Goal: Answer question/provide support: Share knowledge or assist other users

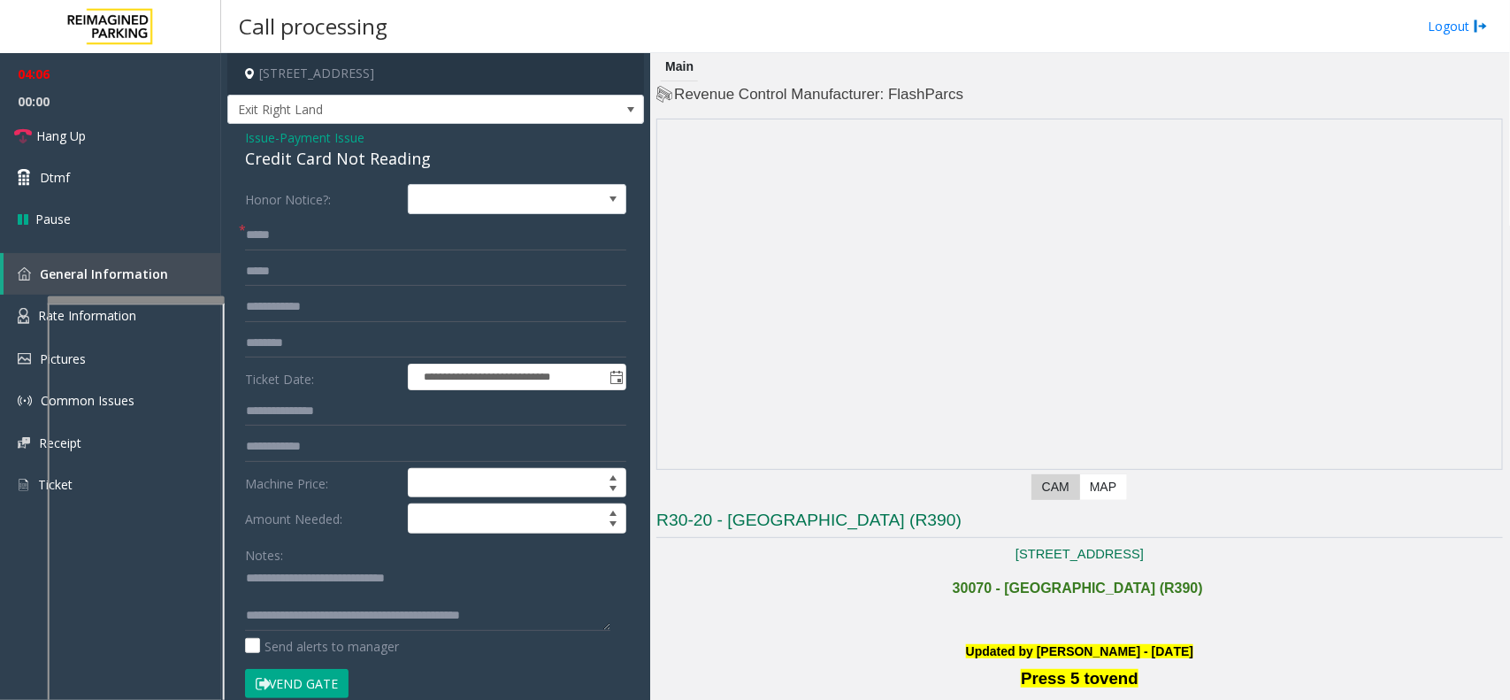
scroll to position [995, 0]
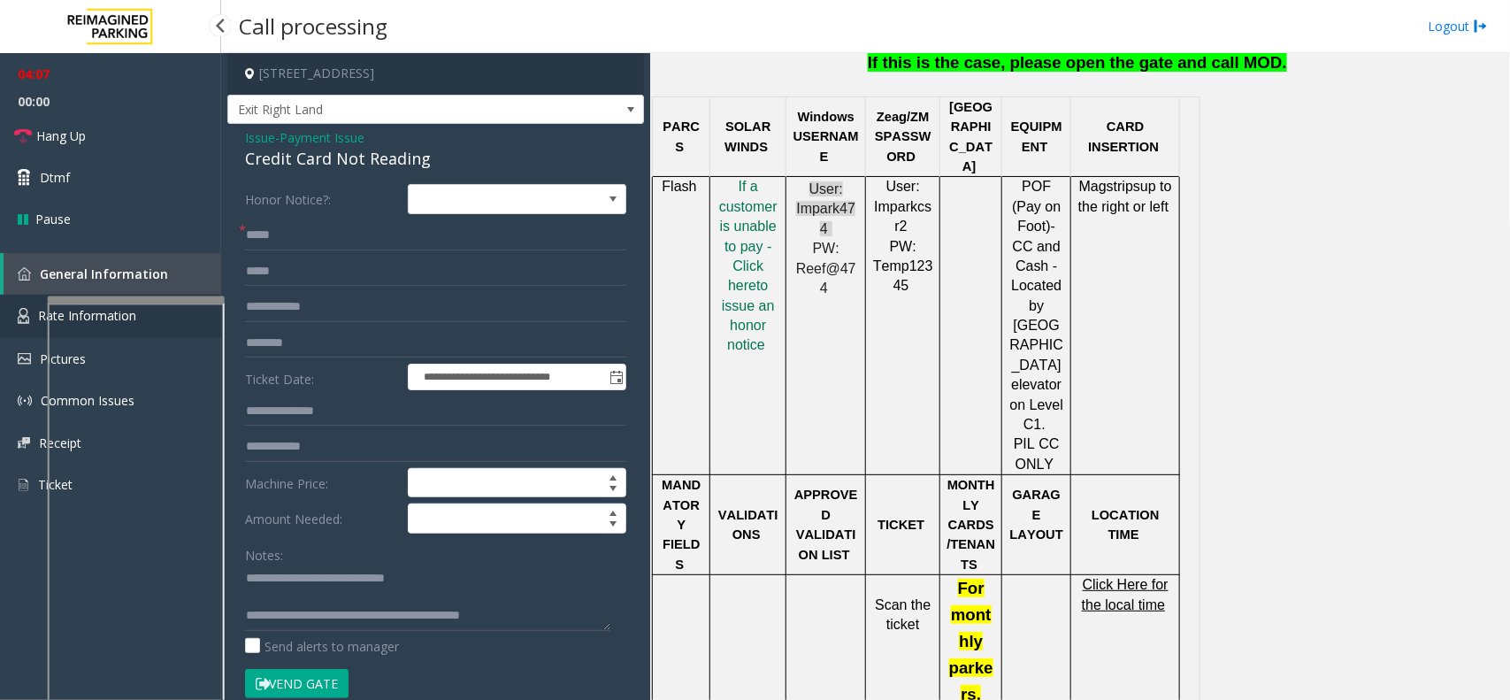
drag, startPoint x: 25, startPoint y: 321, endPoint x: 27, endPoint y: 312, distance: 9.0
click at [25, 321] on img at bounding box center [24, 316] width 12 height 16
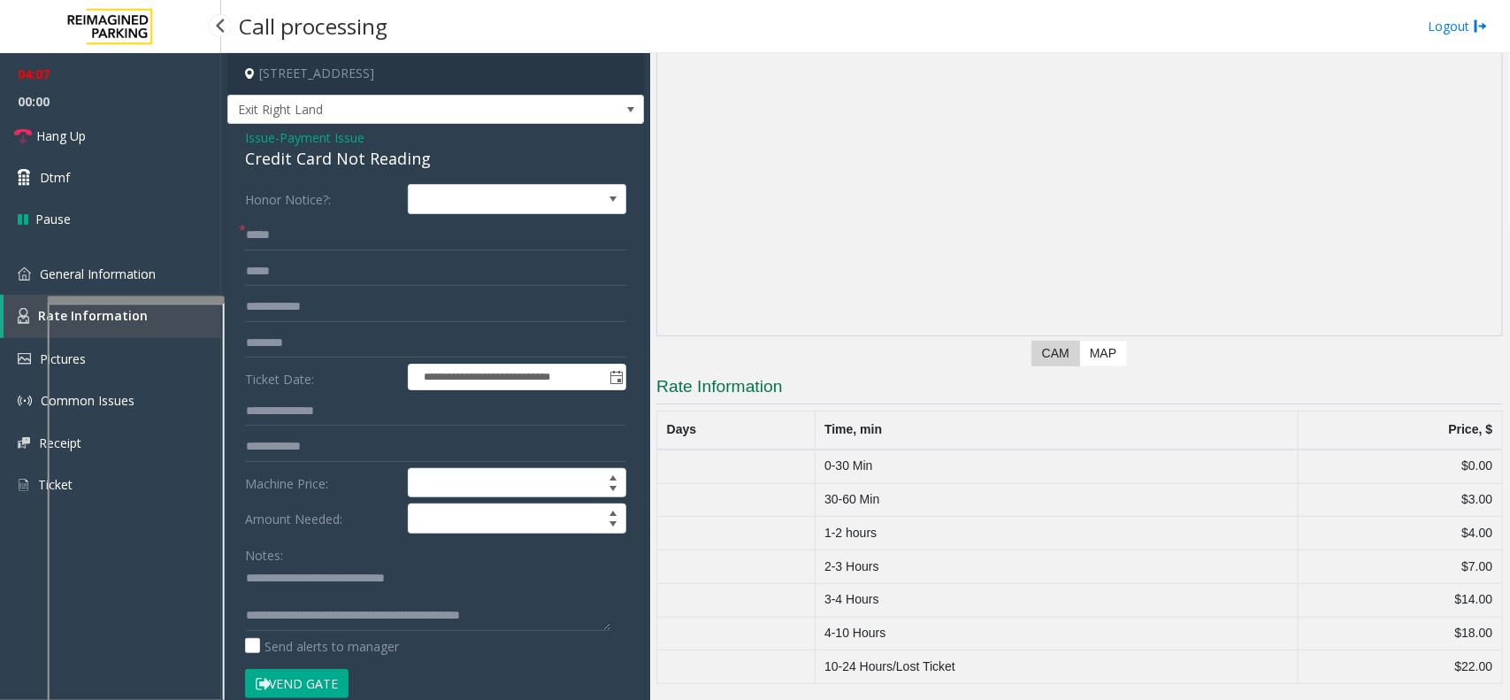
scroll to position [134, 0]
drag, startPoint x: 1476, startPoint y: 633, endPoint x: 1441, endPoint y: 638, distance: 35.8
click at [1441, 638] on td "$18.00" at bounding box center [1400, 634] width 204 height 34
click at [97, 237] on link "Pause" at bounding box center [110, 219] width 221 height 42
click at [121, 270] on span "General Information" at bounding box center [98, 273] width 116 height 17
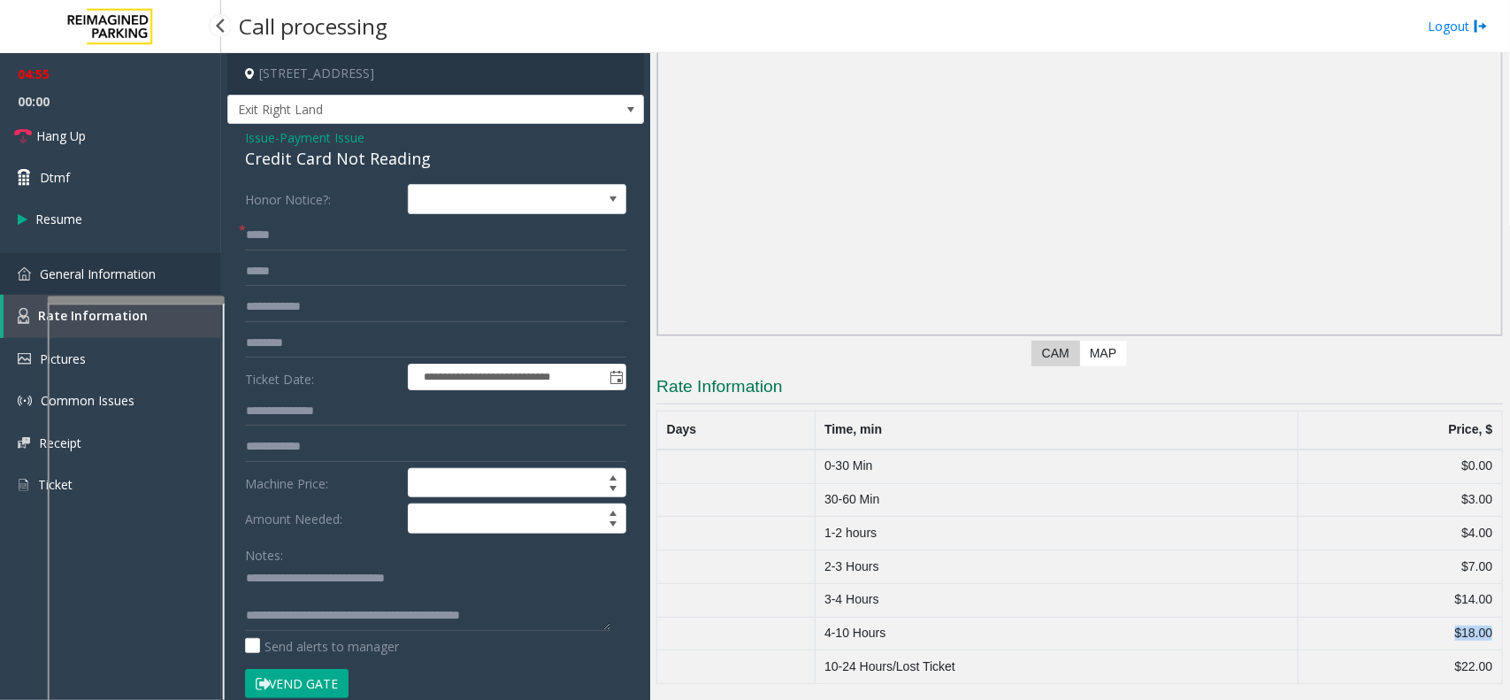
scroll to position [995, 0]
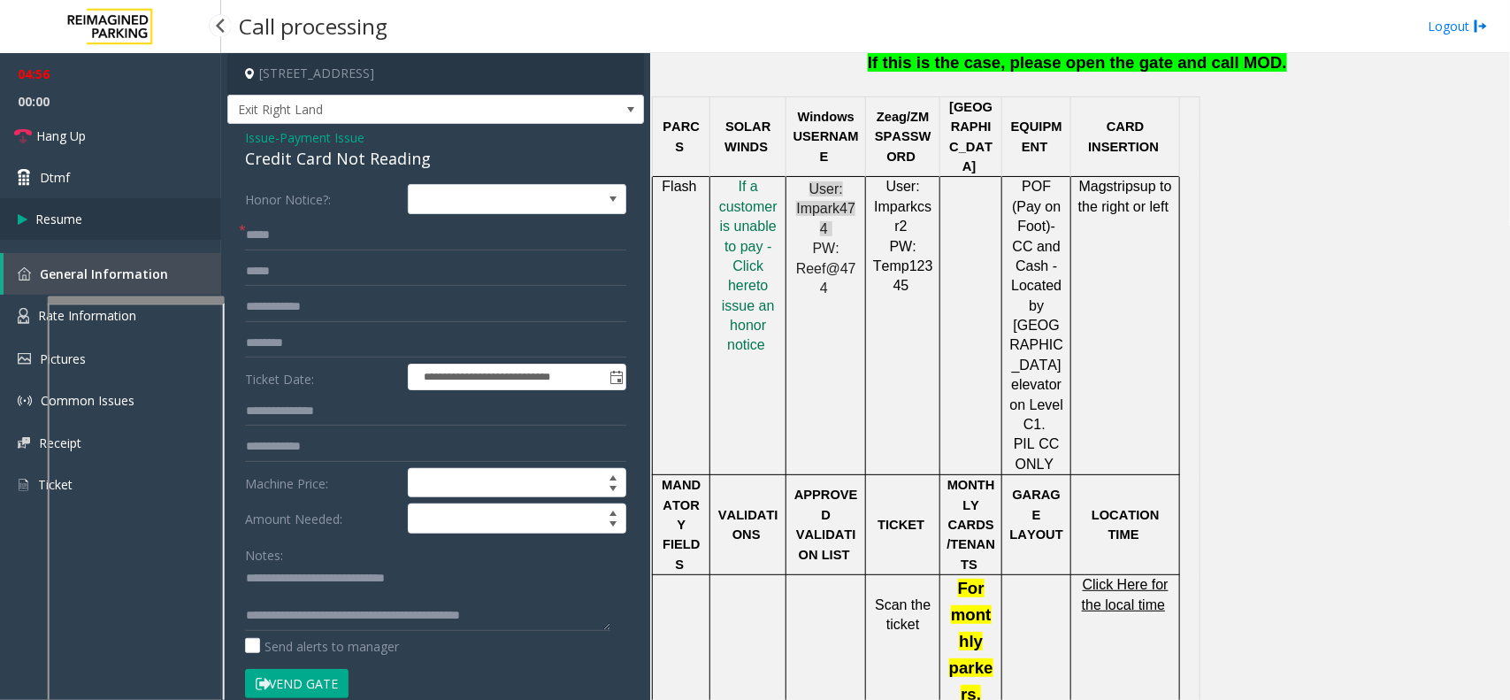
click at [111, 223] on link "Resume" at bounding box center [110, 219] width 221 height 42
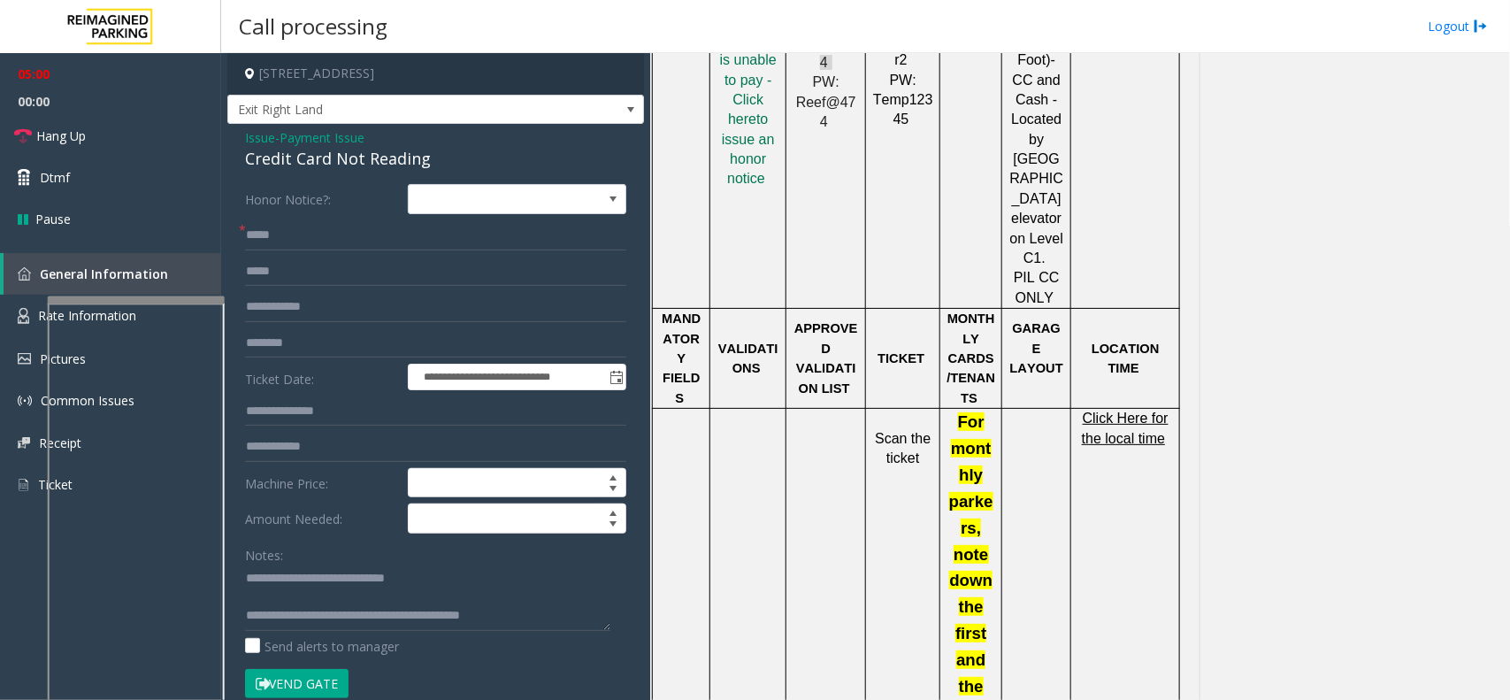
scroll to position [1217, 0]
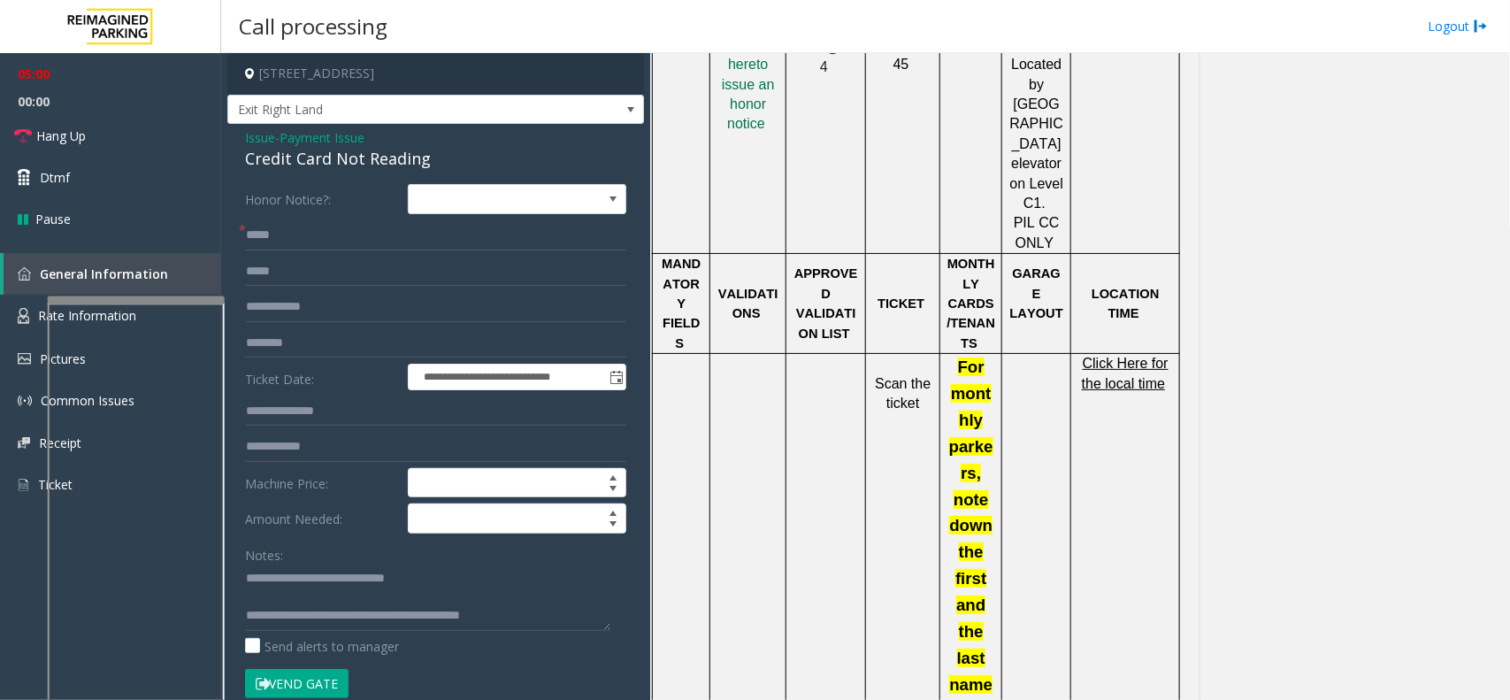
click at [1122, 356] on span "Click Here for the local time" at bounding box center [1125, 373] width 87 height 35
click at [430, 71] on h4 "[STREET_ADDRESS]" at bounding box center [435, 74] width 417 height 42
click at [797, 354] on p at bounding box center [826, 363] width 66 height 19
drag, startPoint x: 500, startPoint y: 73, endPoint x: 420, endPoint y: 72, distance: 79.7
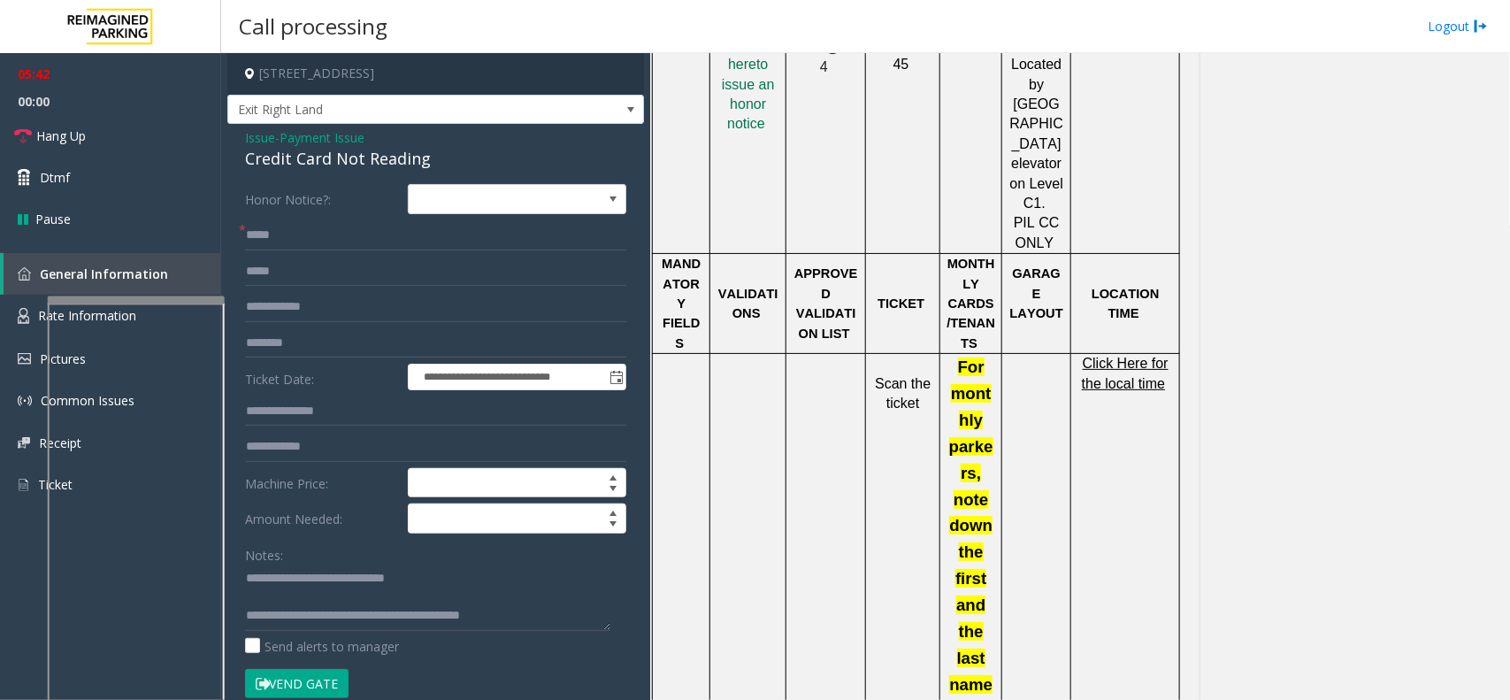
click at [420, 72] on h4 "[STREET_ADDRESS]" at bounding box center [435, 74] width 417 height 42
copy h4 "[GEOGRAPHIC_DATA], [GEOGRAPHIC_DATA]"
click at [24, 308] on img at bounding box center [24, 316] width 12 height 16
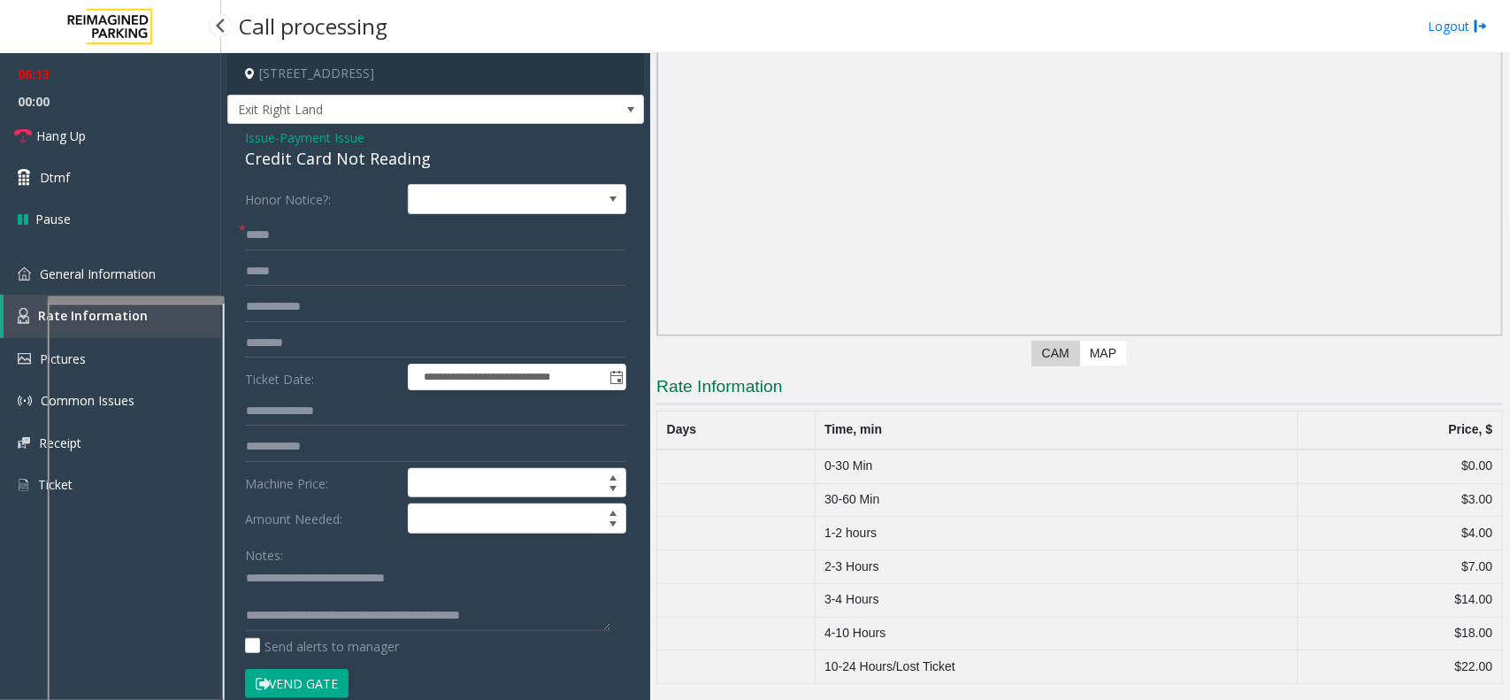
scroll to position [134, 0]
drag, startPoint x: 1479, startPoint y: 529, endPoint x: 1434, endPoint y: 532, distance: 44.3
click at [1434, 532] on td "$4.00" at bounding box center [1400, 534] width 204 height 34
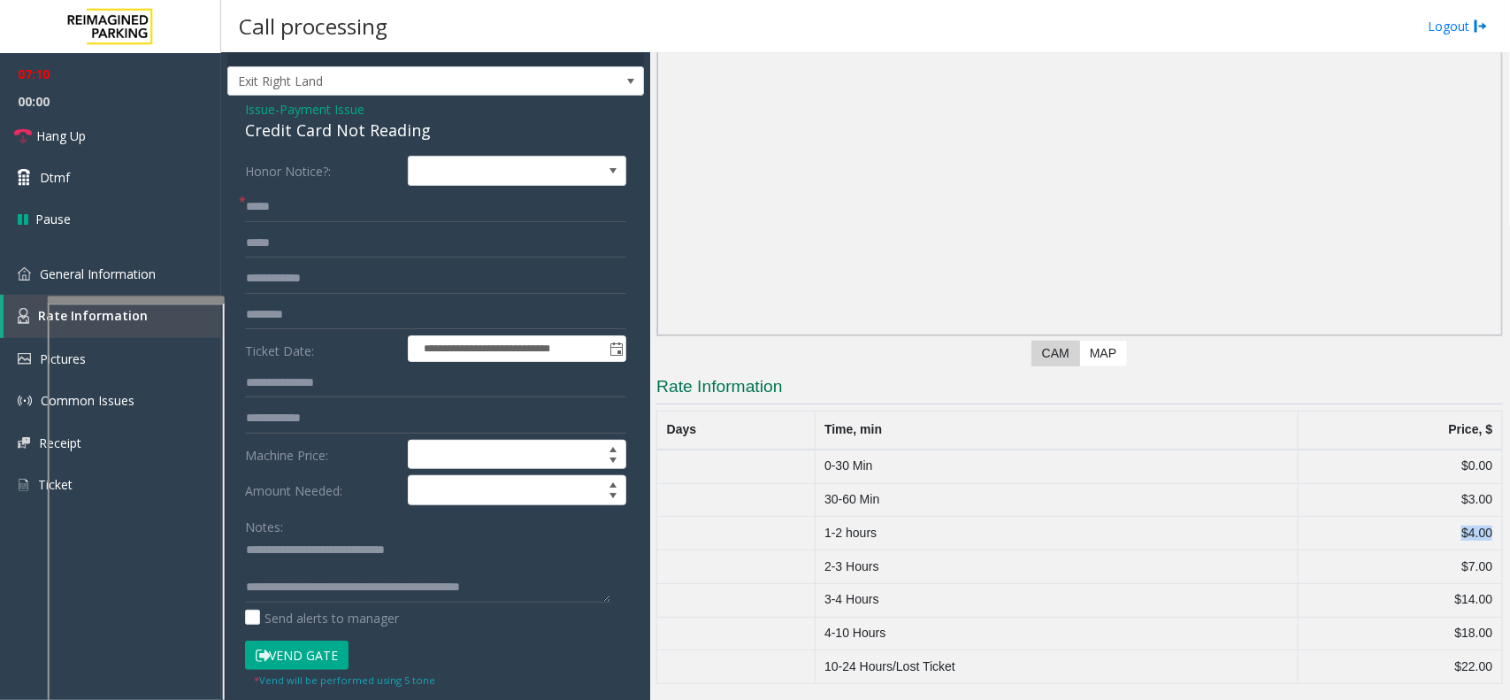
scroll to position [0, 0]
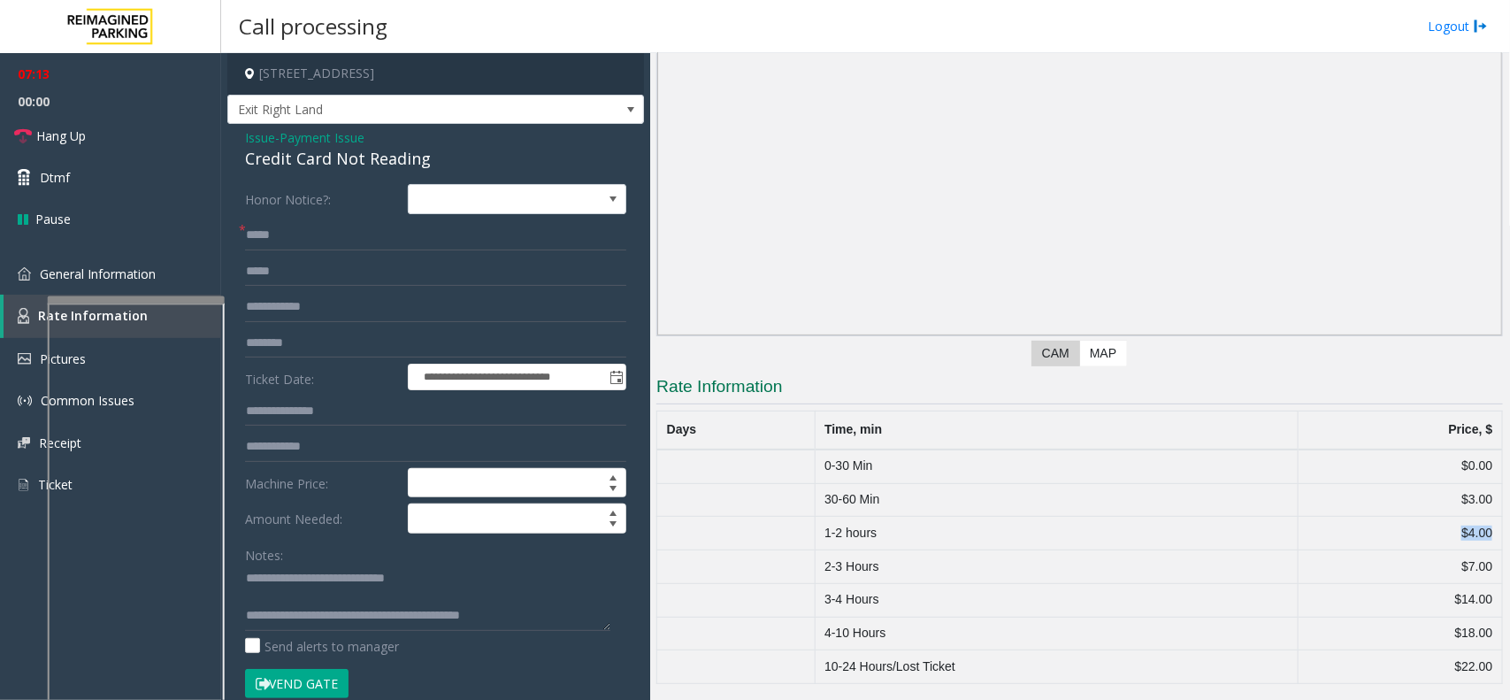
click at [328, 673] on button "Vend Gate" at bounding box center [297, 684] width 104 height 30
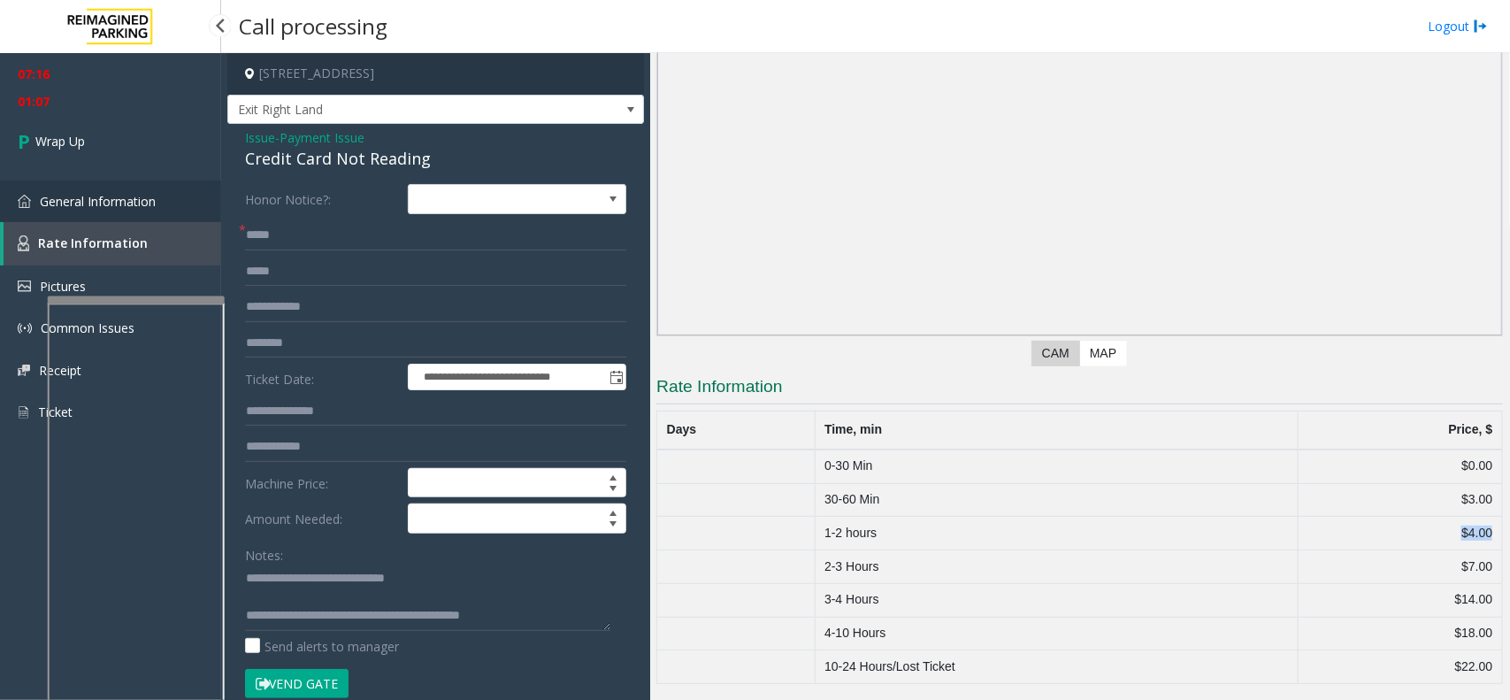
click at [128, 212] on link "General Information" at bounding box center [110, 202] width 221 height 42
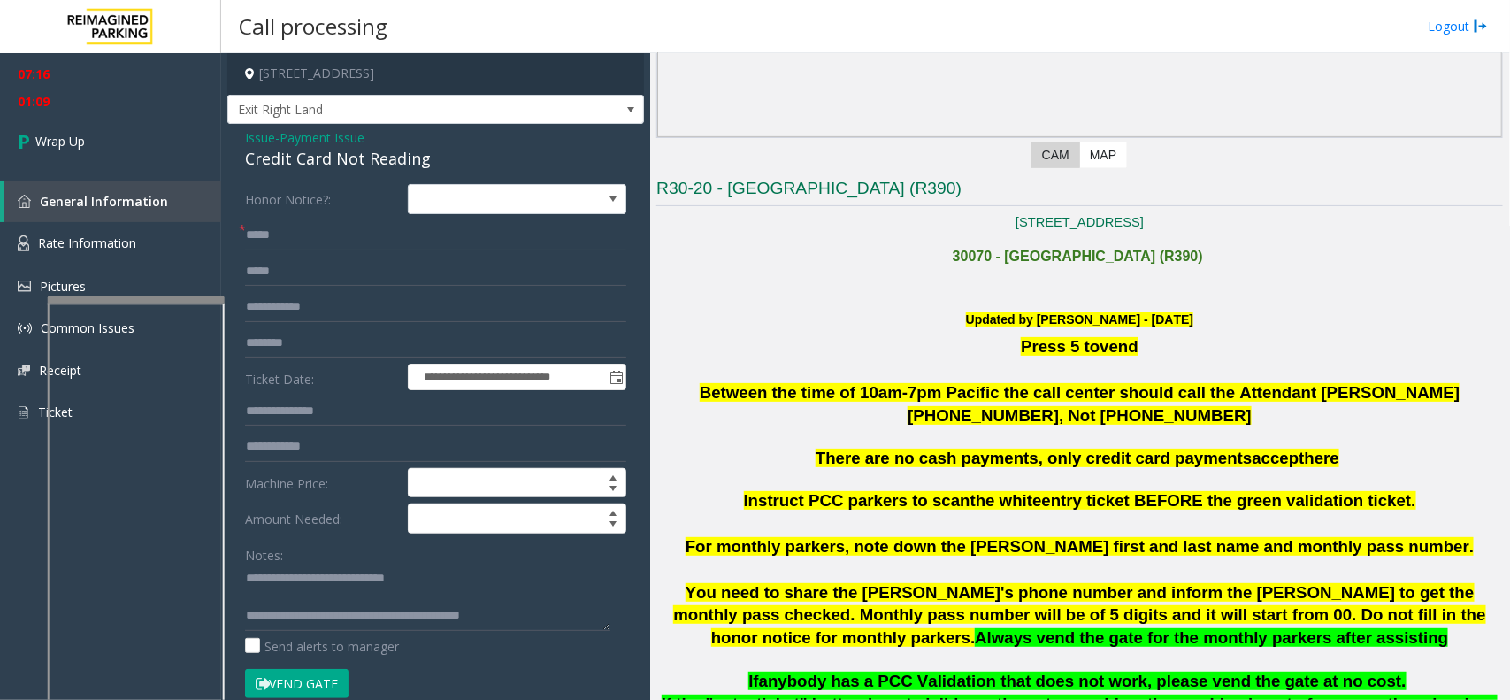
scroll to position [221, 0]
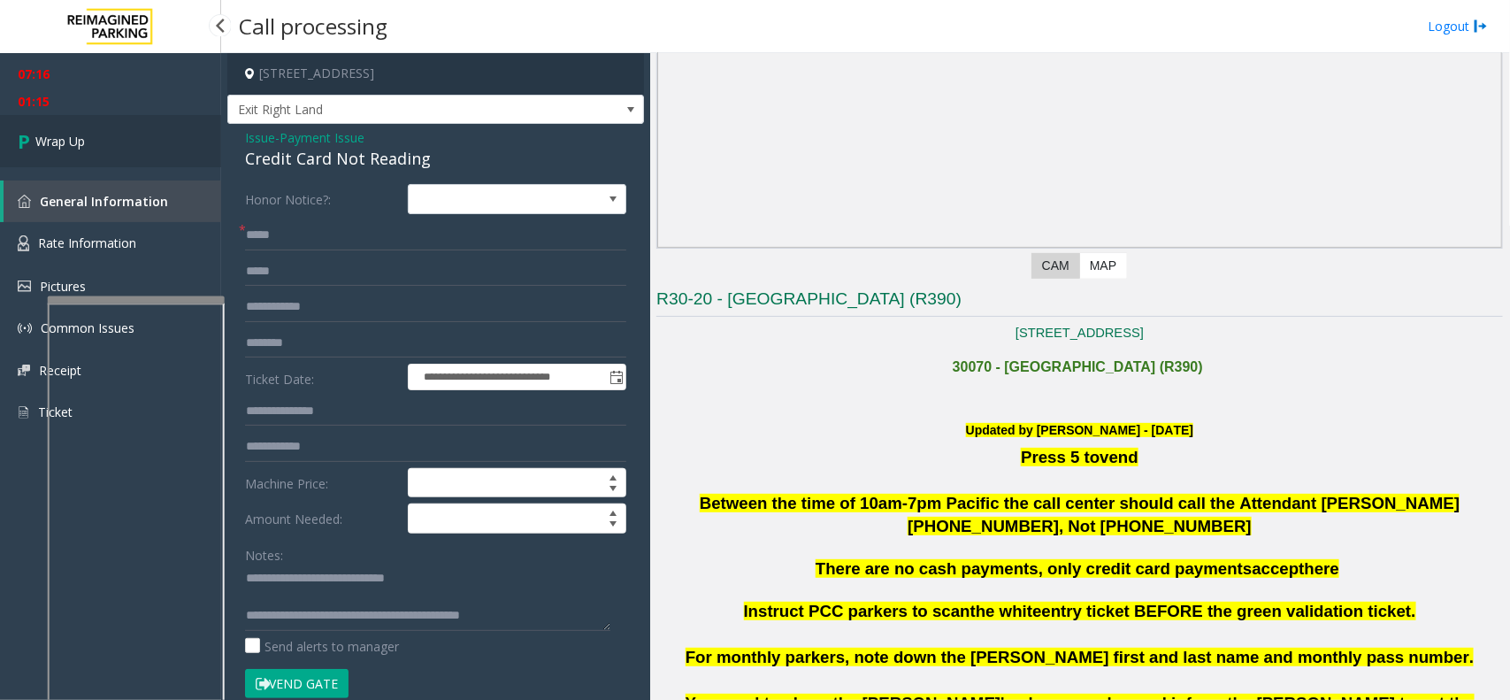
click at [137, 160] on link "Wrap Up" at bounding box center [110, 141] width 221 height 52
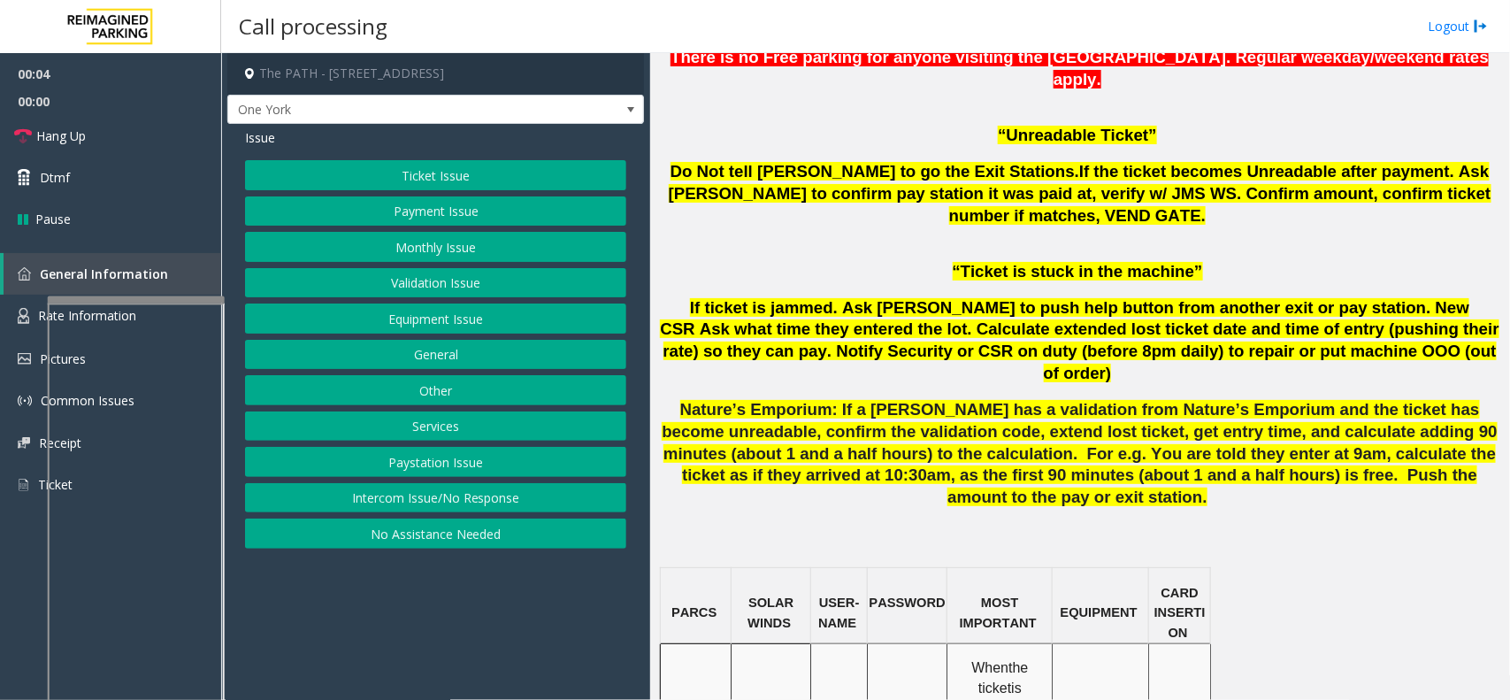
scroll to position [1106, 0]
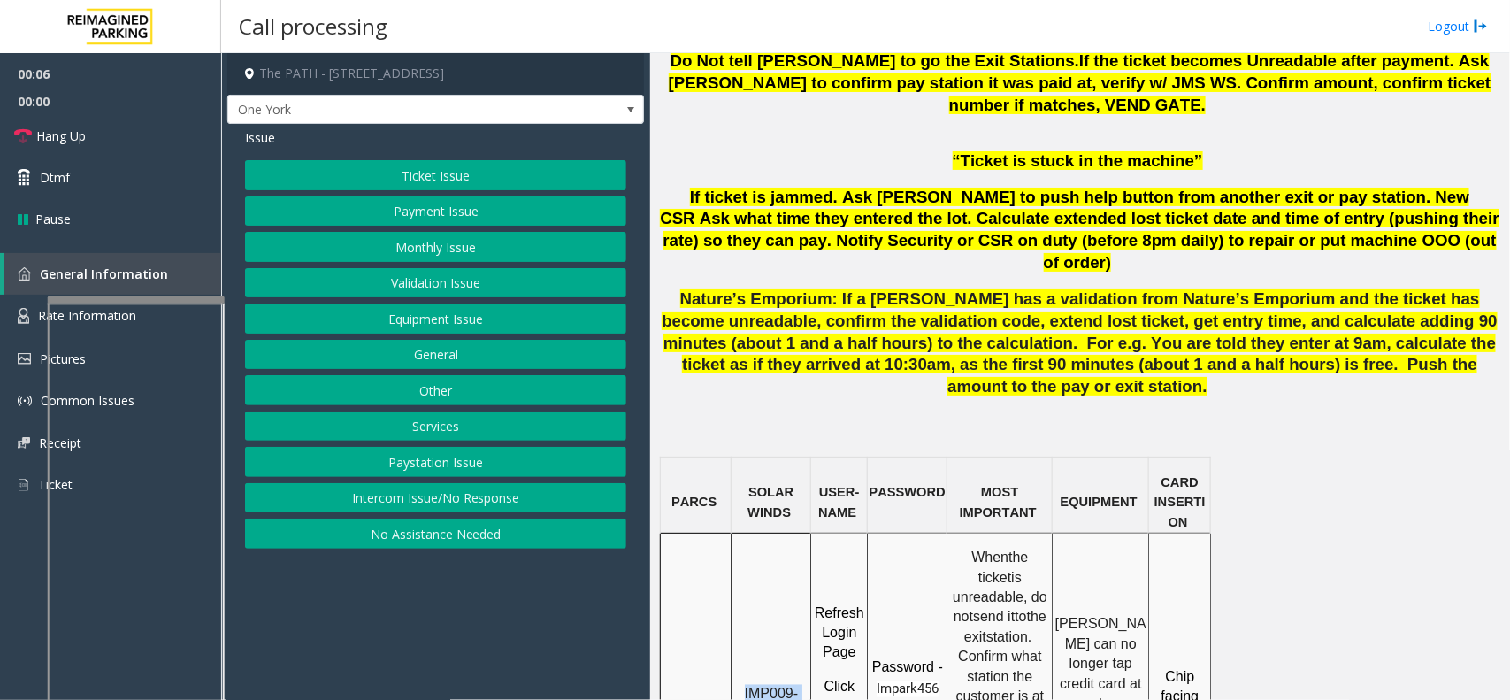
drag, startPoint x: 770, startPoint y: 581, endPoint x: 748, endPoint y: 549, distance: 39.5
copy span "IMP009-0501"
click at [447, 175] on button "Ticket Issue" at bounding box center [435, 175] width 381 height 30
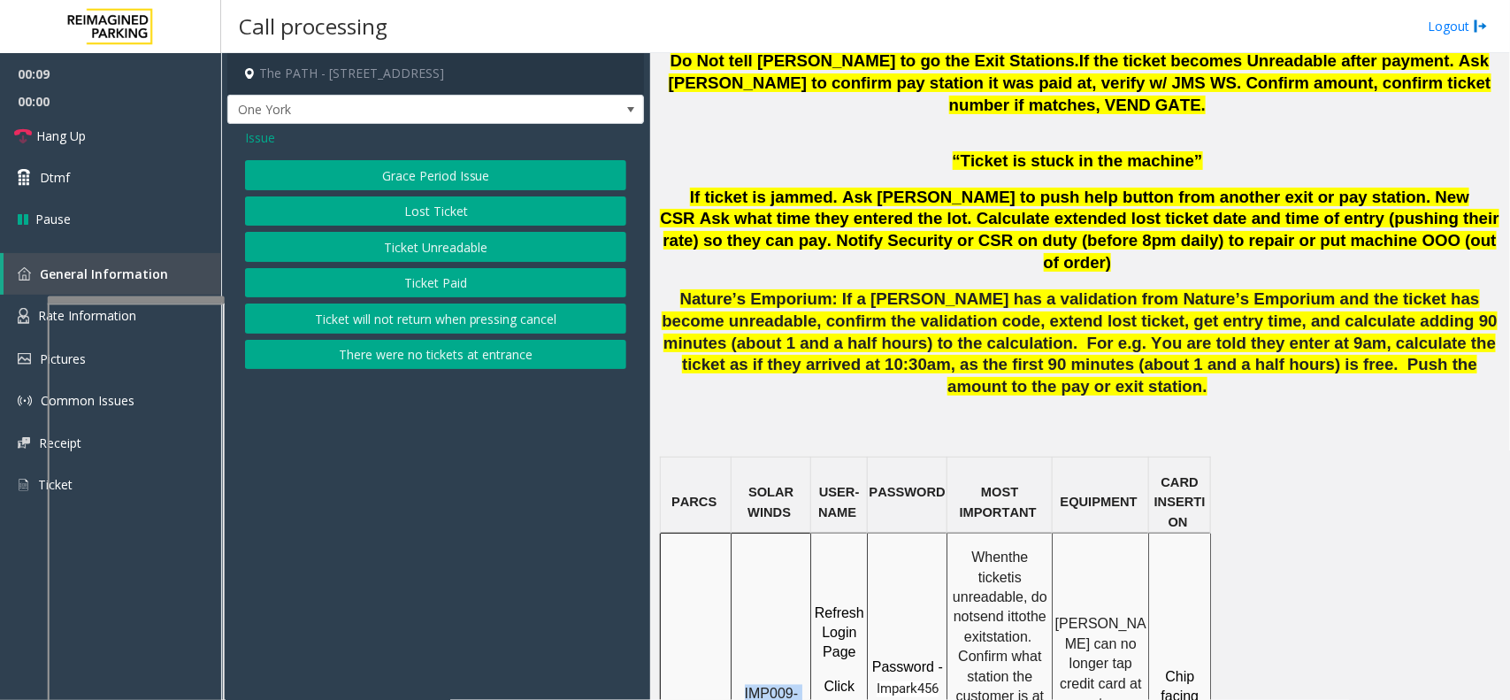
click at [442, 243] on button "Ticket Unreadable" at bounding box center [435, 247] width 381 height 30
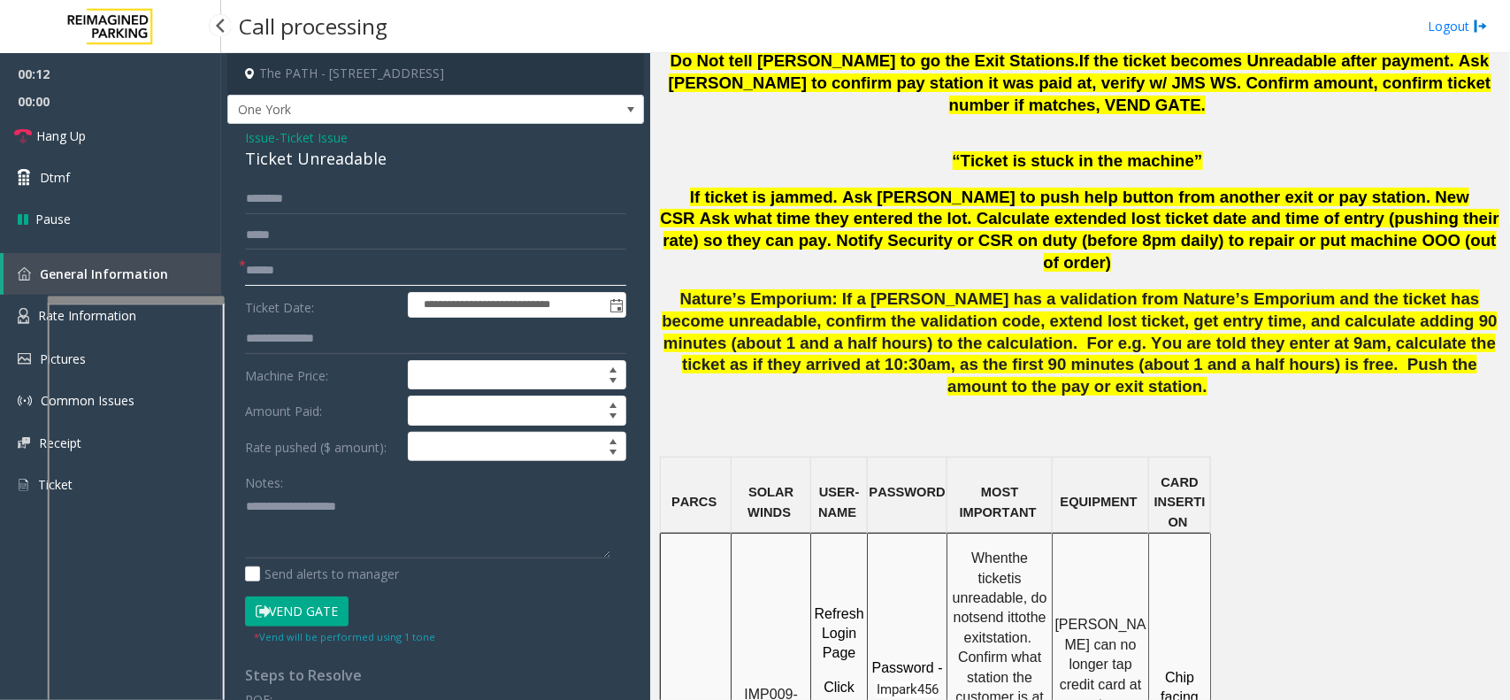
click at [250, 268] on input "text" at bounding box center [435, 271] width 381 height 30
click at [299, 284] on input "text" at bounding box center [435, 271] width 381 height 30
type input "********"
click at [320, 160] on div "Ticket Unreadable" at bounding box center [435, 159] width 381 height 24
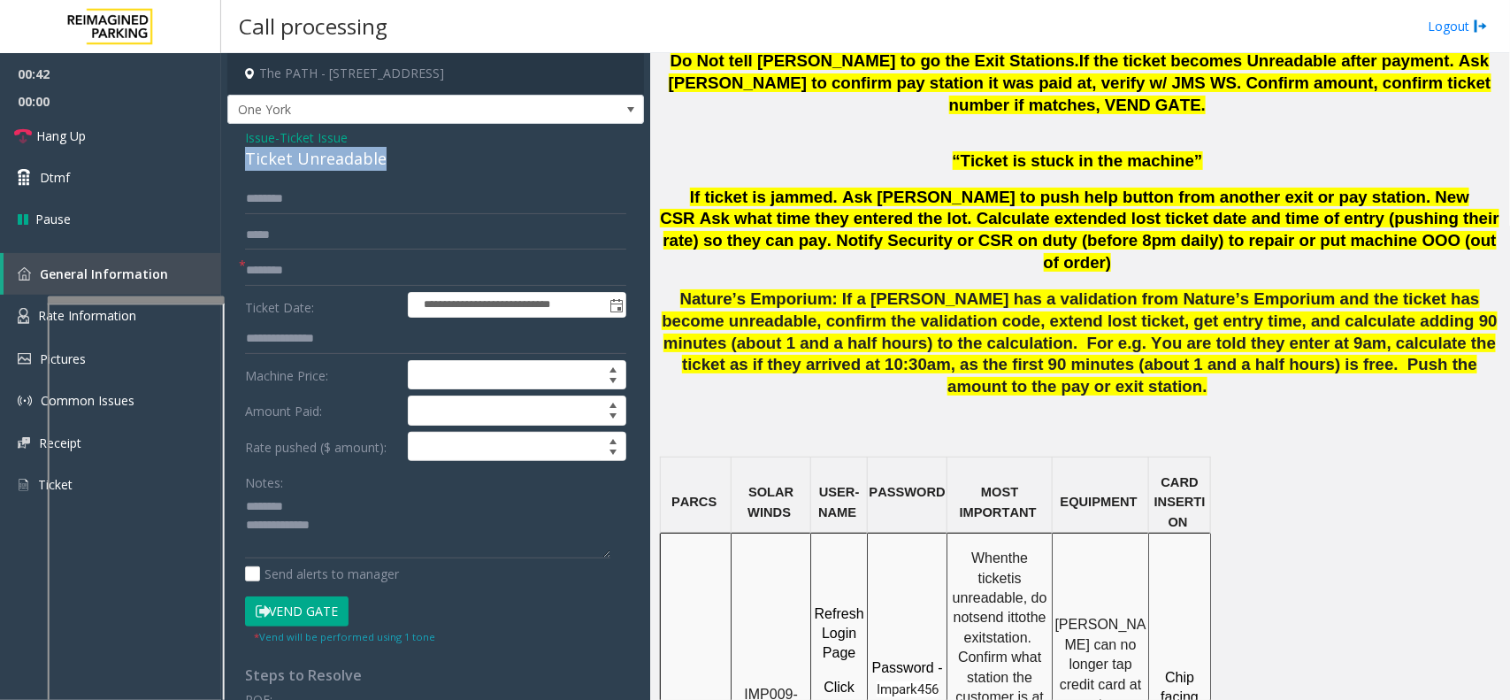
click at [320, 160] on div "Ticket Unreadable" at bounding box center [435, 159] width 381 height 24
click at [373, 556] on textarea at bounding box center [427, 525] width 365 height 66
click at [113, 146] on link "Hang Up" at bounding box center [110, 136] width 221 height 42
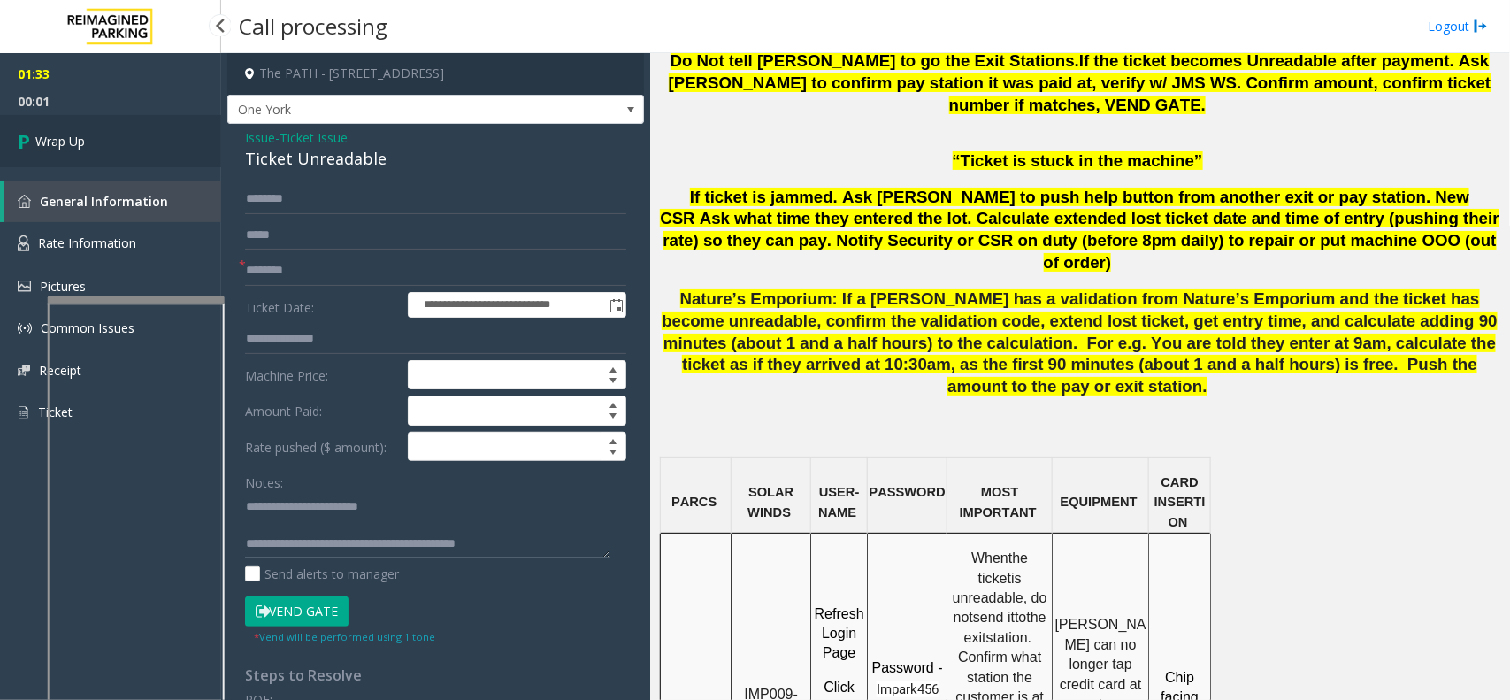
type textarea "**********"
click at [137, 130] on link "Wrap Up" at bounding box center [110, 141] width 221 height 52
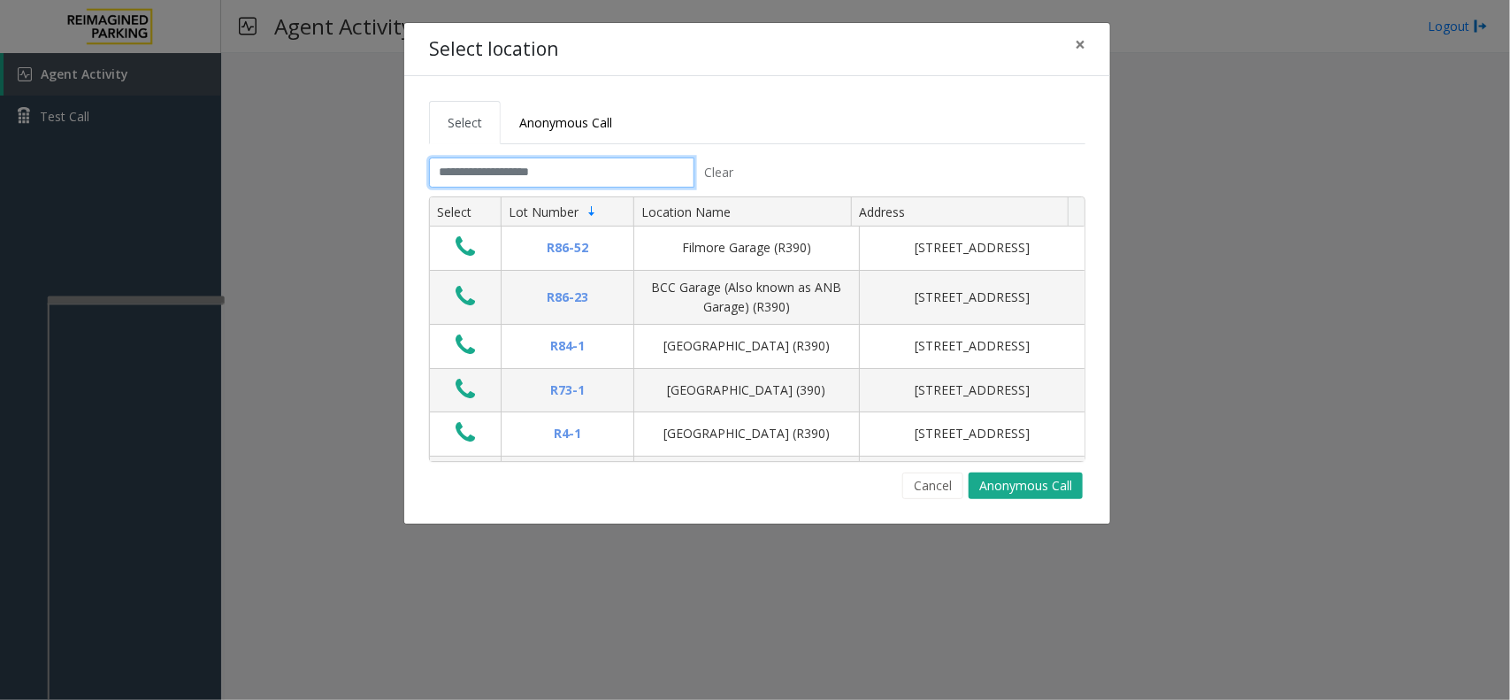
click at [555, 165] on input "text" at bounding box center [561, 173] width 265 height 30
click at [465, 161] on input "text" at bounding box center [561, 173] width 265 height 30
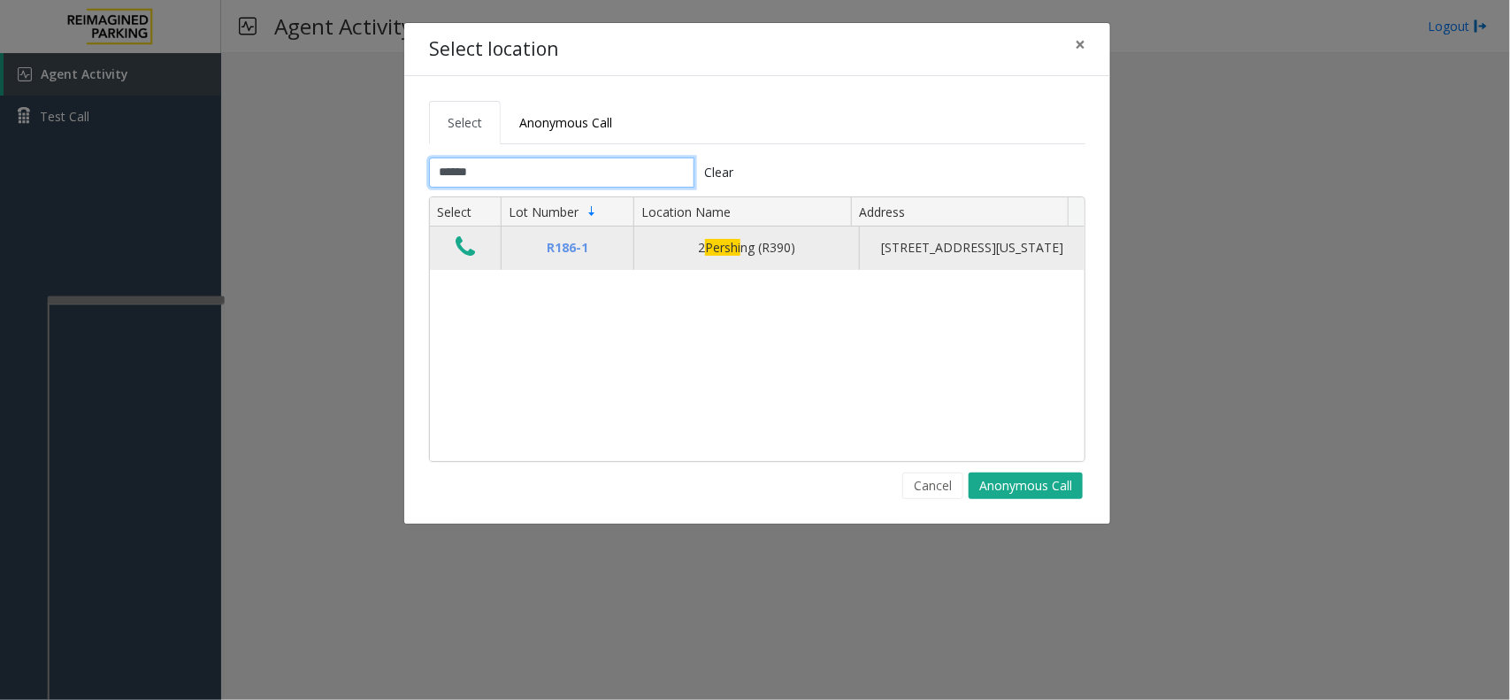
type input "******"
click at [472, 252] on icon "Data table" at bounding box center [465, 246] width 19 height 25
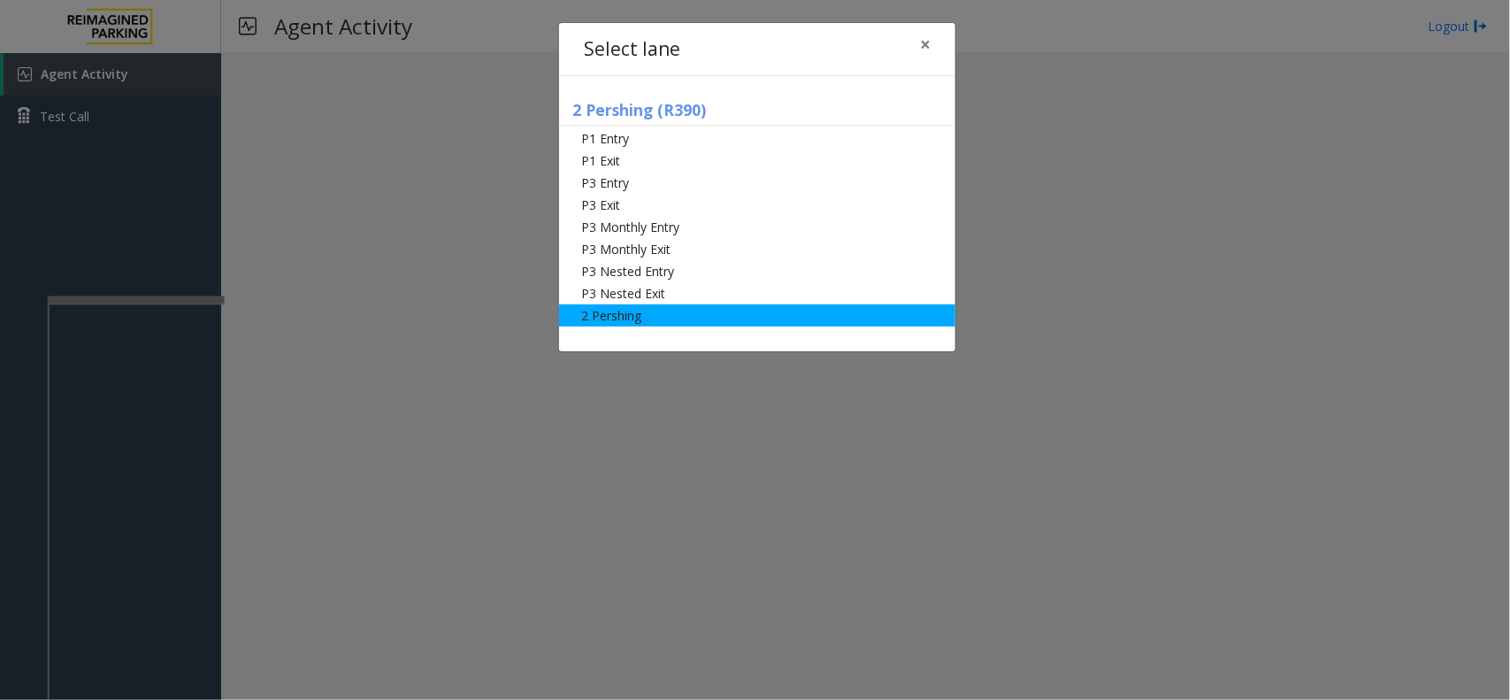
click at [659, 310] on li "2 Pershing" at bounding box center [757, 315] width 396 height 22
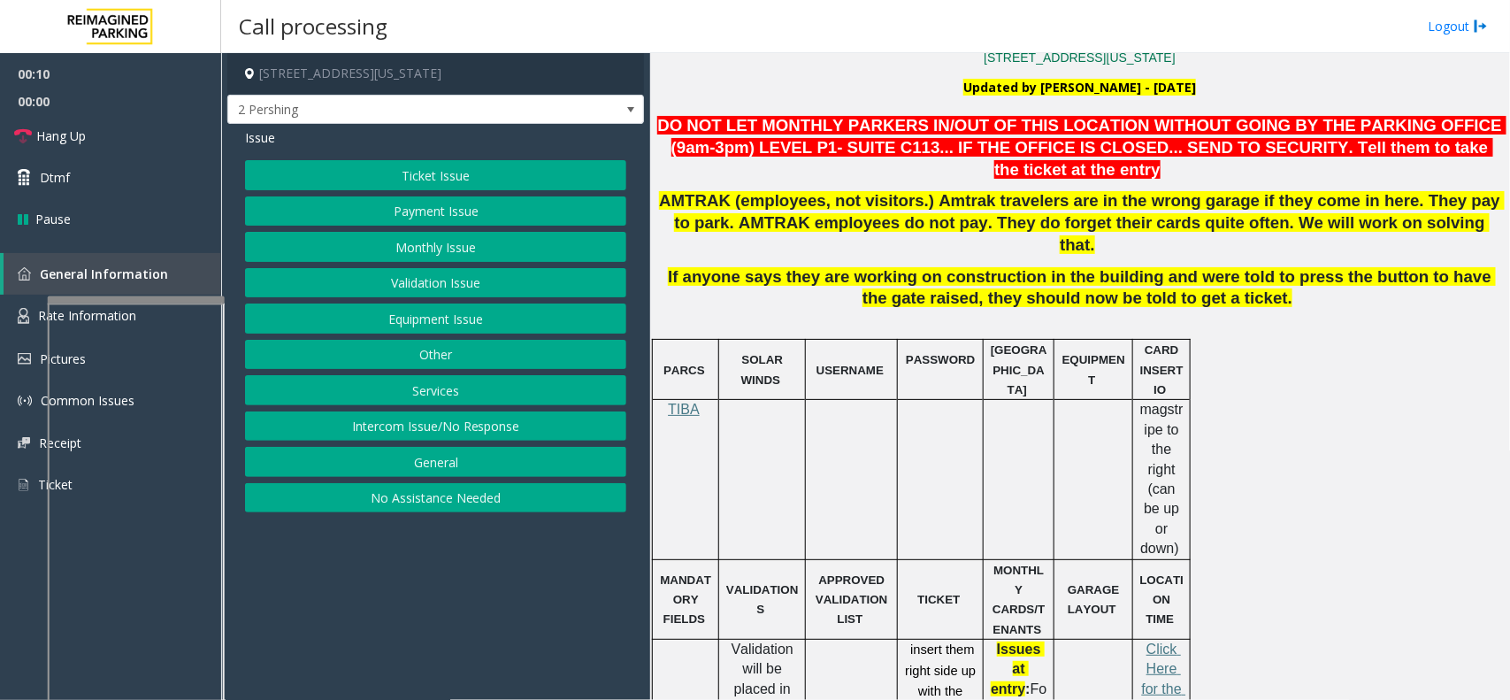
scroll to position [553, 0]
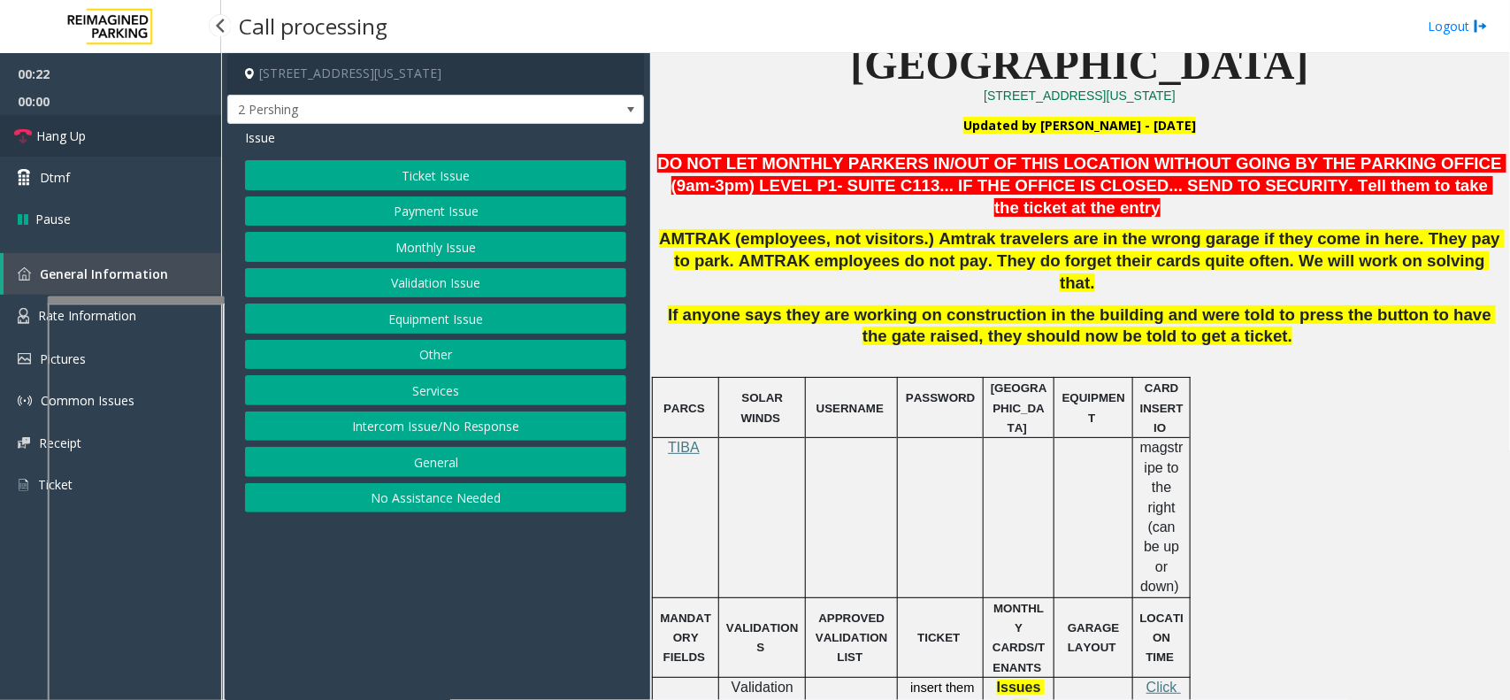
click at [168, 139] on link "Hang Up" at bounding box center [110, 136] width 221 height 42
click at [436, 215] on button "Payment Issue" at bounding box center [435, 211] width 381 height 30
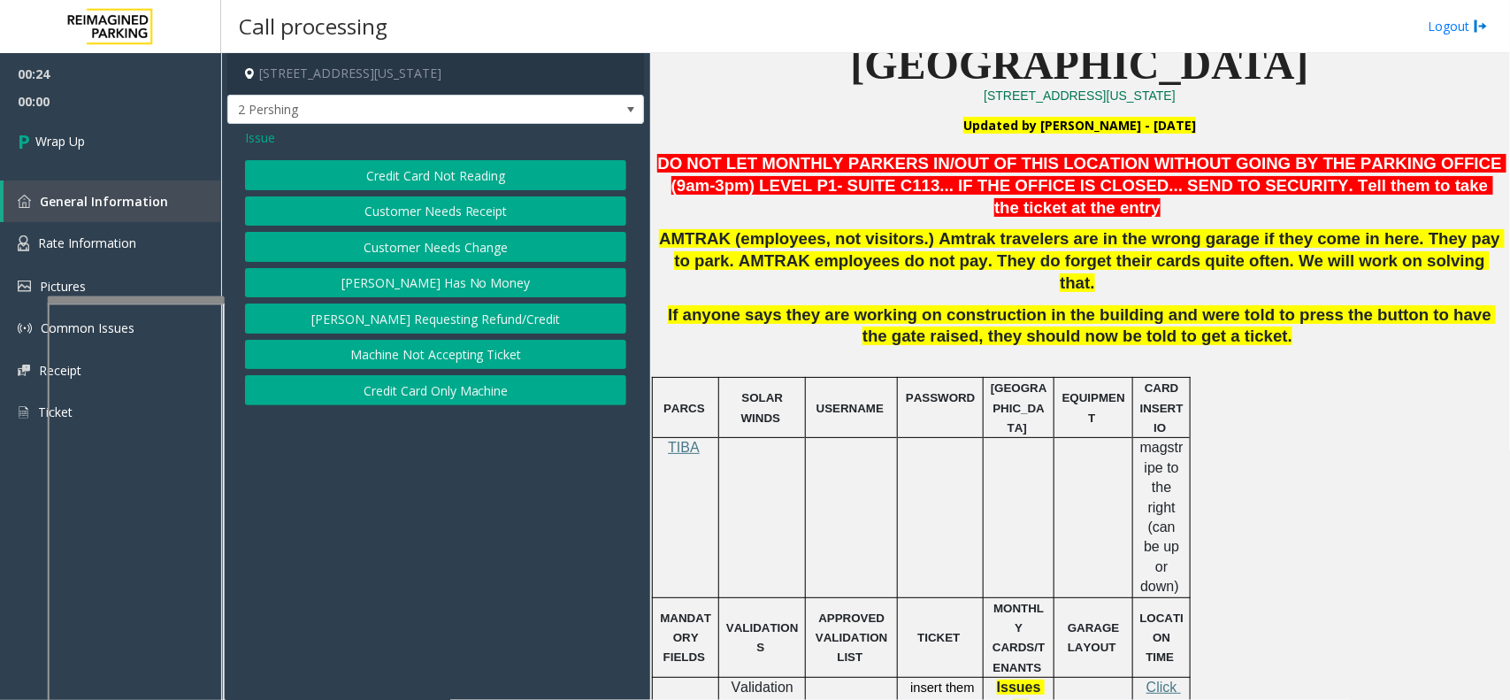
click at [438, 188] on button "Credit Card Not Reading" at bounding box center [435, 175] width 381 height 30
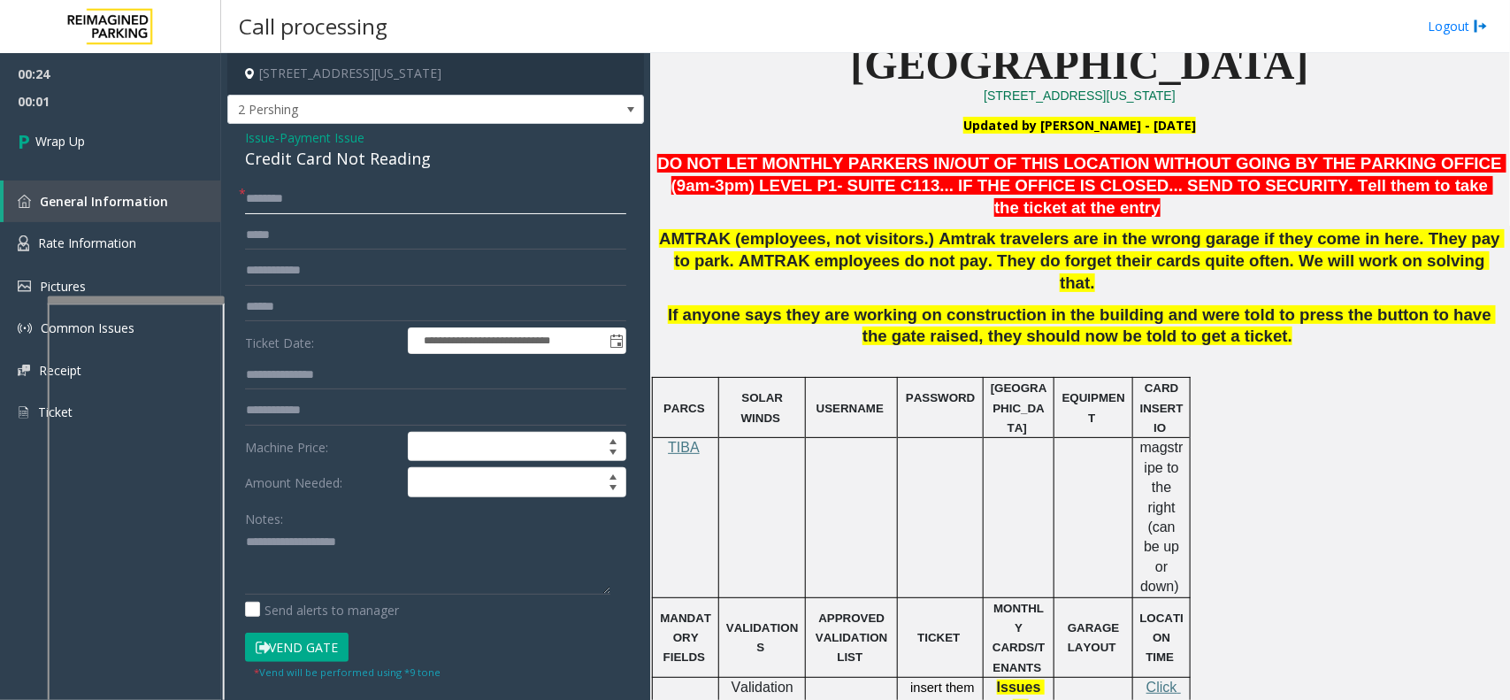
click at [316, 211] on input "text" at bounding box center [435, 199] width 381 height 30
type input "**"
type textarea "**********"
click at [196, 151] on link "Wrap Up" at bounding box center [110, 141] width 221 height 52
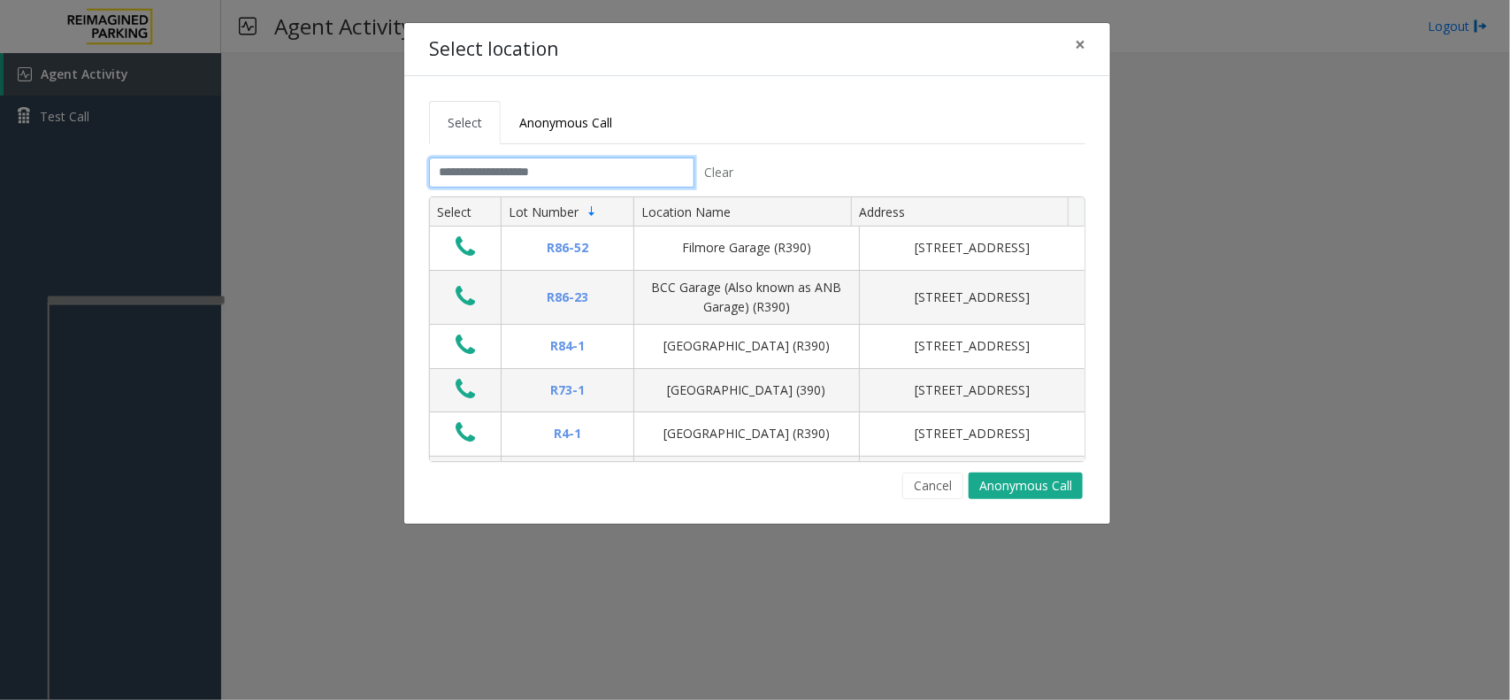
click at [558, 170] on input "text" at bounding box center [561, 173] width 265 height 30
click at [1080, 45] on span "×" at bounding box center [1080, 44] width 11 height 25
click at [556, 159] on input "text" at bounding box center [561, 173] width 265 height 30
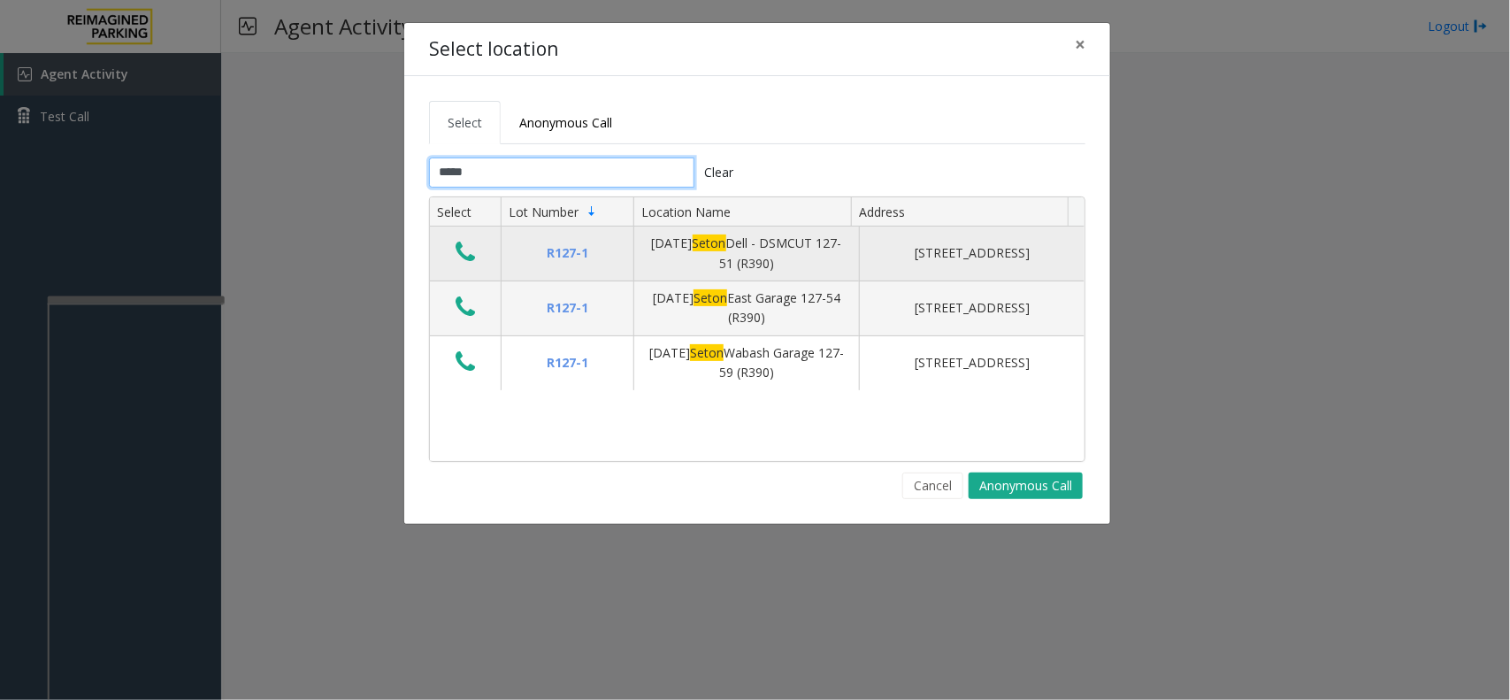
type input "*****"
click at [470, 250] on icon "Data table" at bounding box center [465, 252] width 19 height 25
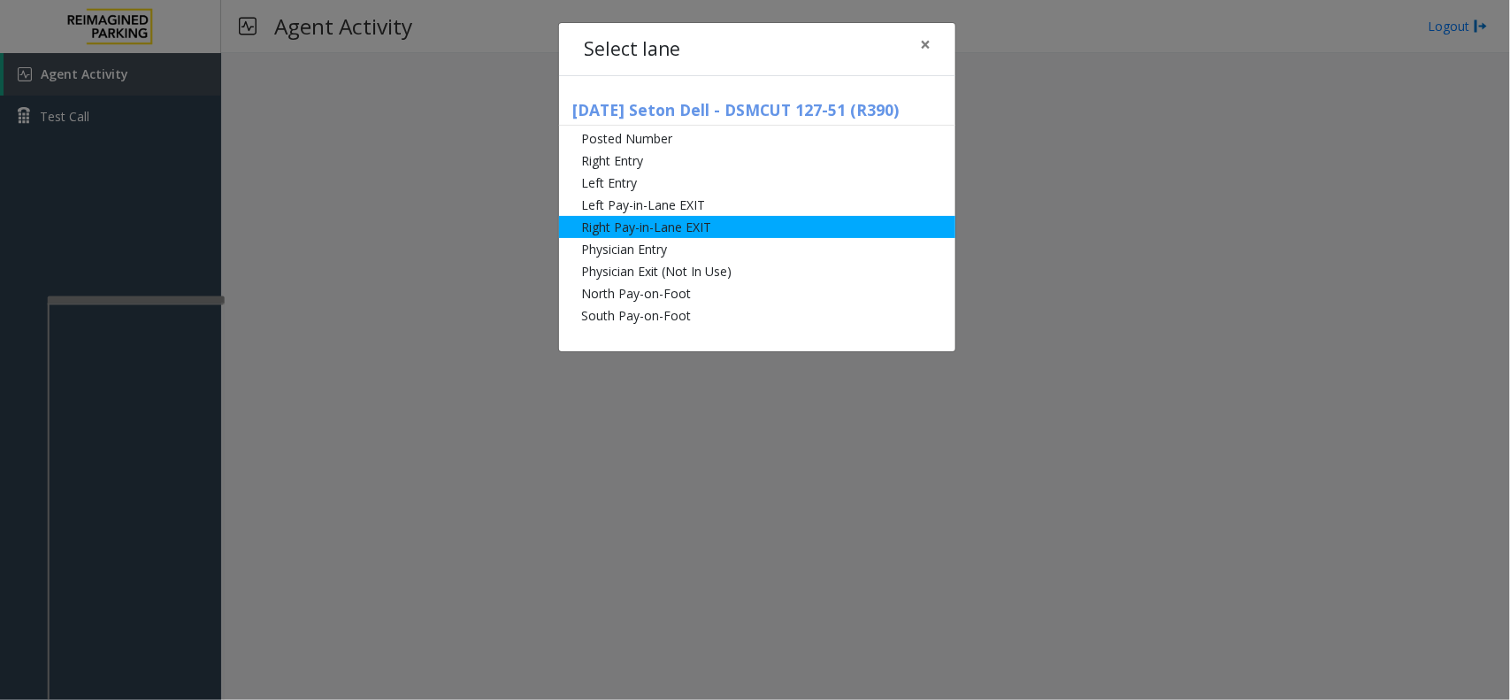
click at [628, 234] on li "Right Pay-in-Lane EXIT" at bounding box center [757, 227] width 396 height 22
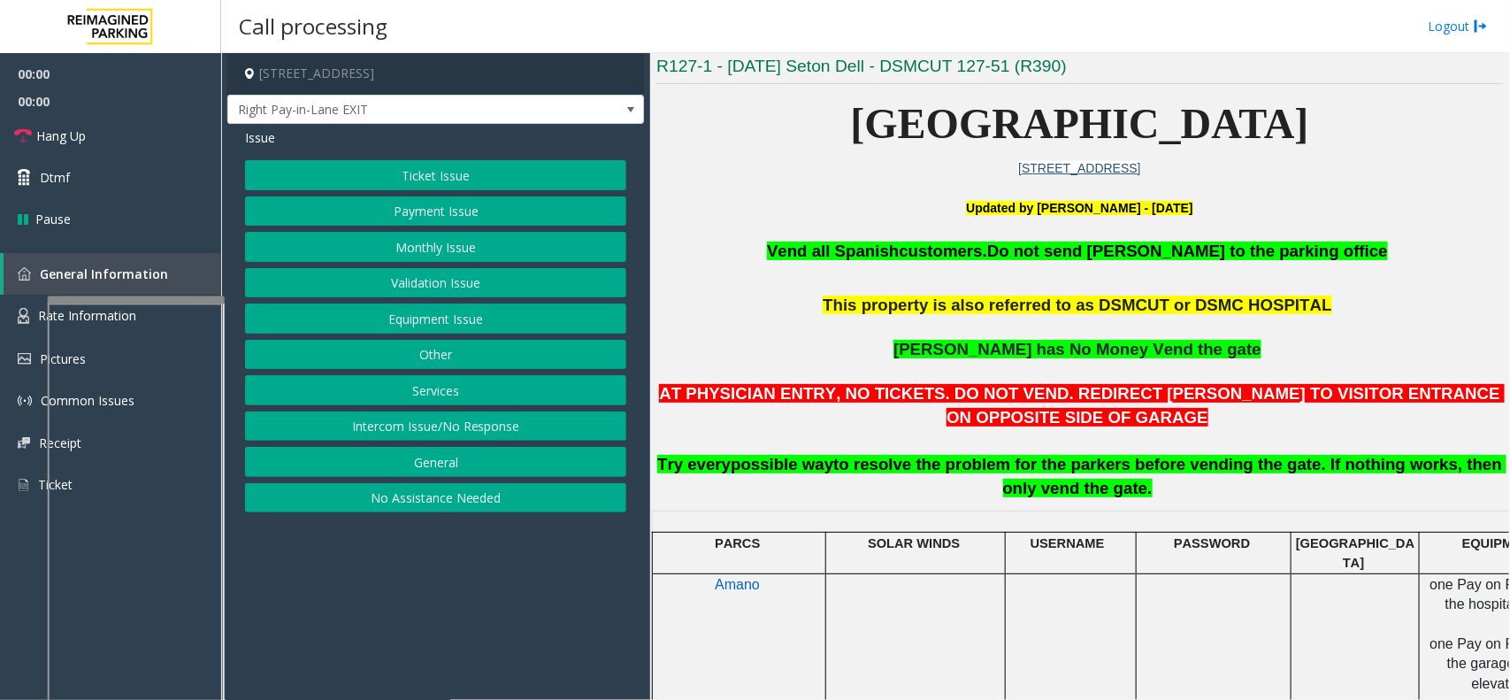
scroll to position [442, 0]
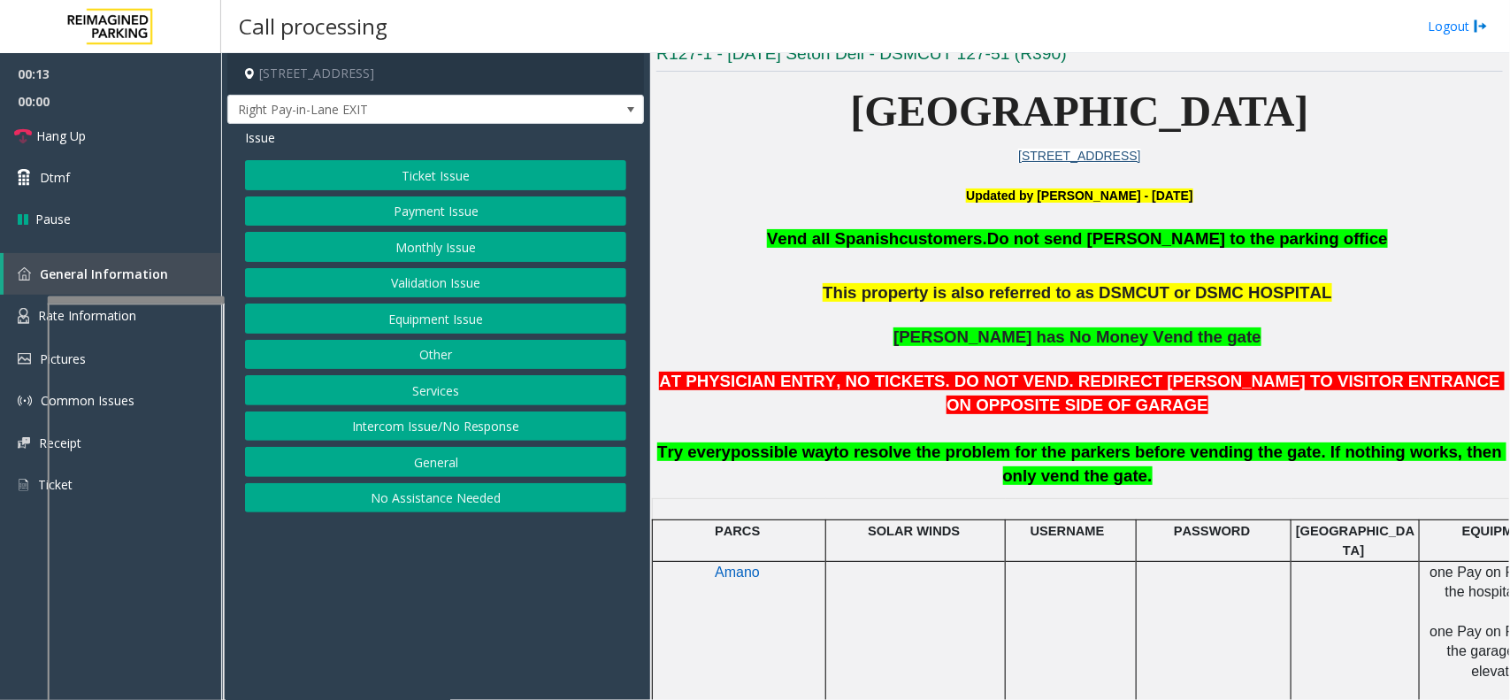
click at [447, 161] on button "Ticket Issue" at bounding box center [435, 175] width 381 height 30
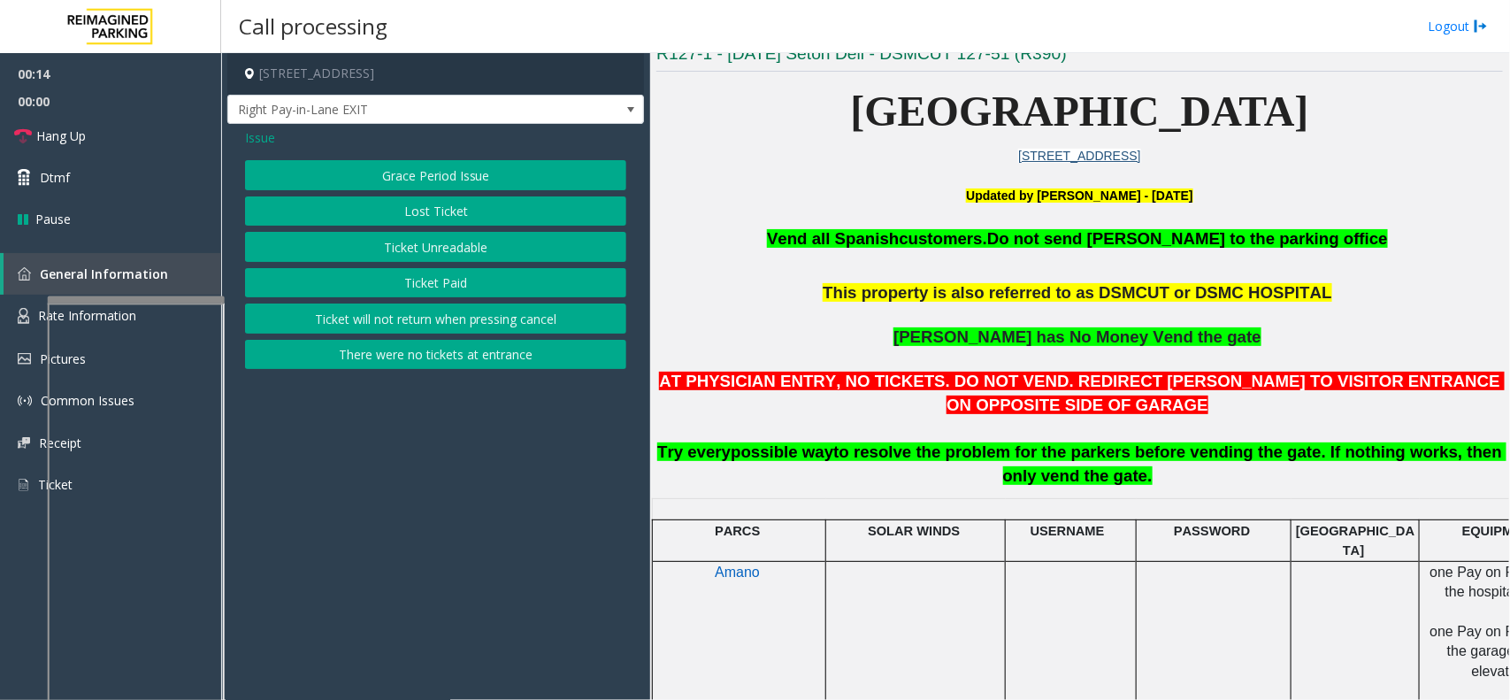
click at [452, 244] on button "Ticket Unreadable" at bounding box center [435, 247] width 381 height 30
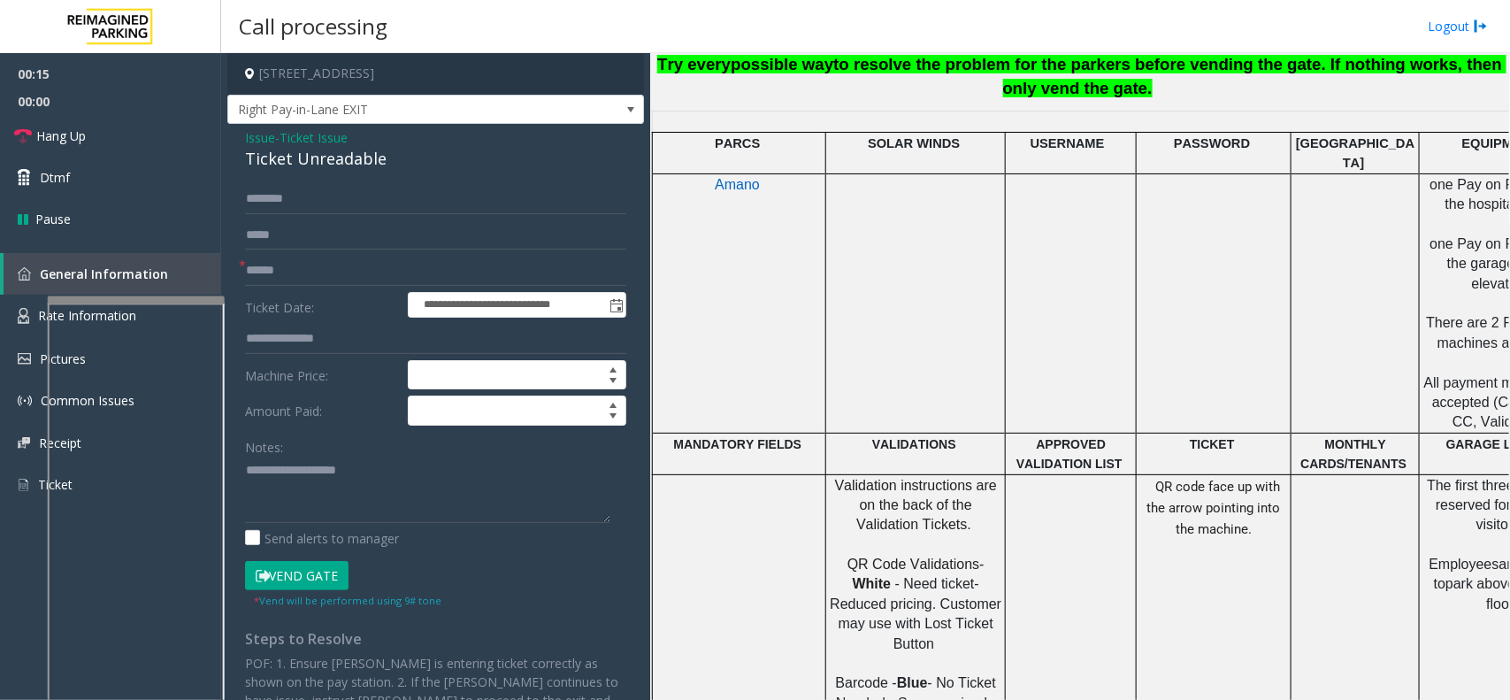
scroll to position [885, 0]
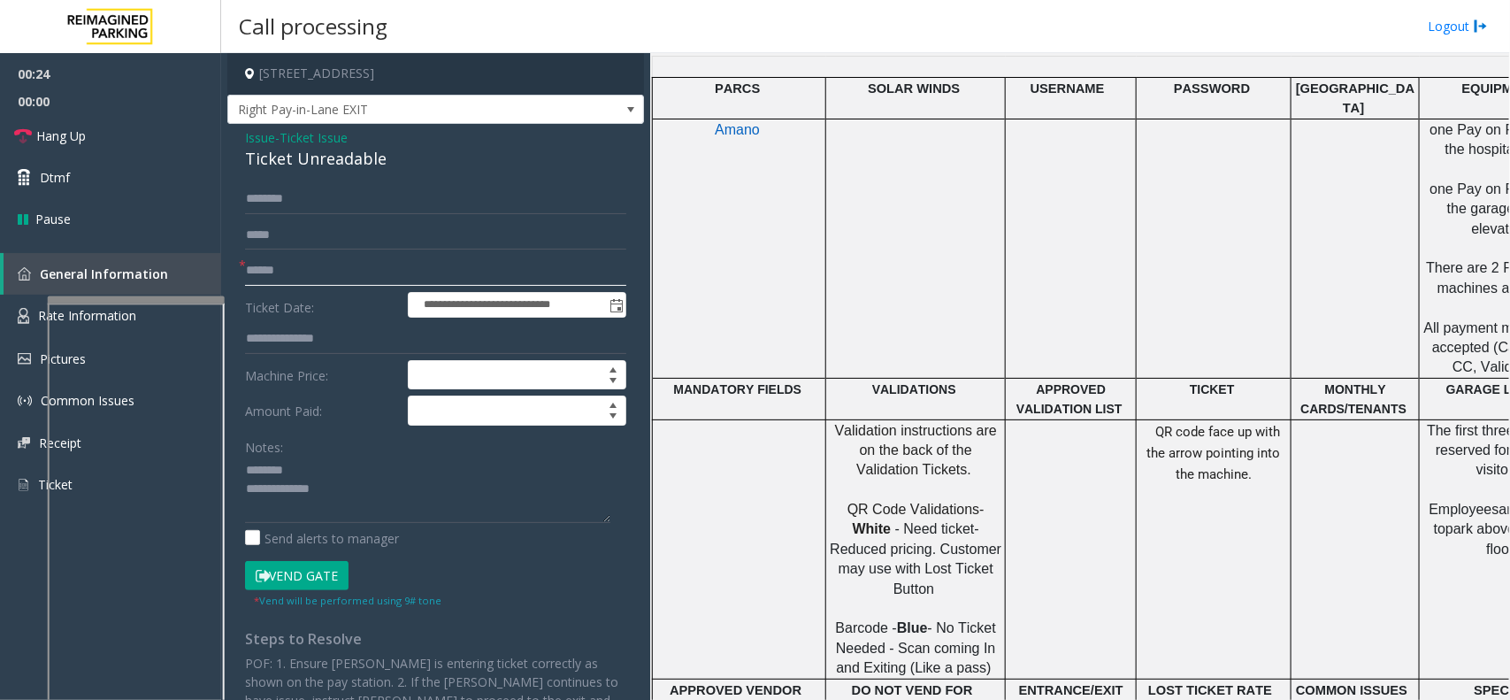
click at [273, 277] on input "text" at bounding box center [435, 271] width 381 height 30
click at [315, 150] on div "Ticket Unreadable" at bounding box center [435, 159] width 381 height 24
type textarea "**********"
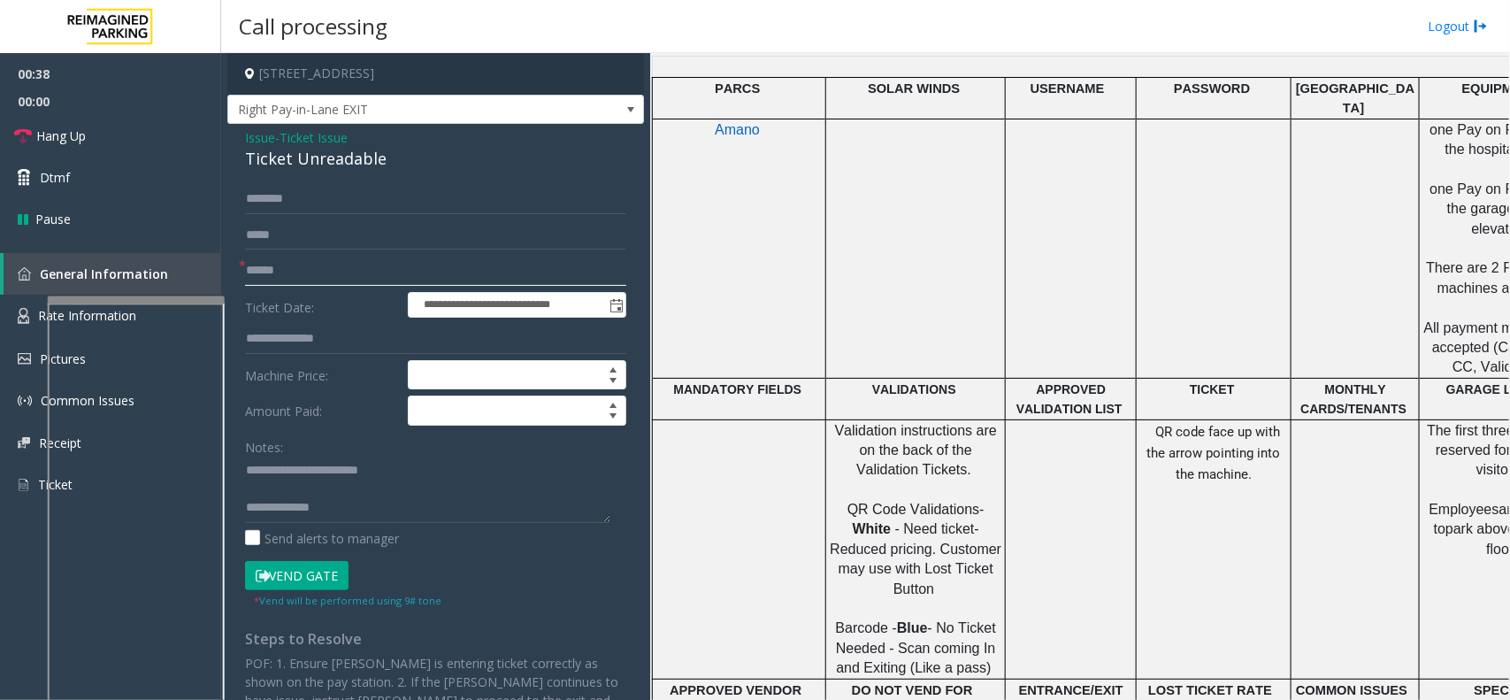
click at [396, 264] on input "text" at bounding box center [435, 271] width 381 height 30
type input "******"
click at [276, 571] on button "Vend Gate" at bounding box center [297, 576] width 104 height 30
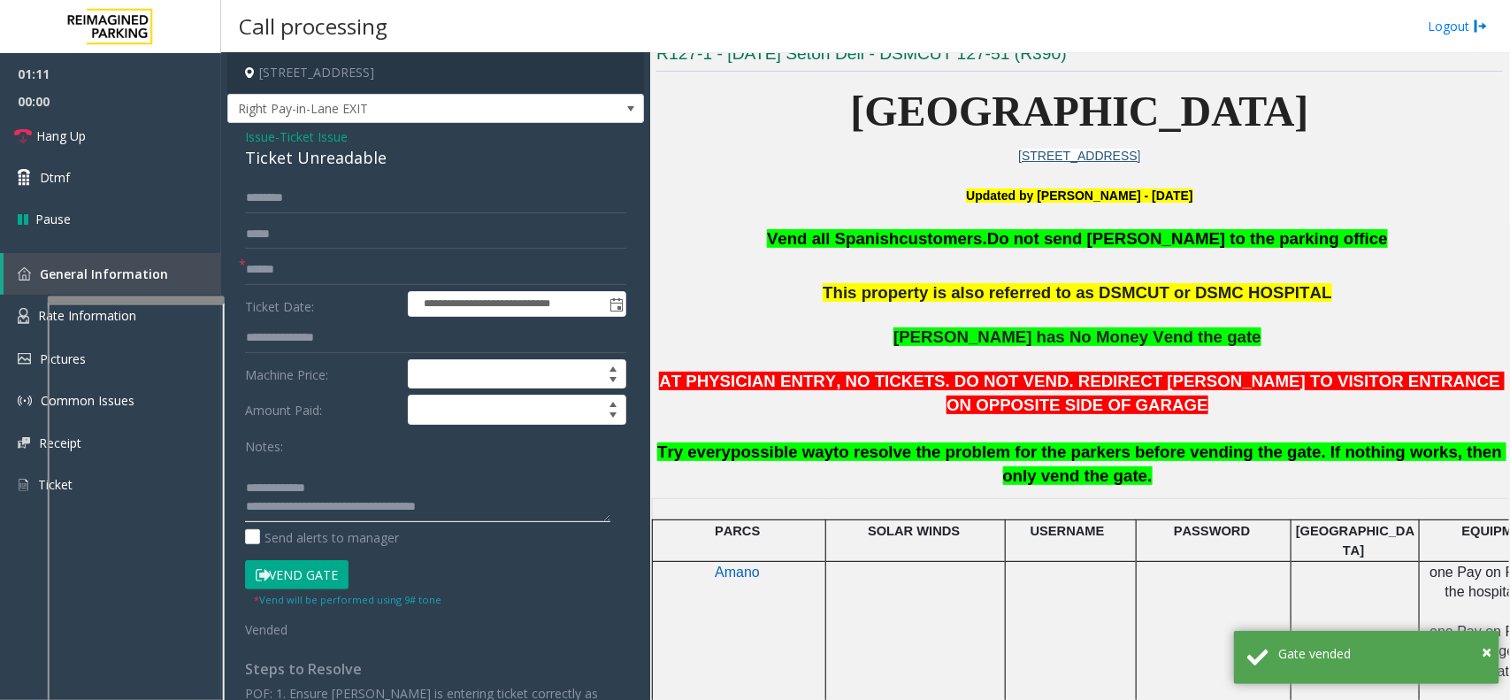
scroll to position [111, 0]
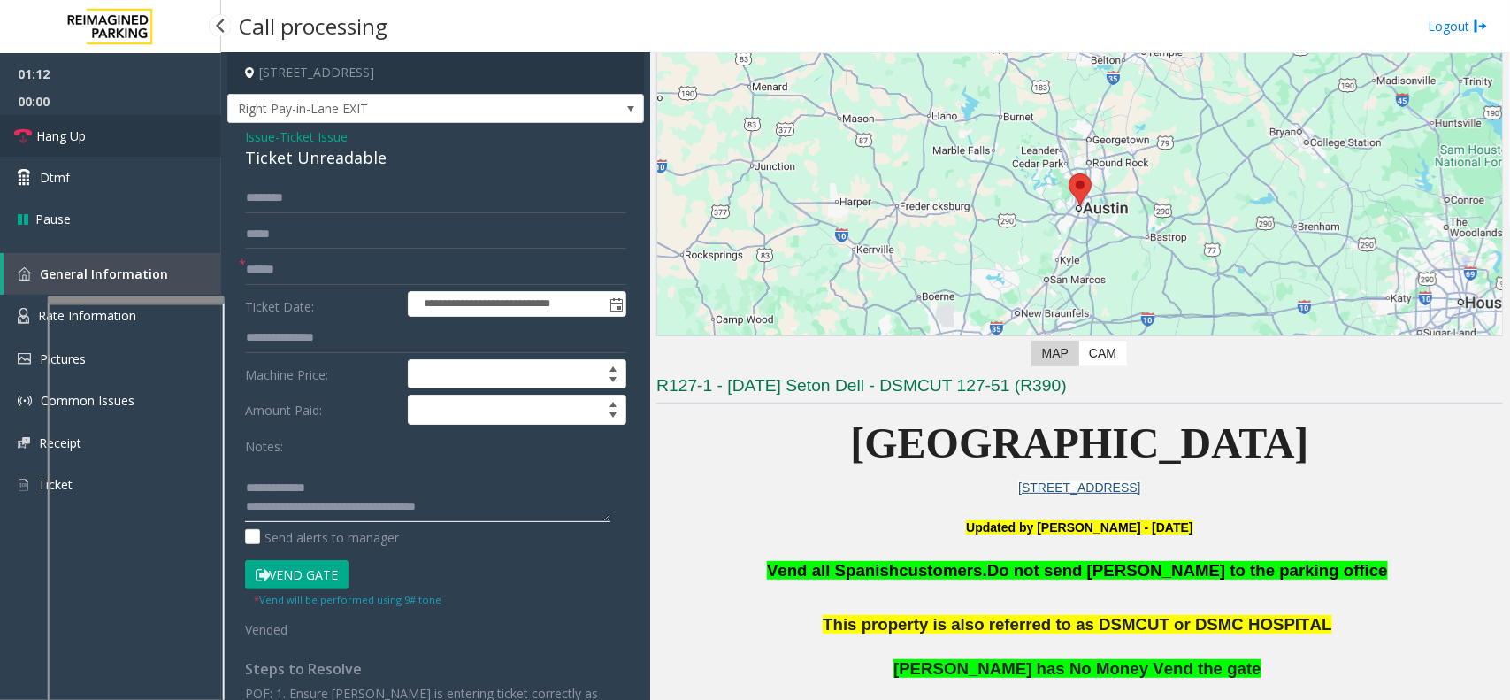
type textarea "**********"
click at [125, 140] on link "Hang Up" at bounding box center [110, 136] width 221 height 42
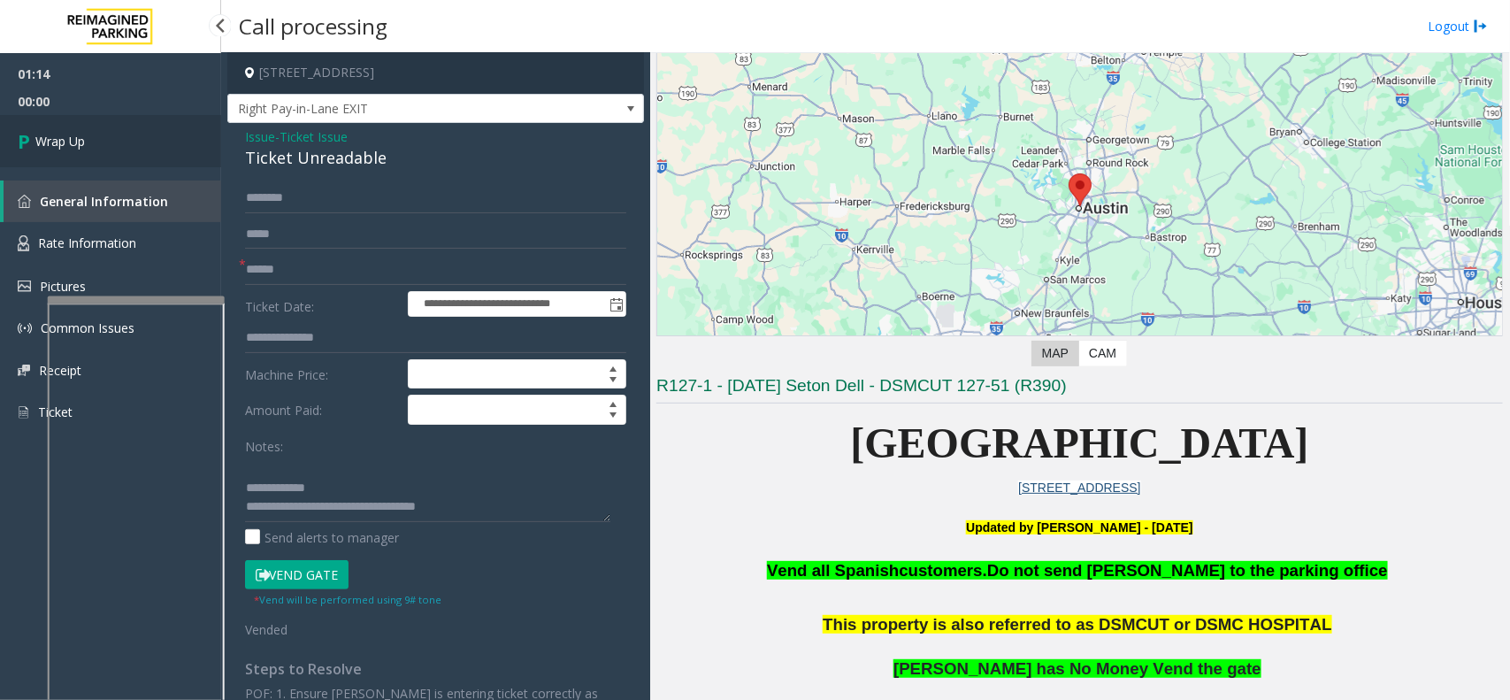
click at [125, 140] on link "Wrap Up" at bounding box center [110, 141] width 221 height 52
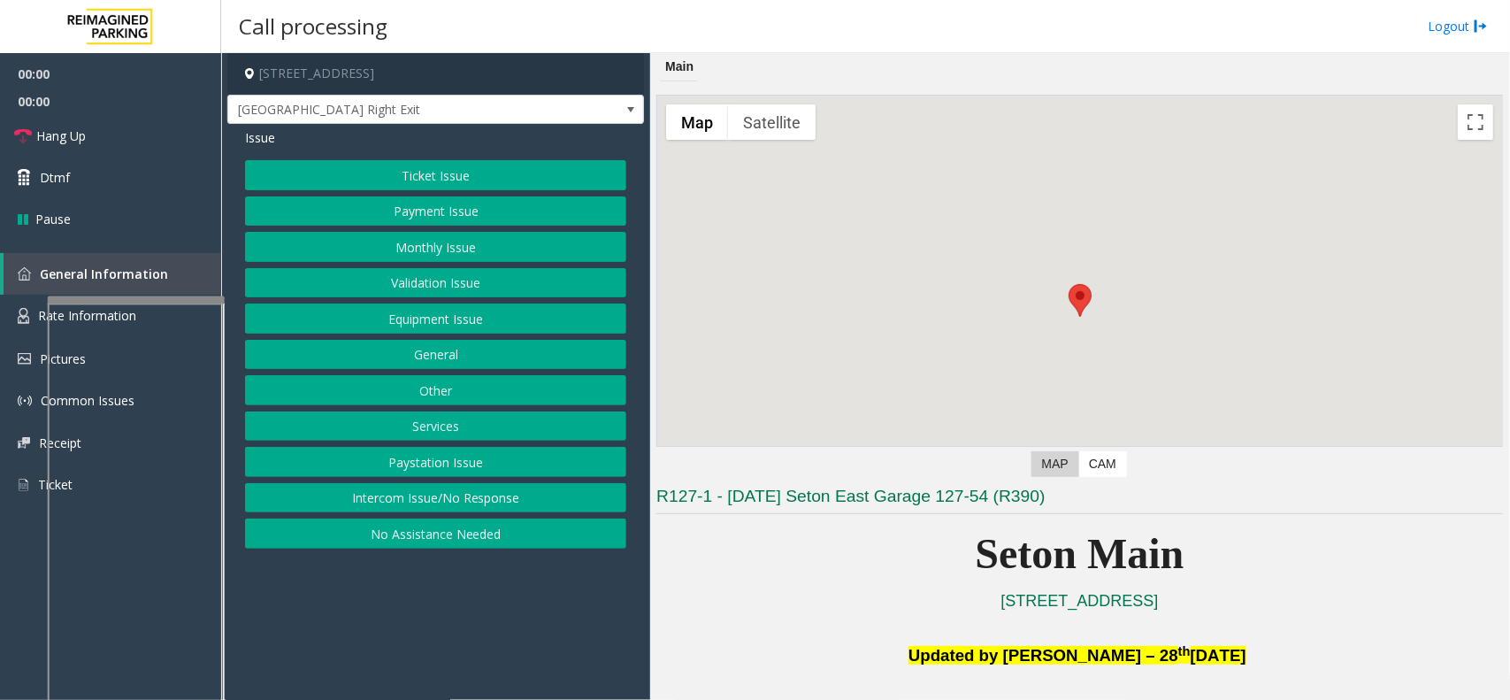
click at [522, 316] on button "Equipment Issue" at bounding box center [435, 319] width 381 height 30
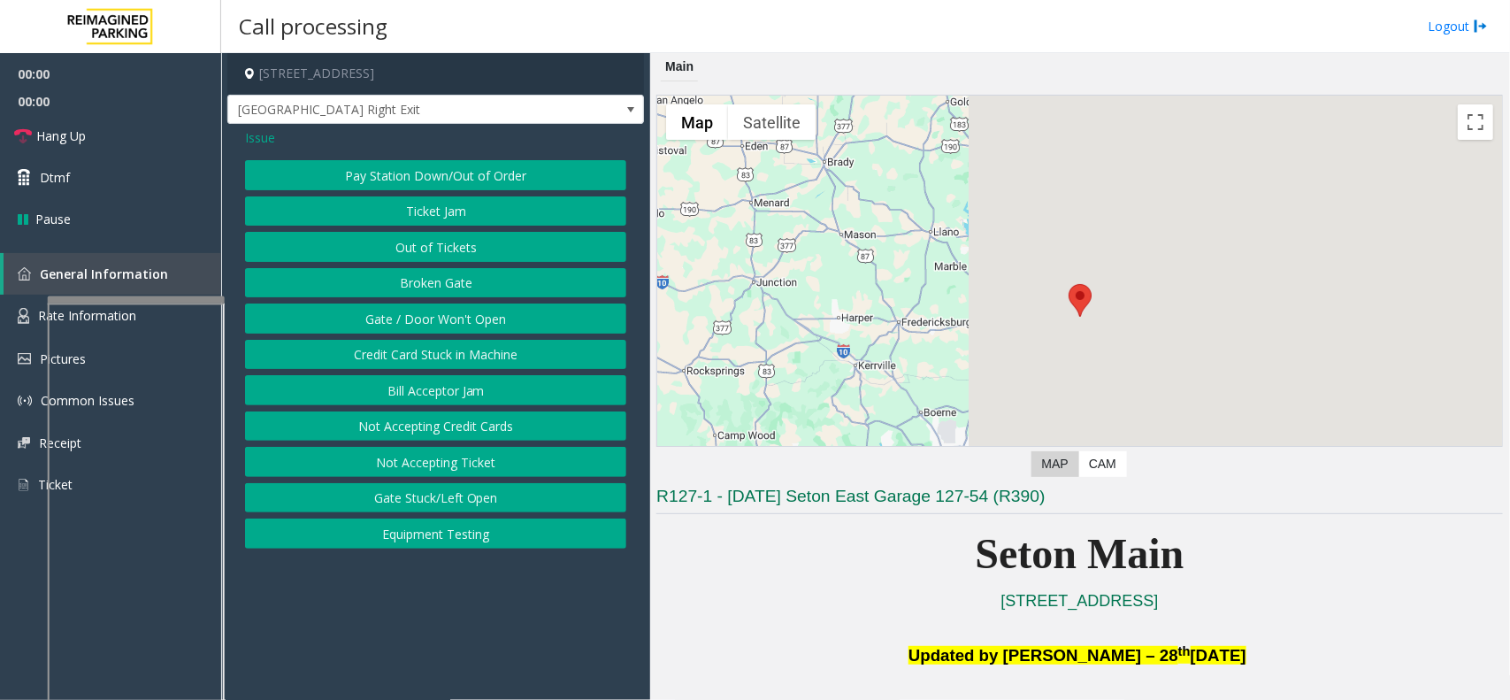
click at [522, 316] on button "Gate / Door Won't Open" at bounding box center [435, 319] width 381 height 30
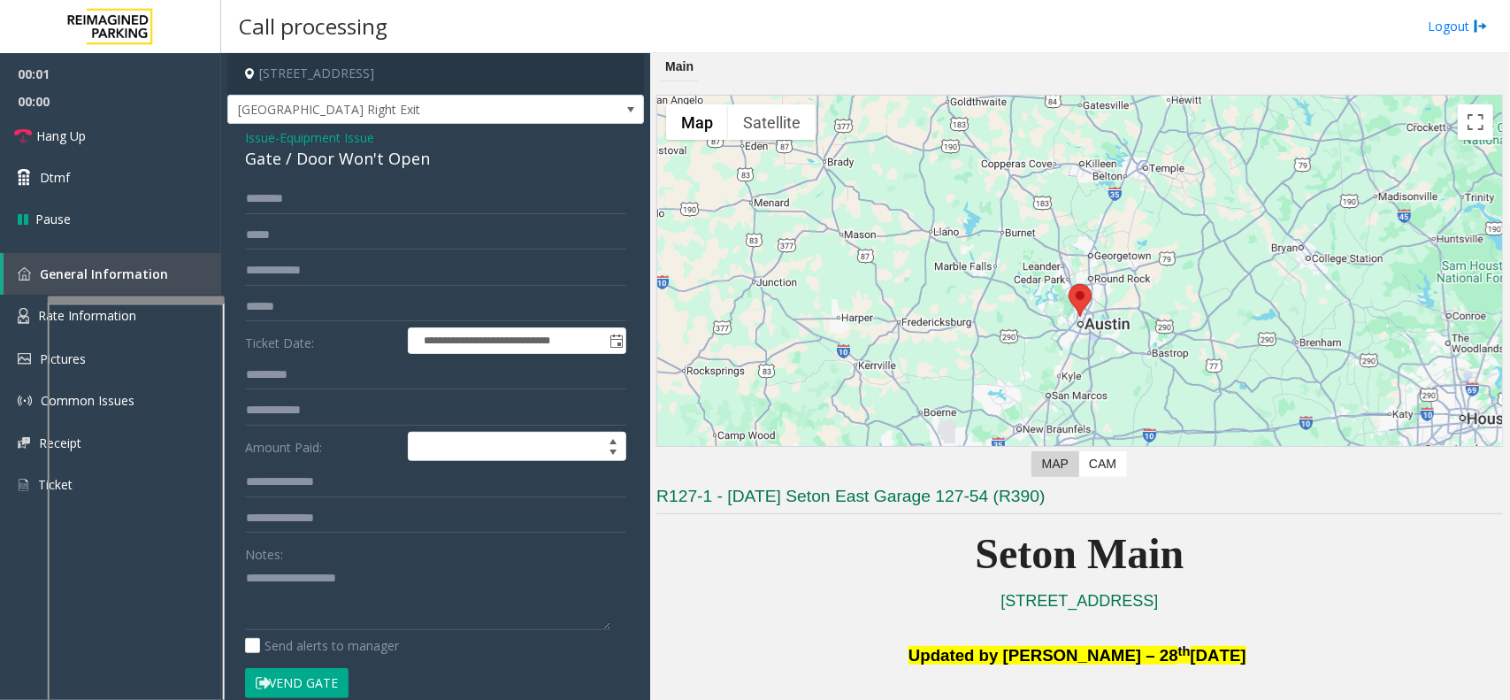
drag, startPoint x: 317, startPoint y: 692, endPoint x: 591, endPoint y: 613, distance: 285.4
click at [317, 693] on button "Vend Gate" at bounding box center [297, 683] width 104 height 30
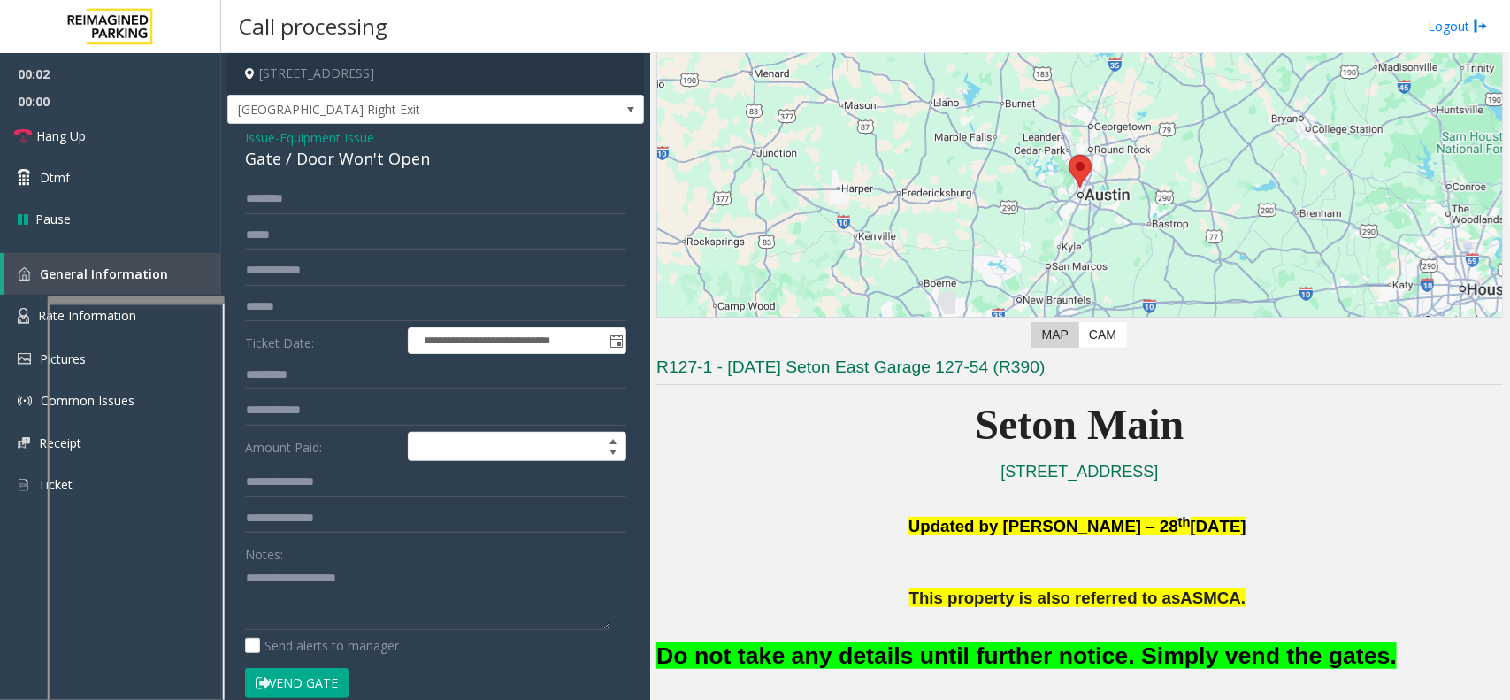
scroll to position [332, 0]
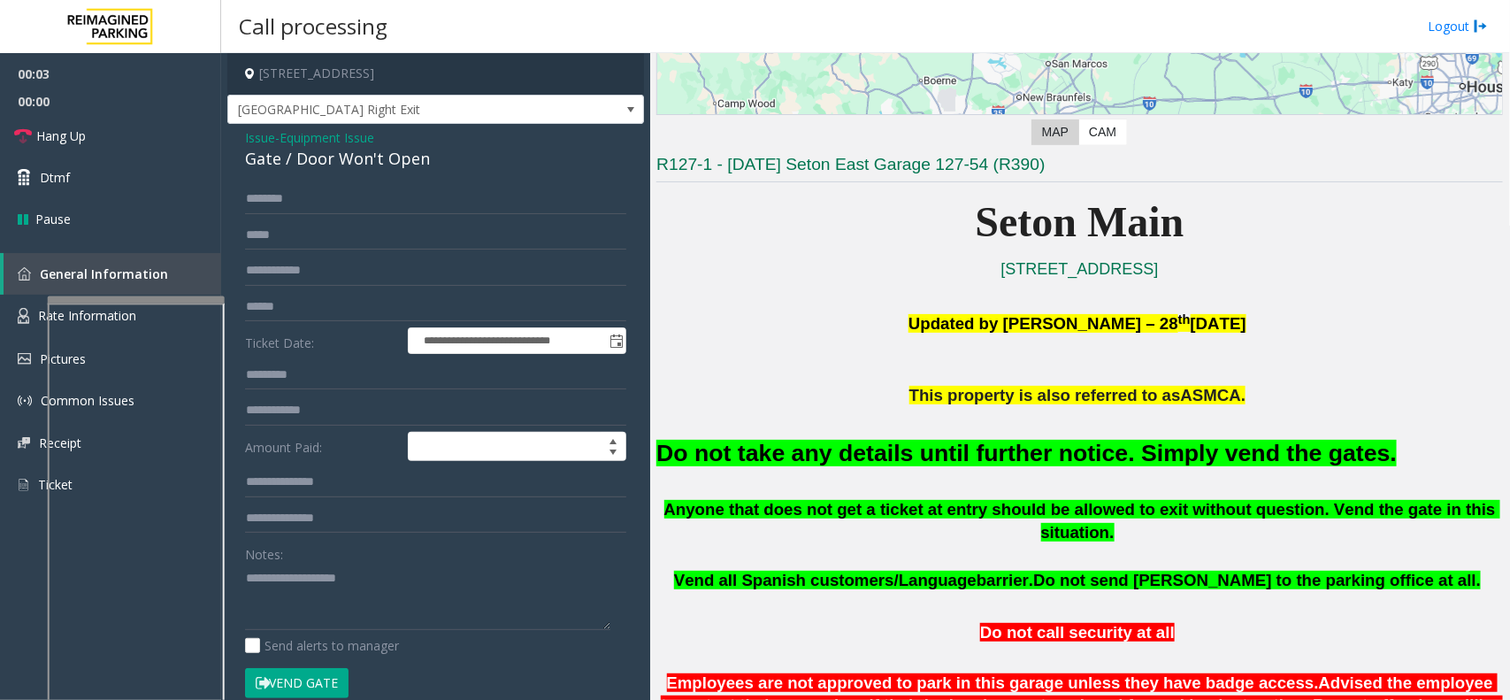
click at [957, 440] on font "Do not take any details until further notice. Simply vend the gates." at bounding box center [1027, 453] width 741 height 27
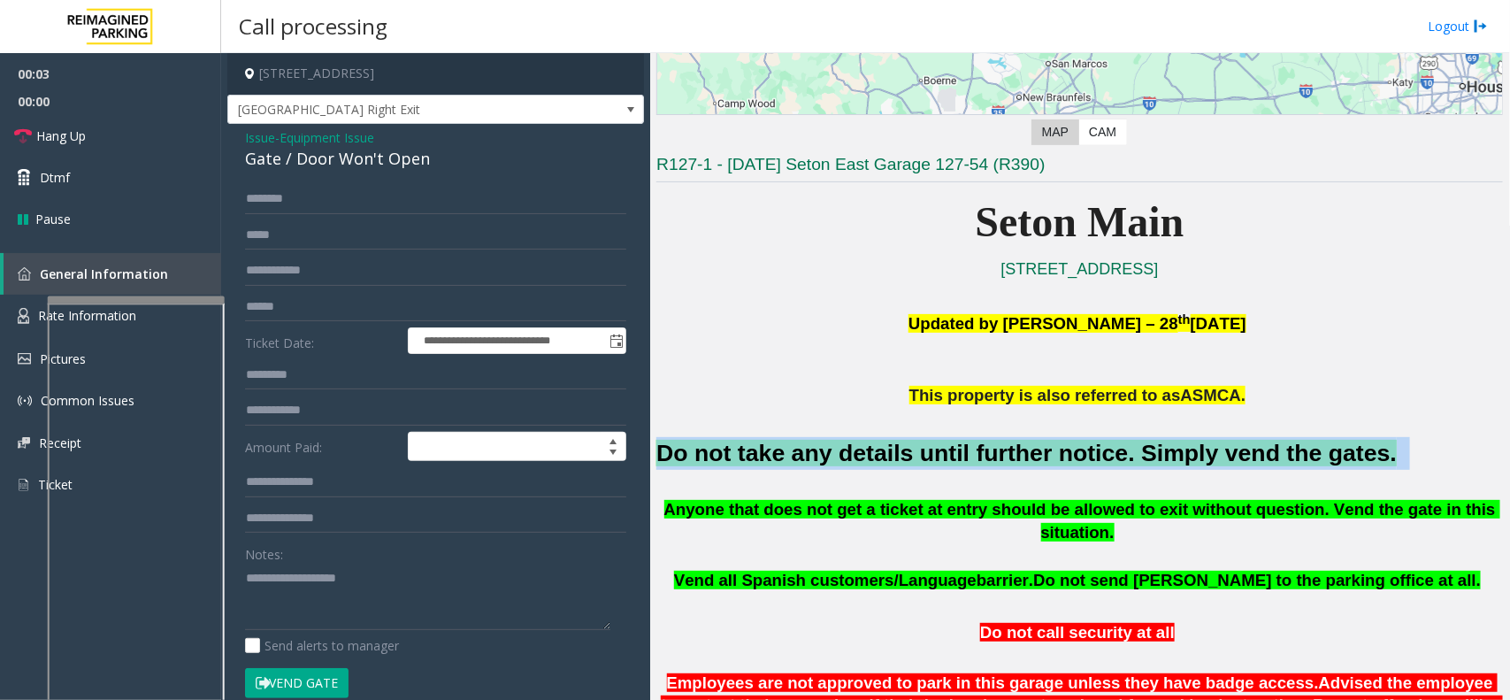
click at [957, 440] on font "Do not take any details until further notice. Simply vend the gates." at bounding box center [1027, 453] width 741 height 27
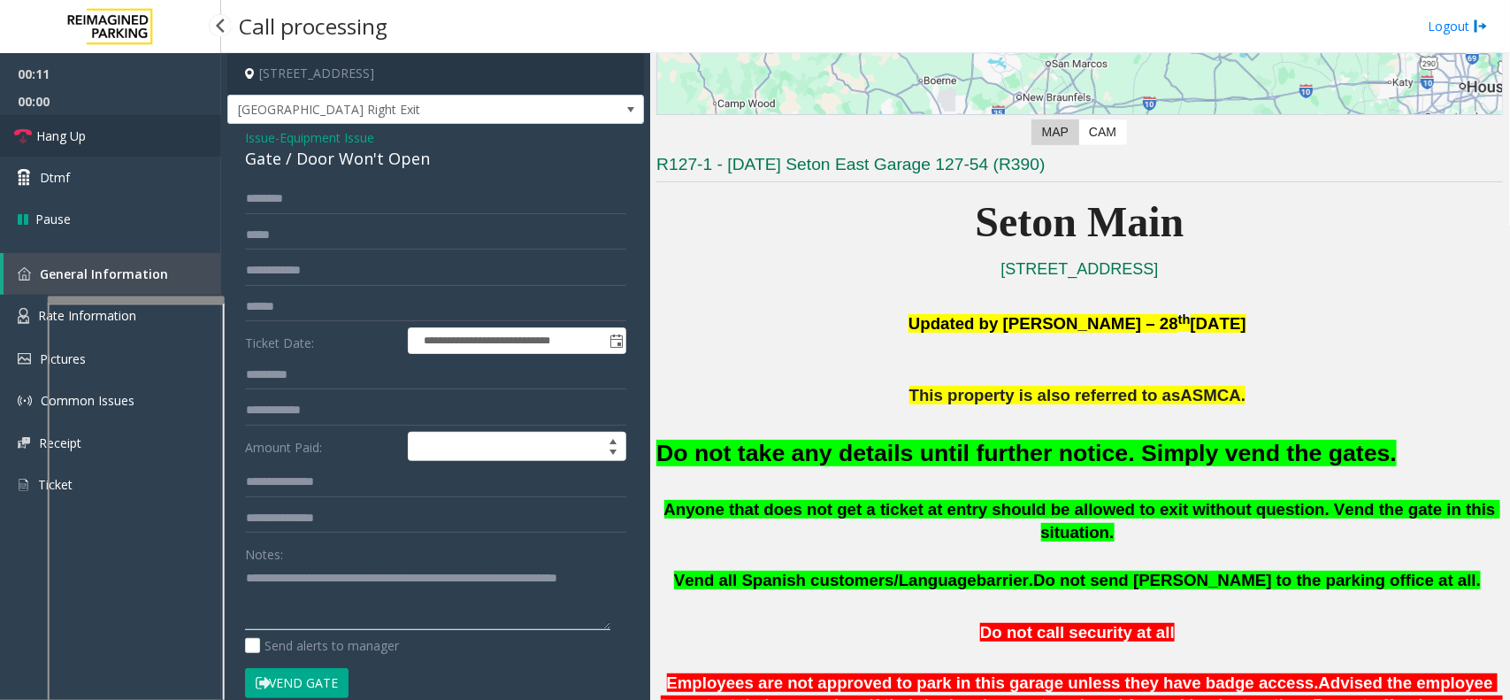
type textarea "**********"
click at [164, 135] on link "Hang Up" at bounding box center [110, 136] width 221 height 42
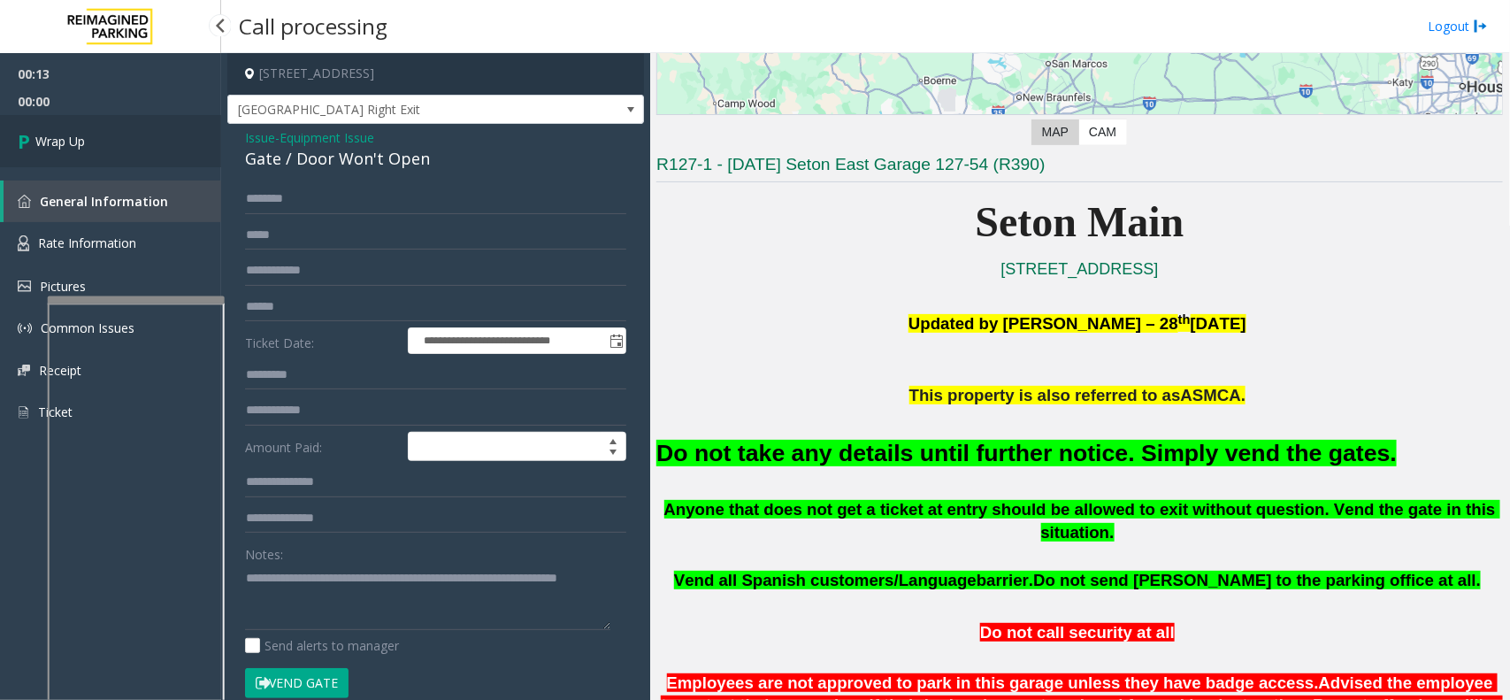
click at [164, 135] on link "Wrap Up" at bounding box center [110, 141] width 221 height 52
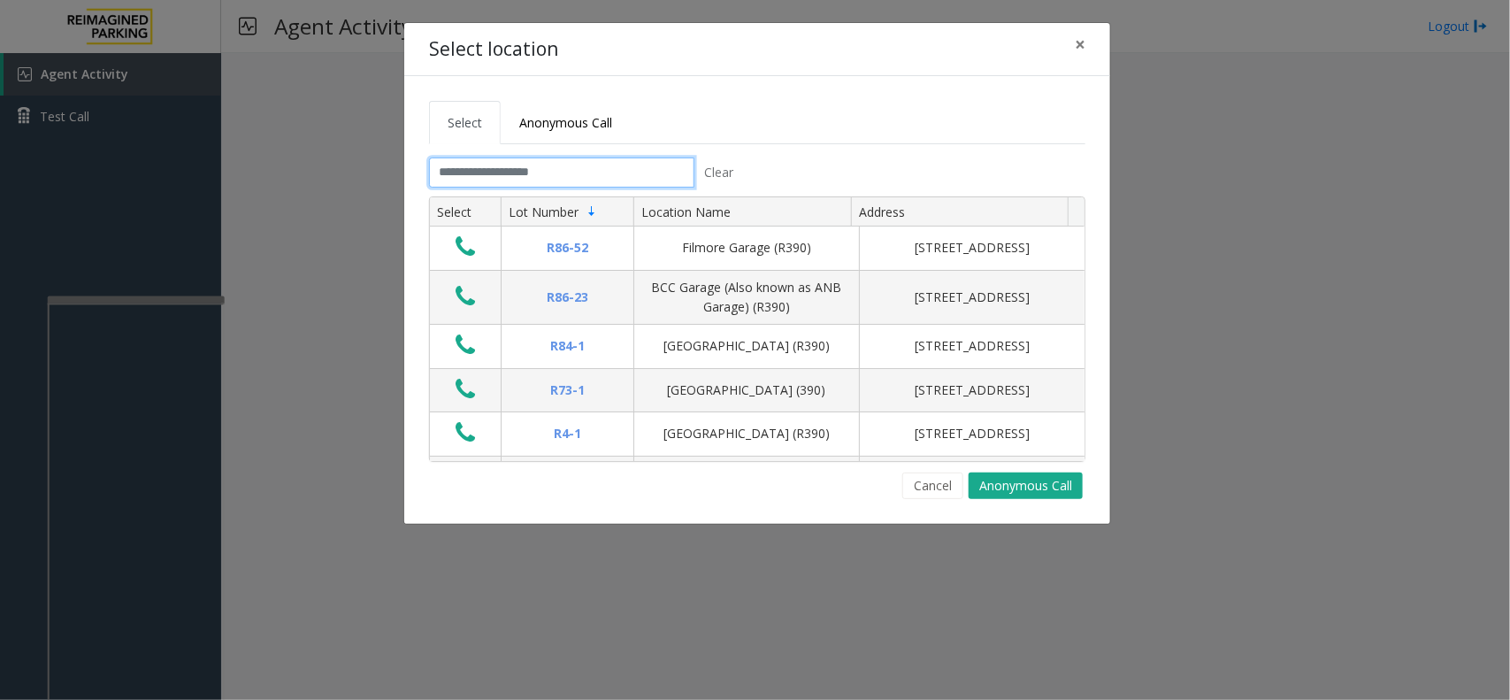
click at [466, 166] on input "text" at bounding box center [561, 173] width 265 height 30
click at [540, 180] on input "text" at bounding box center [561, 173] width 265 height 30
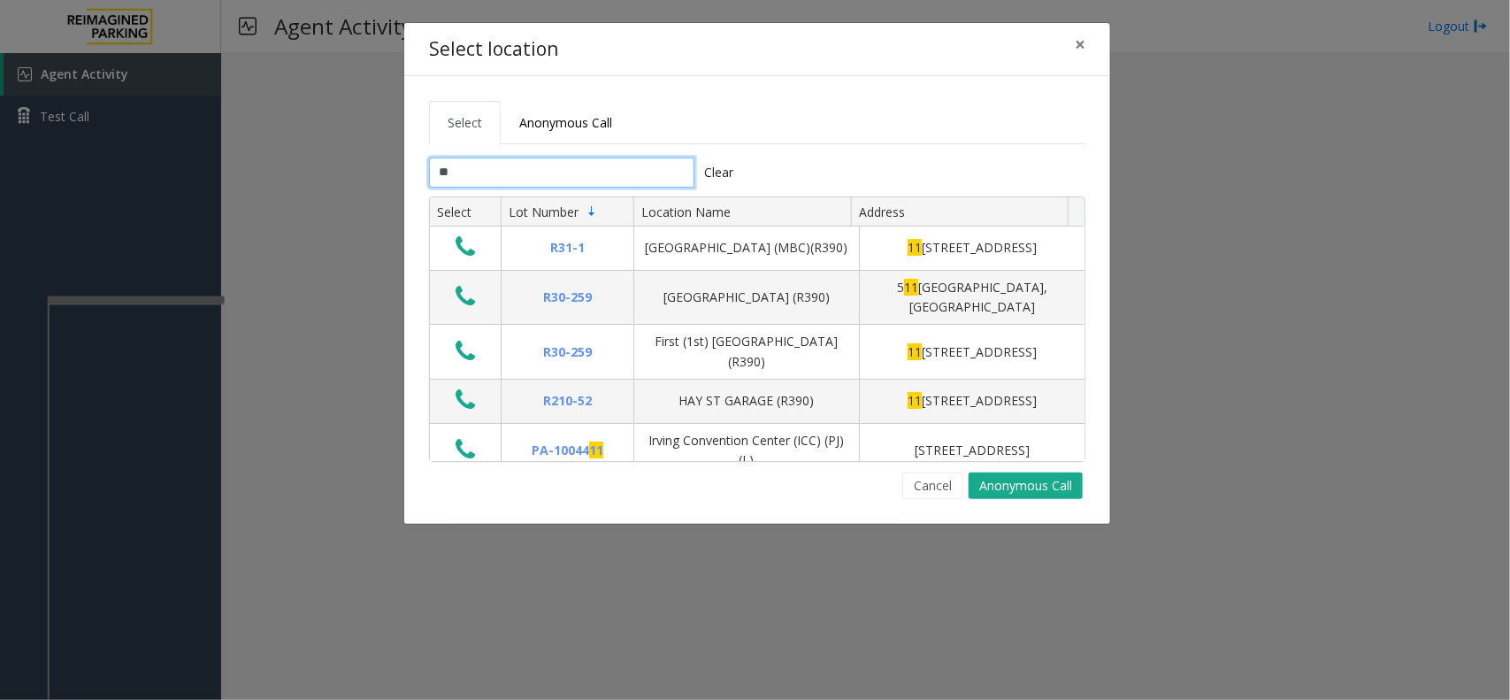
type input "*"
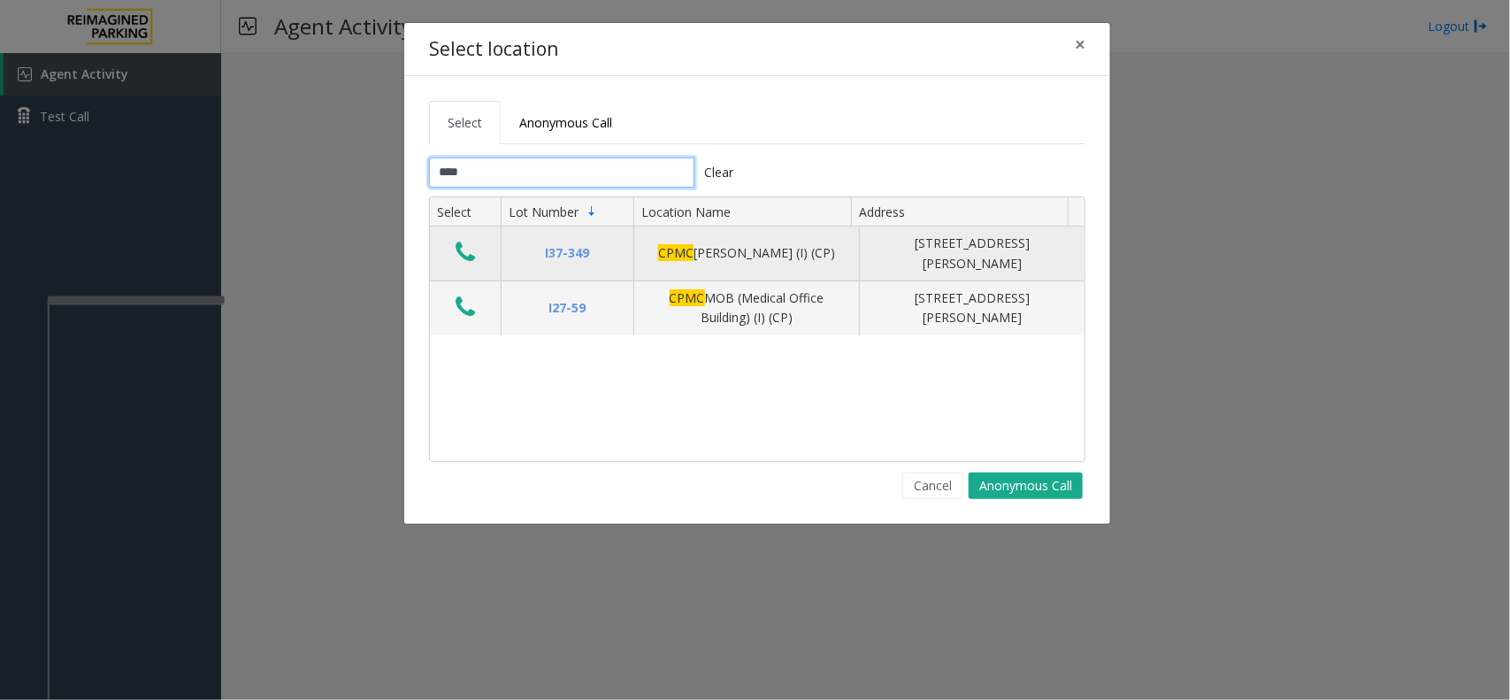
type input "****"
click at [461, 253] on icon "Data table" at bounding box center [465, 252] width 19 height 25
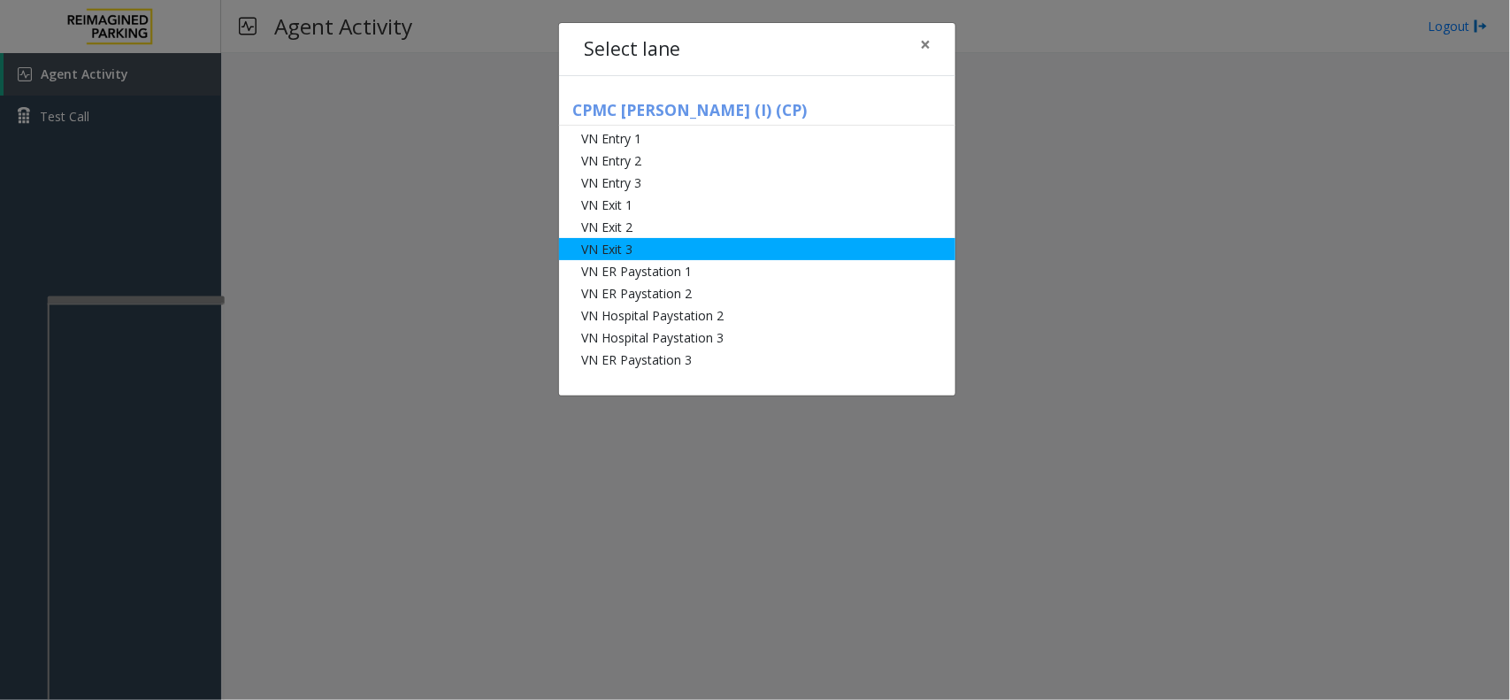
click at [633, 248] on li "VN Exit 3" at bounding box center [757, 249] width 396 height 22
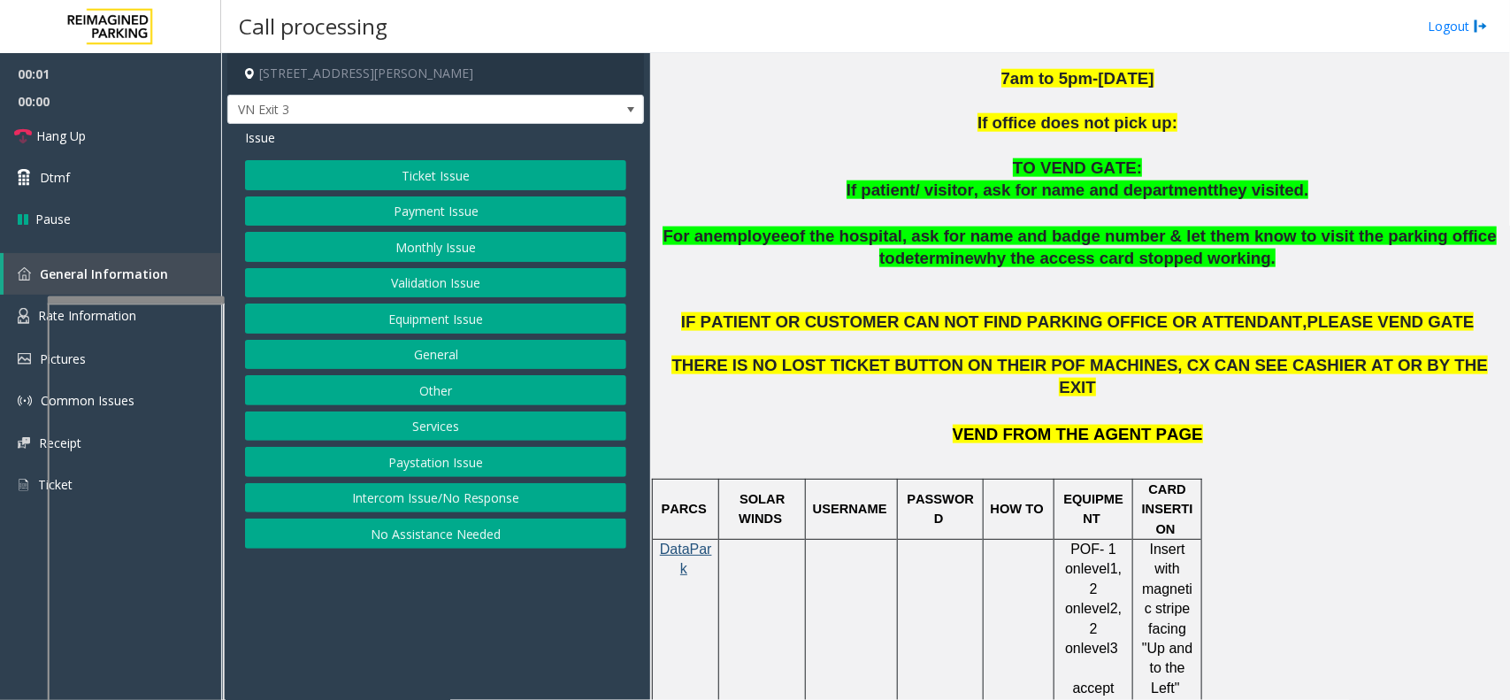
scroll to position [885, 0]
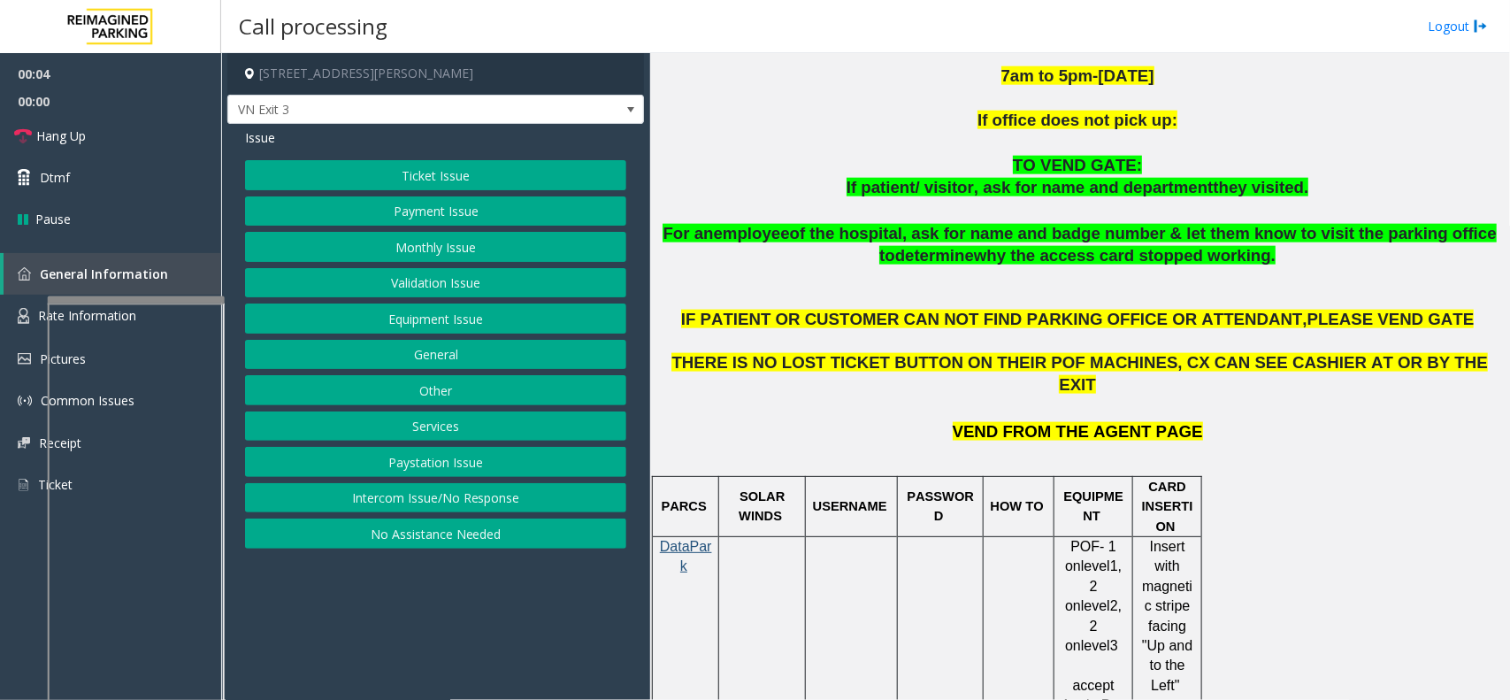
click at [429, 175] on button "Ticket Issue" at bounding box center [435, 175] width 381 height 30
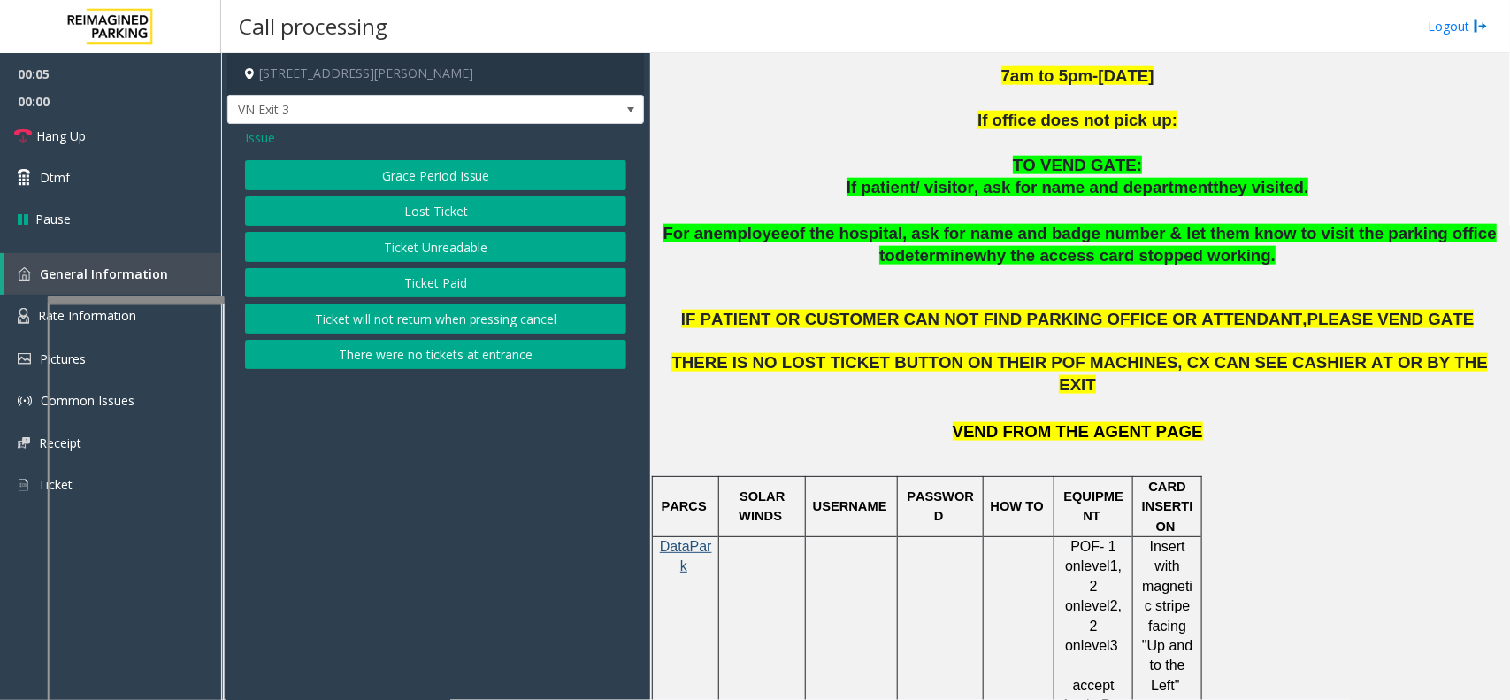
click at [407, 276] on button "Ticket Paid" at bounding box center [435, 283] width 381 height 30
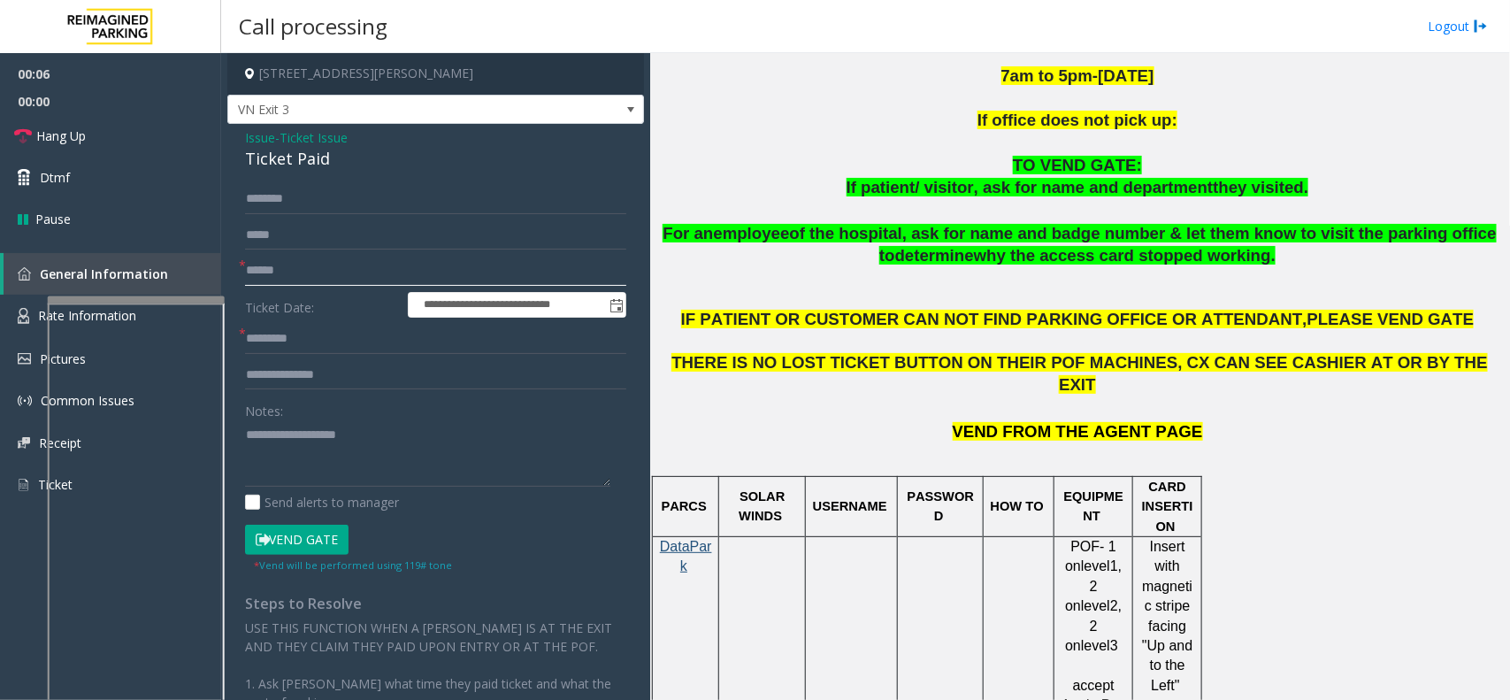
click at [288, 267] on input "text" at bounding box center [435, 271] width 381 height 30
click at [298, 158] on div "Ticket Paid" at bounding box center [435, 159] width 381 height 24
type textarea "**********"
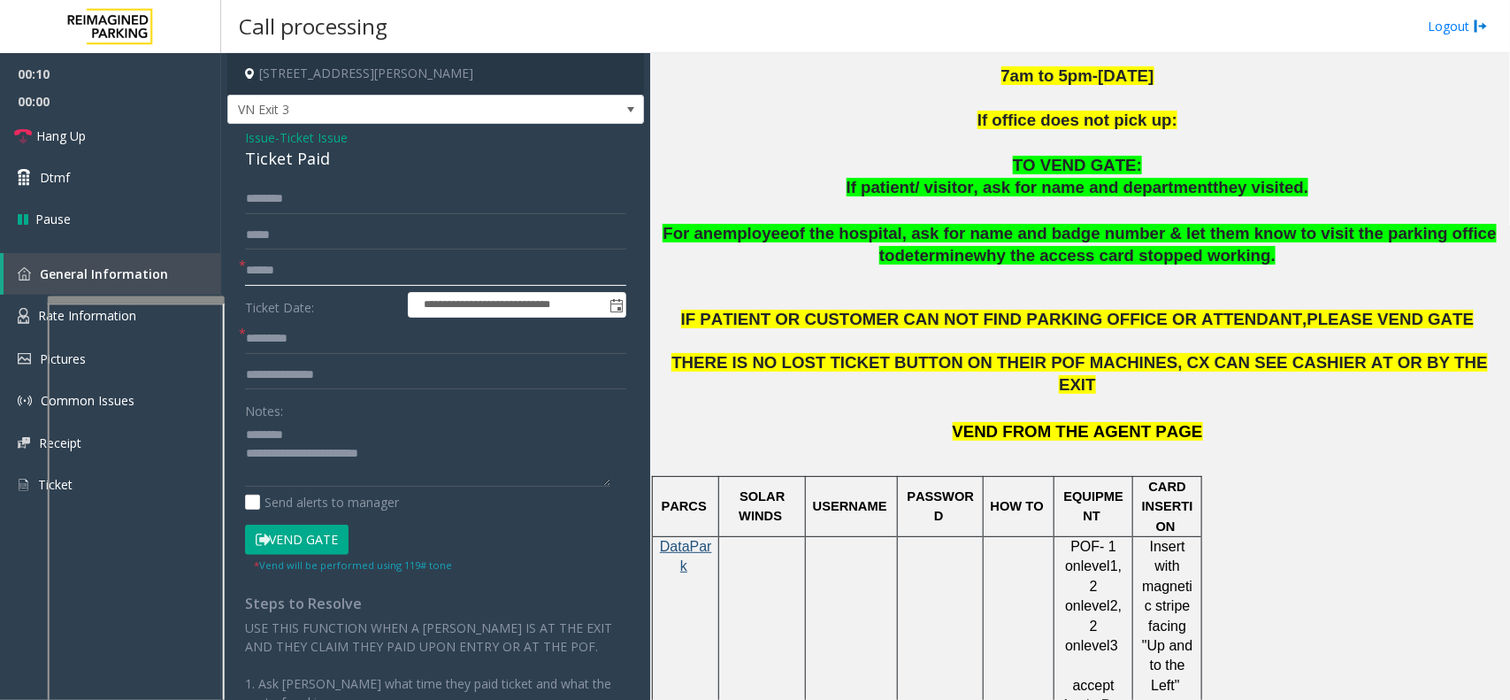
click at [268, 275] on input "text" at bounding box center [435, 271] width 381 height 30
type input "******"
click at [308, 348] on input "text" at bounding box center [435, 339] width 381 height 30
click at [297, 434] on textarea at bounding box center [427, 453] width 365 height 66
click at [285, 162] on div "Ticket Paid" at bounding box center [435, 159] width 381 height 24
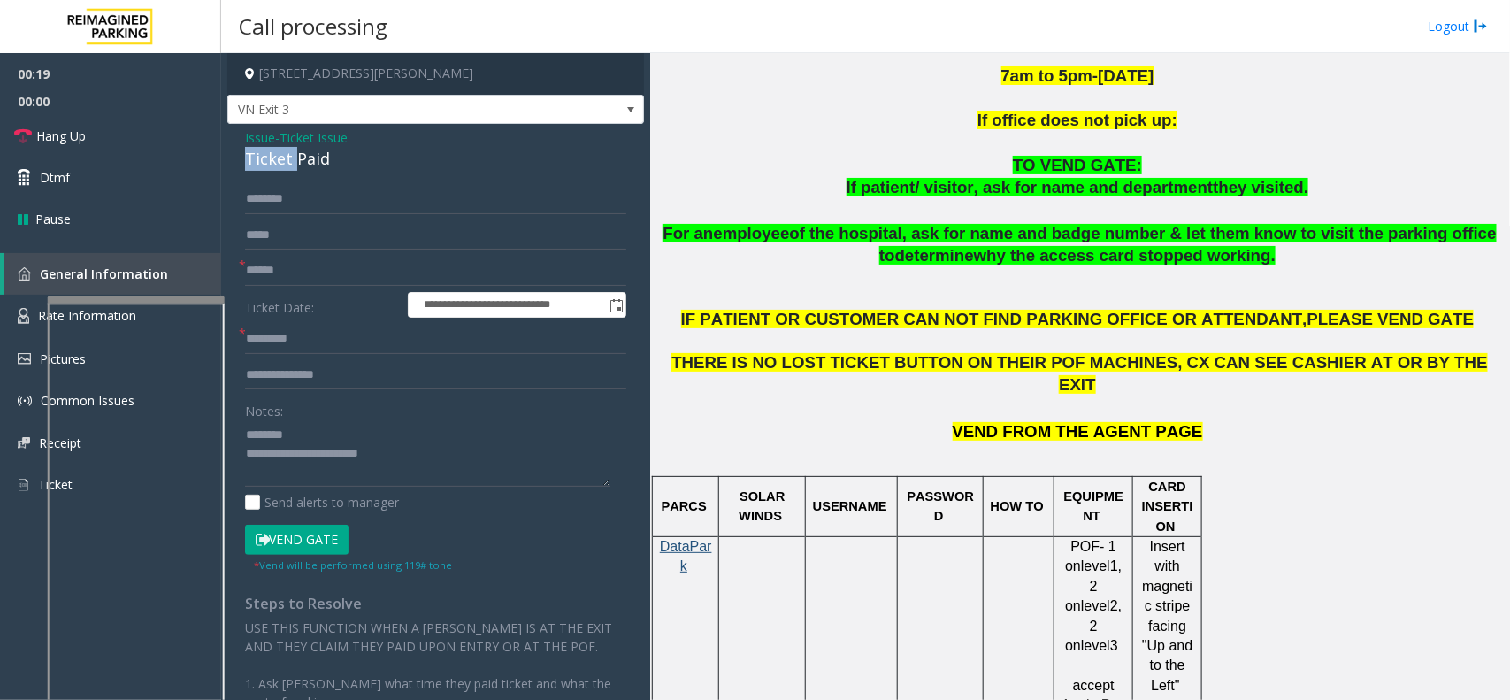
click at [285, 162] on div "Ticket Paid" at bounding box center [435, 159] width 381 height 24
drag, startPoint x: 319, startPoint y: 454, endPoint x: 386, endPoint y: 453, distance: 66.4
click at [390, 460] on textarea at bounding box center [427, 453] width 365 height 66
type textarea "**********"
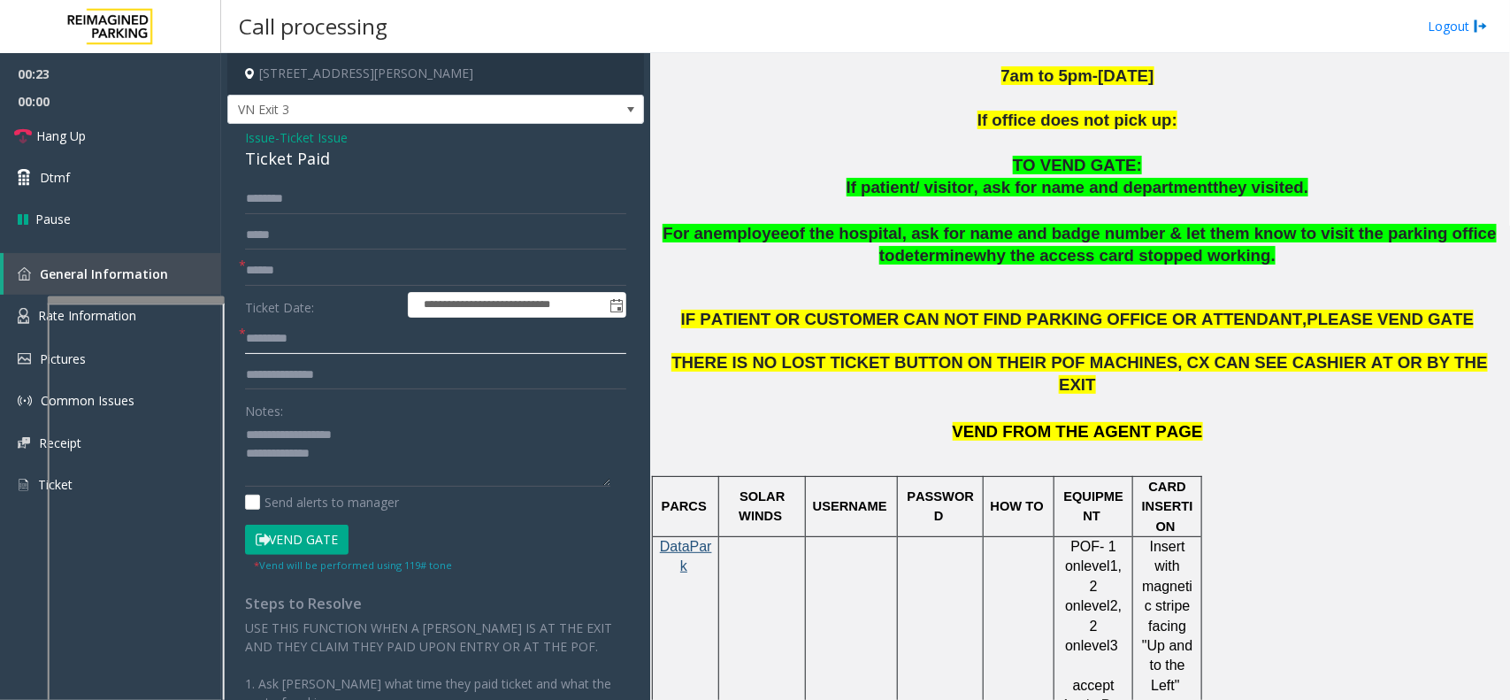
click at [305, 341] on input "text" at bounding box center [435, 339] width 381 height 30
click at [271, 155] on div "Ticket Paid" at bounding box center [435, 159] width 381 height 24
click at [288, 324] on input "text" at bounding box center [435, 339] width 381 height 30
type input "***"
click at [321, 451] on textarea at bounding box center [427, 453] width 365 height 66
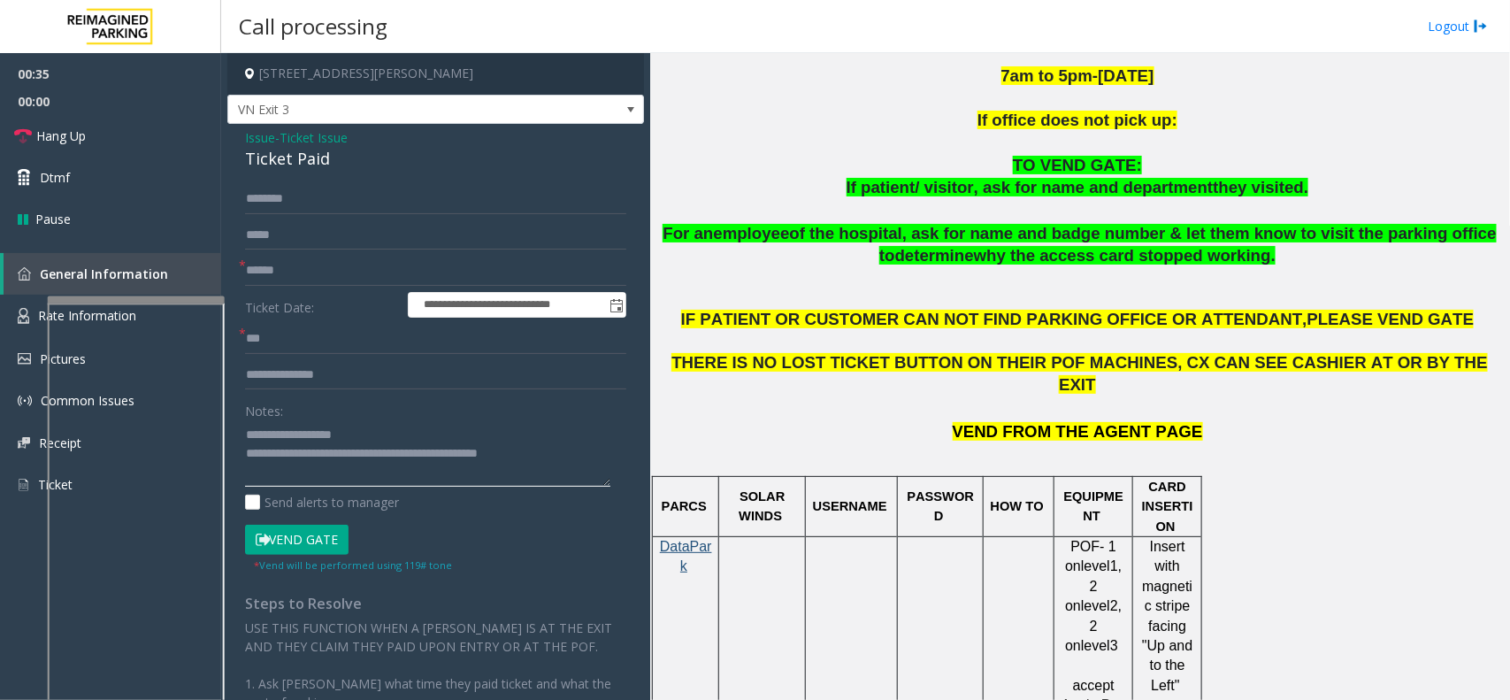
click at [411, 473] on textarea at bounding box center [427, 453] width 365 height 66
type textarea "**********"
click at [295, 206] on input "text" at bounding box center [435, 199] width 381 height 30
type input "******"
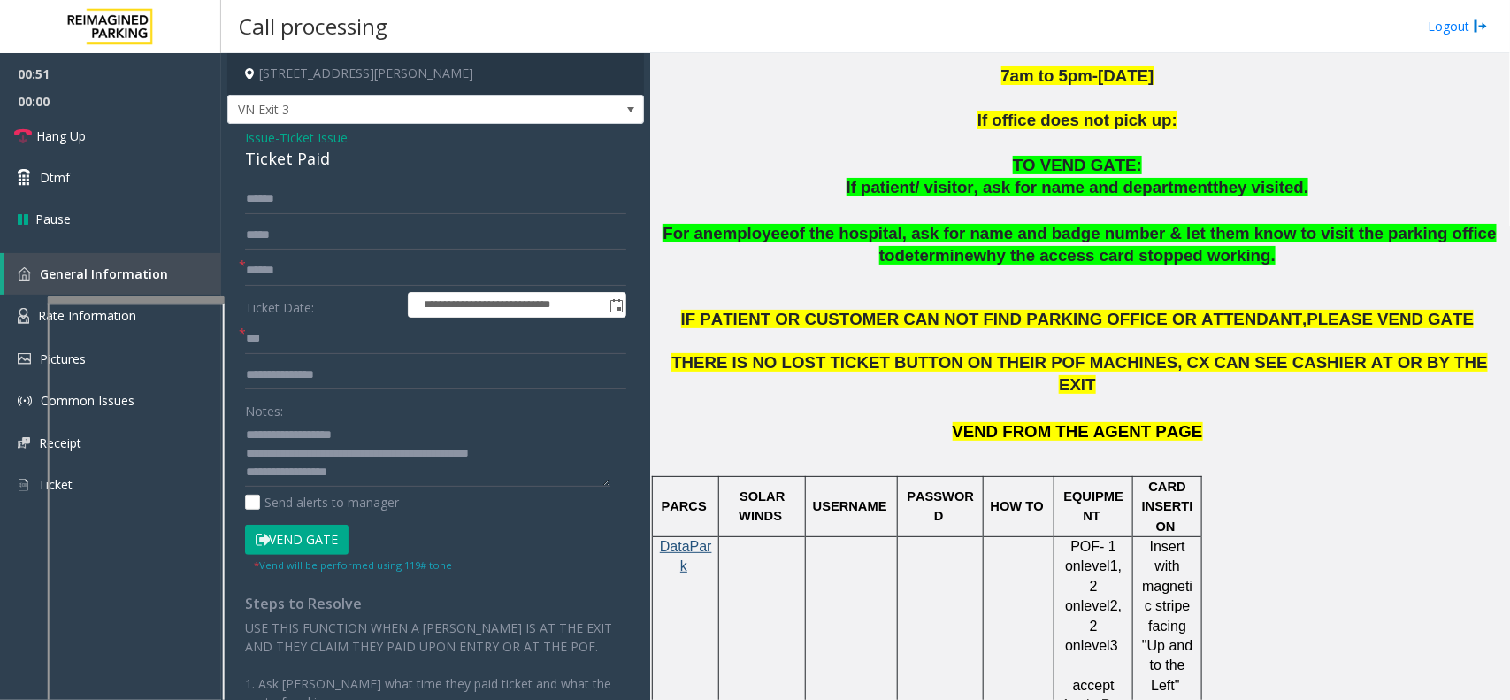
click at [325, 537] on button "Vend Gate" at bounding box center [297, 540] width 104 height 30
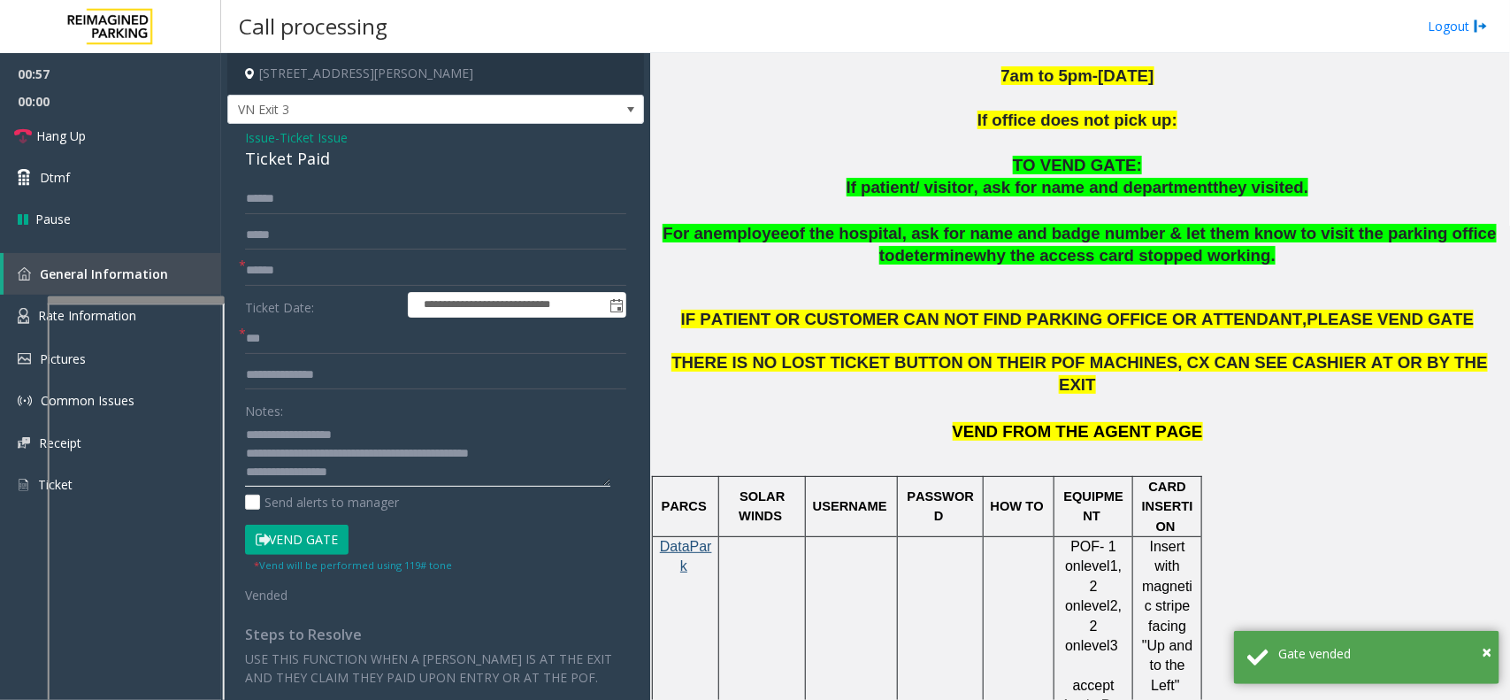
click at [448, 434] on textarea at bounding box center [427, 453] width 365 height 66
type textarea "**********"
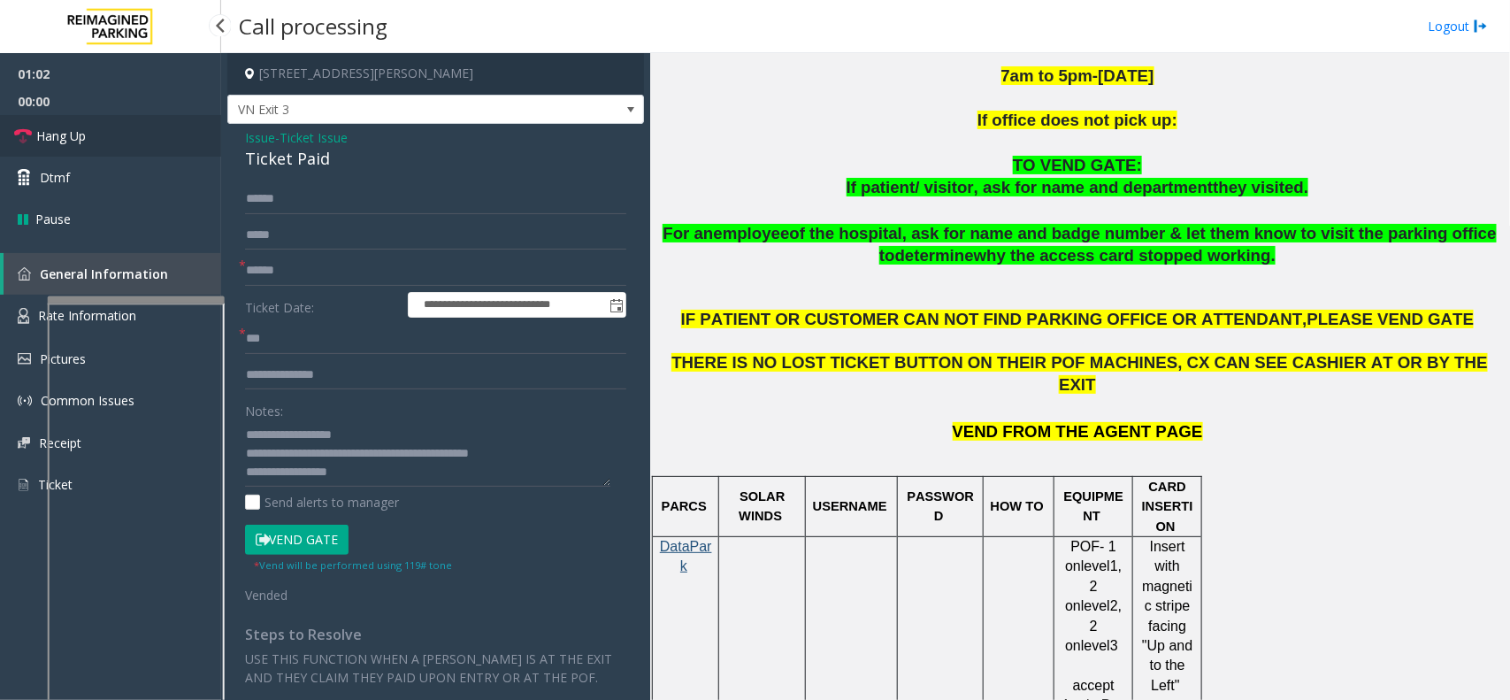
click at [126, 150] on link "Hang Up" at bounding box center [110, 136] width 221 height 42
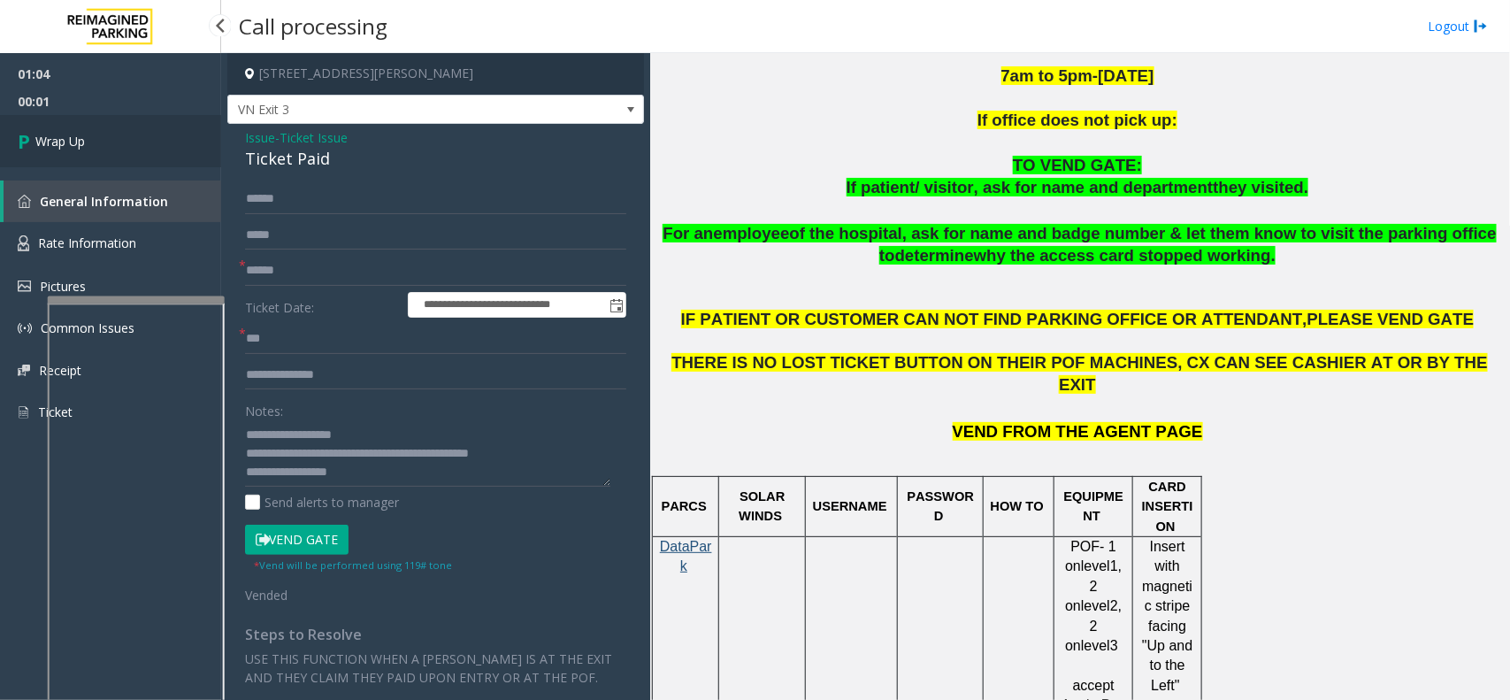
click at [126, 150] on link "Wrap Up" at bounding box center [110, 141] width 221 height 52
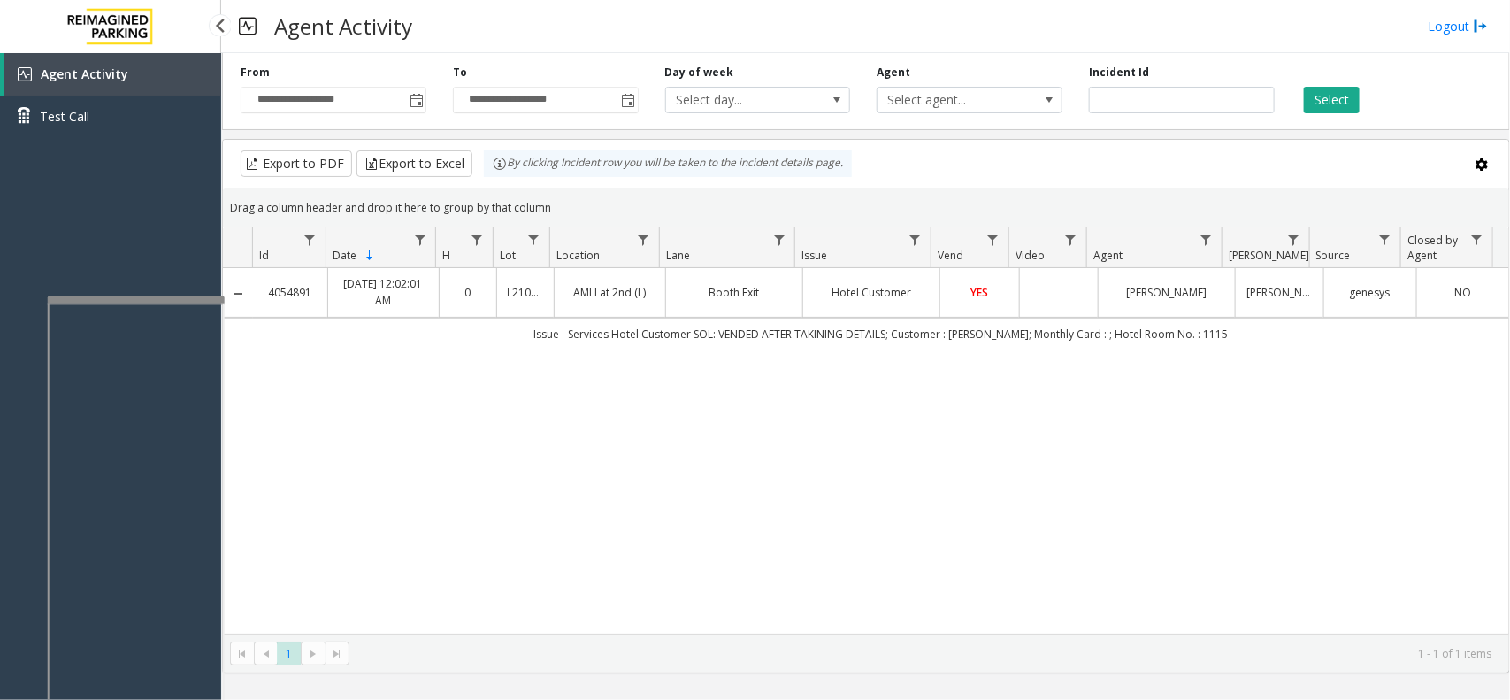
click at [135, 202] on div "Agent Activity Test Call" at bounding box center [110, 403] width 221 height 700
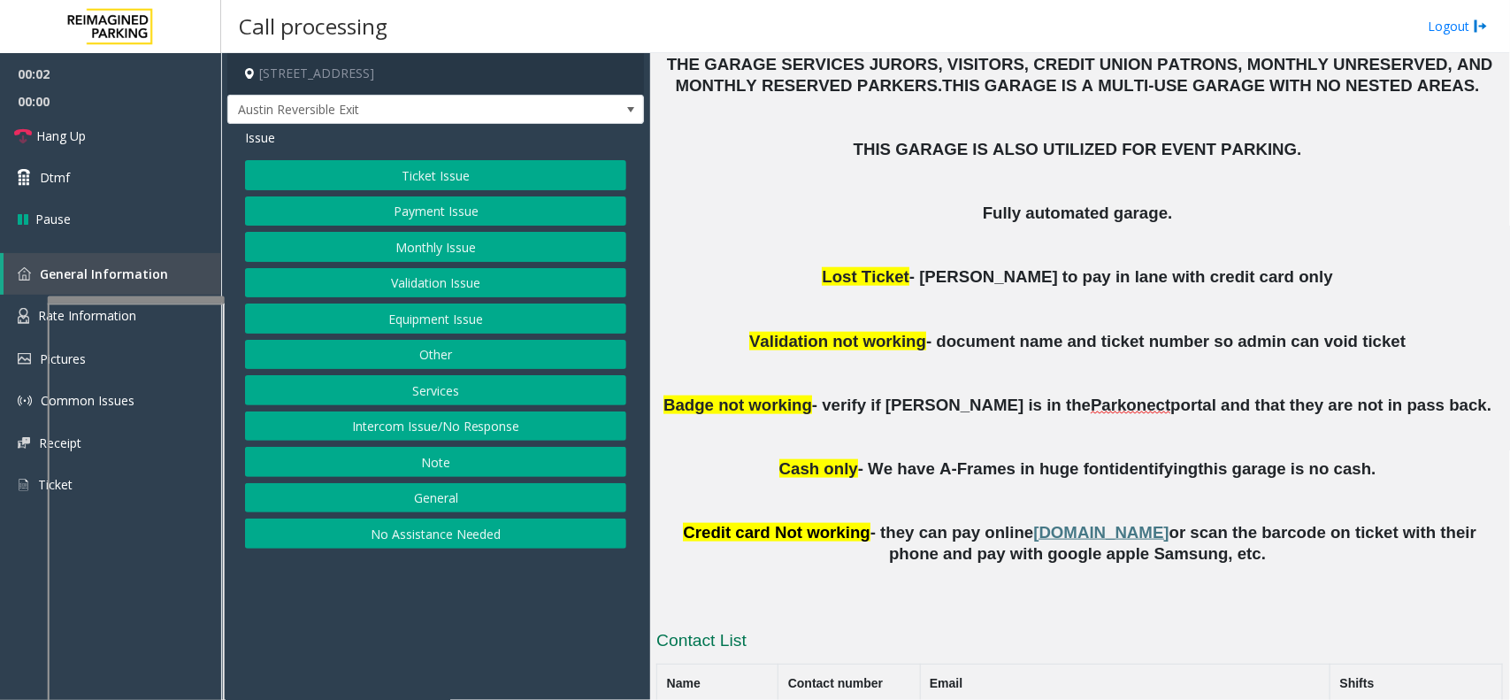
scroll to position [774, 0]
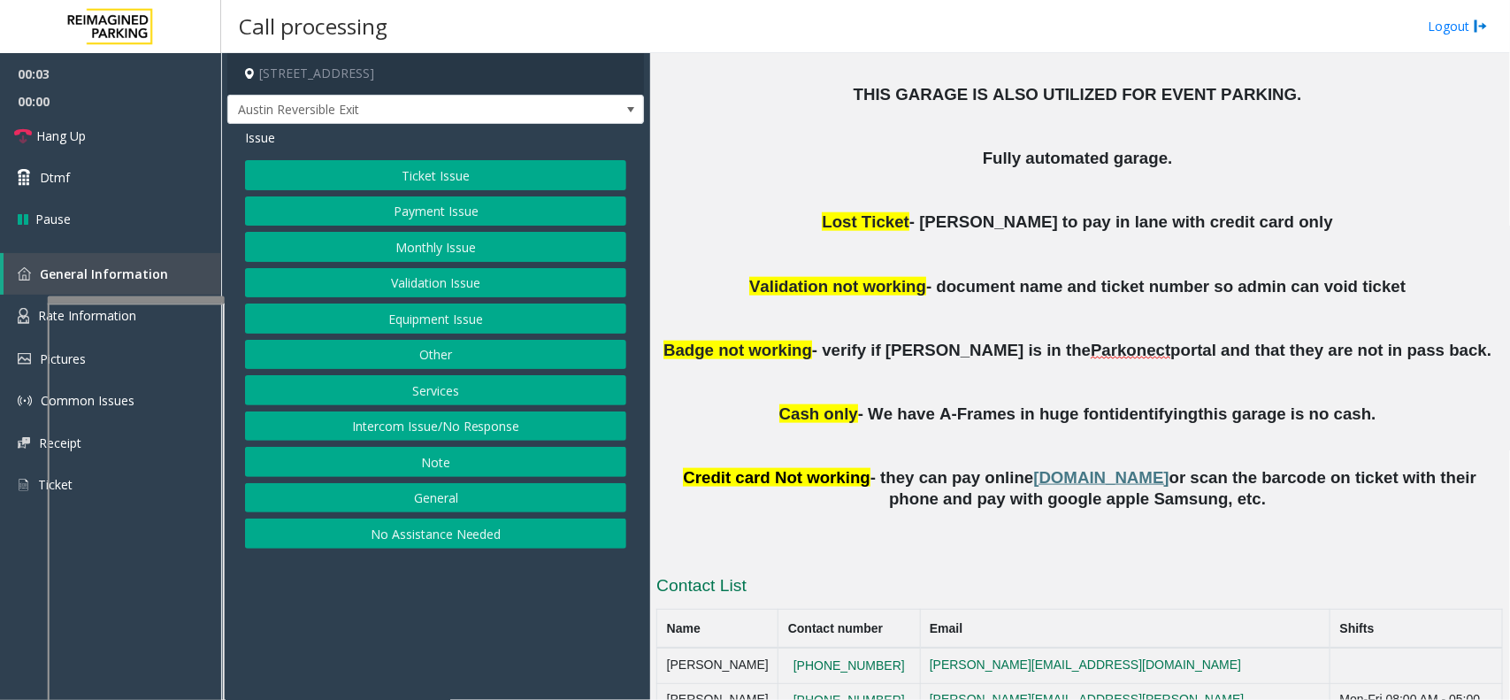
click at [463, 248] on button "Monthly Issue" at bounding box center [435, 247] width 381 height 30
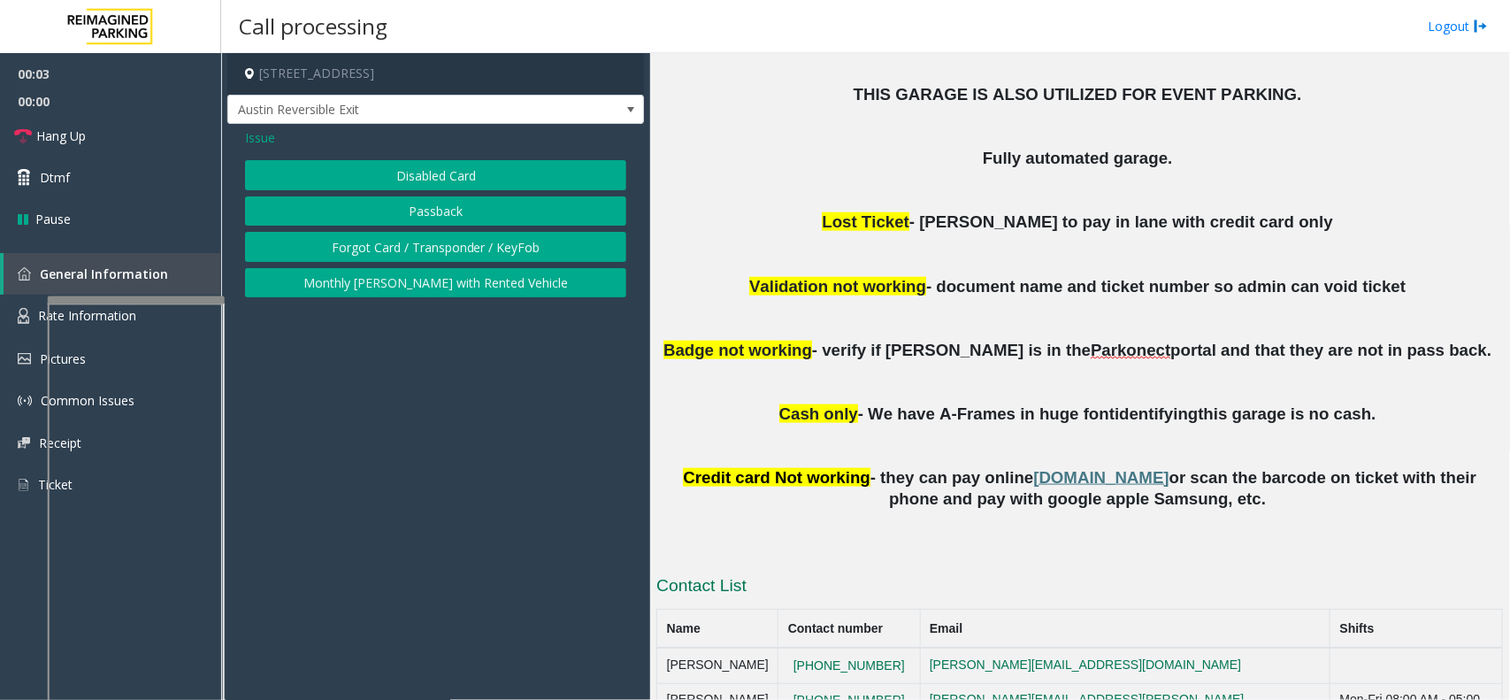
click at [449, 191] on div "Disabled Card Passback Forgot Card / Transponder / KeyFob Monthly [PERSON_NAME]…" at bounding box center [435, 228] width 381 height 137
click at [447, 190] on button "Disabled Card" at bounding box center [435, 175] width 381 height 30
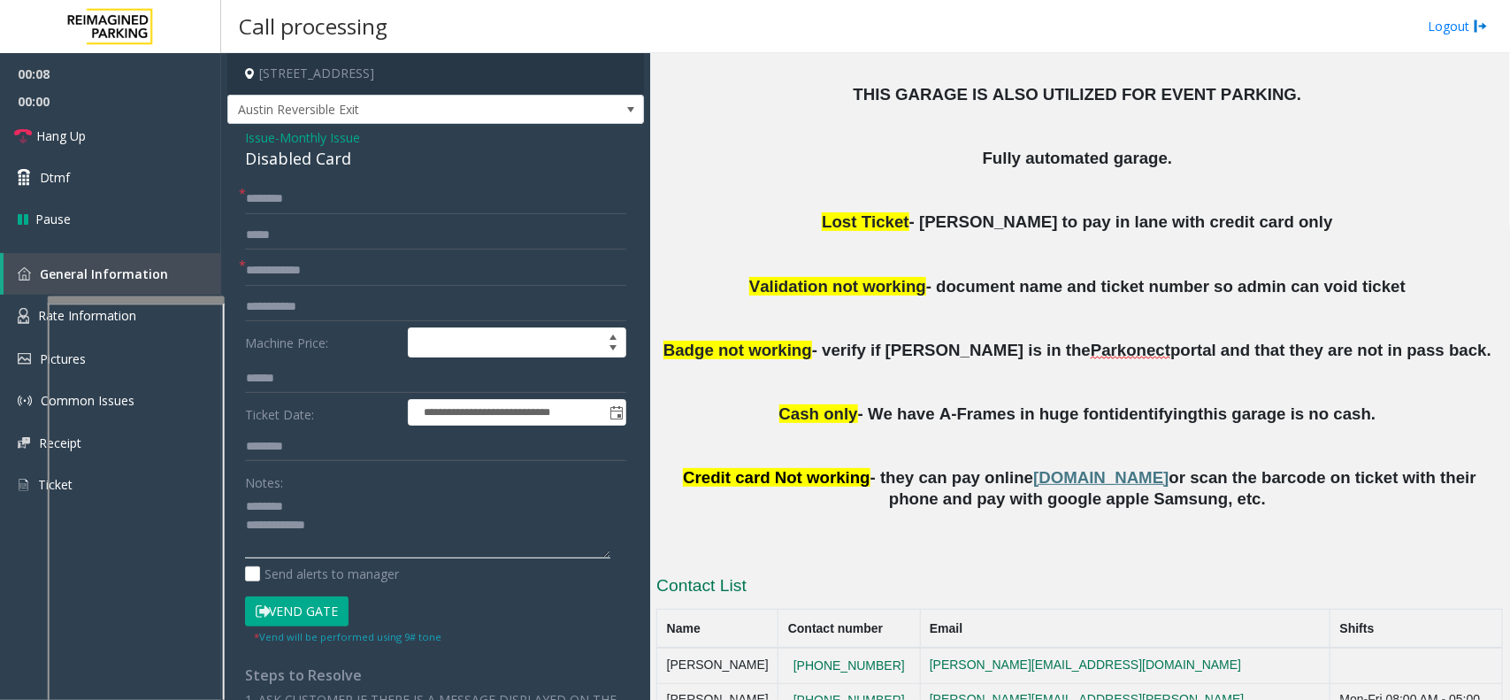
type textarea "**********"
click at [301, 284] on input "text" at bounding box center [435, 271] width 381 height 30
type input "******"
click at [292, 168] on div "Disabled Card" at bounding box center [435, 159] width 381 height 24
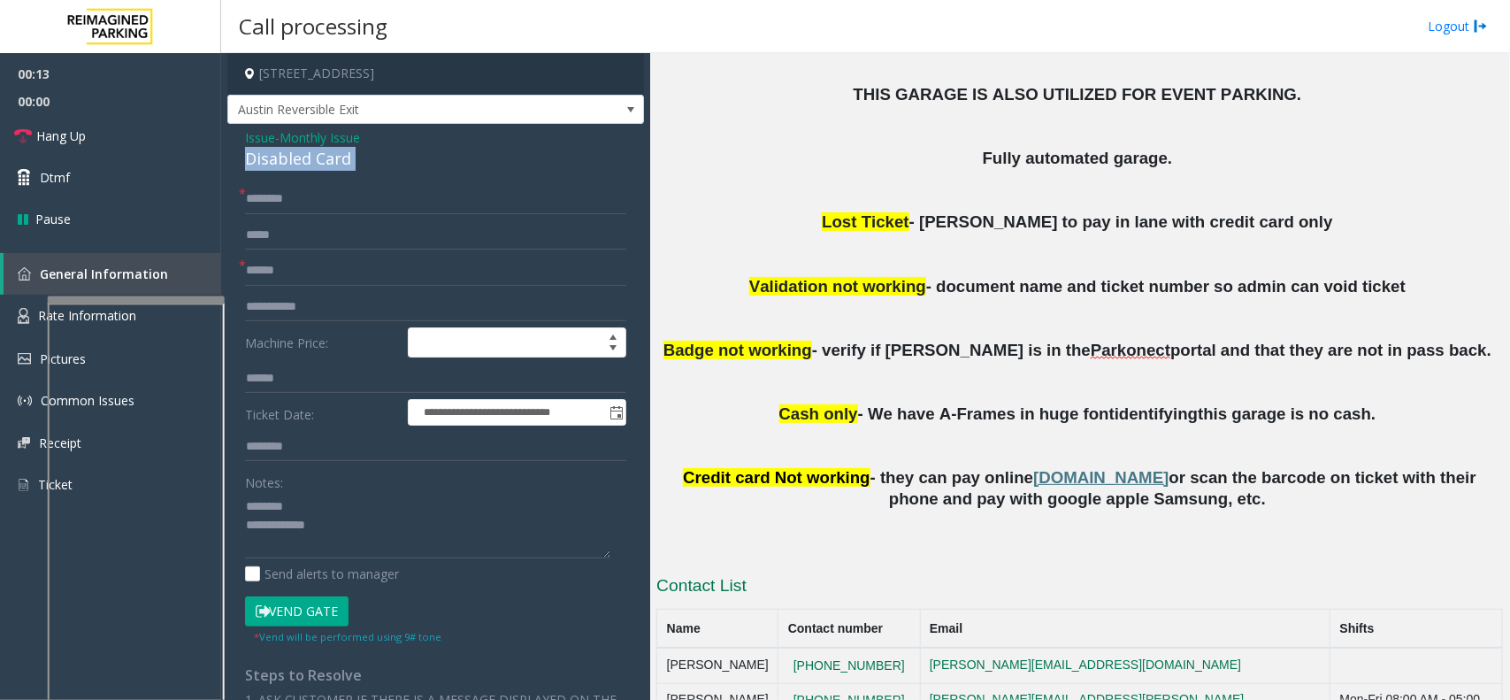
click at [292, 168] on div "Disabled Card" at bounding box center [435, 159] width 381 height 24
type textarea "**********"
click at [307, 202] on input "text" at bounding box center [435, 199] width 381 height 30
click at [298, 195] on input "**********" at bounding box center [435, 199] width 381 height 30
click at [303, 195] on input "**********" at bounding box center [435, 199] width 381 height 30
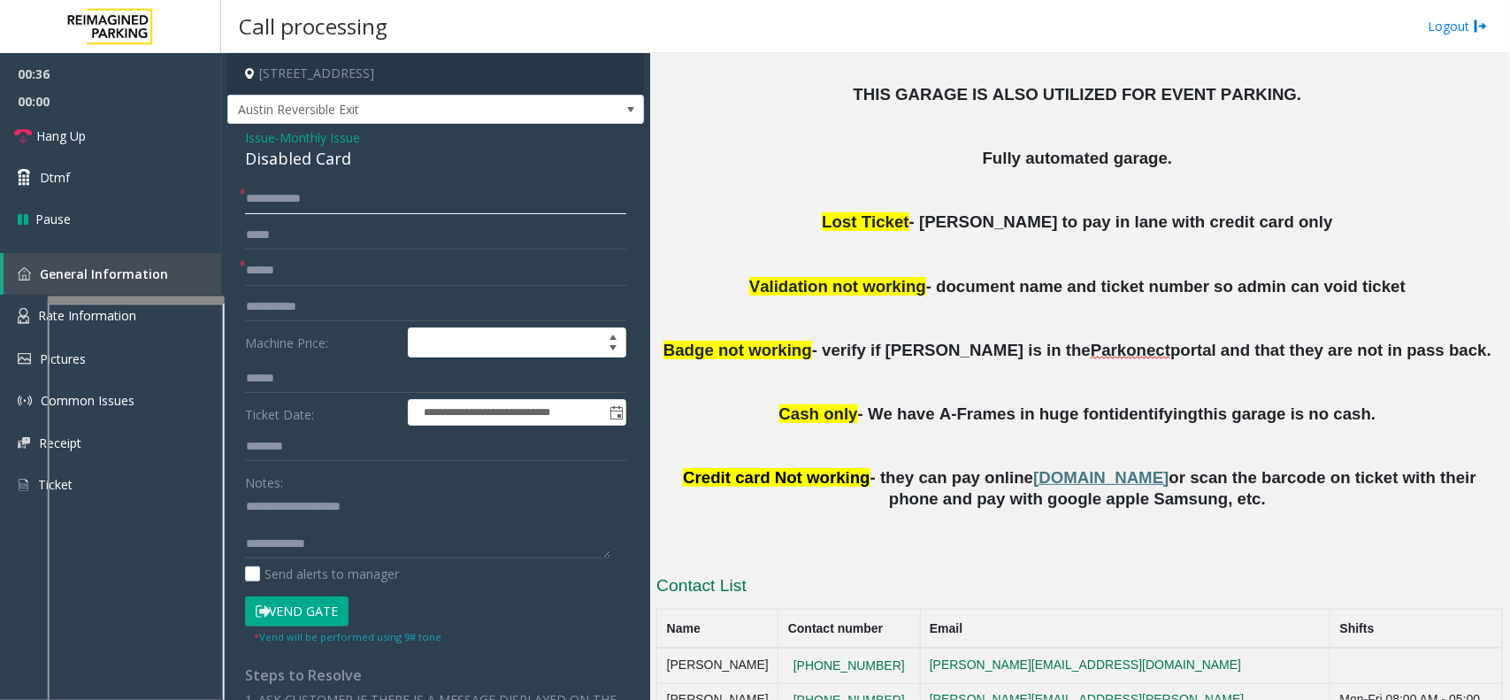
click at [307, 201] on input "**********" at bounding box center [435, 199] width 381 height 30
click at [316, 197] on input "**********" at bounding box center [435, 199] width 381 height 30
type input "**********"
type textarea "**********"
click at [341, 607] on button "Vend Gate" at bounding box center [297, 611] width 104 height 30
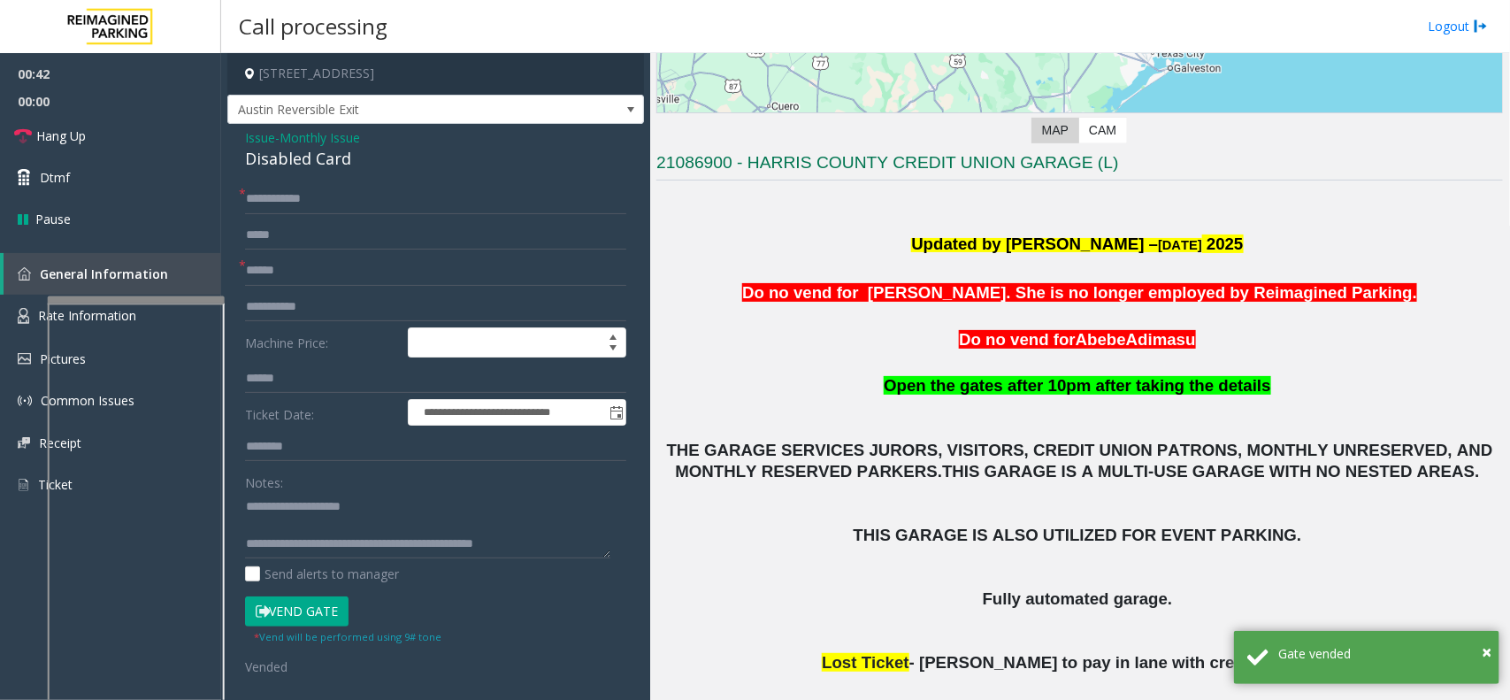
scroll to position [332, 0]
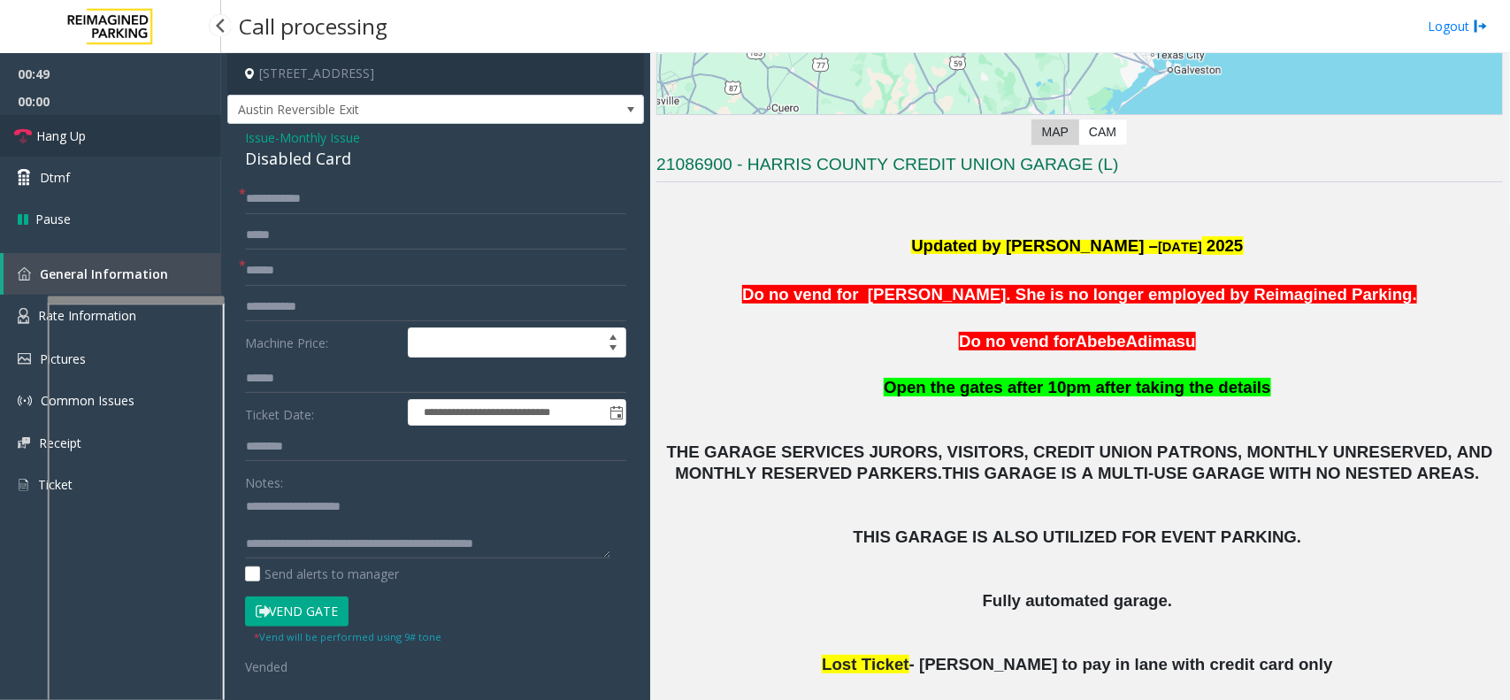
click at [96, 140] on link "Hang Up" at bounding box center [110, 136] width 221 height 42
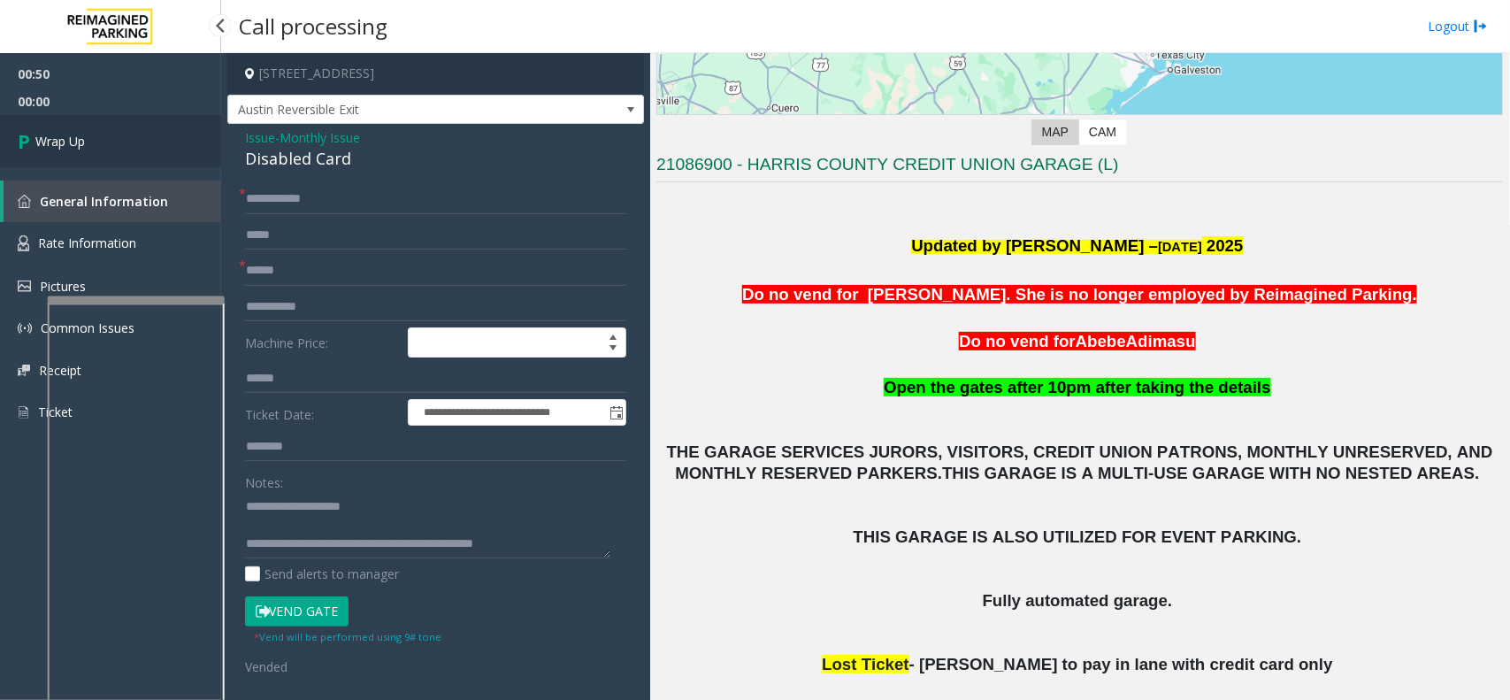
click at [96, 140] on link "Wrap Up" at bounding box center [110, 141] width 221 height 52
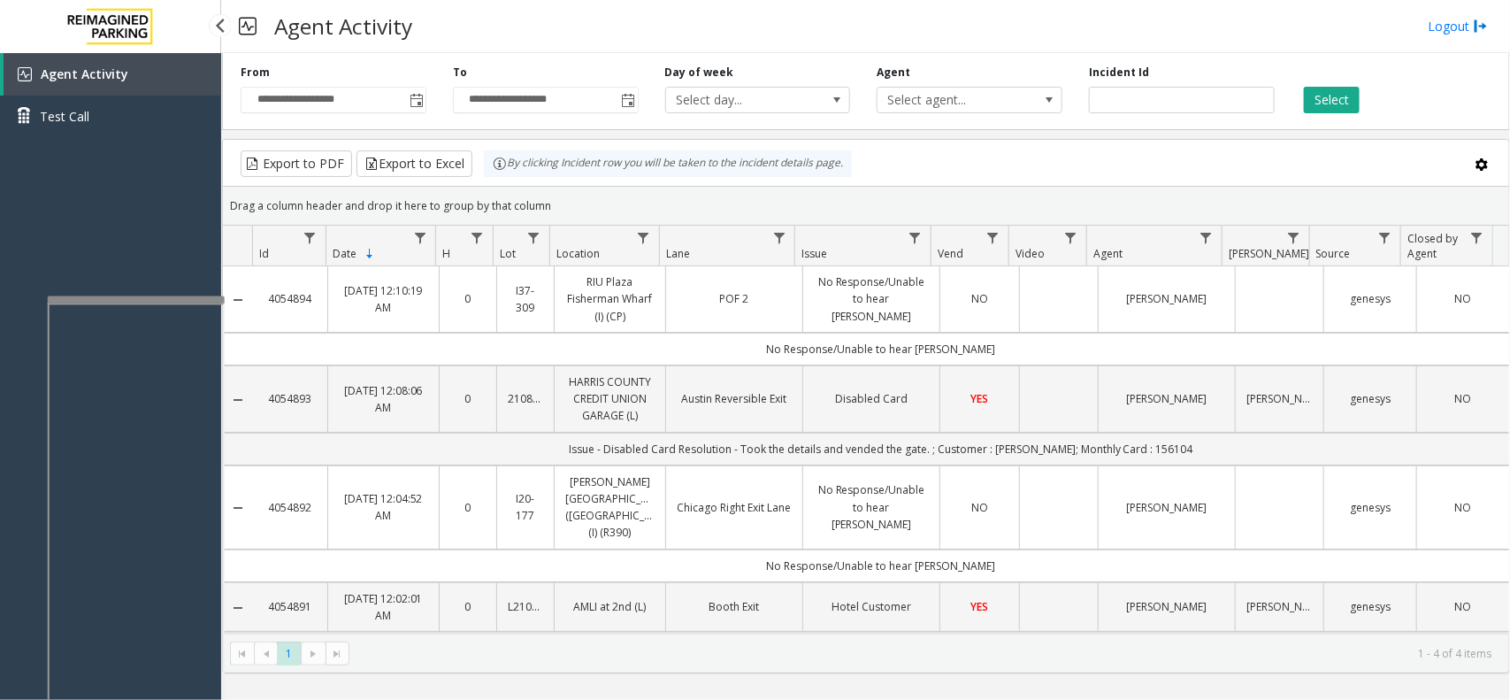
click at [178, 181] on div "Agent Activity Test Call" at bounding box center [110, 403] width 221 height 700
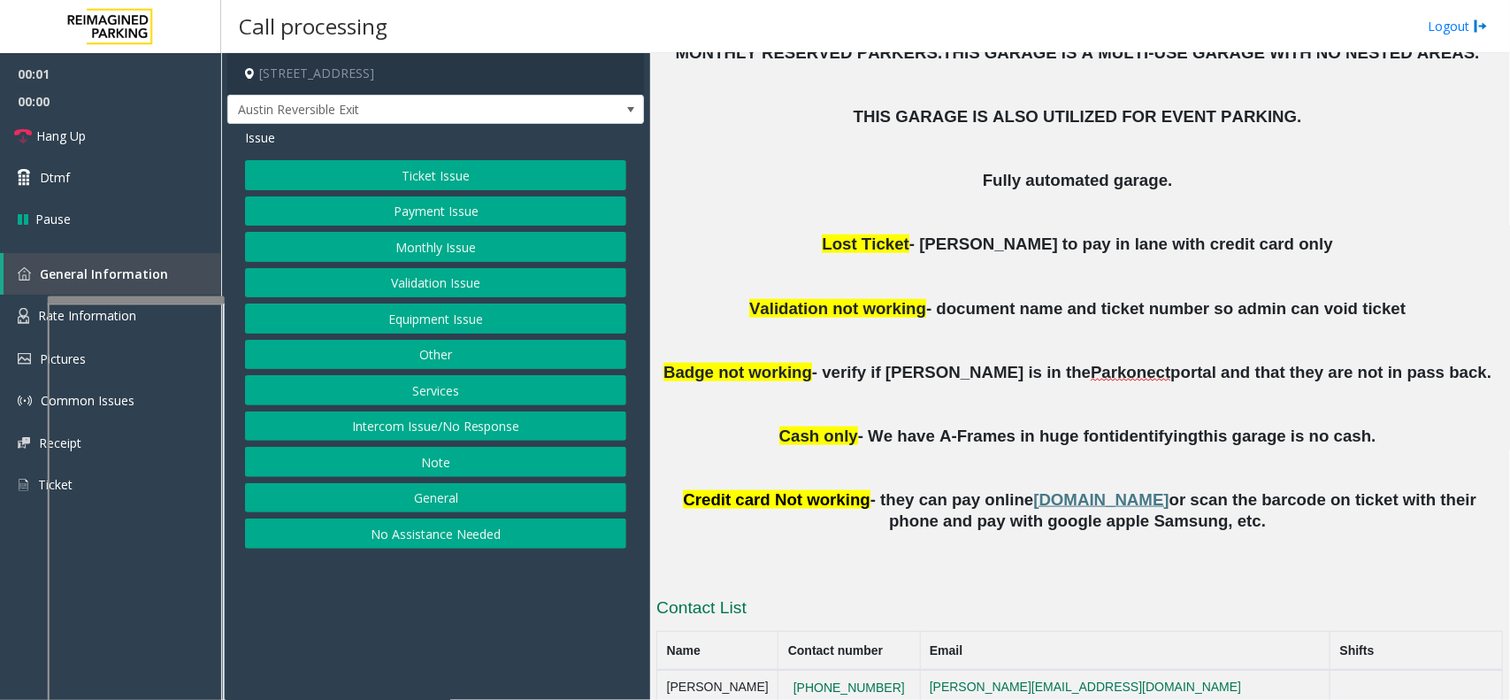
scroll to position [774, 0]
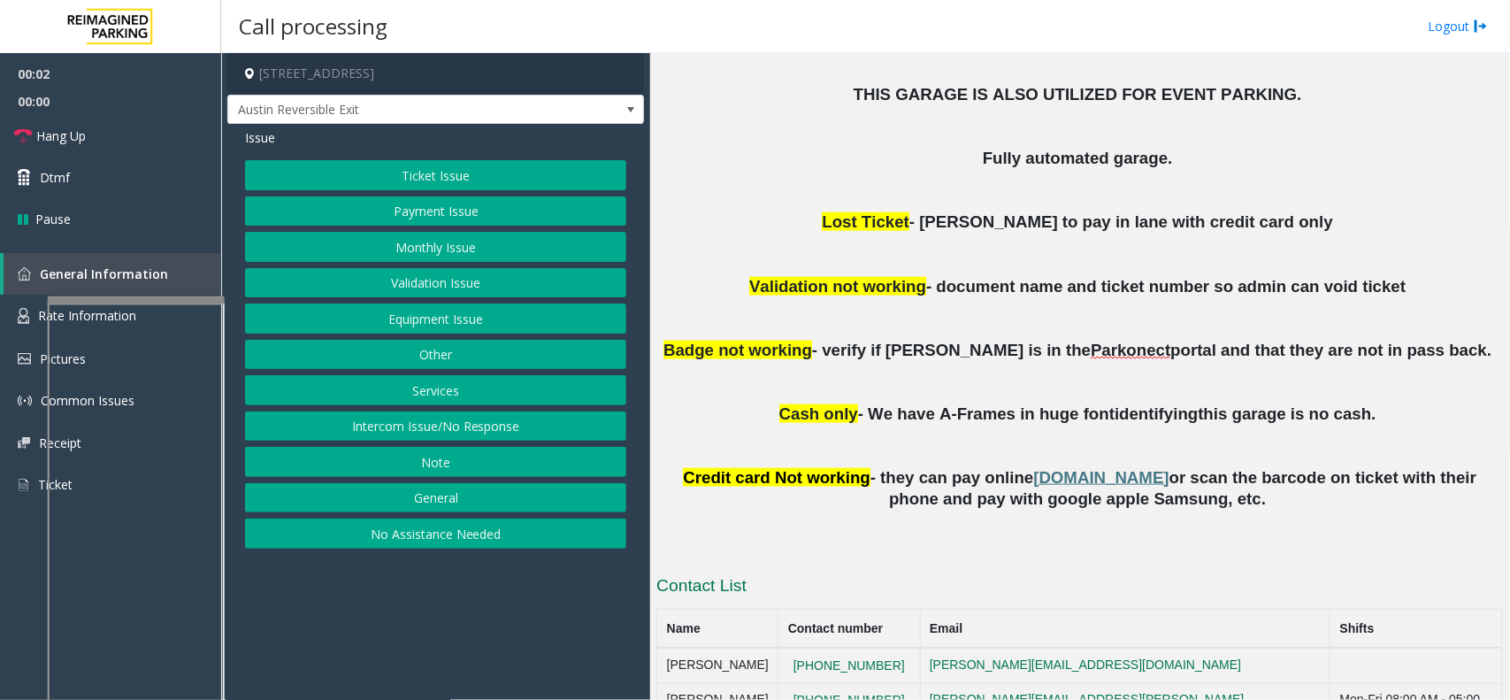
click at [408, 243] on button "Monthly Issue" at bounding box center [435, 247] width 381 height 30
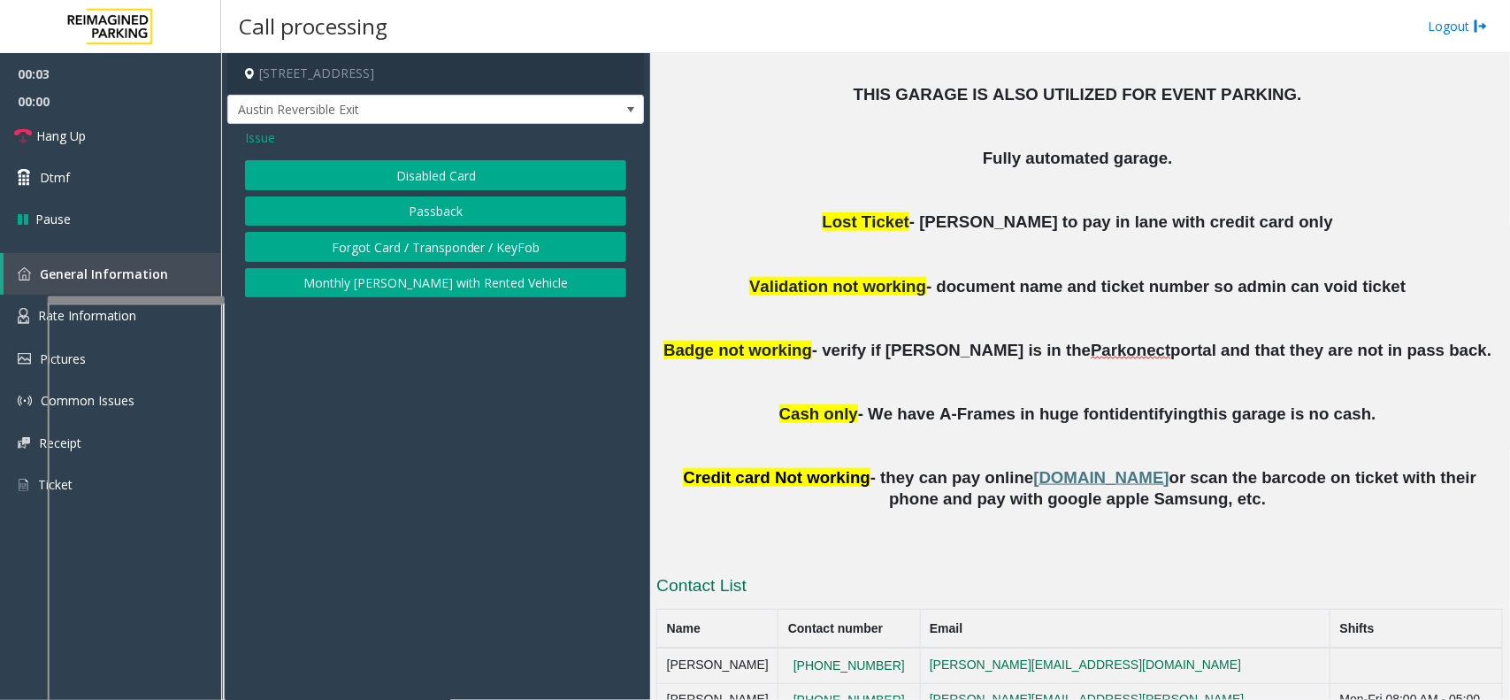
click at [419, 177] on button "Disabled Card" at bounding box center [435, 175] width 381 height 30
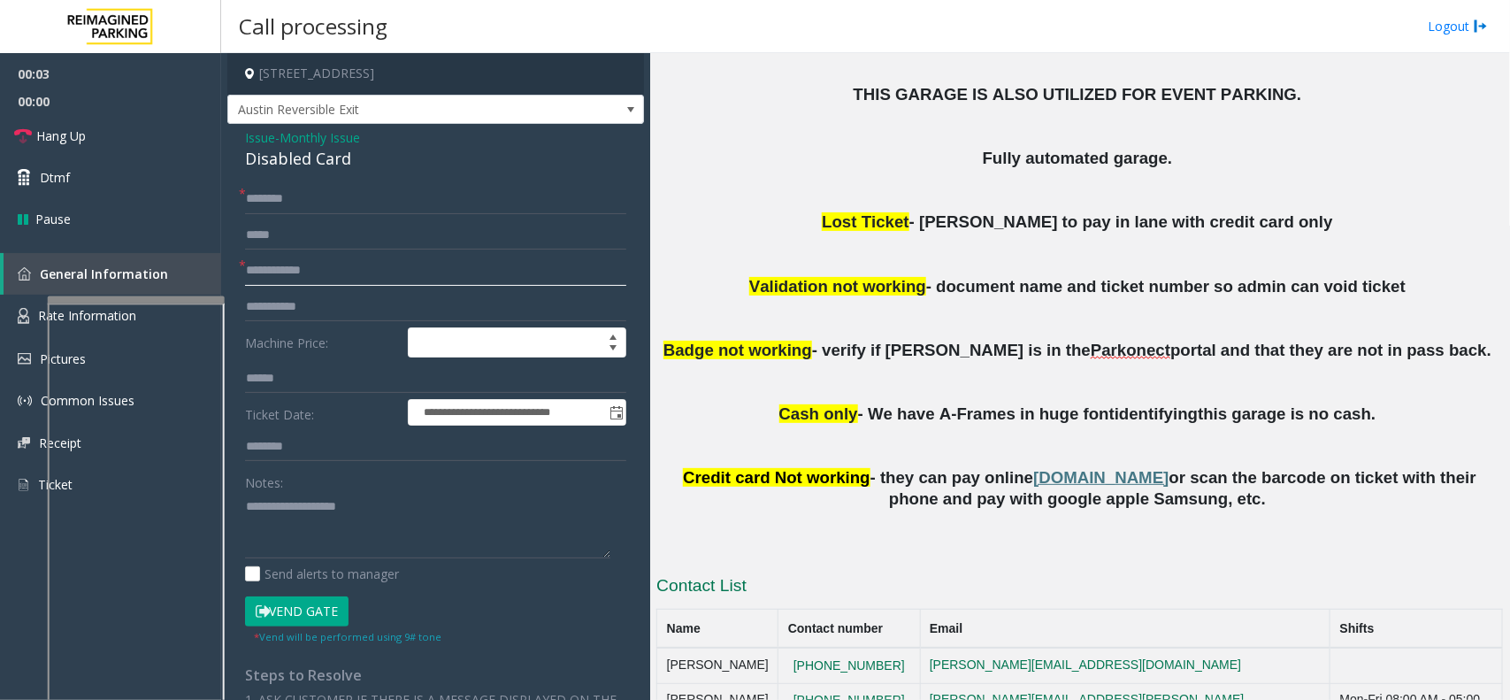
click at [267, 271] on input "text" at bounding box center [435, 271] width 381 height 30
type textarea "**********"
click at [342, 281] on input "text" at bounding box center [435, 271] width 381 height 30
type input "**********"
click at [319, 166] on div "Disabled Card" at bounding box center [435, 159] width 381 height 24
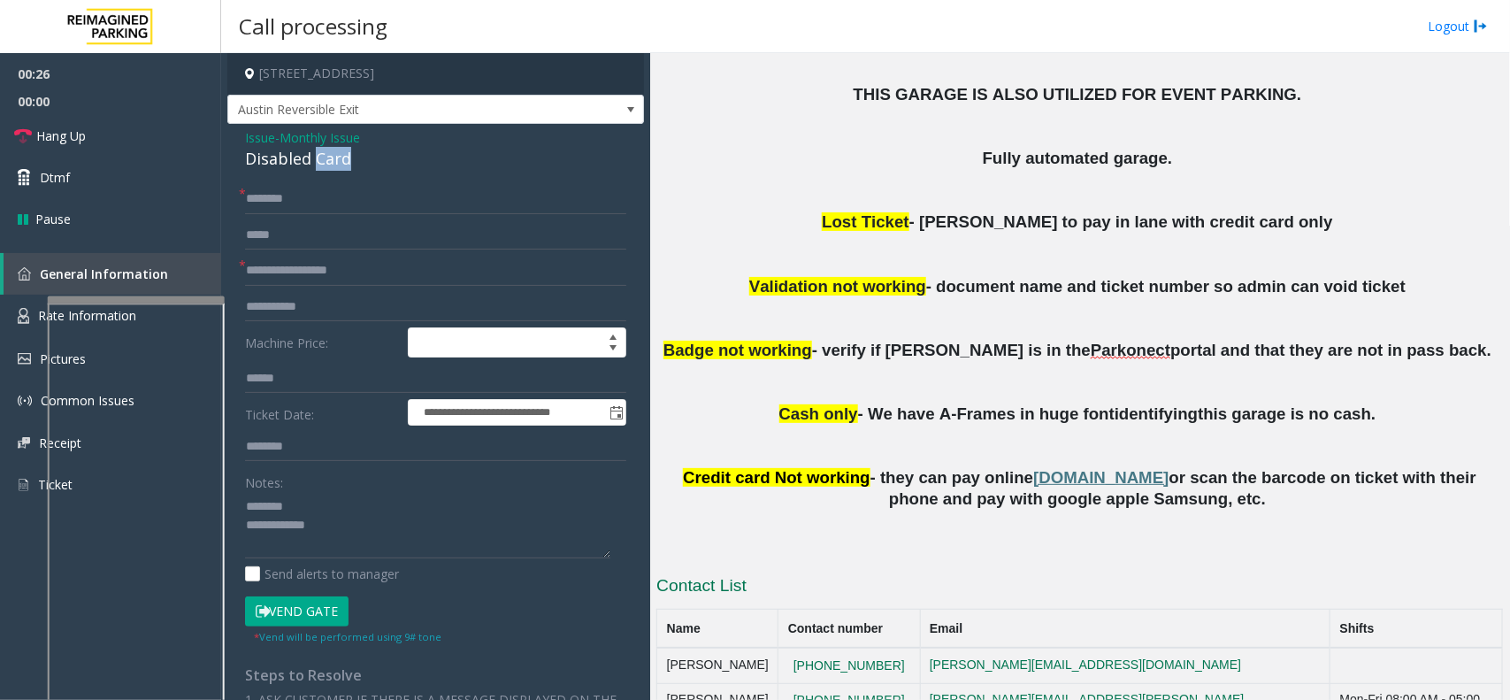
click at [319, 166] on div "Disabled Card" at bounding box center [435, 159] width 381 height 24
click at [293, 206] on input "text" at bounding box center [435, 199] width 381 height 30
type textarea "**********"
click at [379, 192] on input "text" at bounding box center [435, 199] width 381 height 30
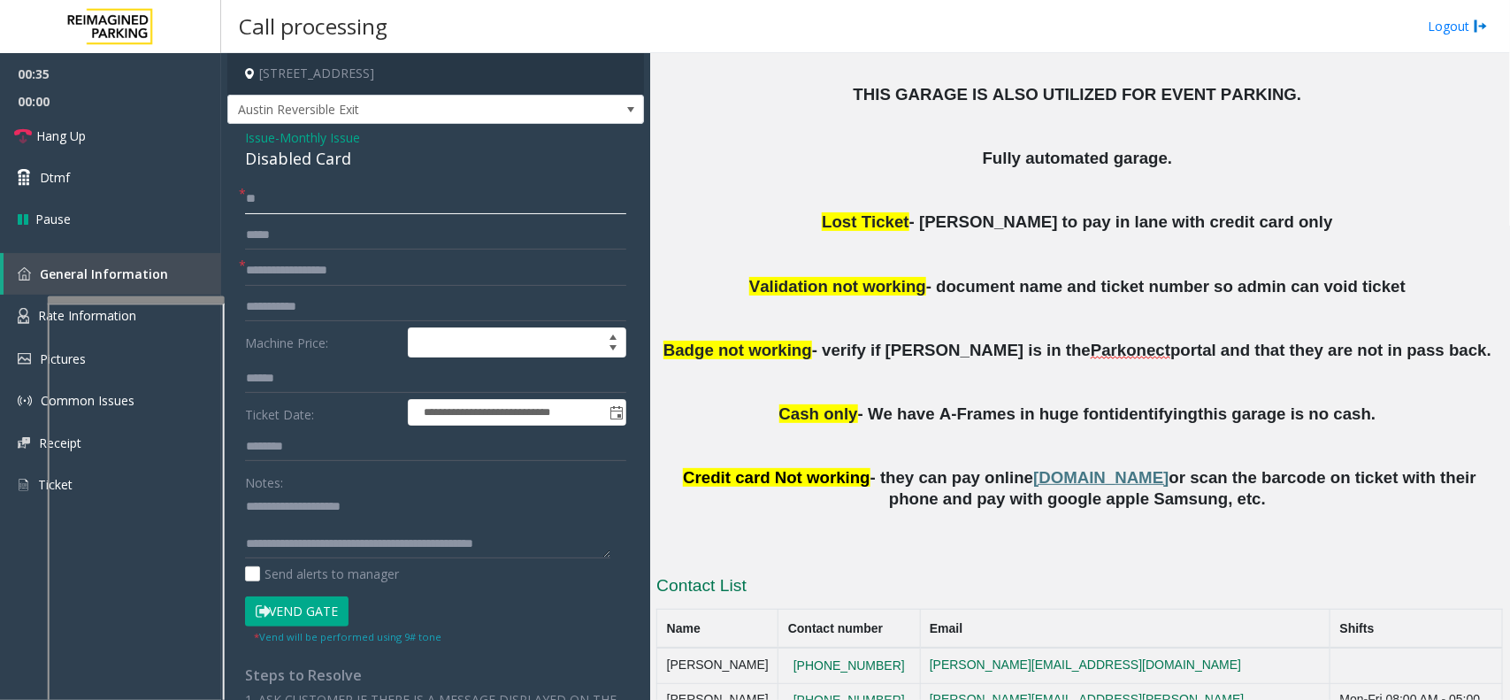
type input "*"
click at [272, 196] on input "**********" at bounding box center [435, 199] width 381 height 30
type input "**********"
click at [336, 602] on button "Vend Gate" at bounding box center [297, 611] width 104 height 30
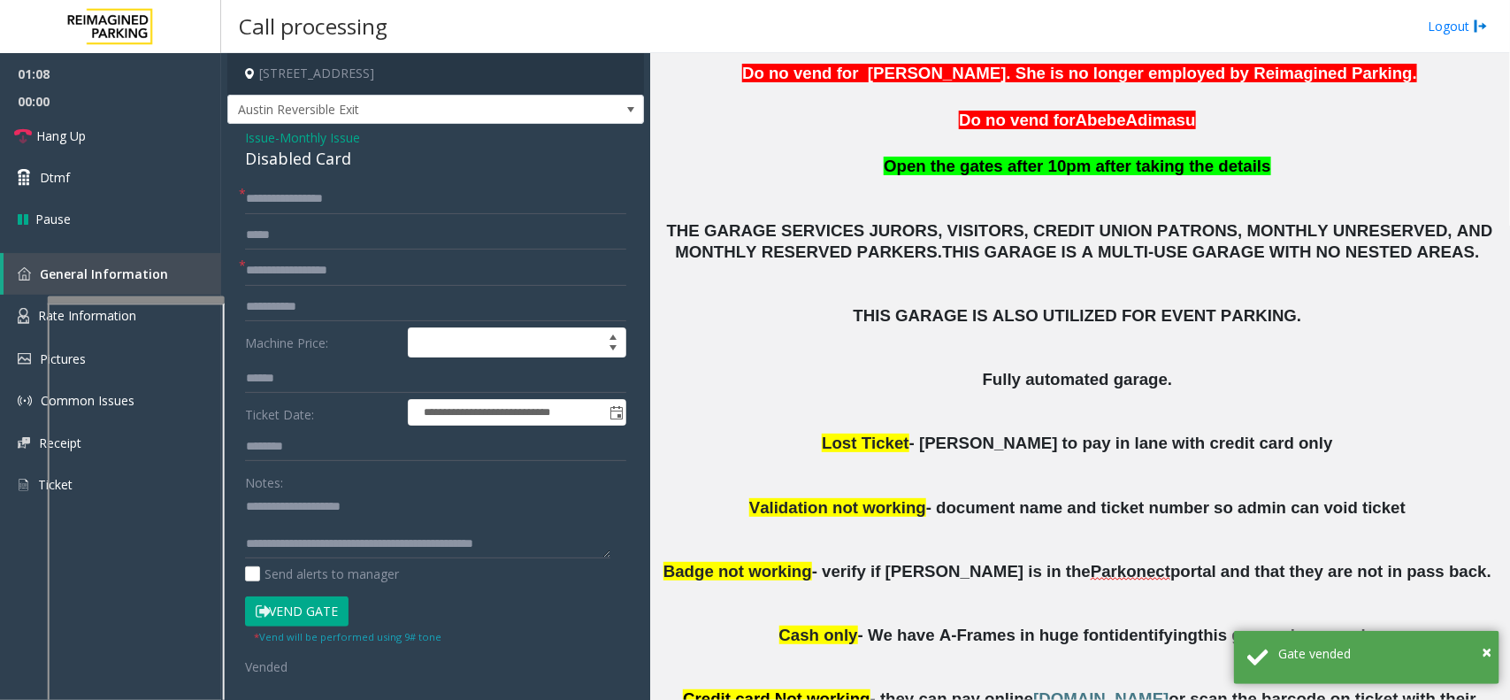
scroll to position [442, 0]
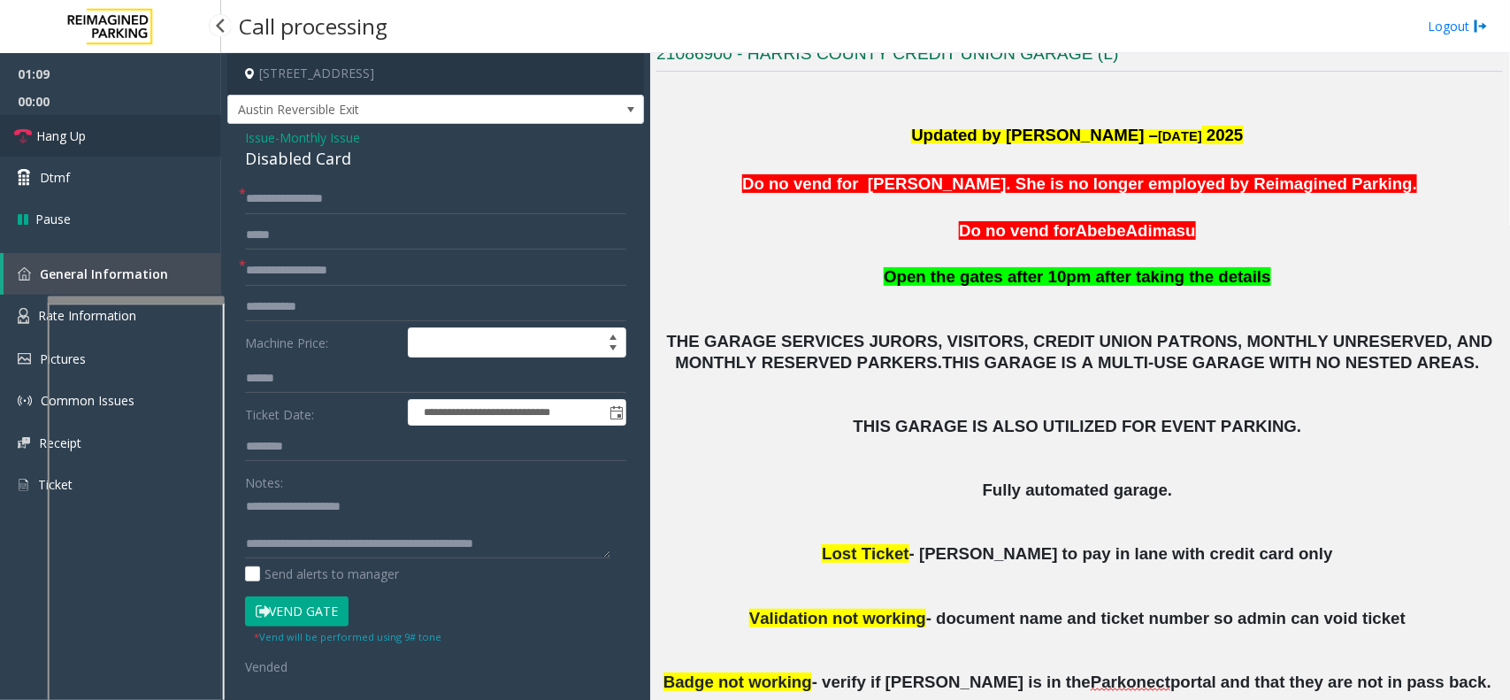
click at [152, 151] on link "Hang Up" at bounding box center [110, 136] width 221 height 42
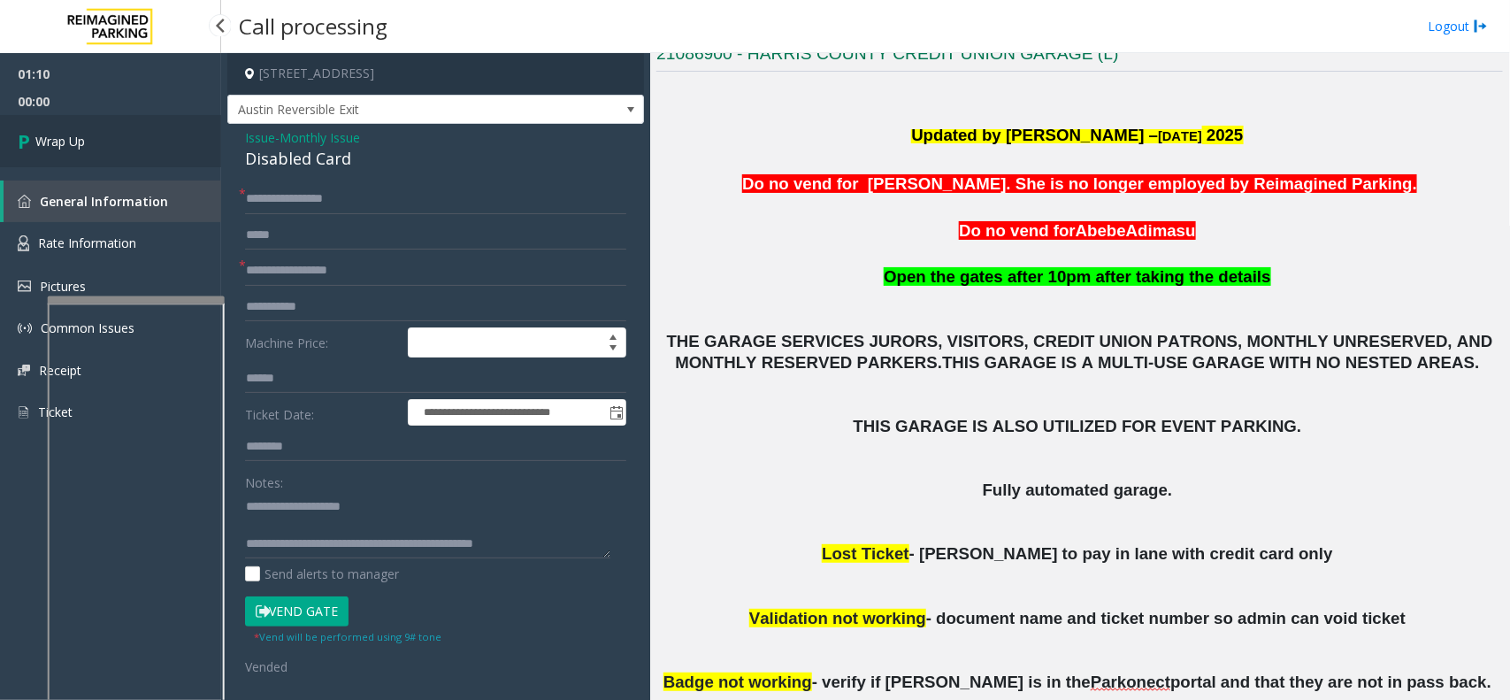
click at [152, 151] on link "Wrap Up" at bounding box center [110, 141] width 221 height 52
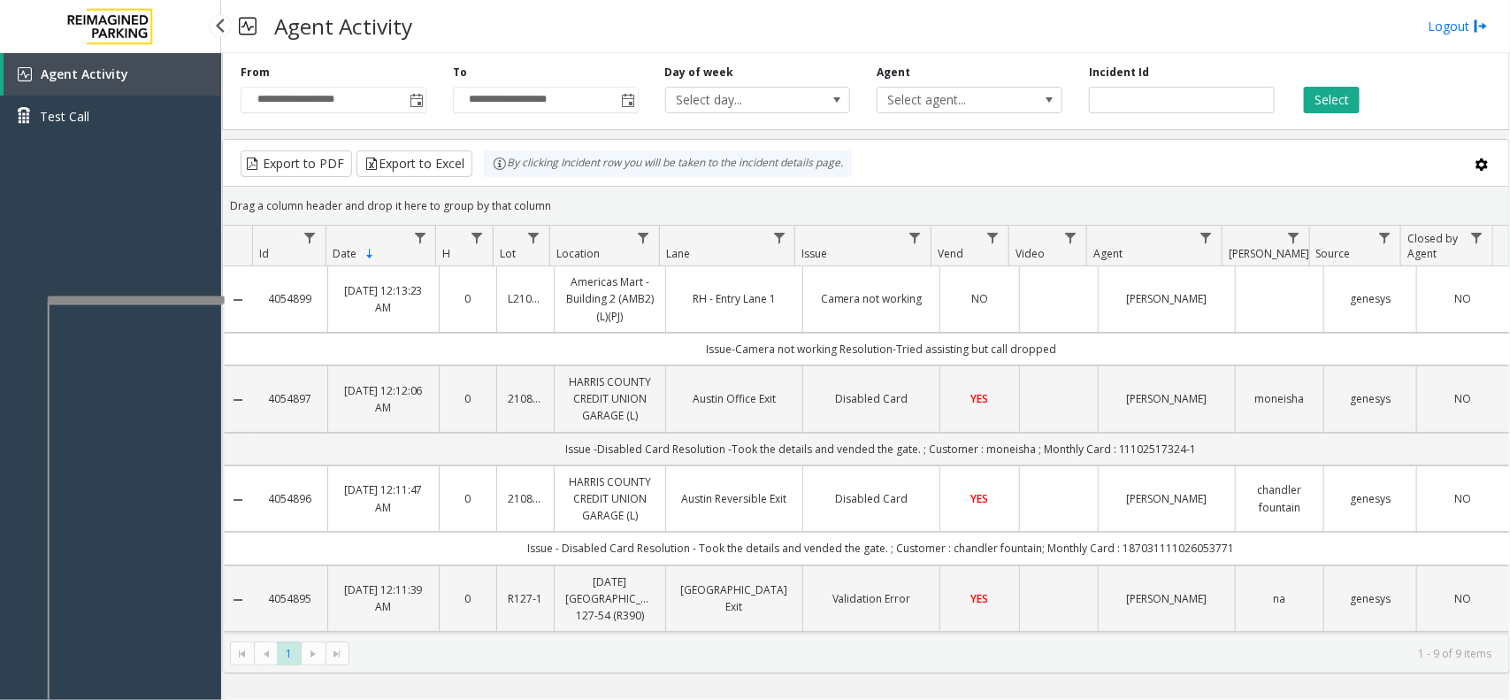
click at [97, 188] on div "Agent Activity Test Call" at bounding box center [110, 403] width 221 height 700
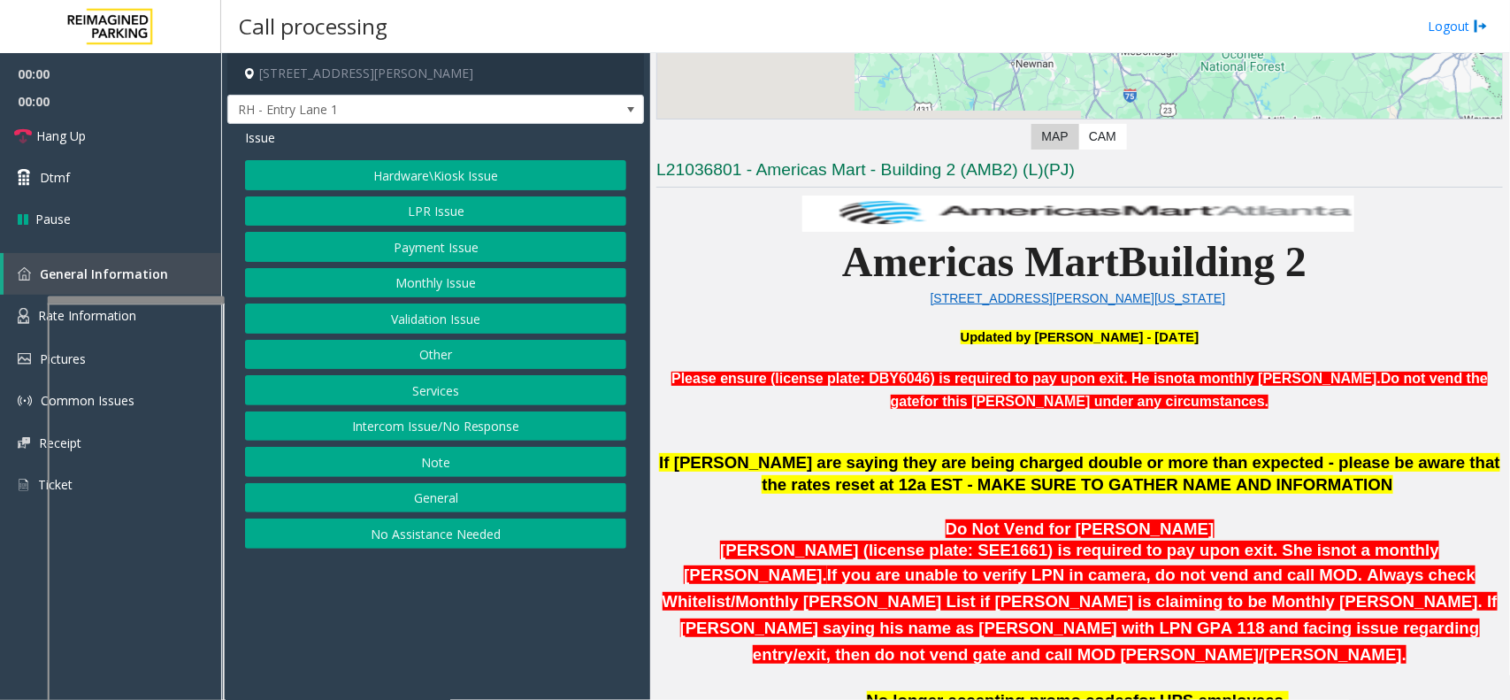
scroll to position [553, 0]
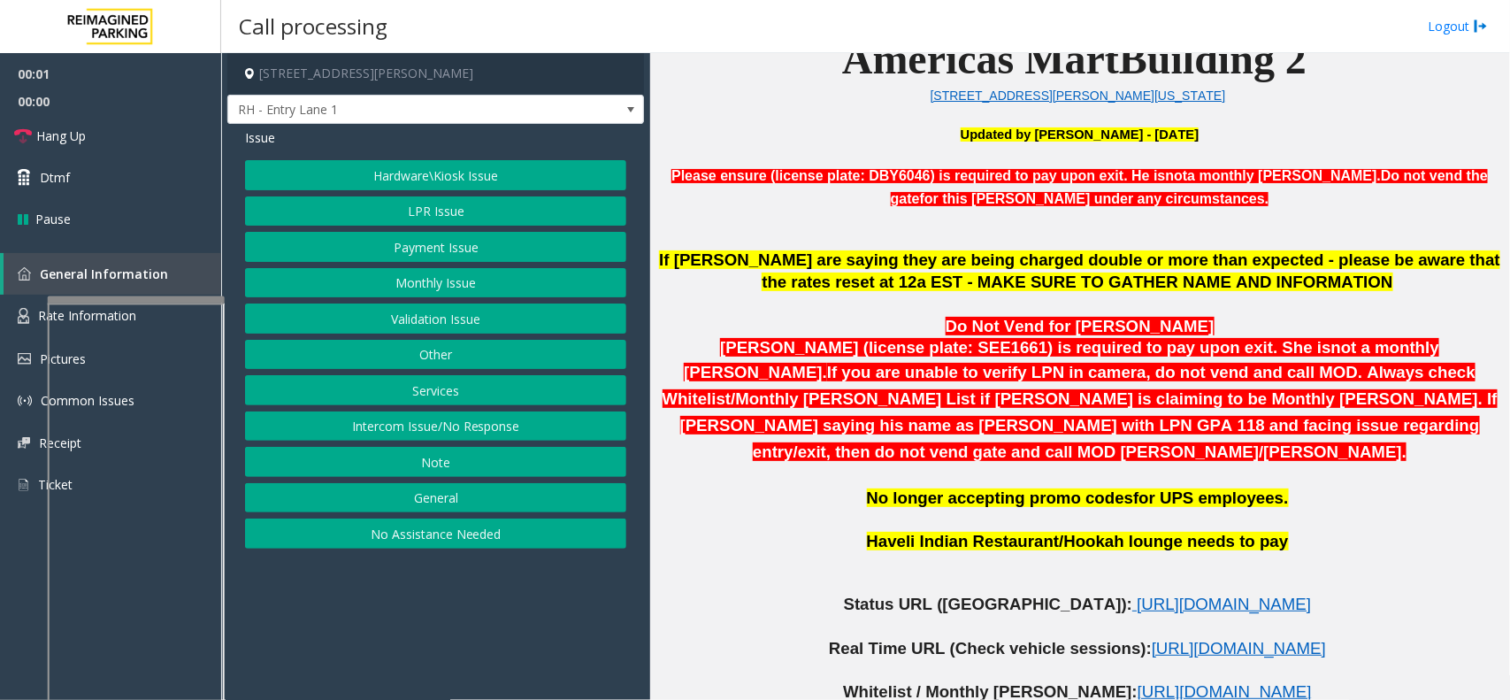
click at [979, 574] on p at bounding box center [1080, 583] width 847 height 19
click at [1137, 595] on span "[URL][DOMAIN_NAME]" at bounding box center [1224, 604] width 174 height 19
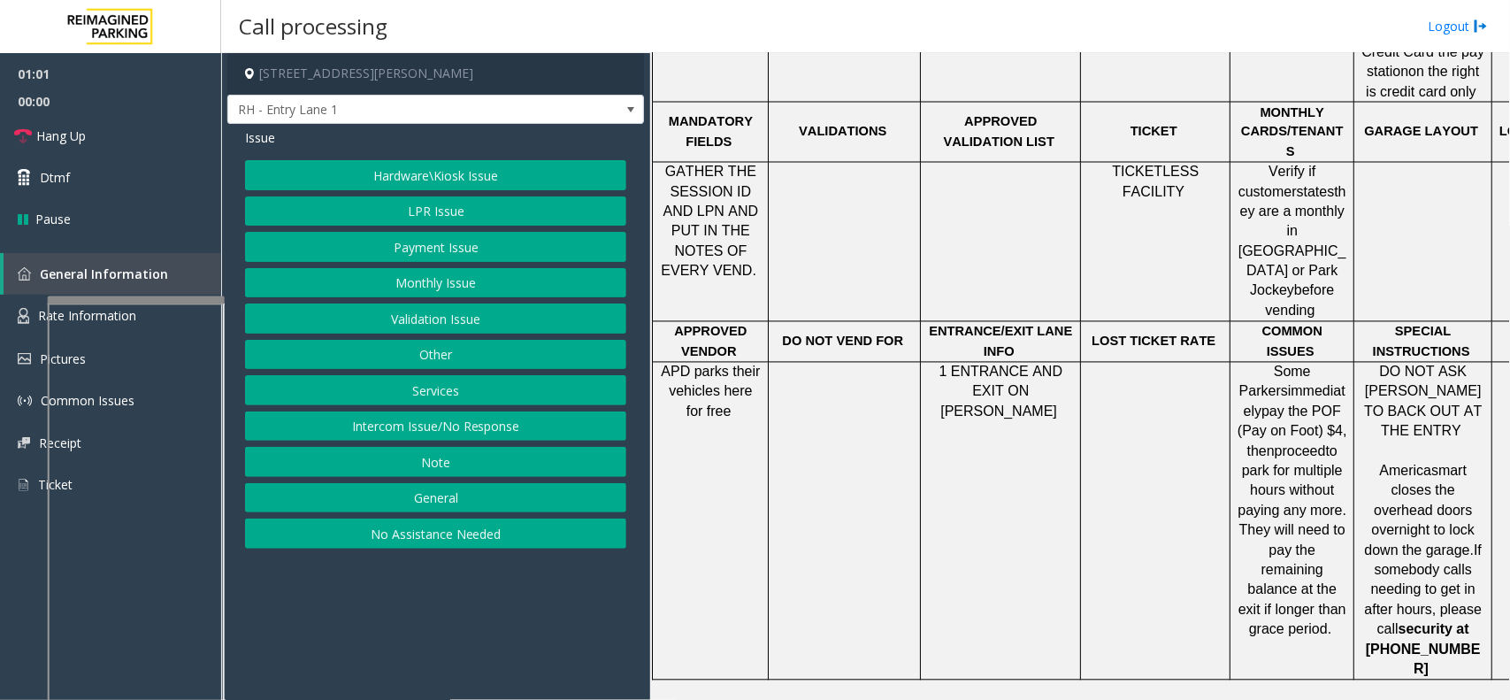
scroll to position [1438, 128]
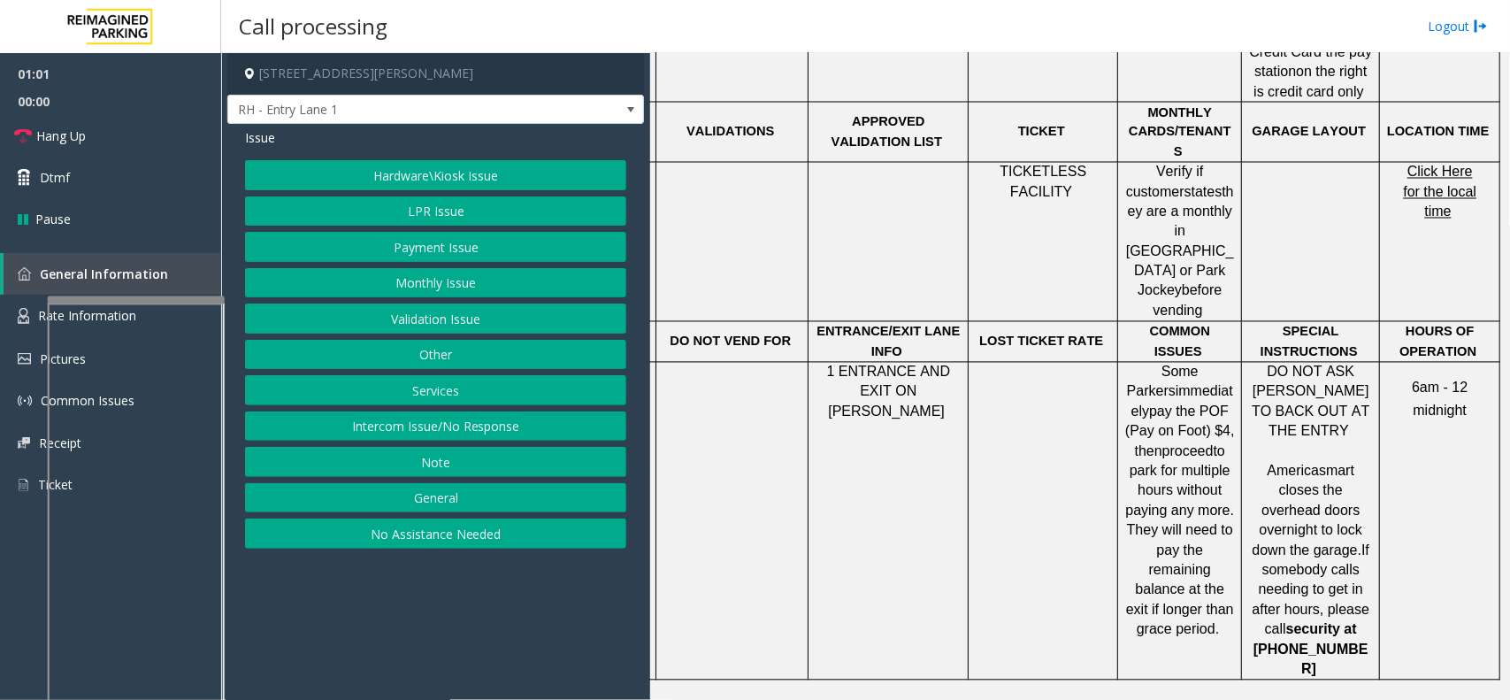
drag, startPoint x: 780, startPoint y: 434, endPoint x: 900, endPoint y: 429, distance: 120.4
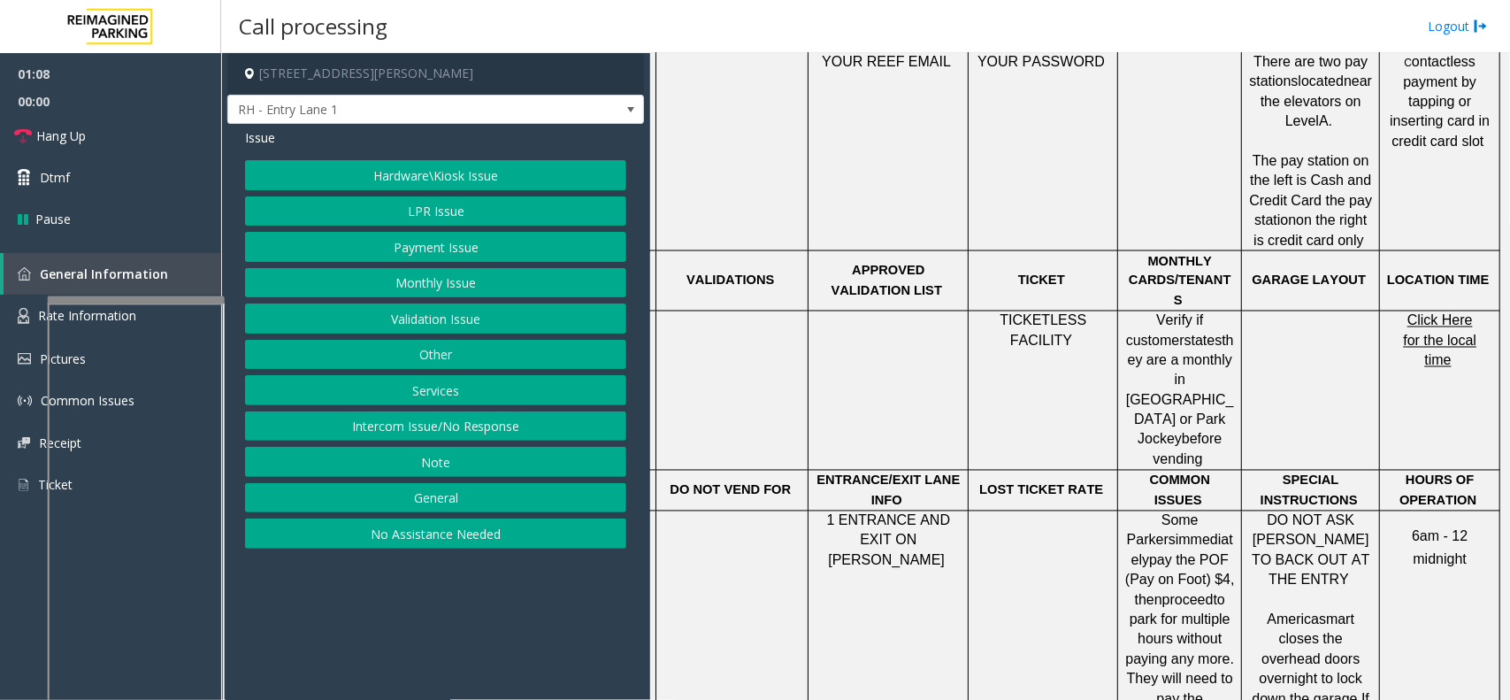
scroll to position [1327, 128]
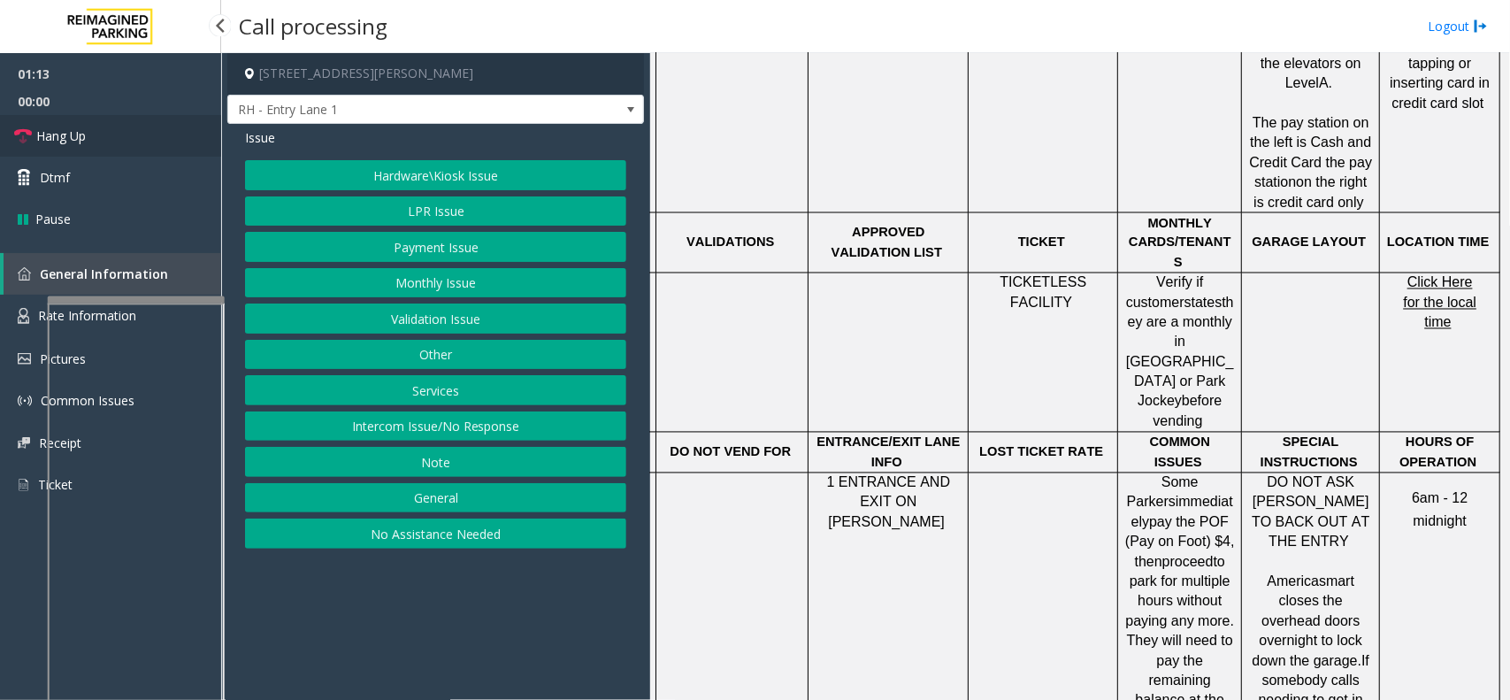
click at [164, 128] on link "Hang Up" at bounding box center [110, 136] width 221 height 42
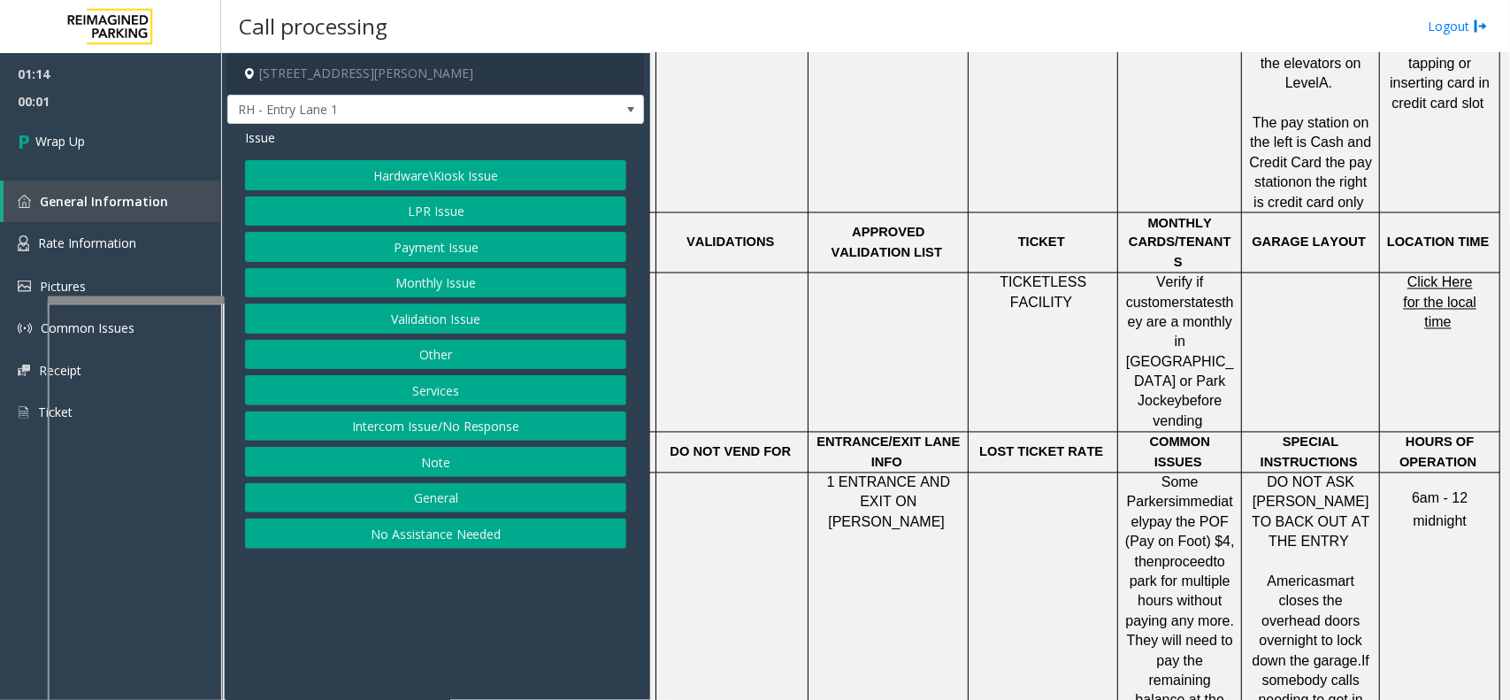
click at [414, 183] on button "Hardware\Kiosk Issue" at bounding box center [435, 175] width 381 height 30
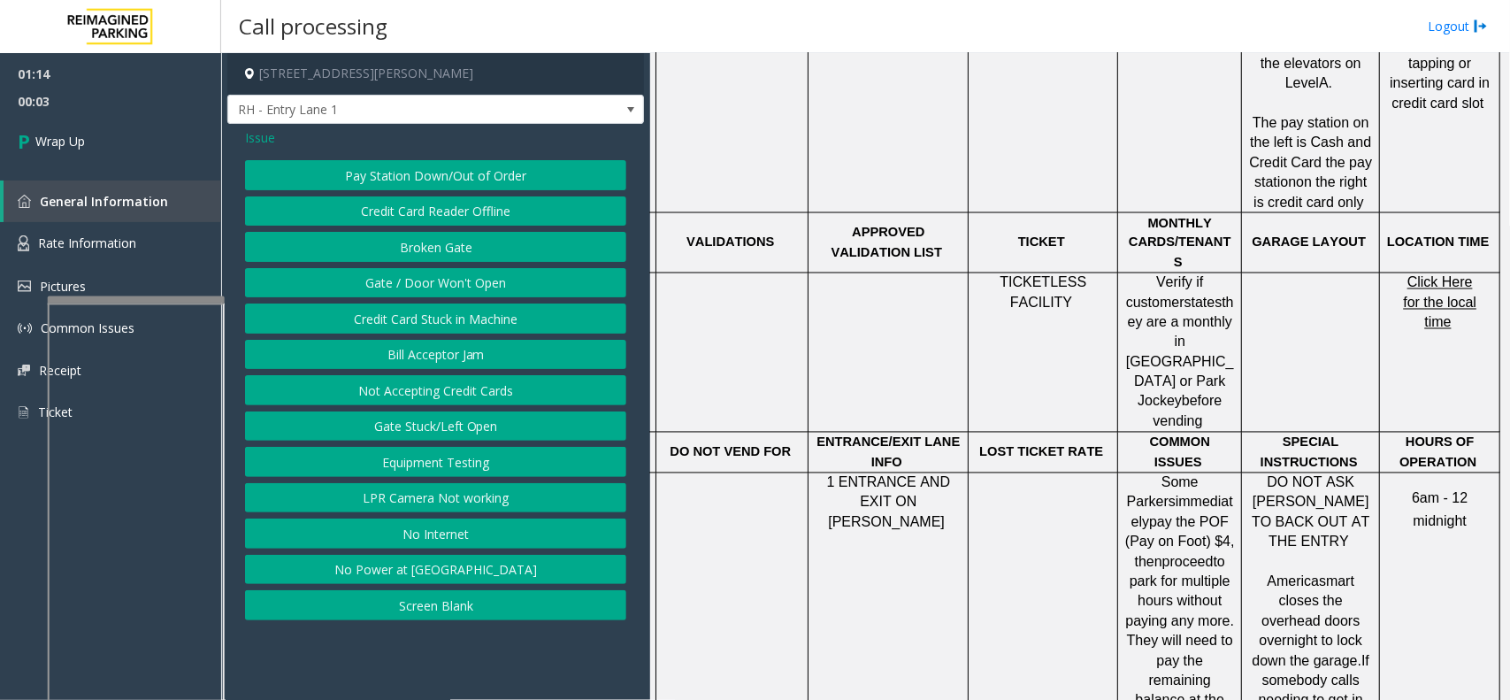
click at [398, 281] on button "Gate / Door Won't Open" at bounding box center [435, 283] width 381 height 30
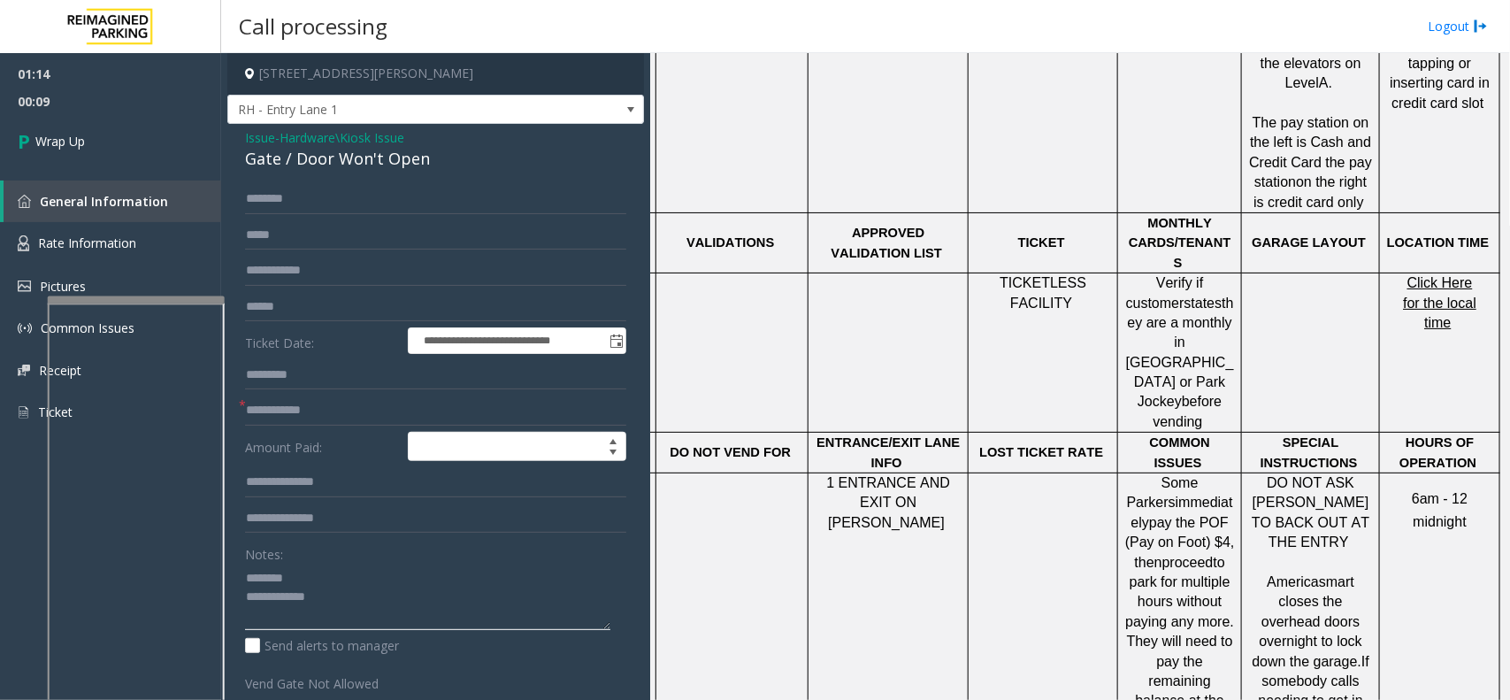
type textarea "**********"
click at [265, 410] on input "text" at bounding box center [435, 411] width 381 height 30
type input "**"
click at [323, 158] on div "Gate / Door Won't Open" at bounding box center [435, 159] width 381 height 24
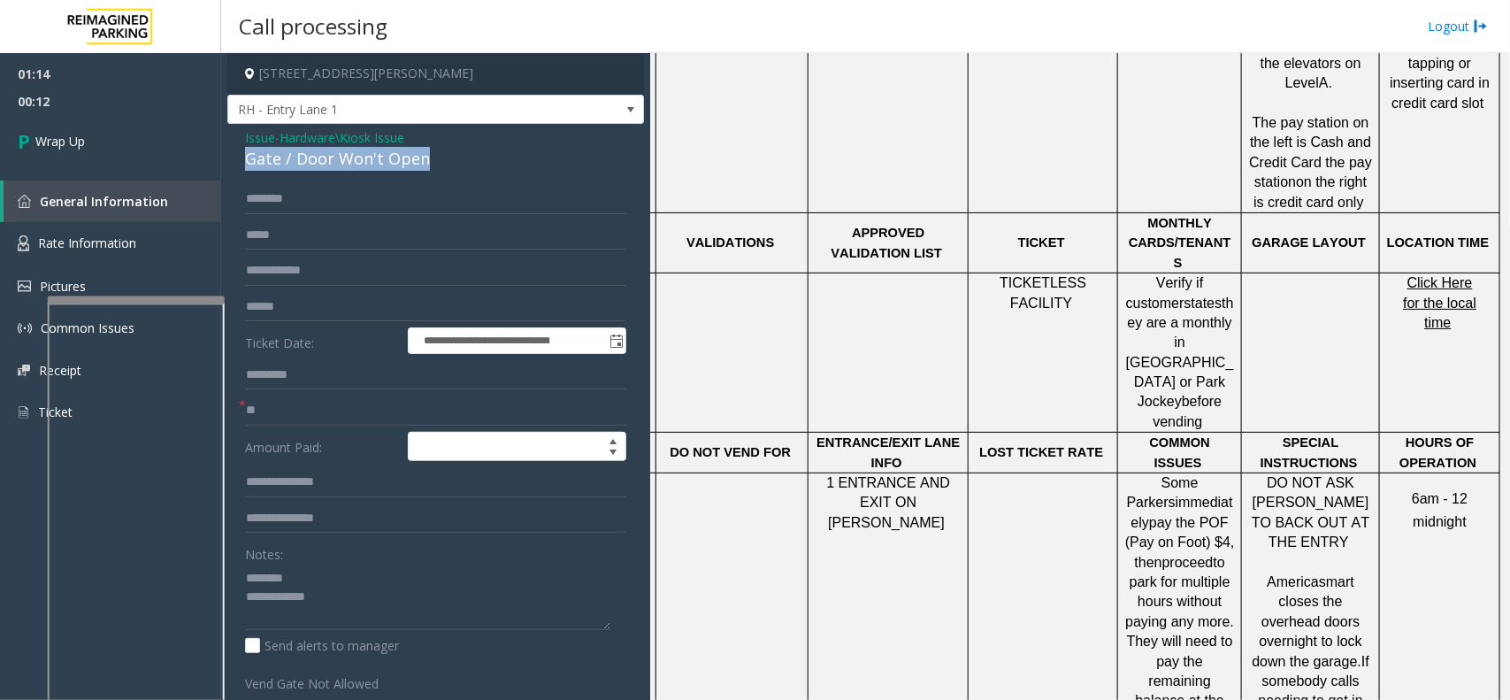
click at [323, 158] on div "Gate / Door Won't Open" at bounding box center [435, 159] width 381 height 24
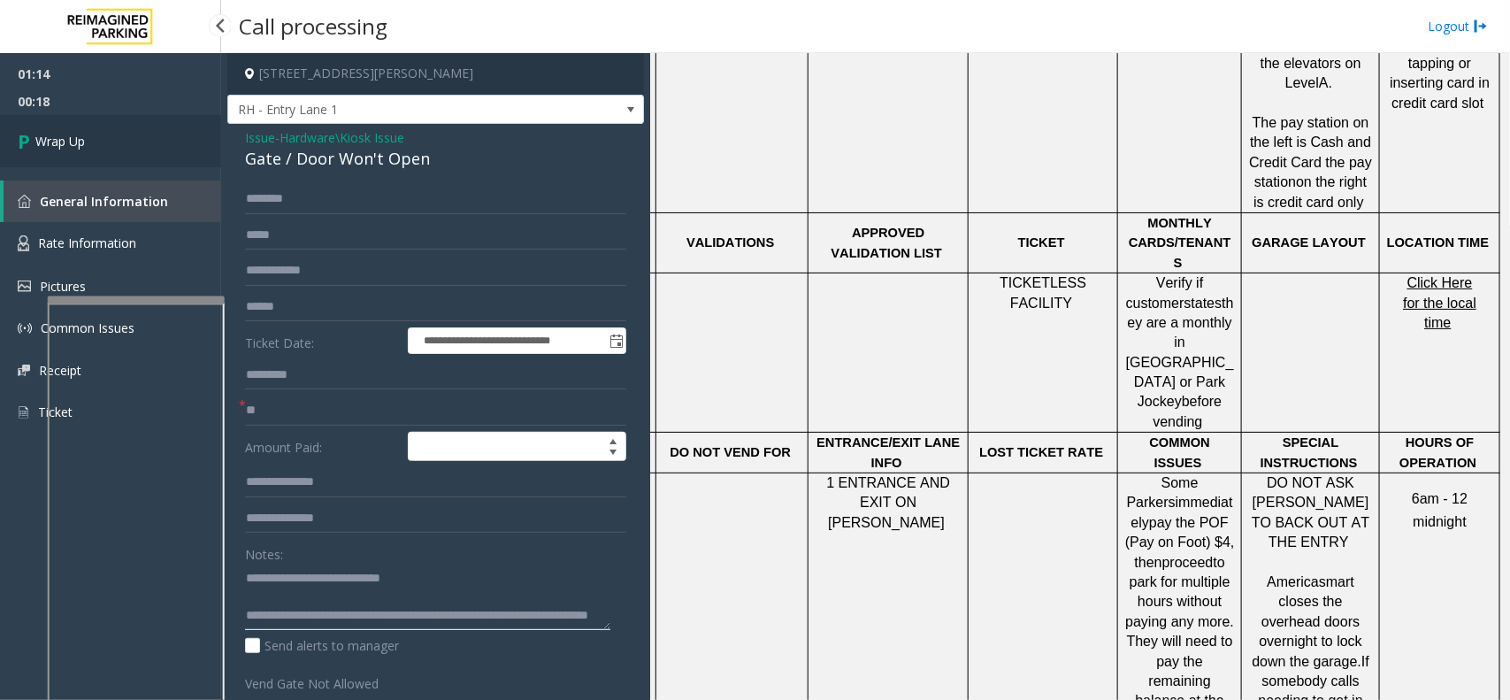
type textarea "**********"
click at [170, 158] on link "Wrap Up" at bounding box center [110, 141] width 221 height 52
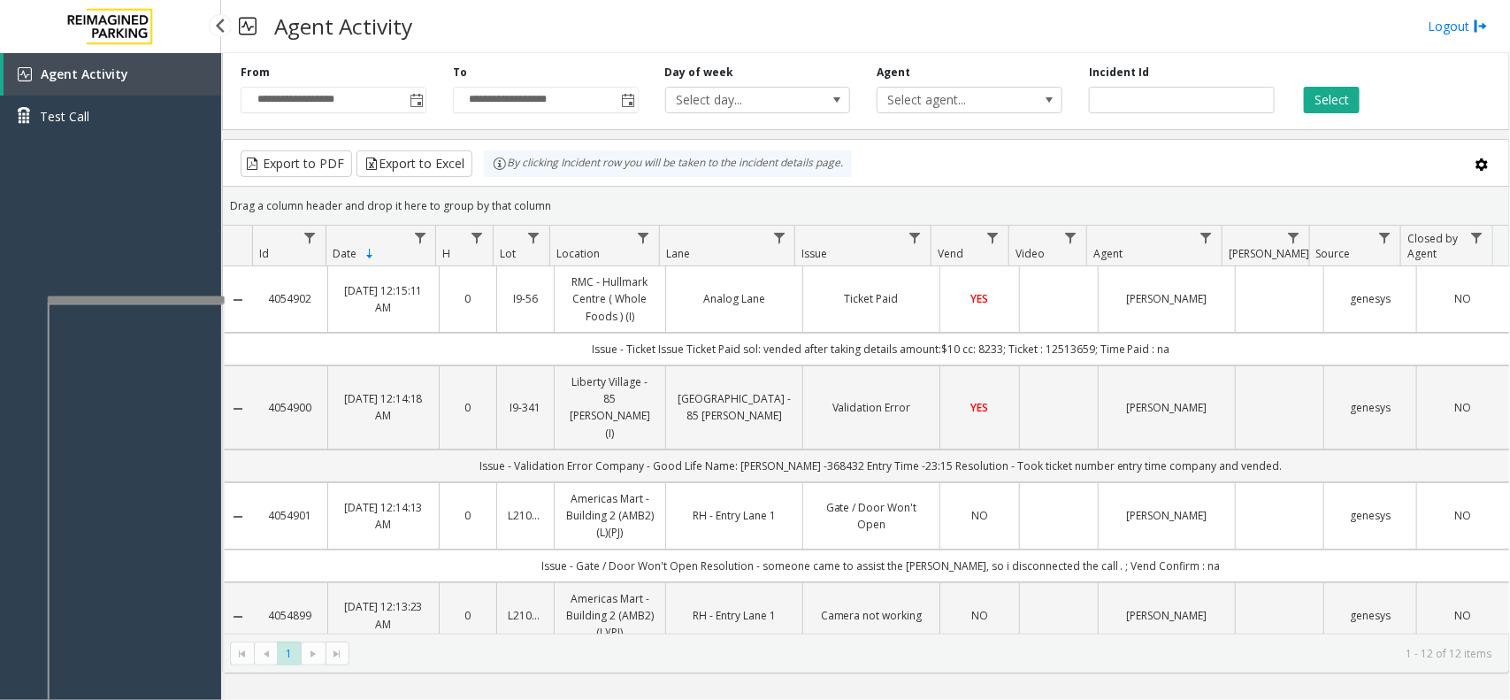
click at [147, 283] on div "Agent Activity Test Call" at bounding box center [110, 403] width 221 height 700
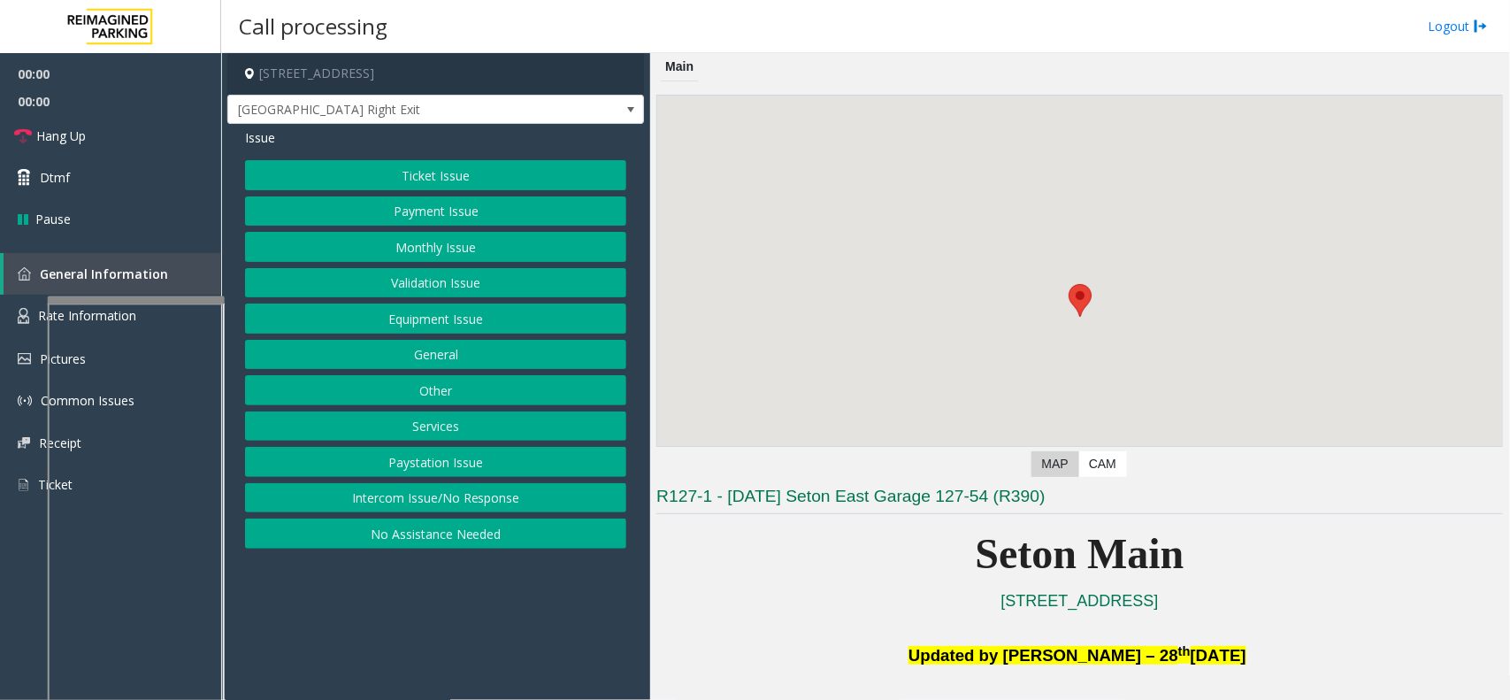
click at [462, 321] on button "Equipment Issue" at bounding box center [435, 319] width 381 height 30
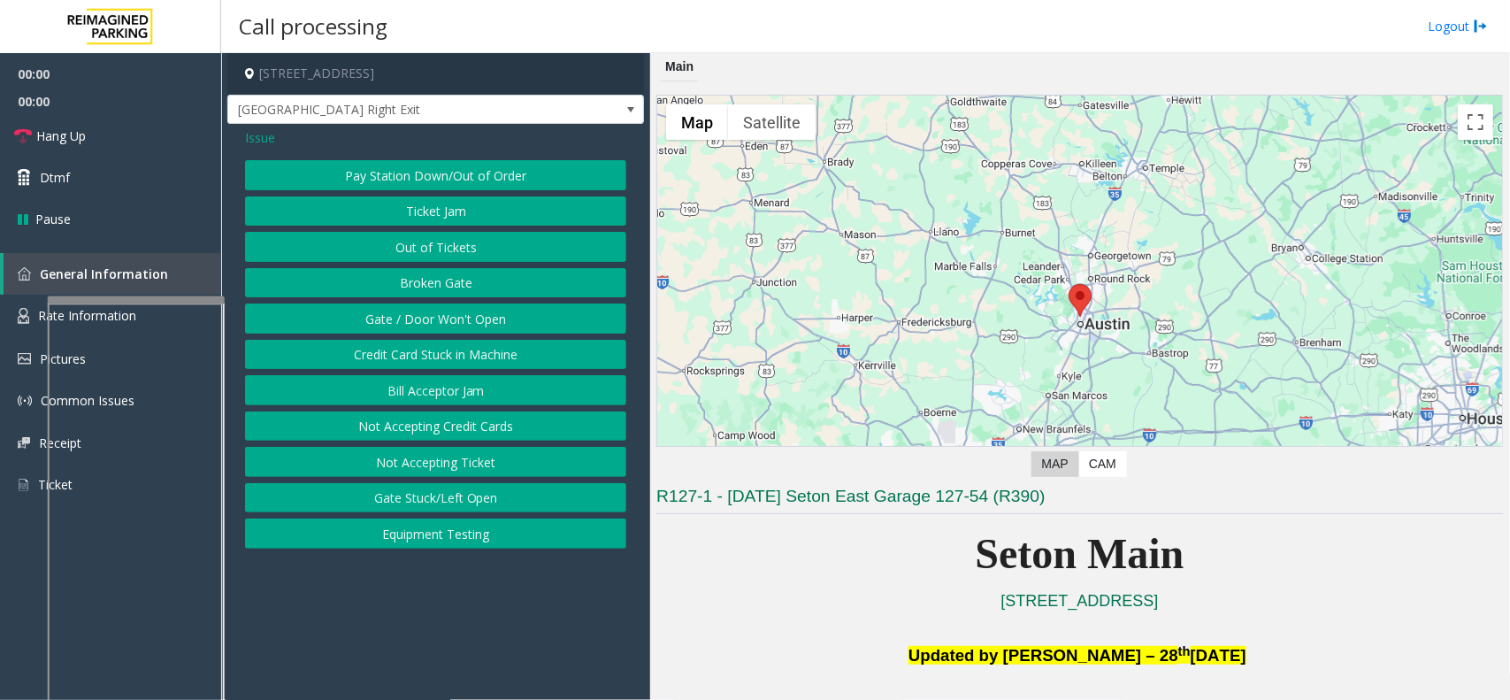
click at [462, 321] on button "Gate / Door Won't Open" at bounding box center [435, 319] width 381 height 30
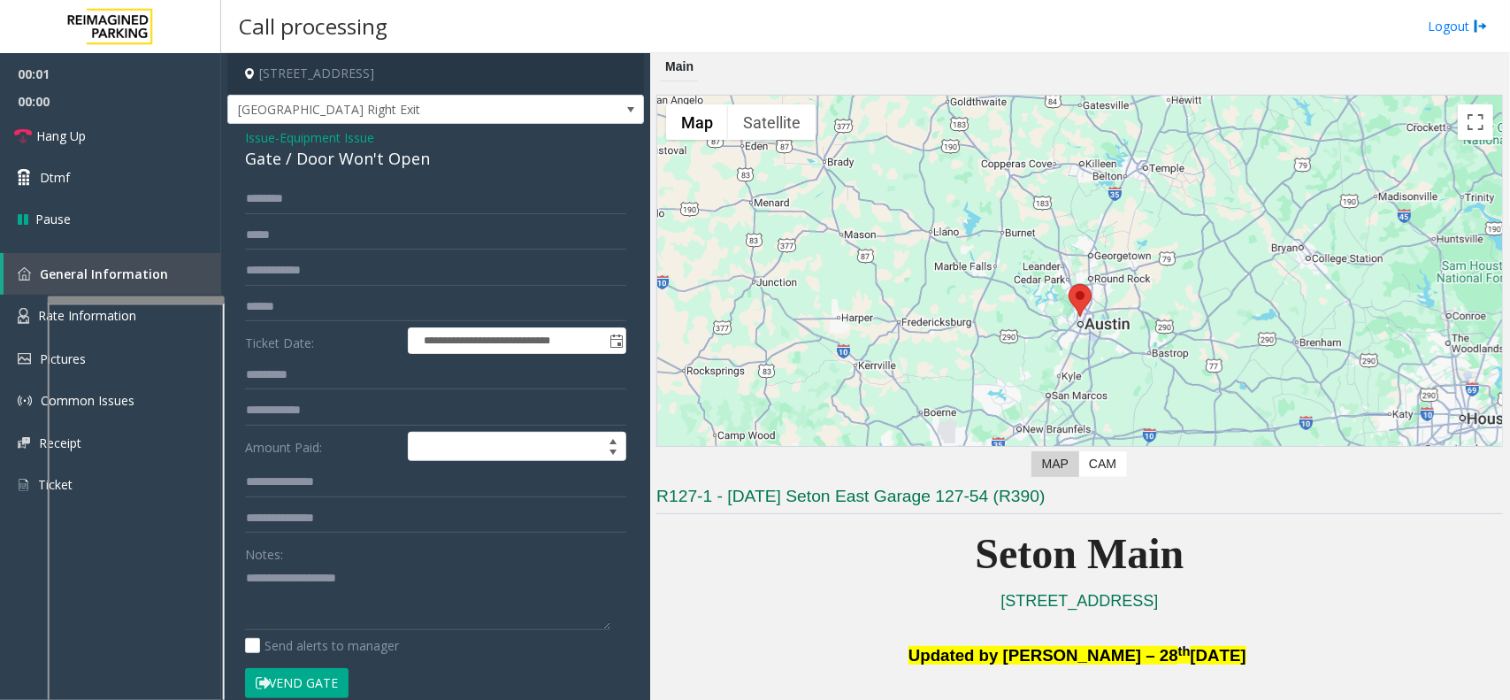
click at [324, 673] on button "Vend Gate" at bounding box center [297, 683] width 104 height 30
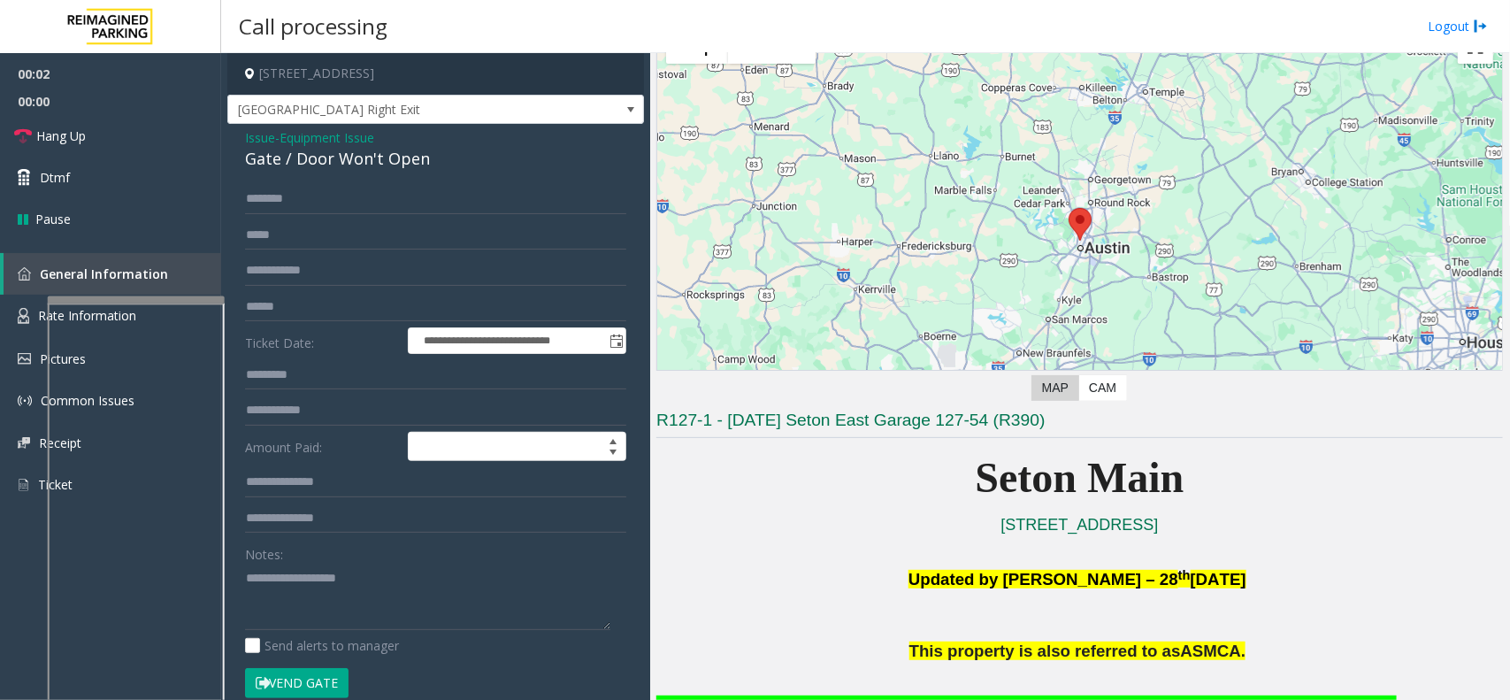
scroll to position [221, 0]
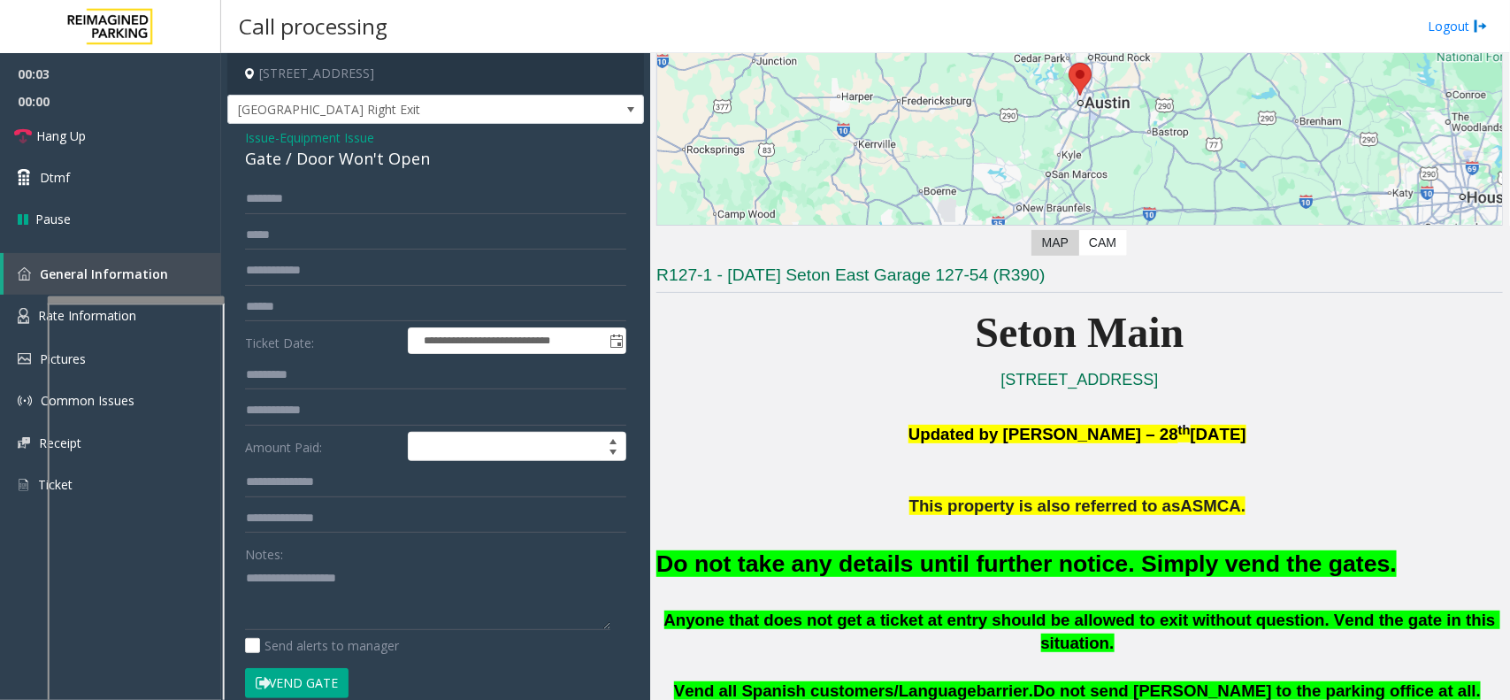
click at [909, 551] on font "Do not take any details until further notice. Simply vend the gates." at bounding box center [1027, 563] width 741 height 27
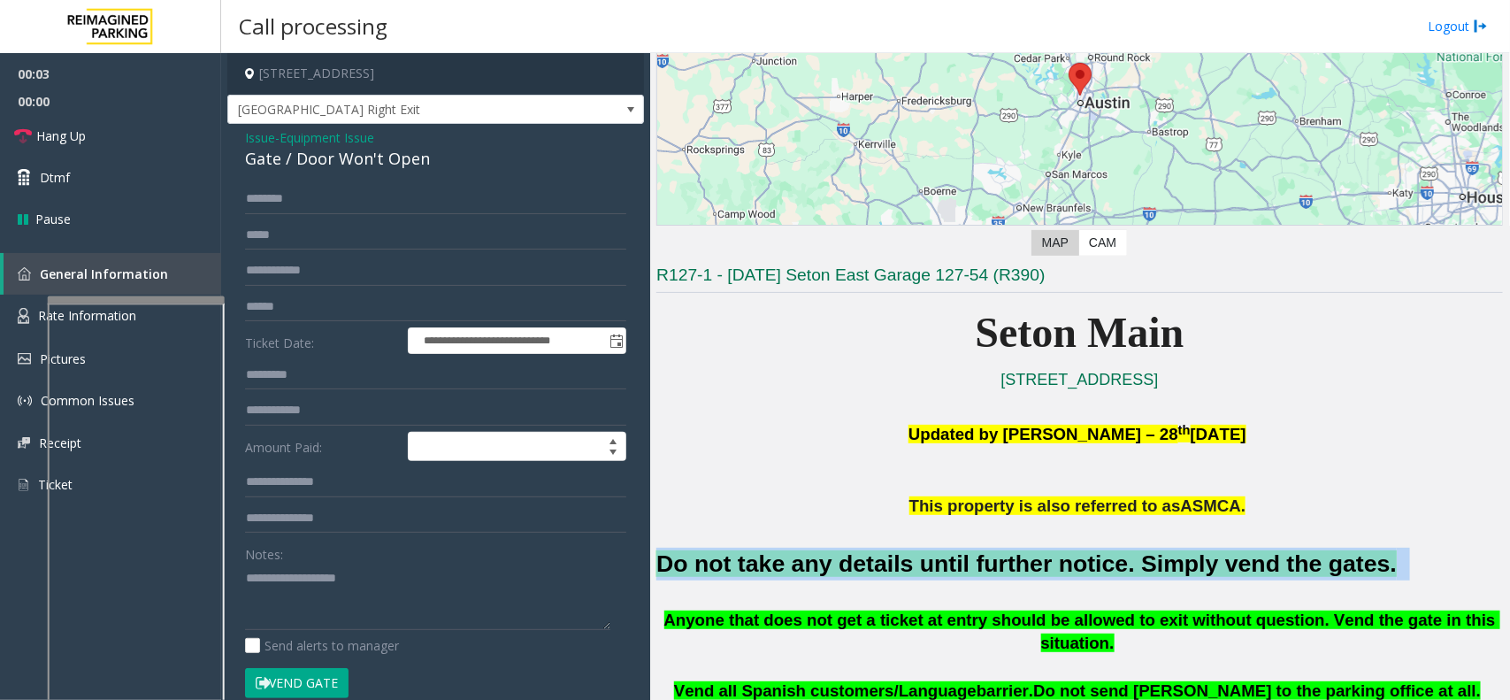
click at [909, 551] on font "Do not take any details until further notice. Simply vend the gates." at bounding box center [1027, 563] width 741 height 27
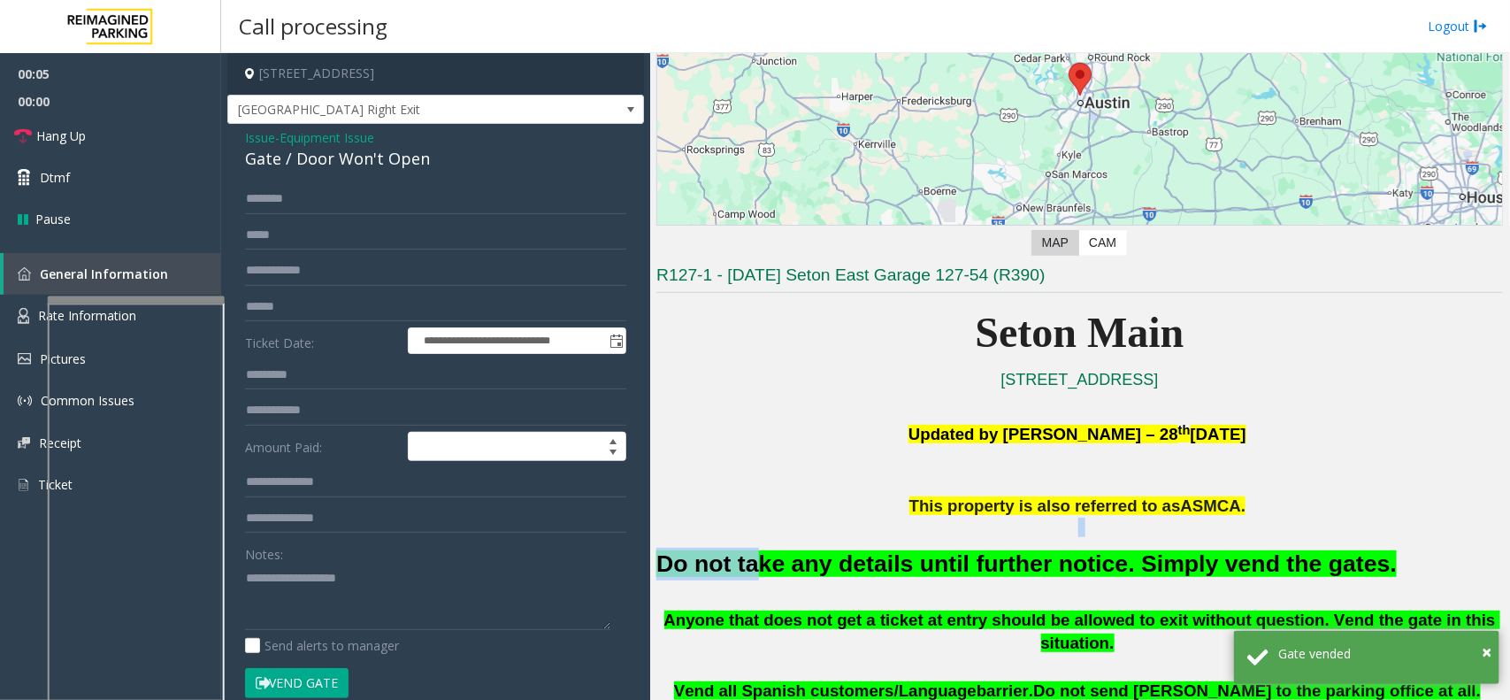
drag, startPoint x: 762, startPoint y: 529, endPoint x: 750, endPoint y: 542, distance: 16.9
click at [750, 542] on div "Do not take any details until further notice. Simply vend the gates." at bounding box center [1080, 563] width 847 height 90
click at [770, 556] on font "Do not take any details until further notice. Simply vend the gates." at bounding box center [1027, 563] width 741 height 27
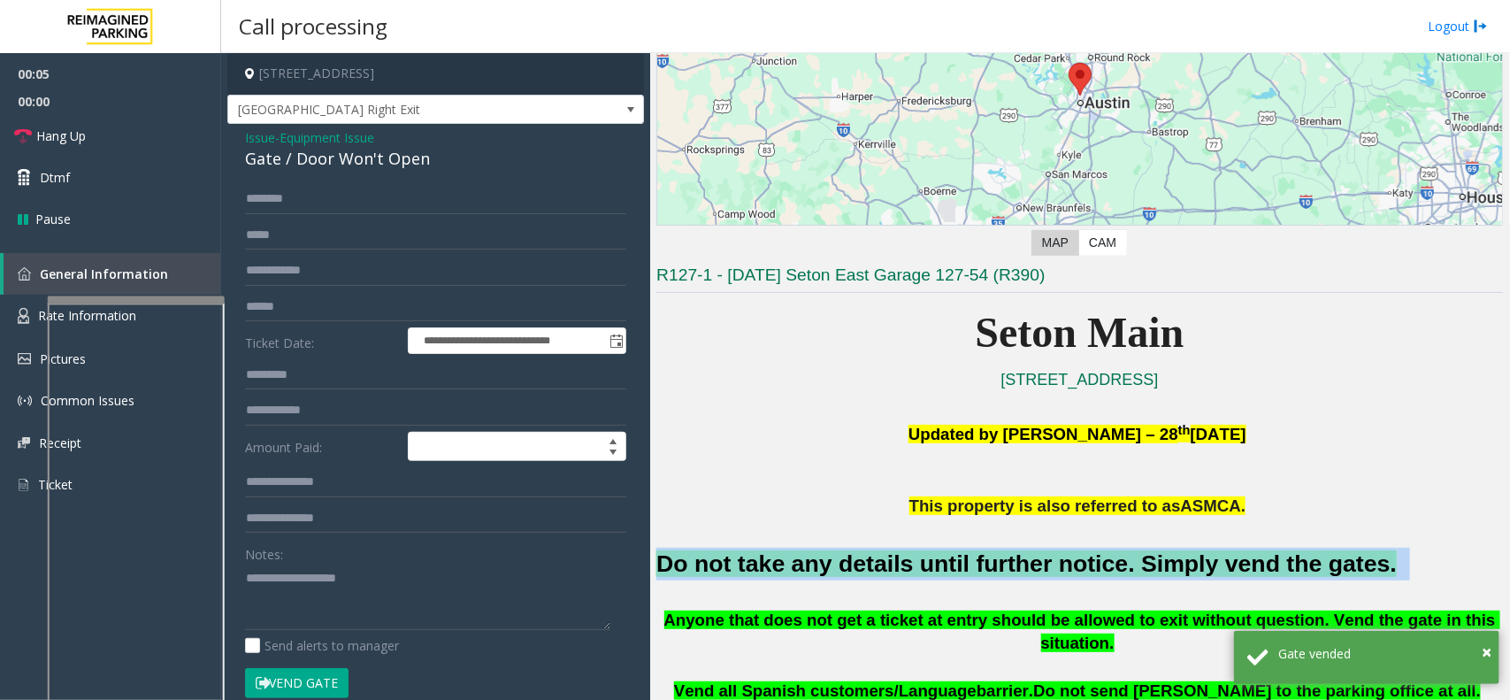
click at [770, 556] on font "Do not take any details until further notice. Simply vend the gates." at bounding box center [1027, 563] width 741 height 27
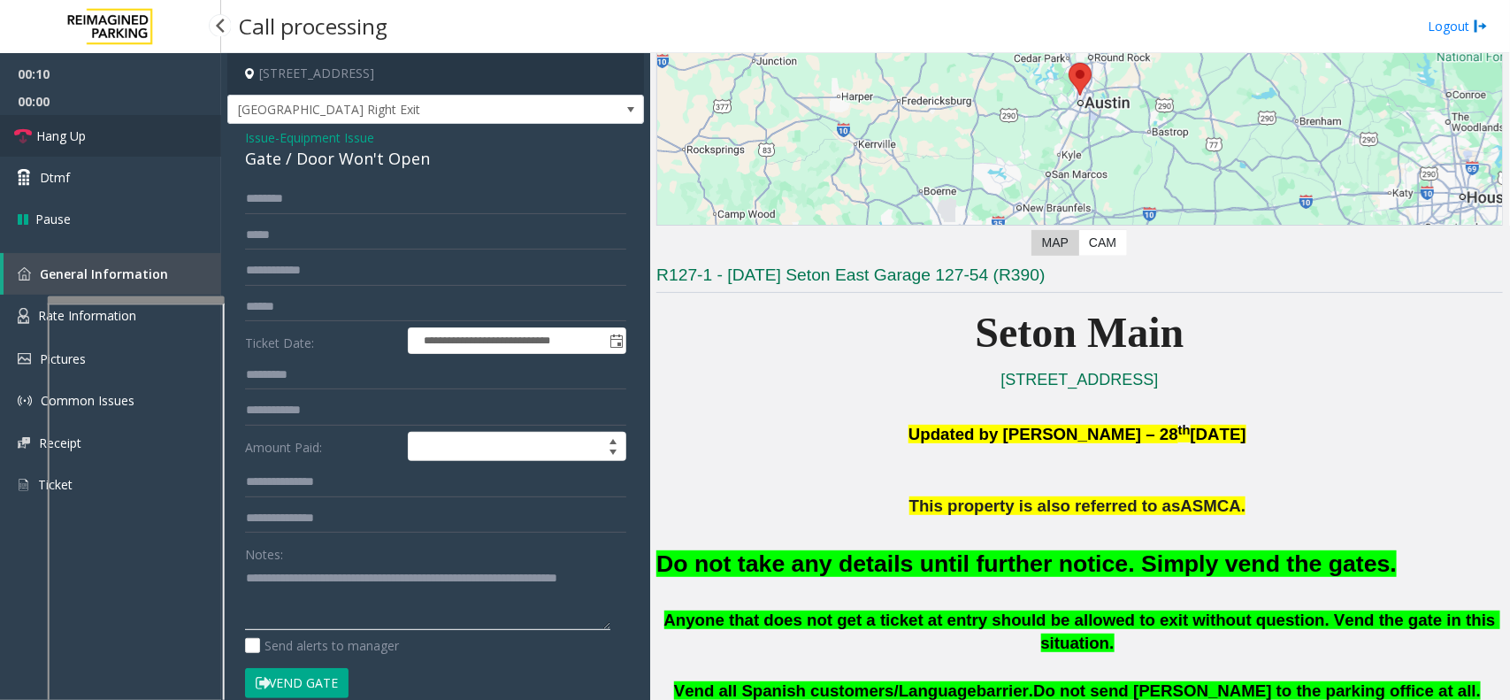
type textarea "**********"
click at [64, 135] on span "Hang Up" at bounding box center [61, 136] width 50 height 19
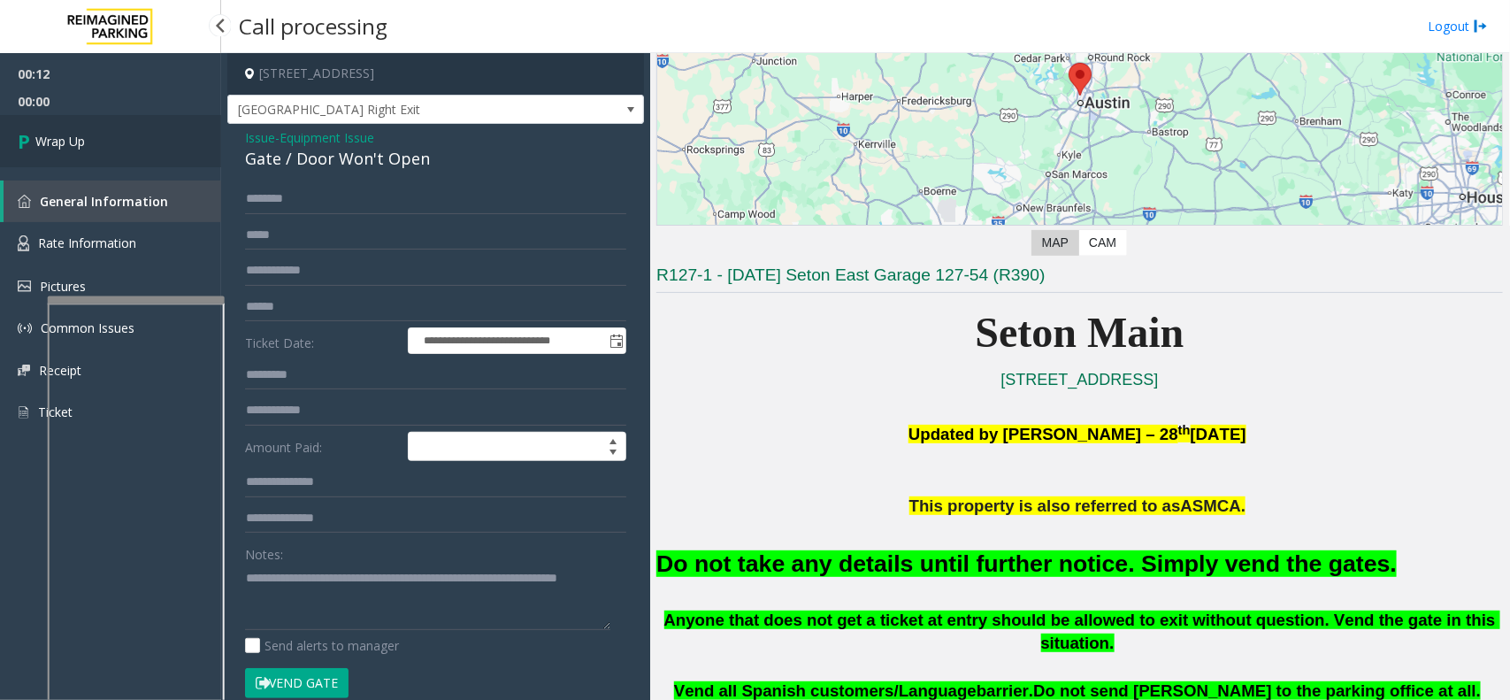
click at [64, 135] on span "Wrap Up" at bounding box center [60, 141] width 50 height 19
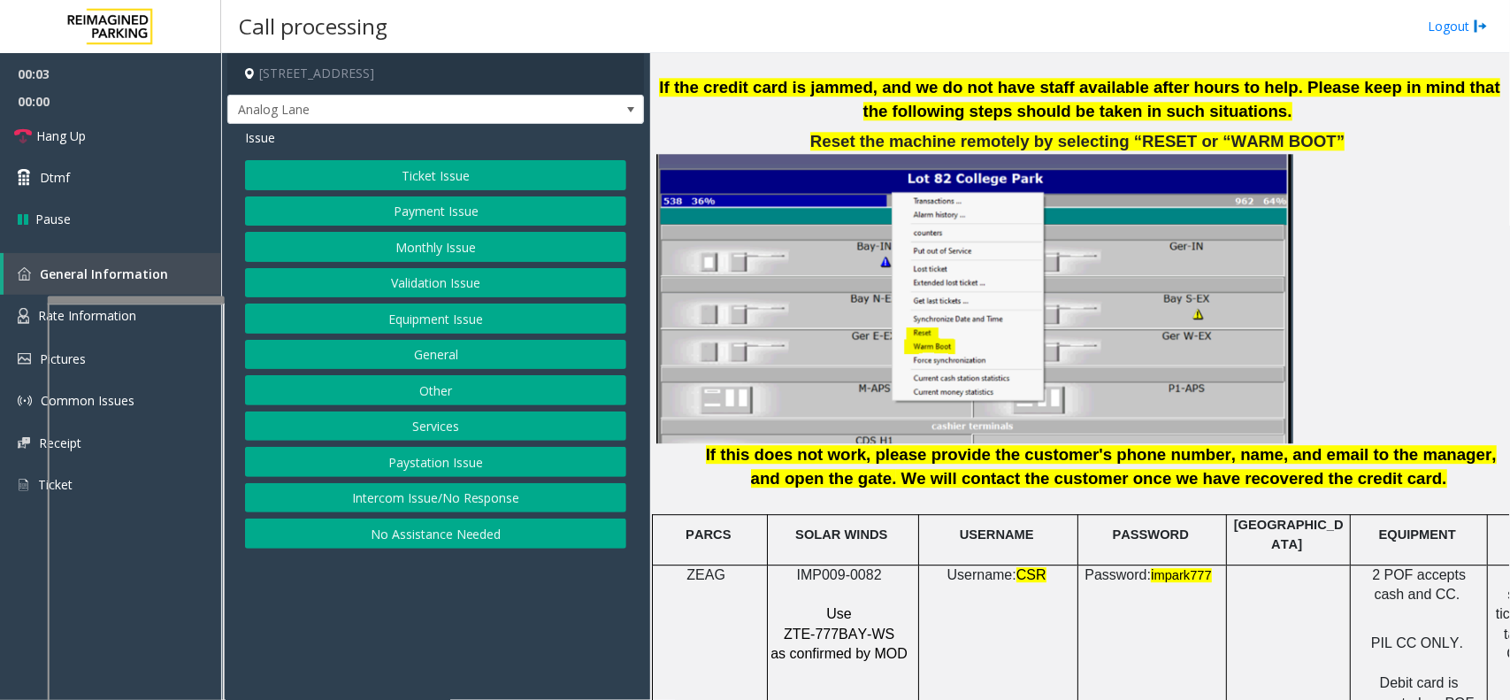
scroll to position [2212, 0]
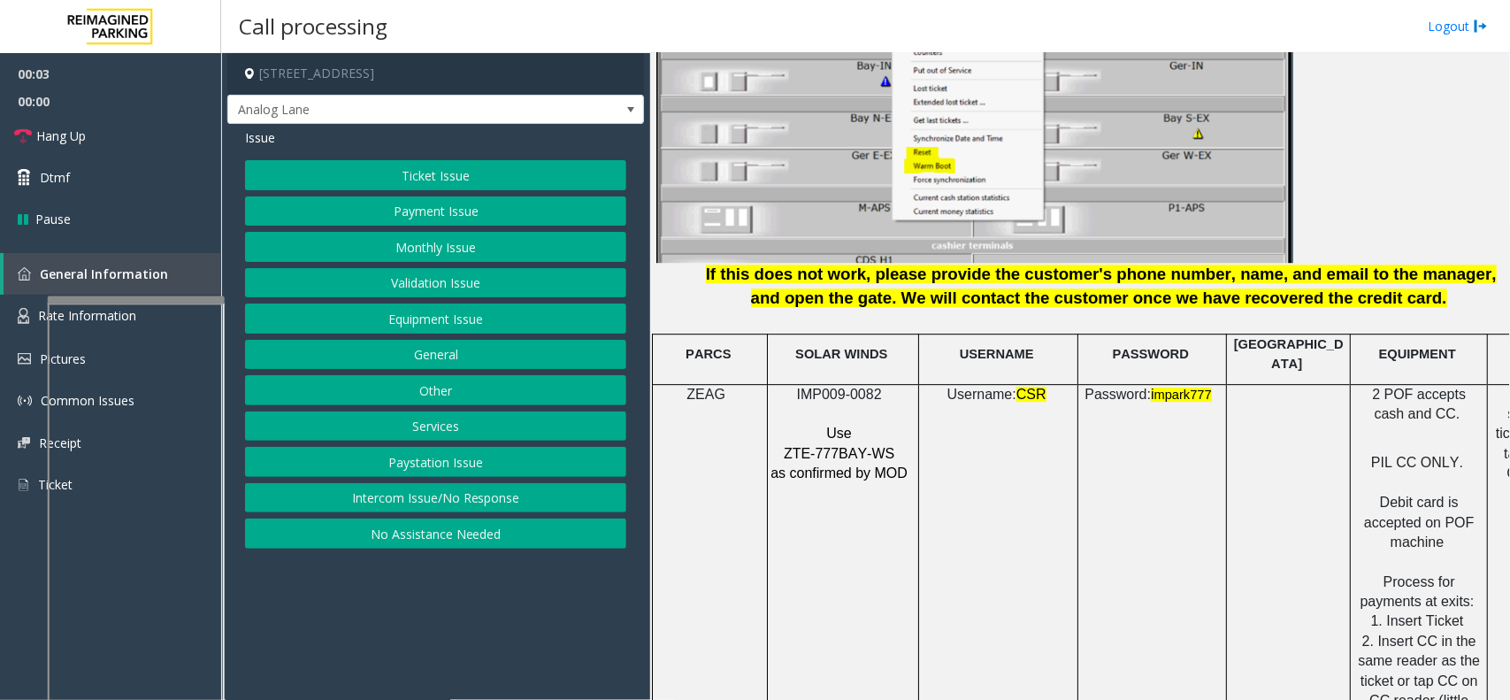
drag, startPoint x: 841, startPoint y: 369, endPoint x: 841, endPoint y: 385, distance: 15.9
click at [841, 369] on td "SOLAR WINDS" at bounding box center [843, 359] width 151 height 50
click at [841, 387] on span "IMP009-0082" at bounding box center [839, 394] width 85 height 15
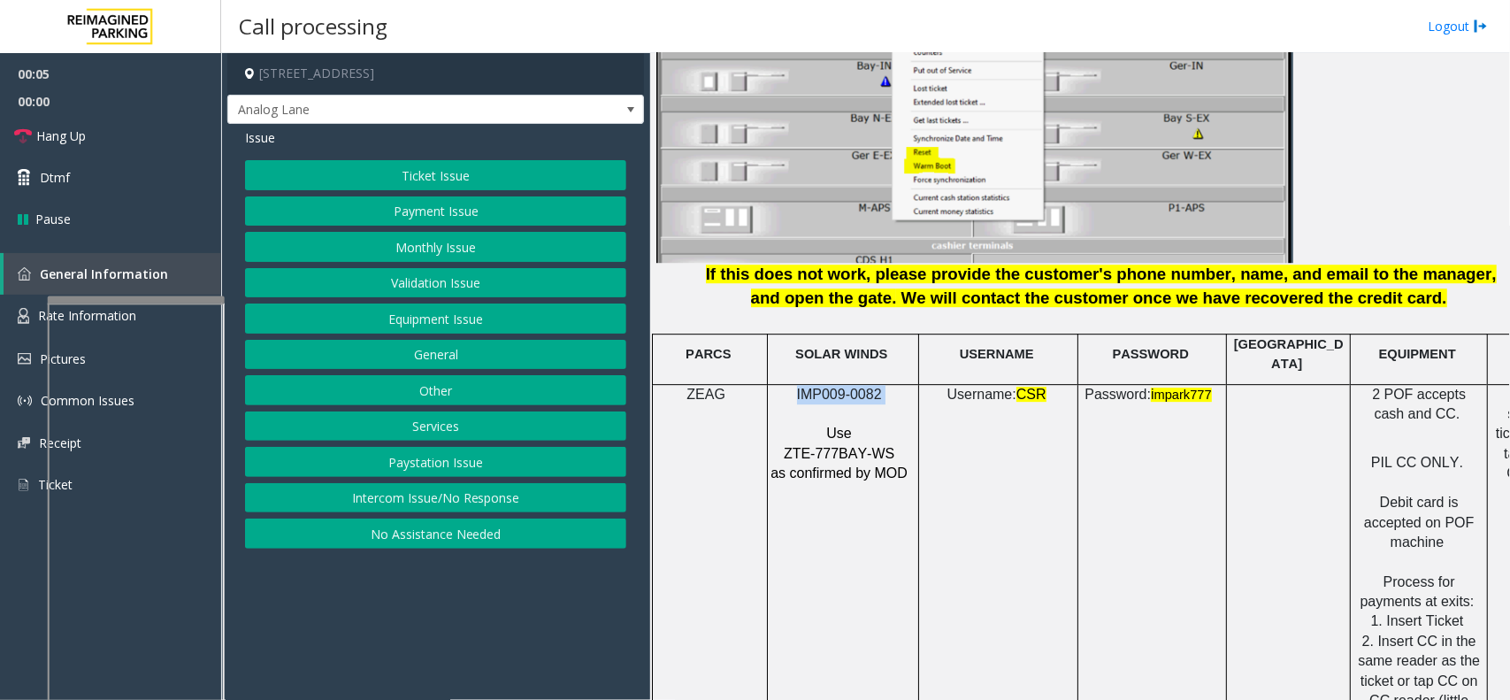
copy p "IMP009-0082"
click at [325, 173] on button "Ticket Issue" at bounding box center [435, 175] width 381 height 30
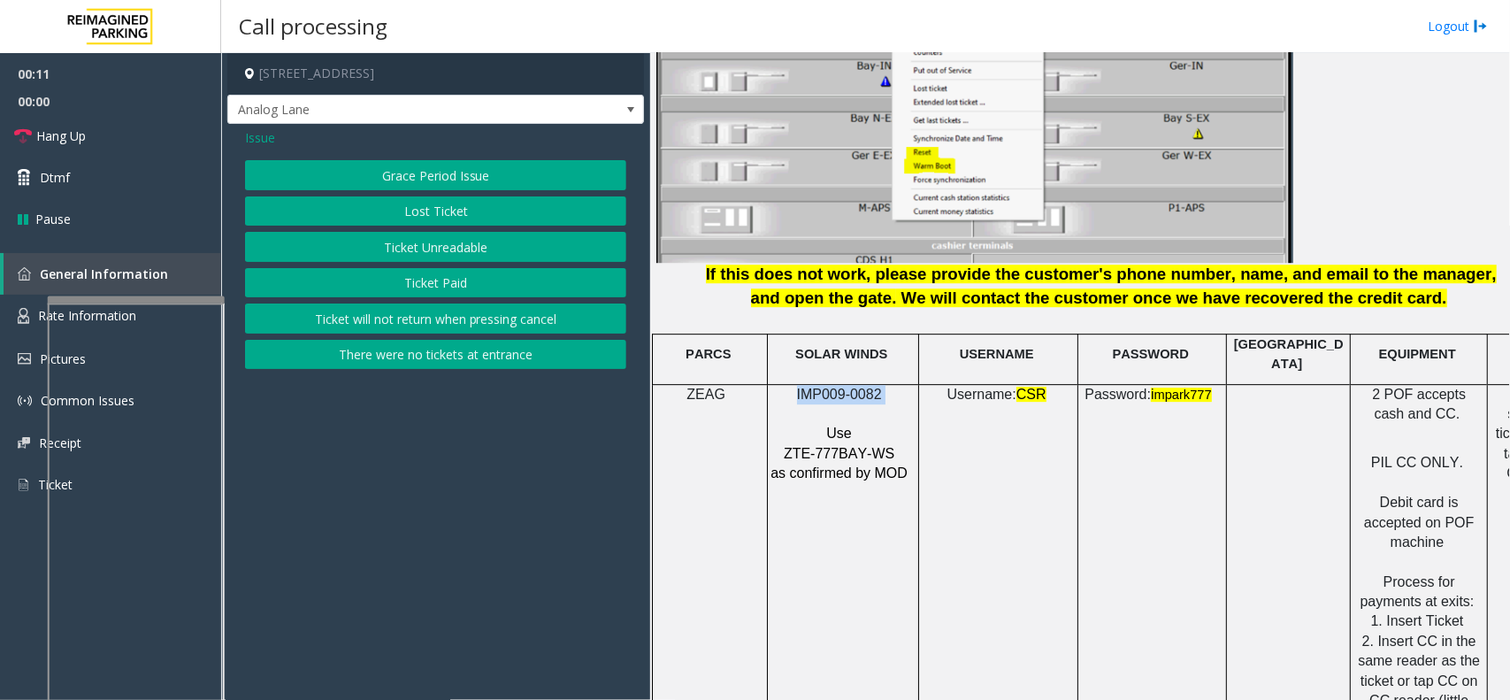
click at [361, 250] on button "Ticket Unreadable" at bounding box center [435, 247] width 381 height 30
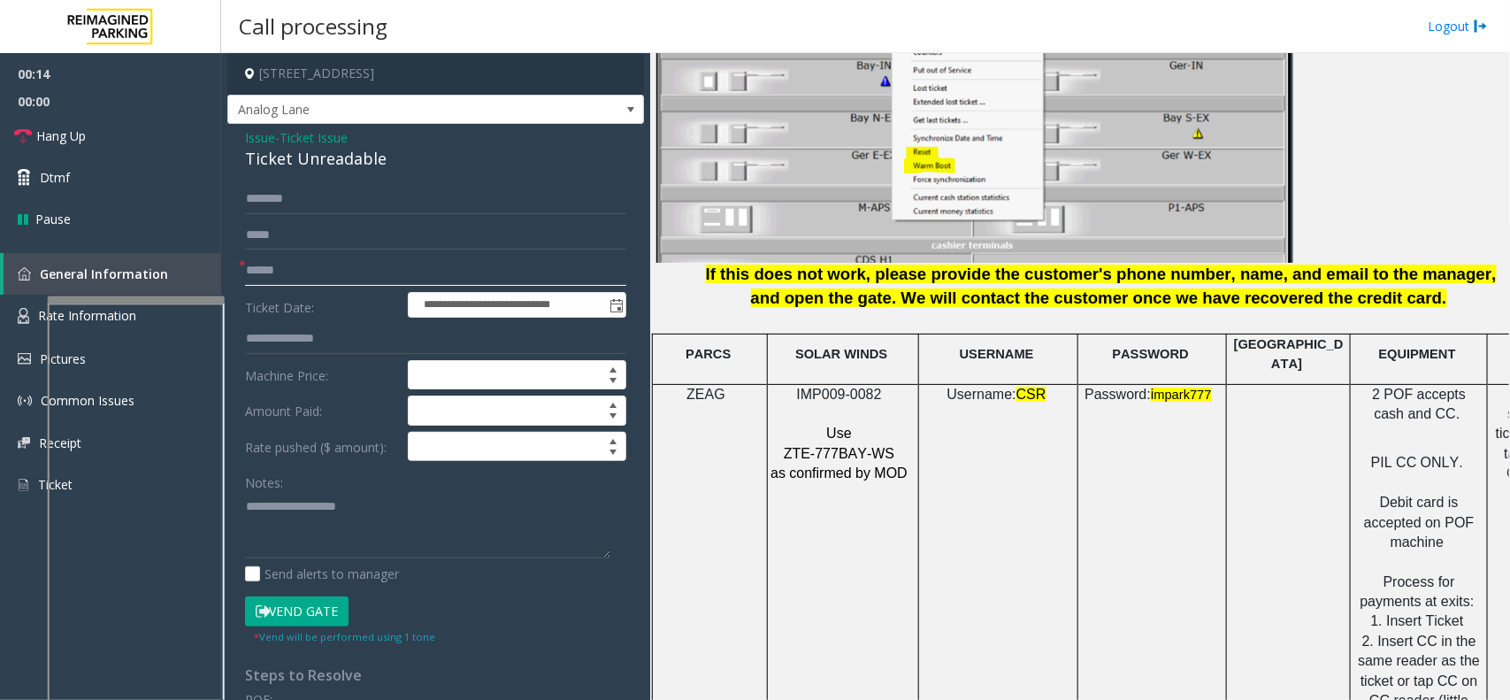
click at [329, 280] on input "text" at bounding box center [435, 271] width 381 height 30
type input "********"
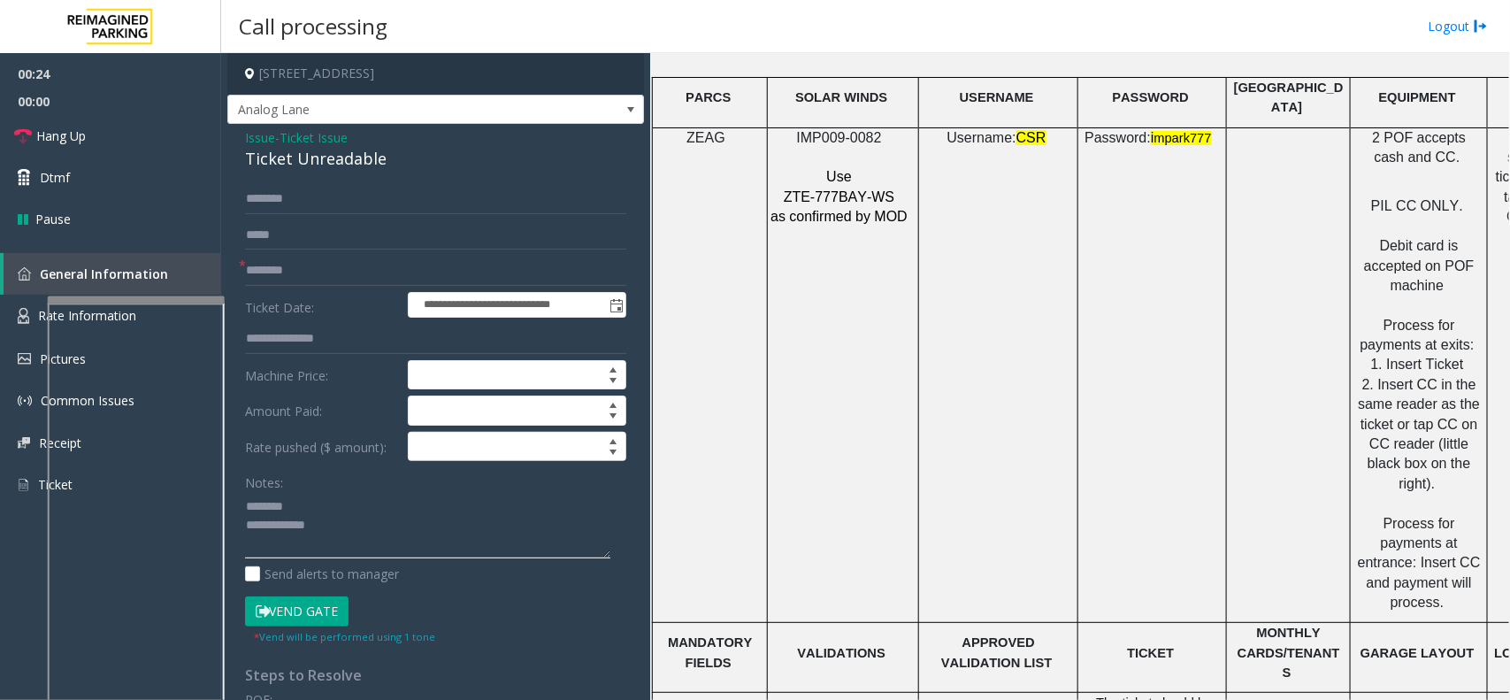
scroll to position [2544, 0]
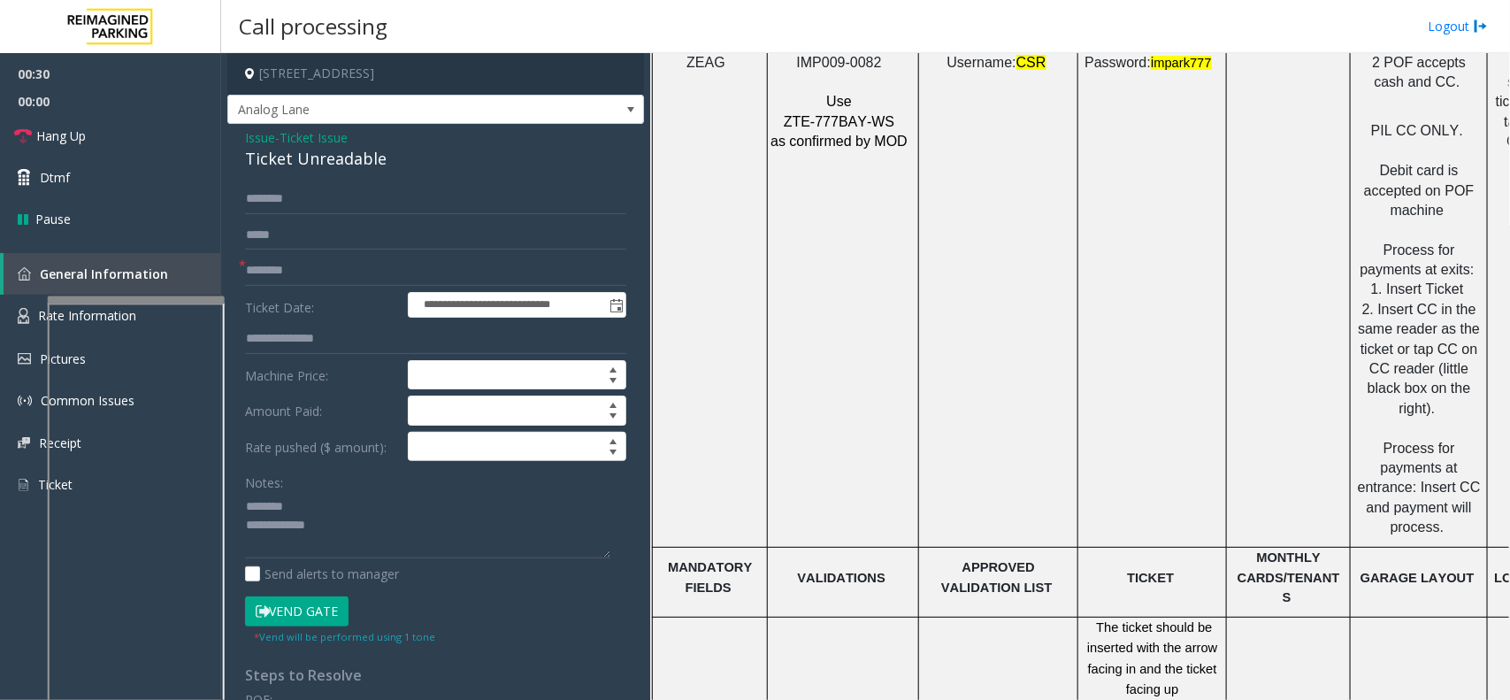
click at [303, 160] on div "Ticket Unreadable" at bounding box center [435, 159] width 381 height 24
drag, startPoint x: 315, startPoint y: 174, endPoint x: 334, endPoint y: 242, distance: 70.0
click at [334, 242] on div "**********" at bounding box center [435, 564] width 417 height 880
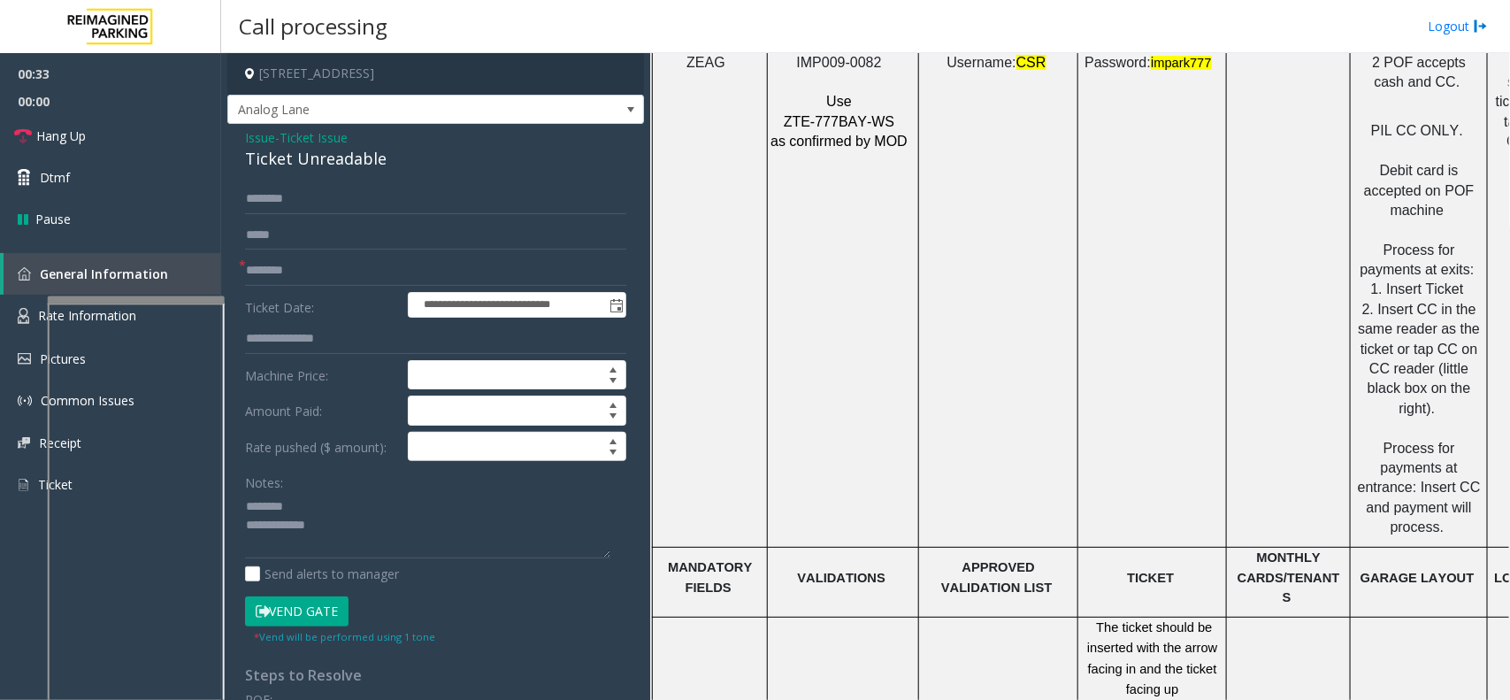
click at [338, 156] on div "Ticket Unreadable" at bounding box center [435, 159] width 381 height 24
type textarea "**********"
click at [323, 201] on input "text" at bounding box center [435, 199] width 381 height 30
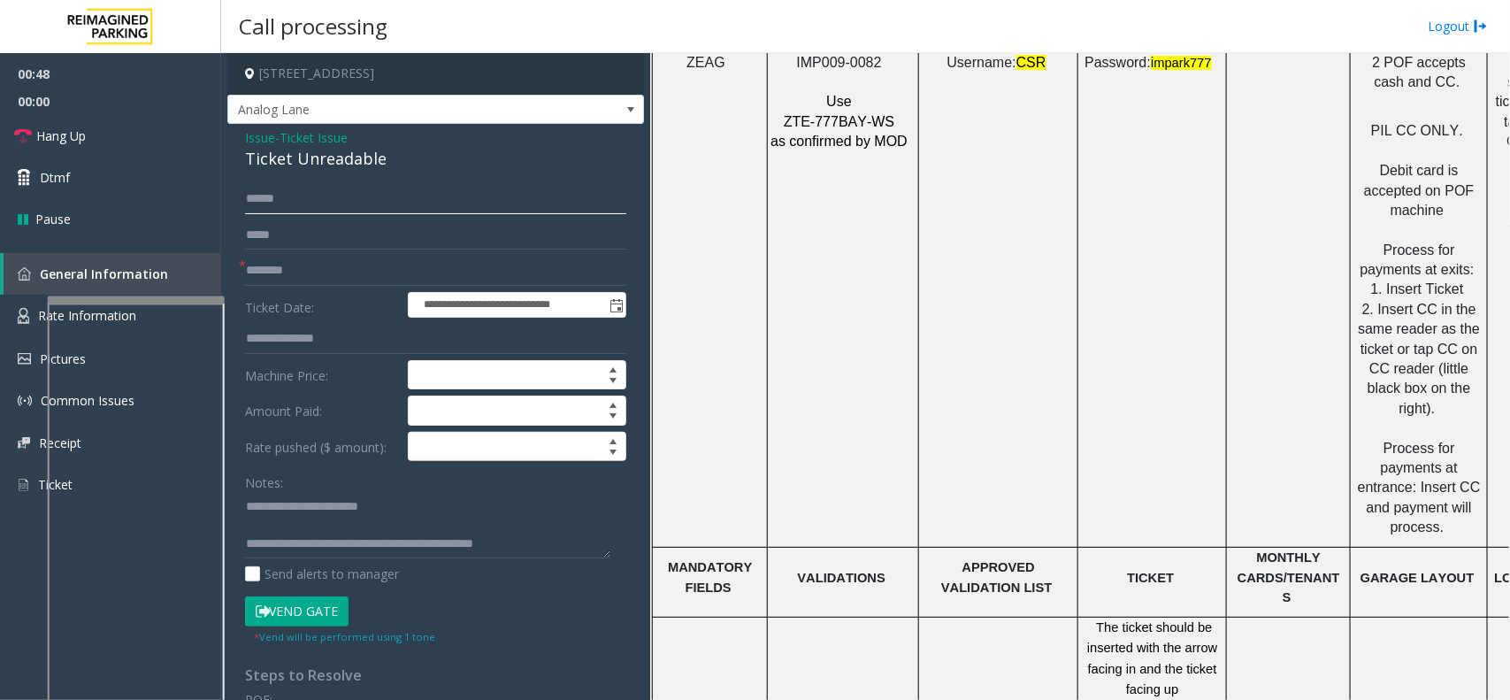
click at [259, 199] on input "******" at bounding box center [435, 199] width 381 height 30
type input "******"
click at [310, 608] on button "Vend Gate" at bounding box center [297, 611] width 104 height 30
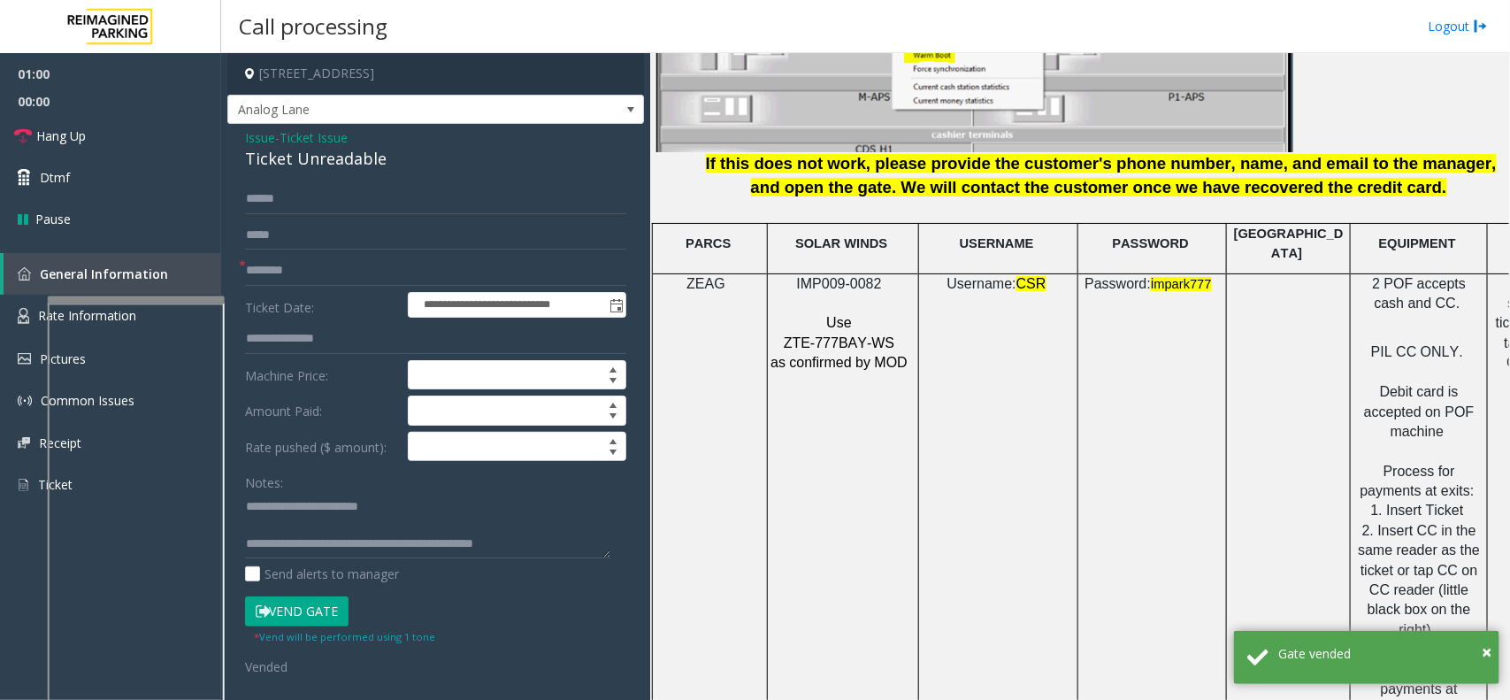
scroll to position [2212, 0]
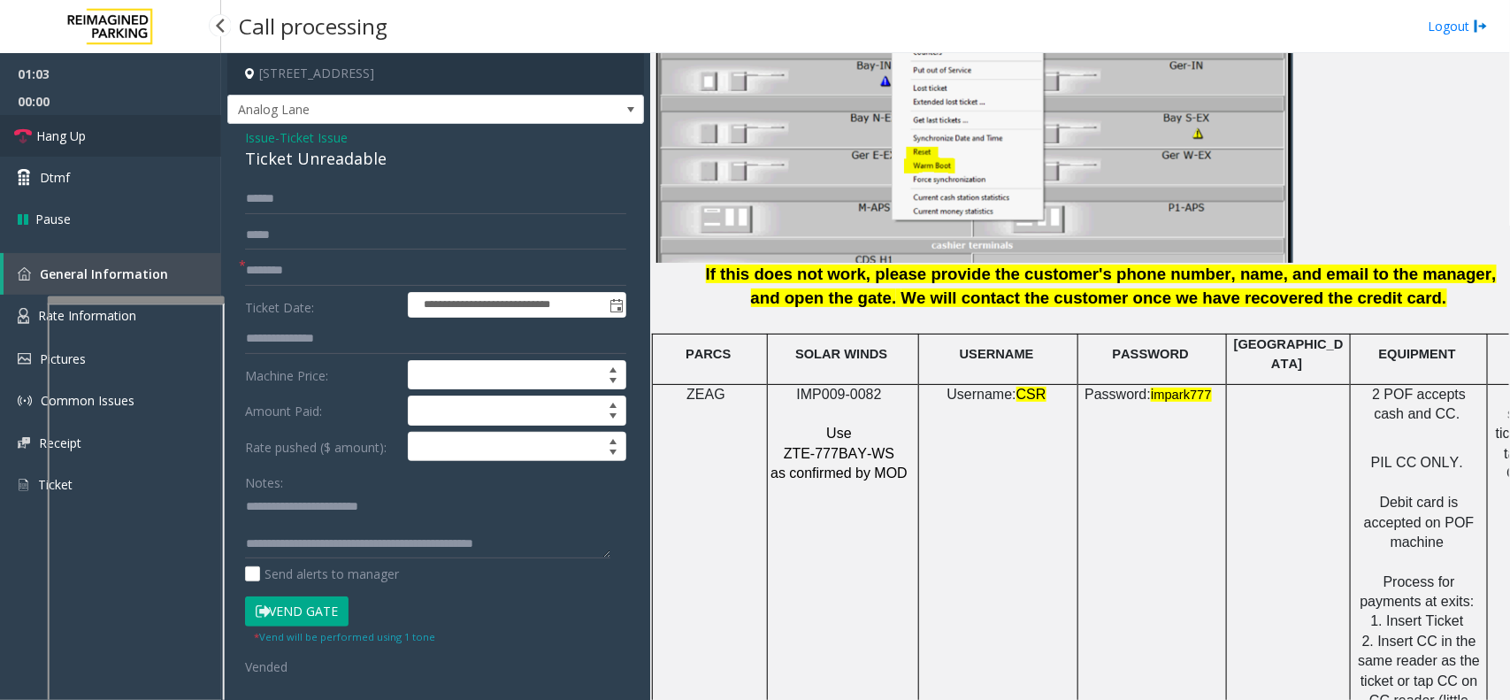
click at [68, 131] on span "Hang Up" at bounding box center [61, 136] width 50 height 19
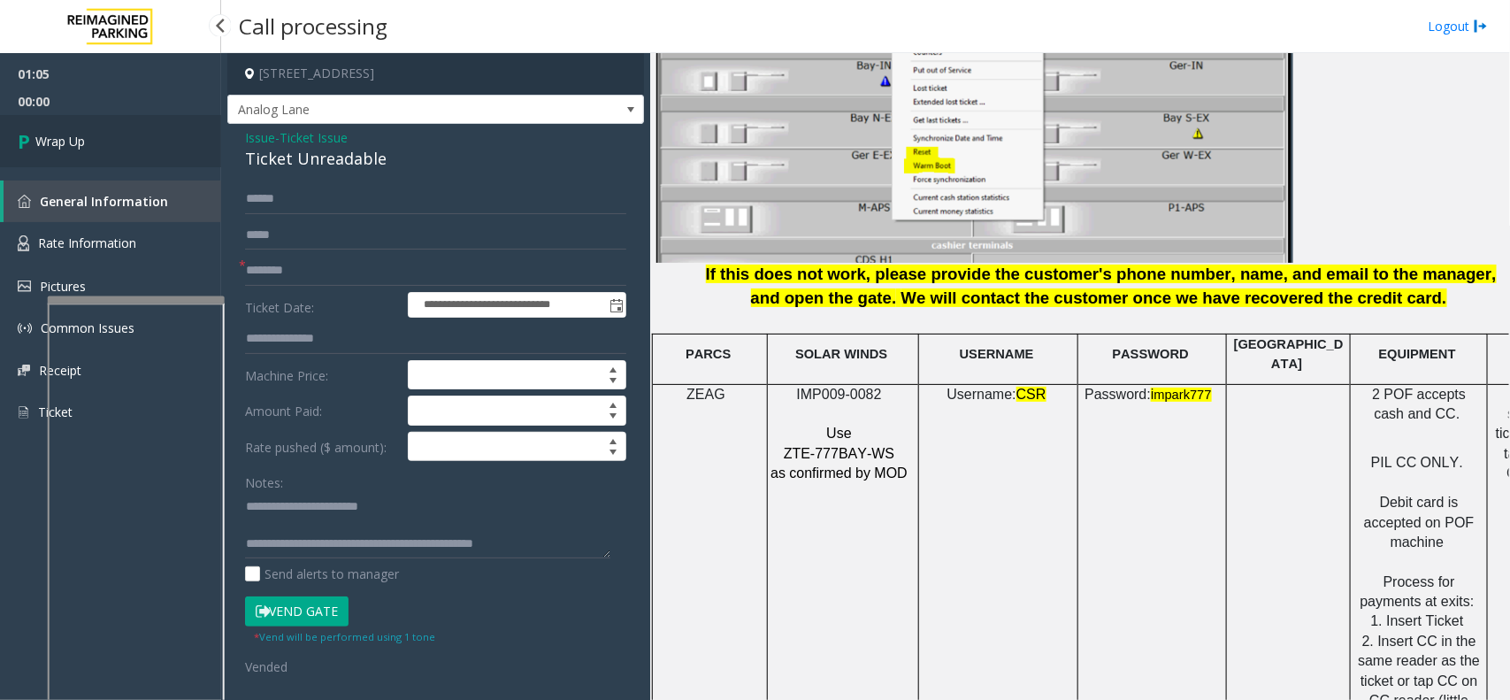
click at [68, 142] on span "Wrap Up" at bounding box center [60, 141] width 50 height 19
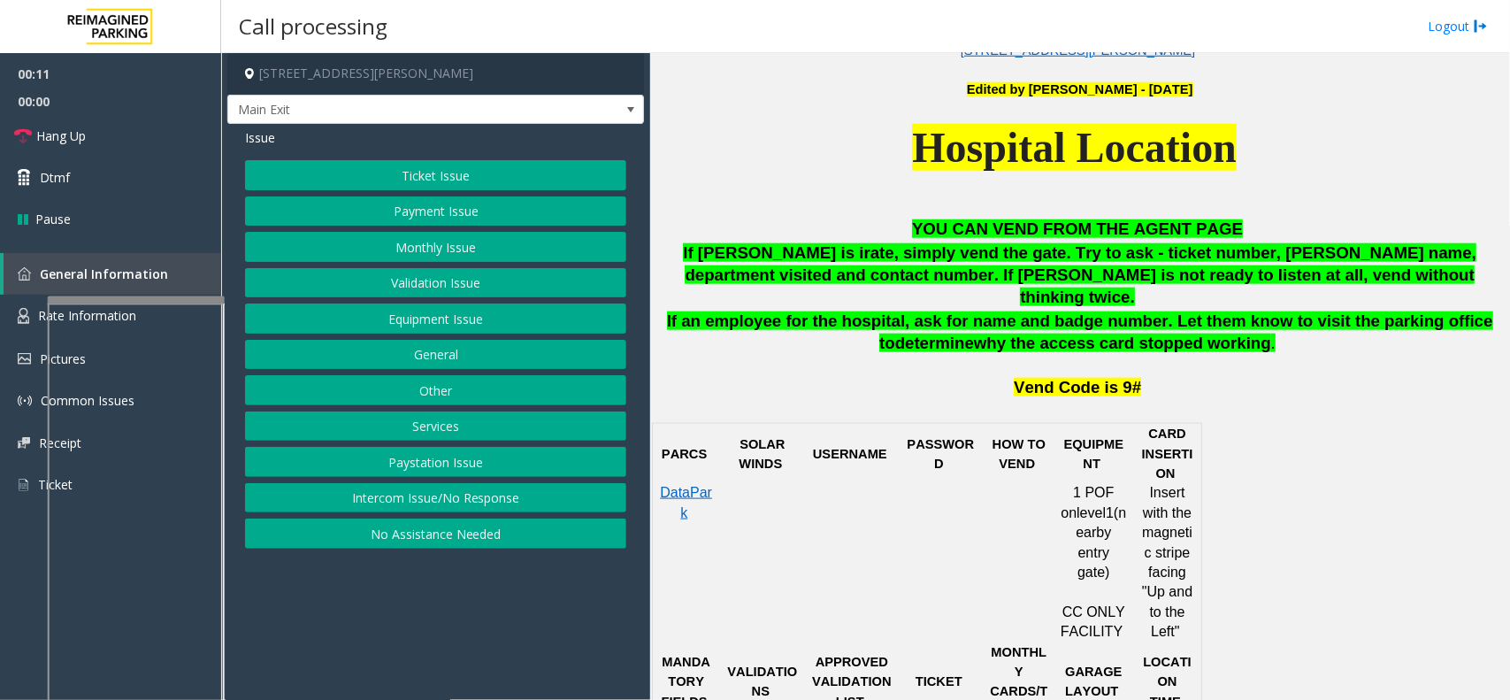
scroll to position [664, 0]
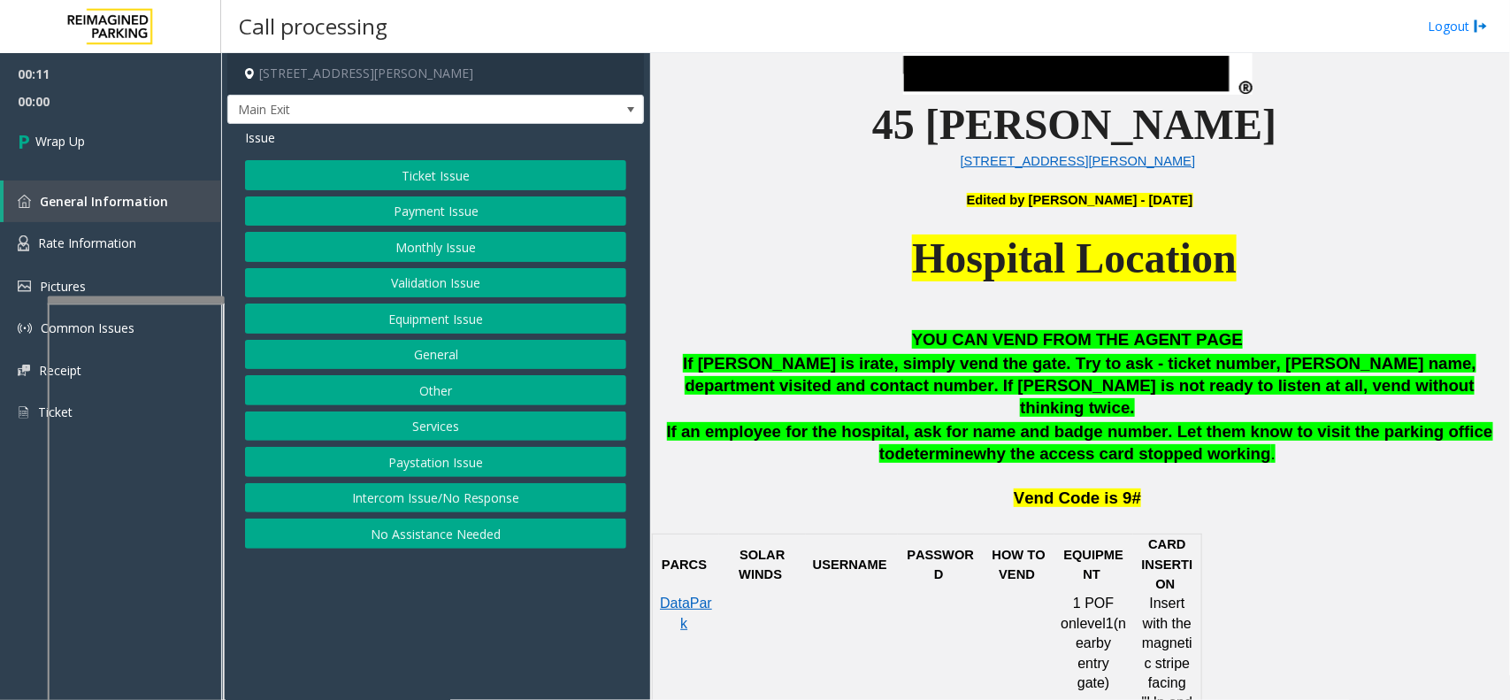
click at [472, 529] on button "No Assistance Needed" at bounding box center [435, 534] width 381 height 30
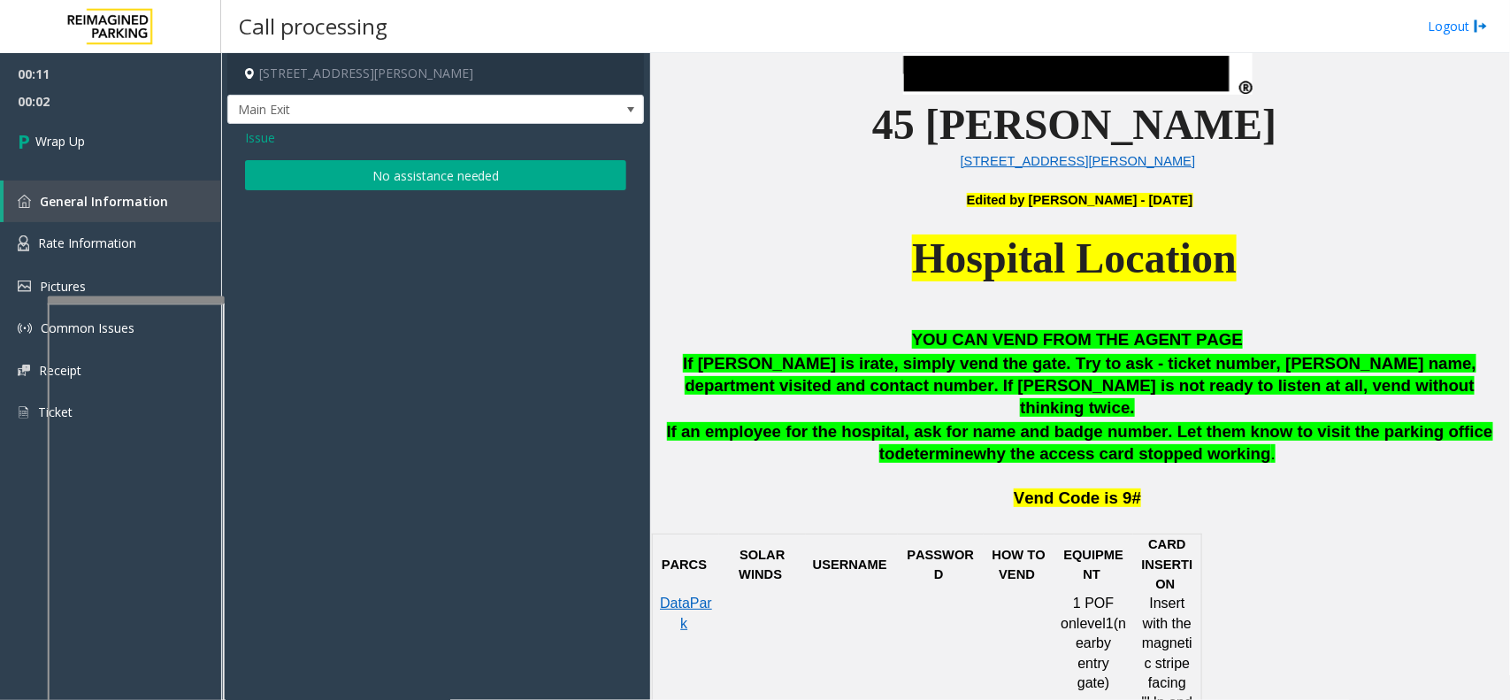
click at [270, 147] on span "Issue" at bounding box center [260, 137] width 30 height 19
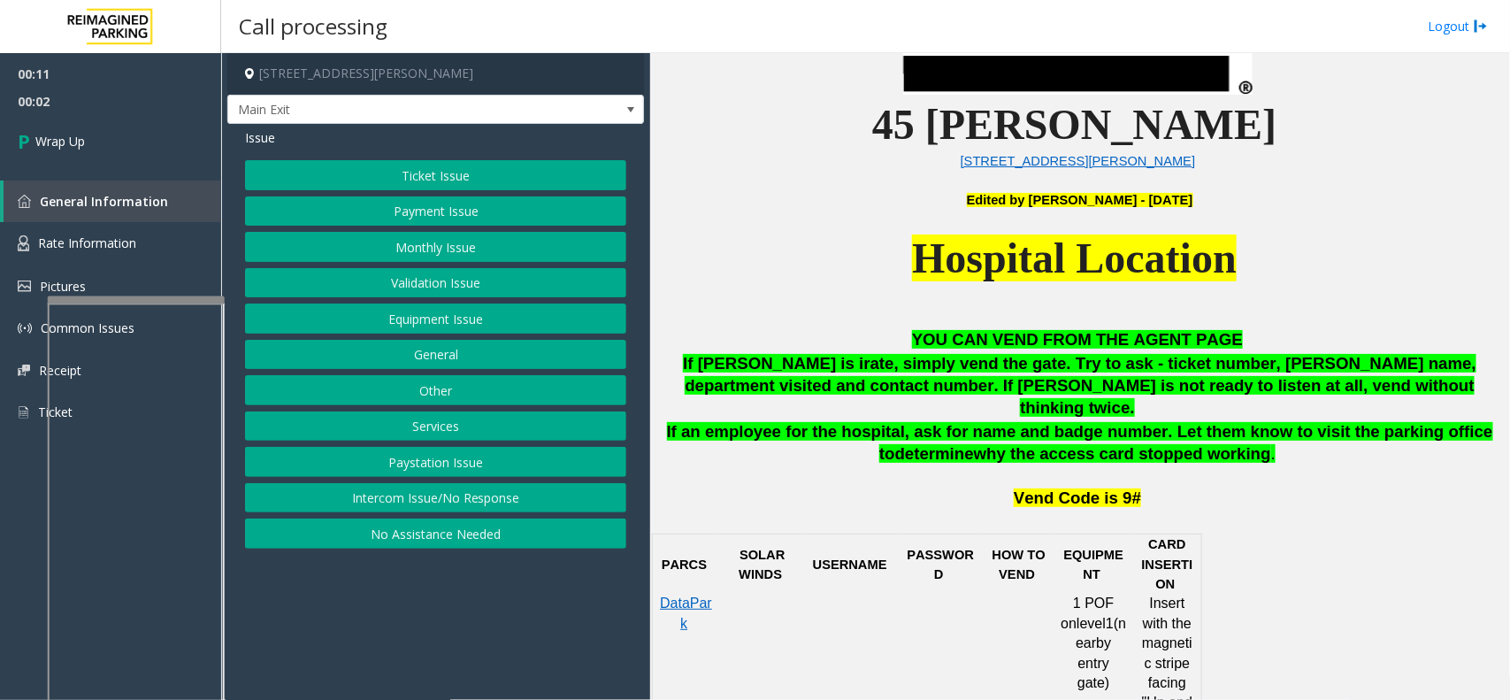
click at [431, 498] on button "Intercom Issue/No Response" at bounding box center [435, 498] width 381 height 30
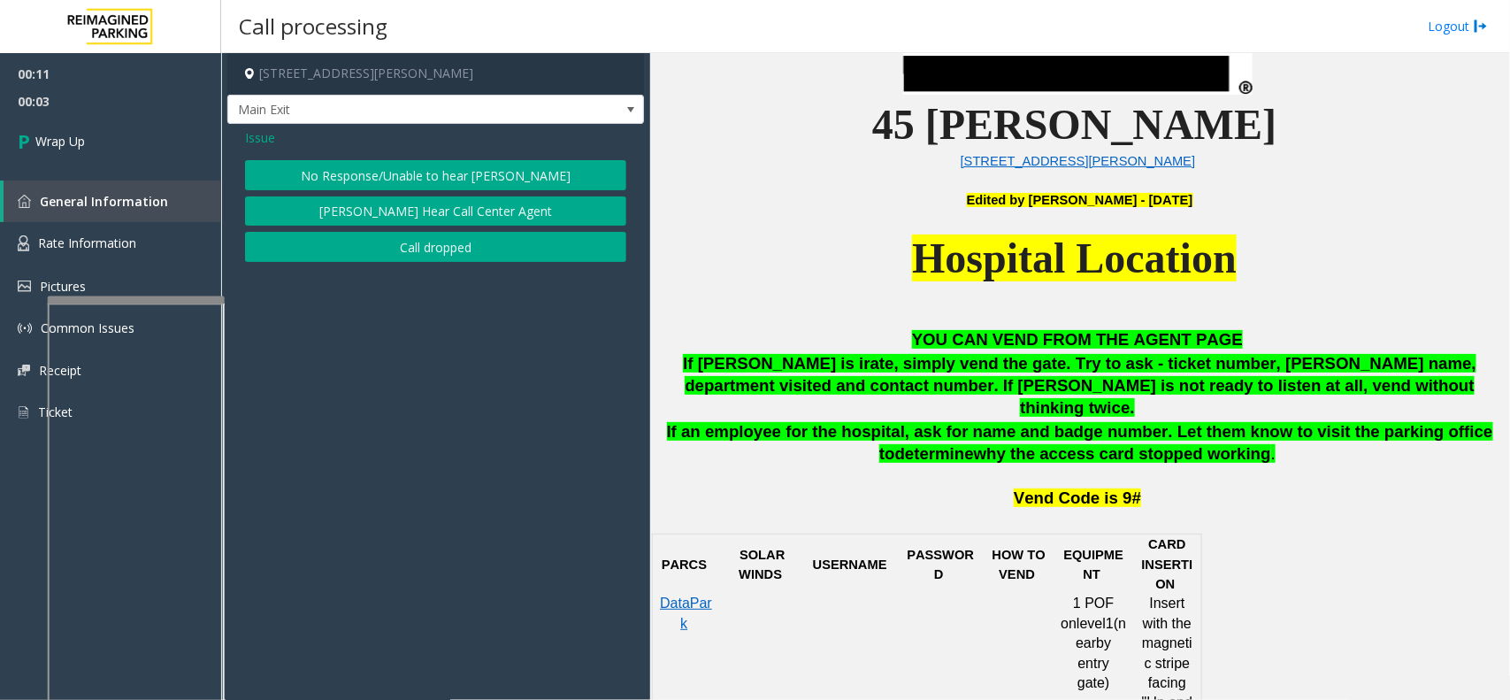
click at [350, 253] on button "Call dropped" at bounding box center [435, 247] width 381 height 30
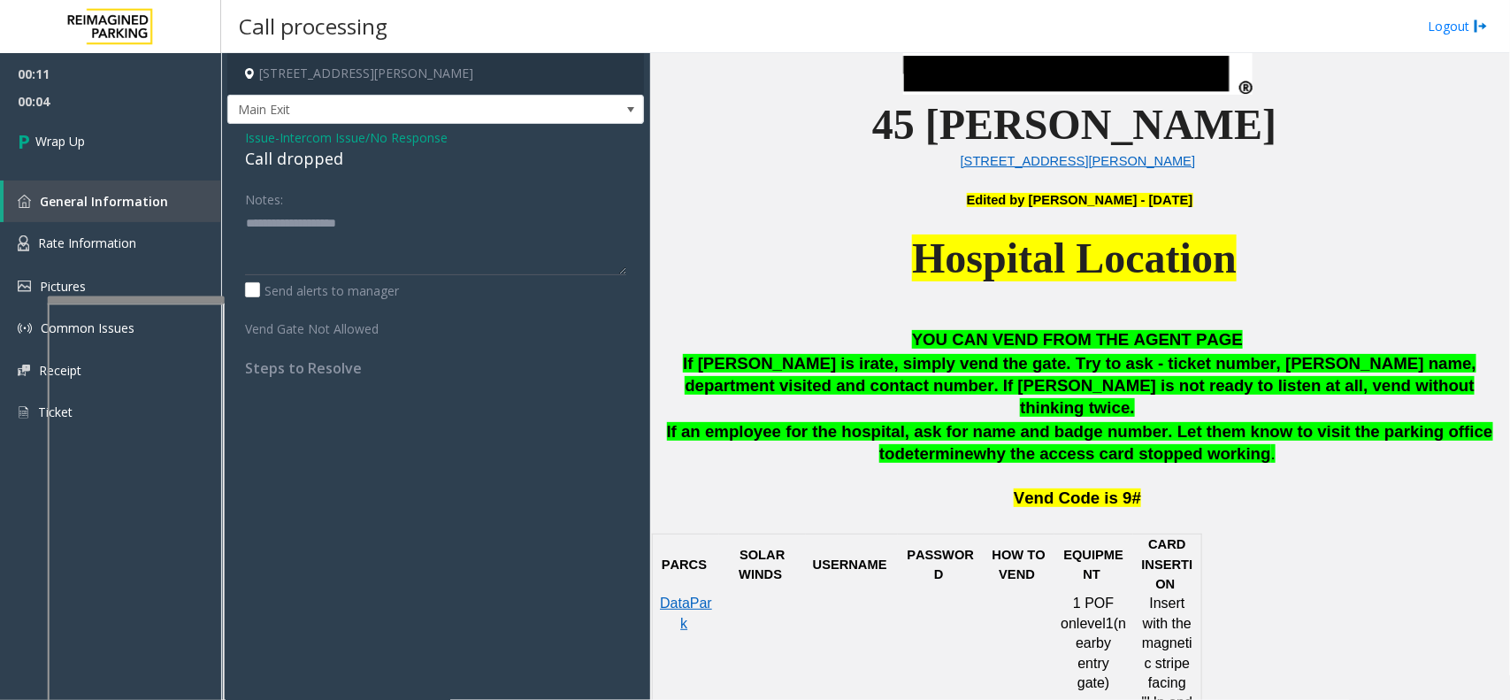
click at [311, 173] on div "Issue - Intercom Issue/No Response Call dropped Notes: Send alerts to manager V…" at bounding box center [435, 259] width 417 height 271
click at [319, 161] on div "Call dropped" at bounding box center [435, 159] width 381 height 24
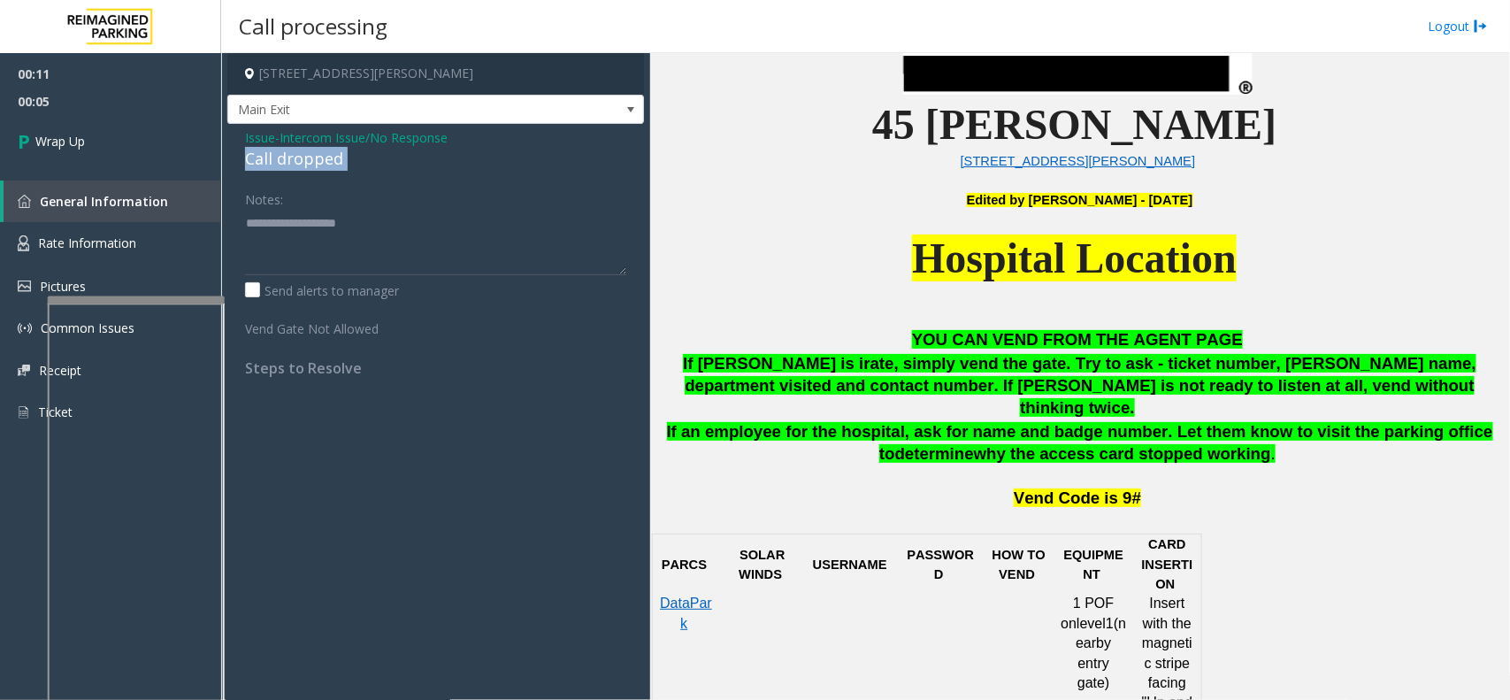
click at [319, 161] on div "Call dropped" at bounding box center [435, 159] width 381 height 24
type textarea "**********"
click at [142, 153] on link "Wrap Up" at bounding box center [110, 141] width 221 height 52
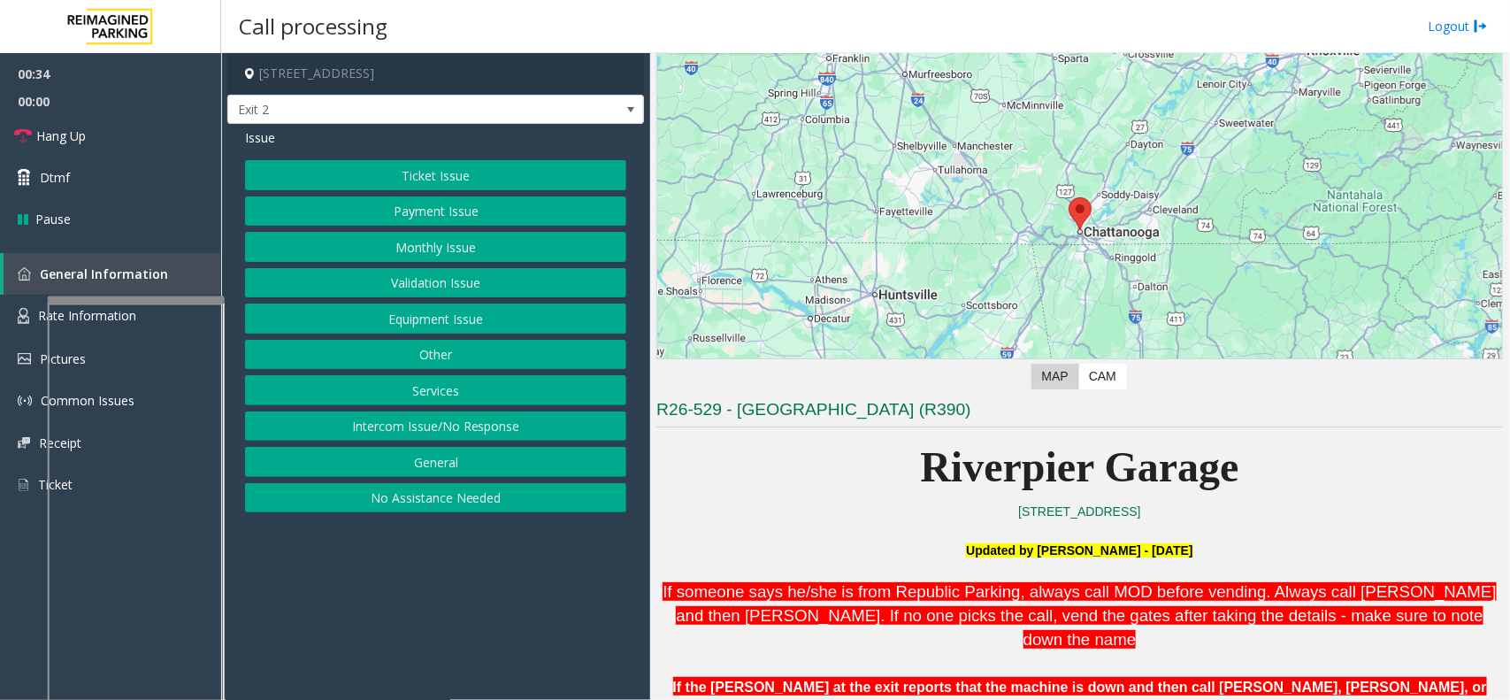
scroll to position [221, 0]
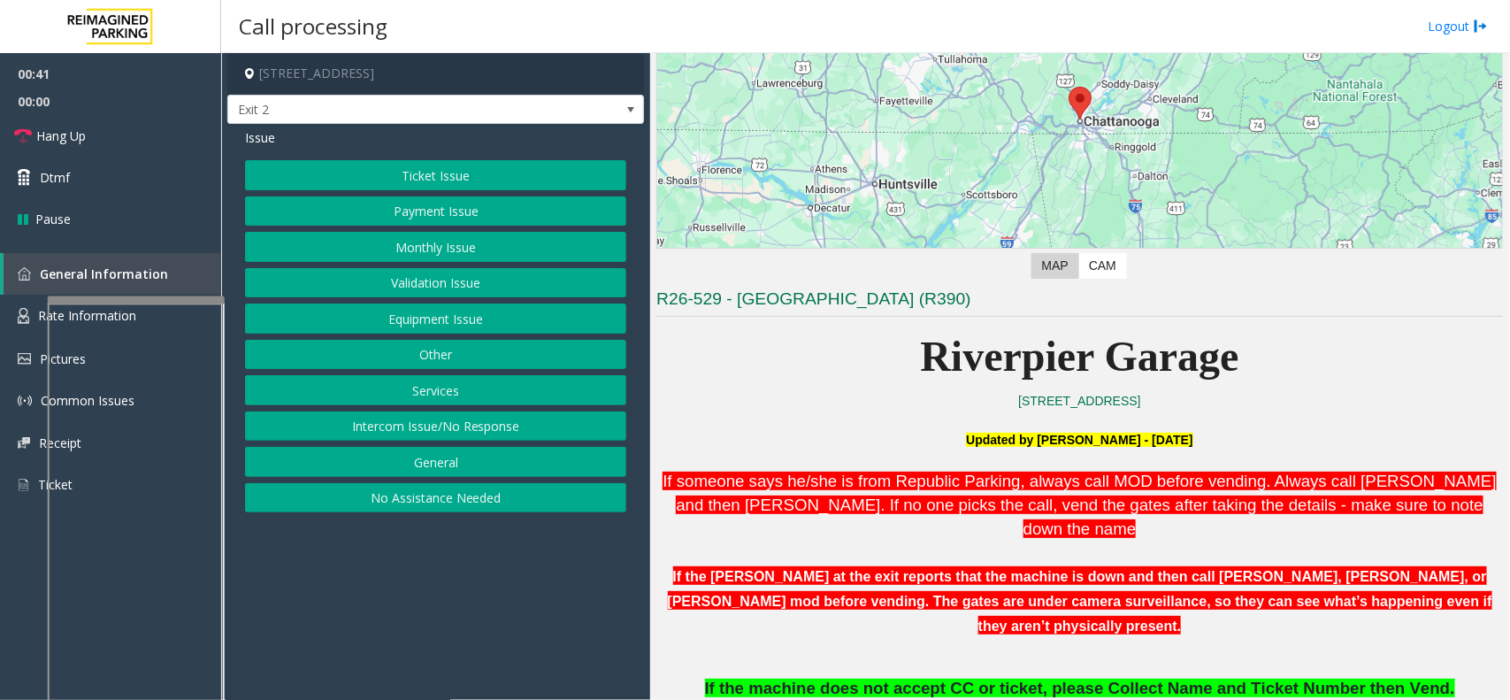
click at [470, 323] on button "Equipment Issue" at bounding box center [435, 319] width 381 height 30
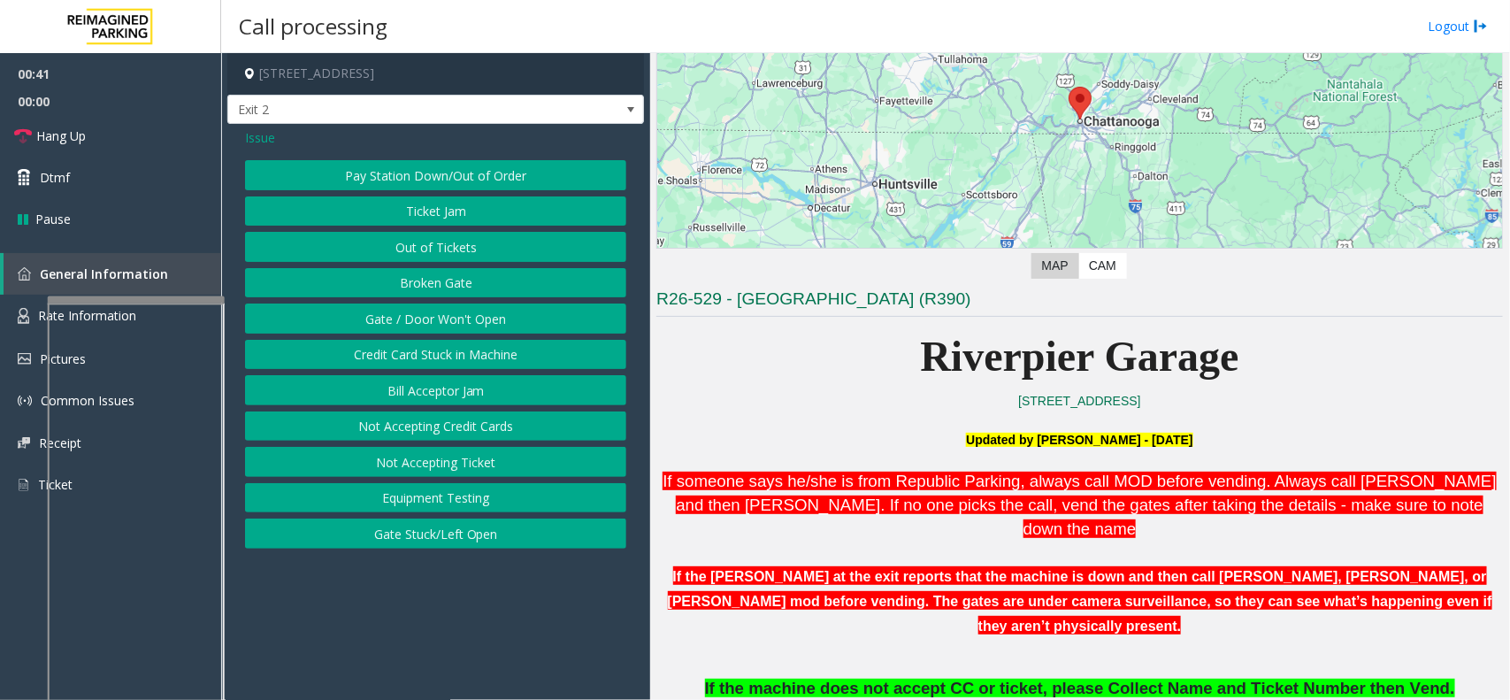
click at [427, 311] on button "Gate / Door Won't Open" at bounding box center [435, 319] width 381 height 30
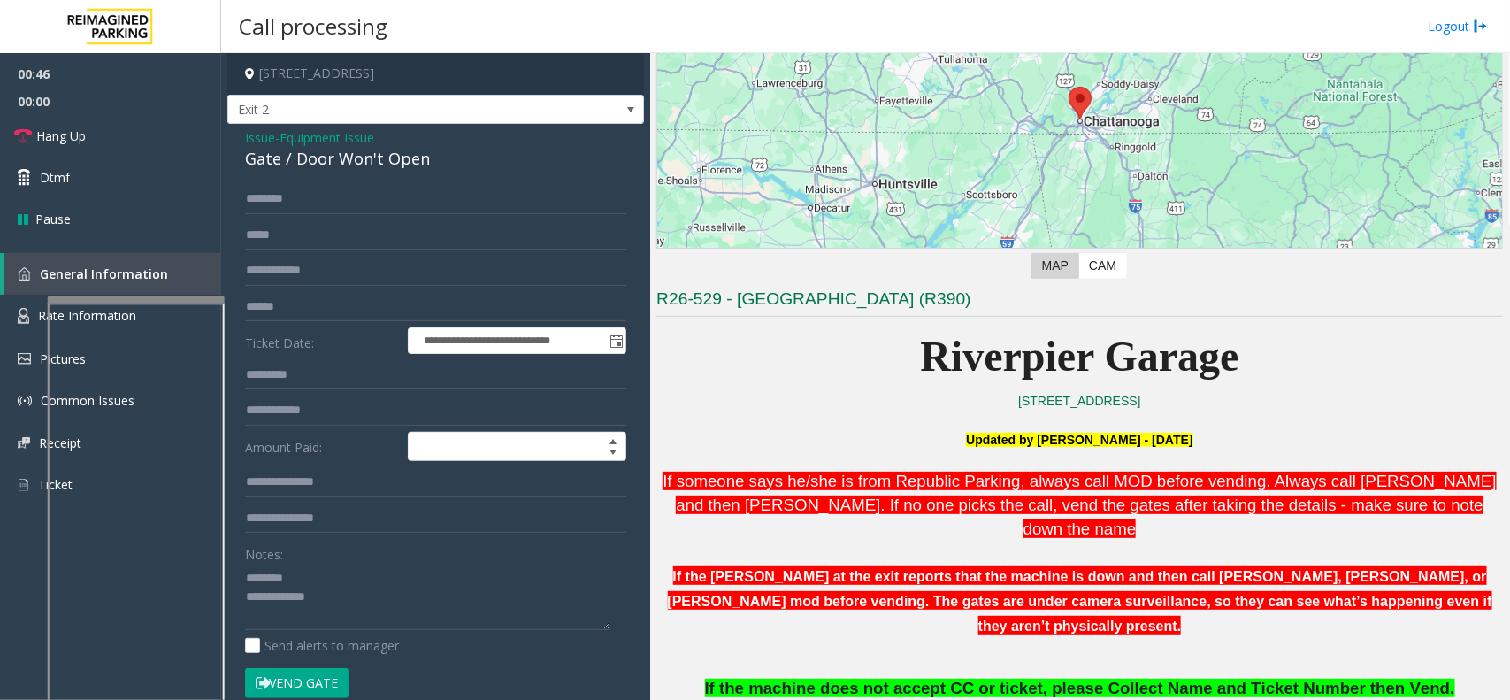
click at [342, 170] on div "Gate / Door Won't Open" at bounding box center [435, 159] width 381 height 24
click at [60, 138] on span "Hang Up" at bounding box center [61, 136] width 50 height 19
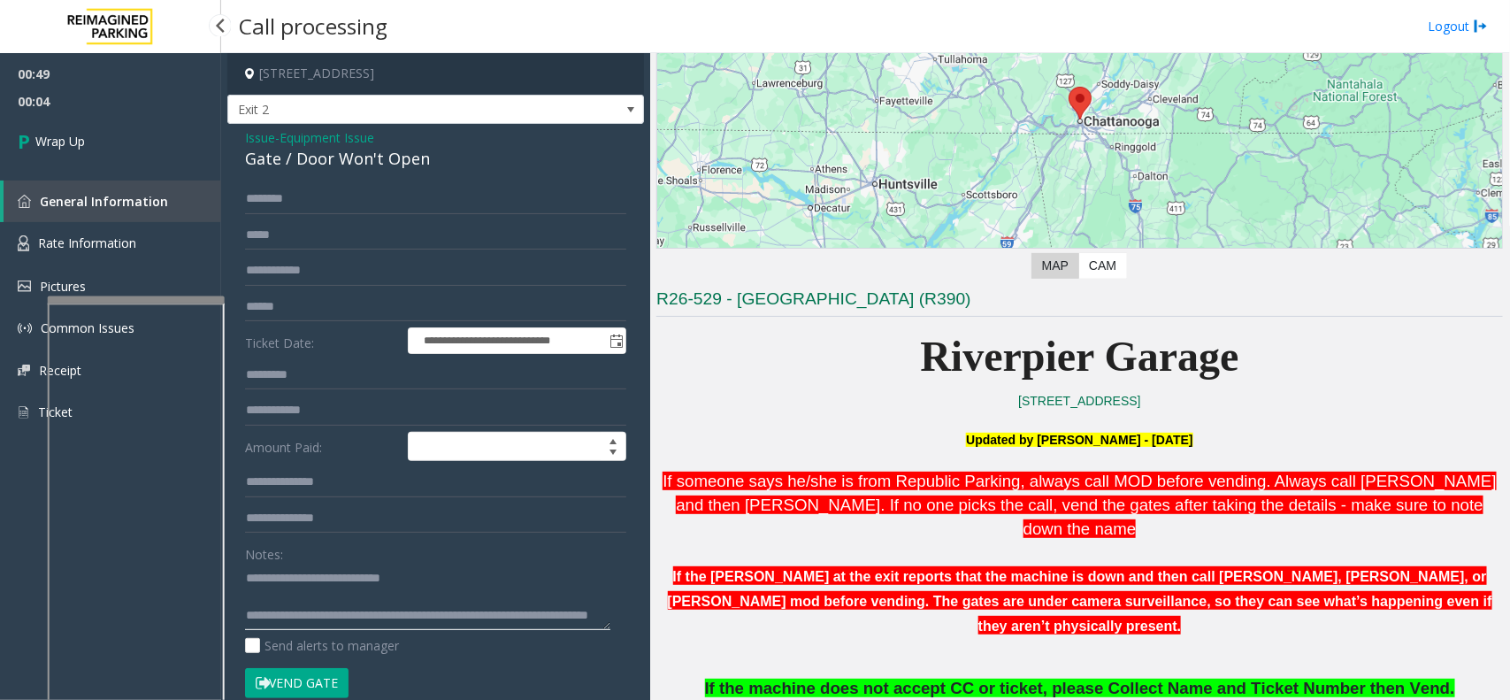
type textarea "**********"
click at [137, 173] on div "00:49 00:04 Wrap Up General Information Rate Information Pictures Common Issues…" at bounding box center [110, 250] width 221 height 395
click at [149, 156] on link "Wrap Up" at bounding box center [110, 141] width 221 height 52
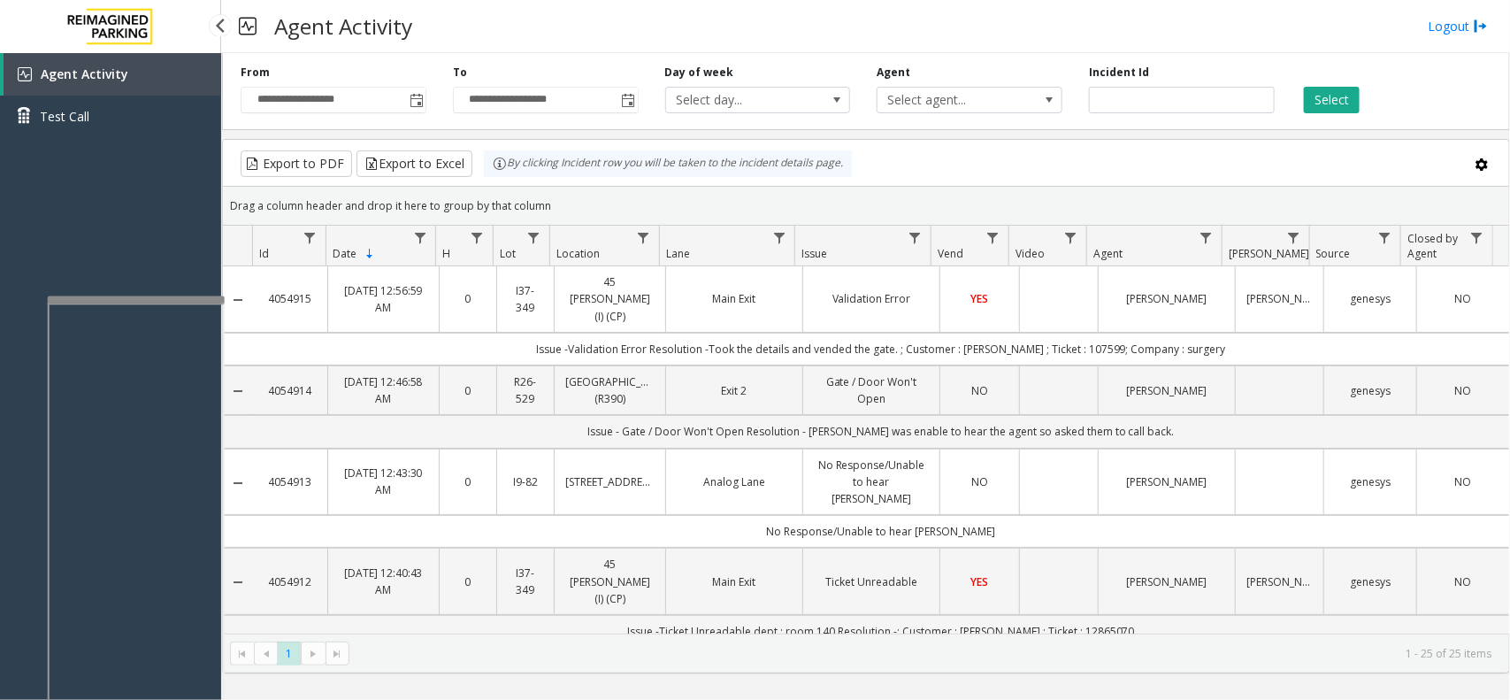
click at [164, 158] on div "Agent Activity Test Call" at bounding box center [110, 403] width 221 height 700
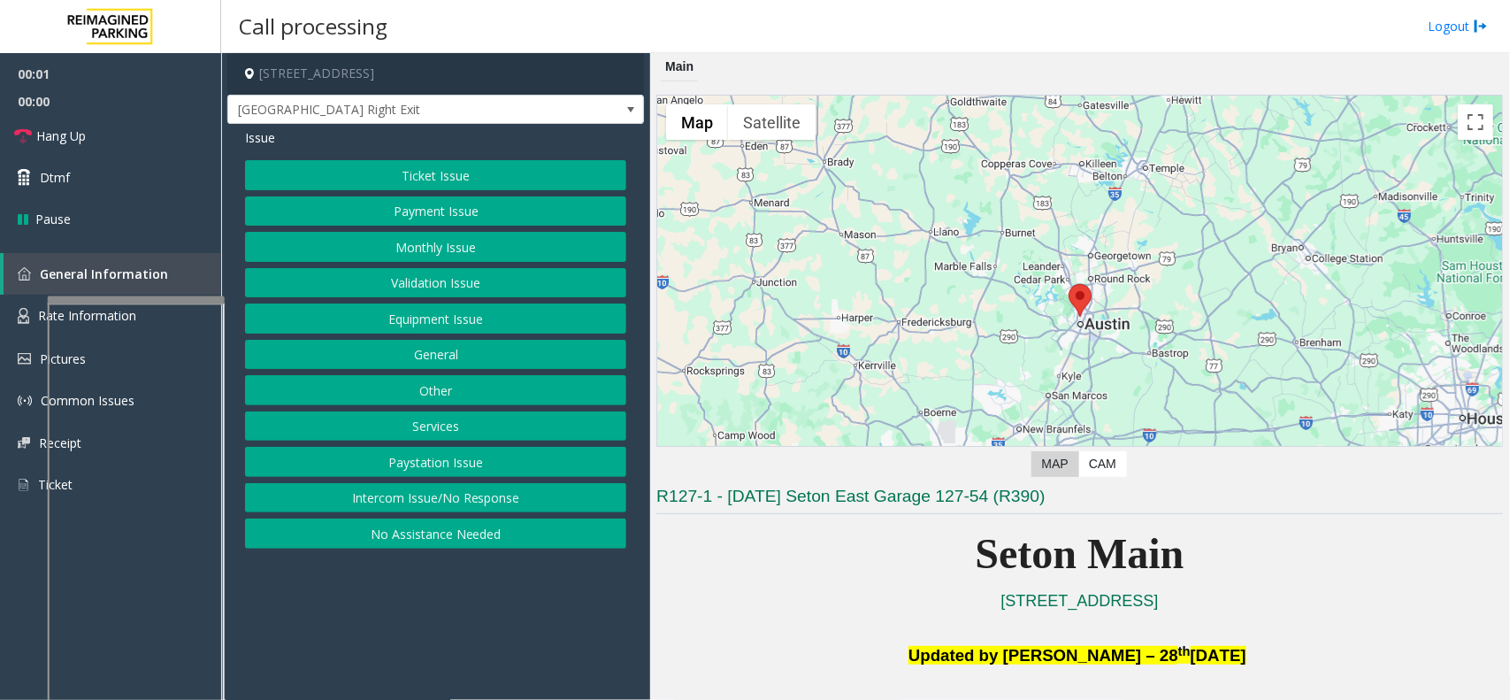
click at [444, 315] on button "Equipment Issue" at bounding box center [435, 319] width 381 height 30
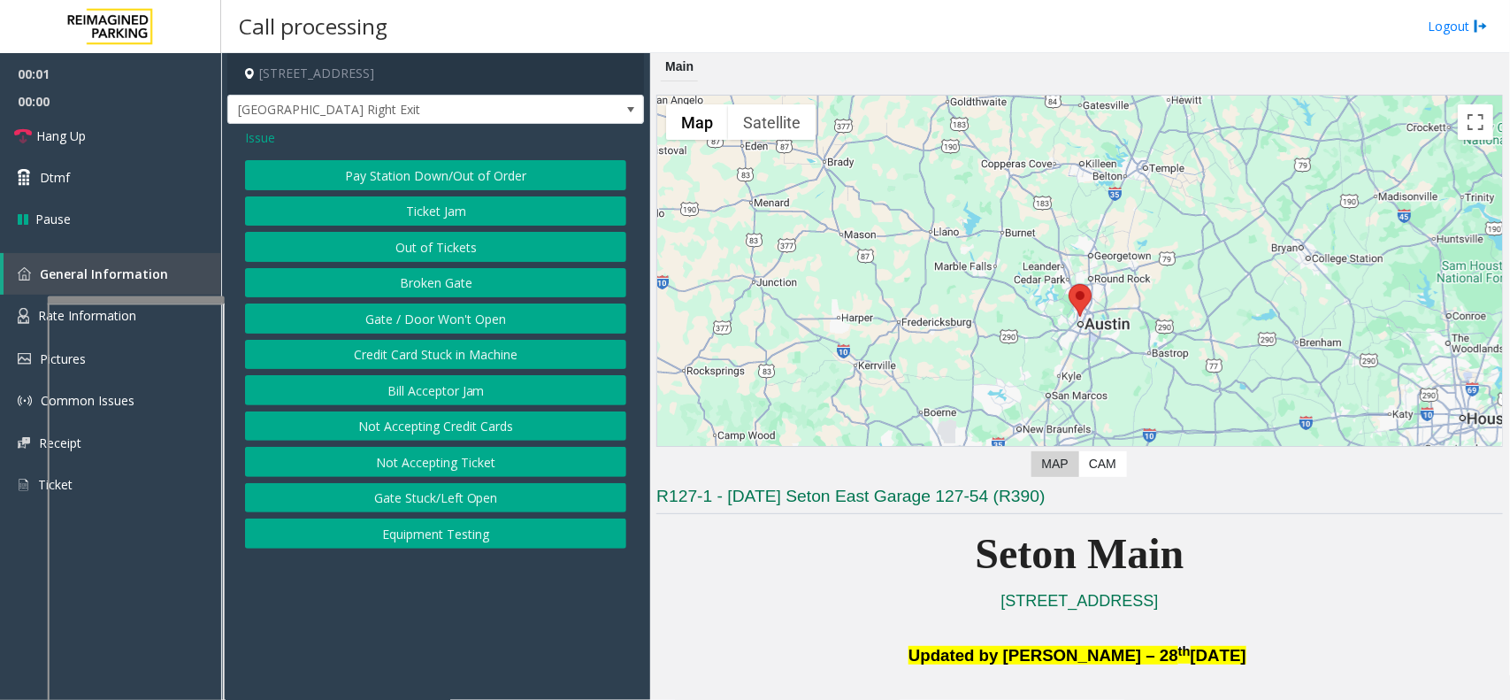
click at [418, 317] on button "Gate / Door Won't Open" at bounding box center [435, 319] width 381 height 30
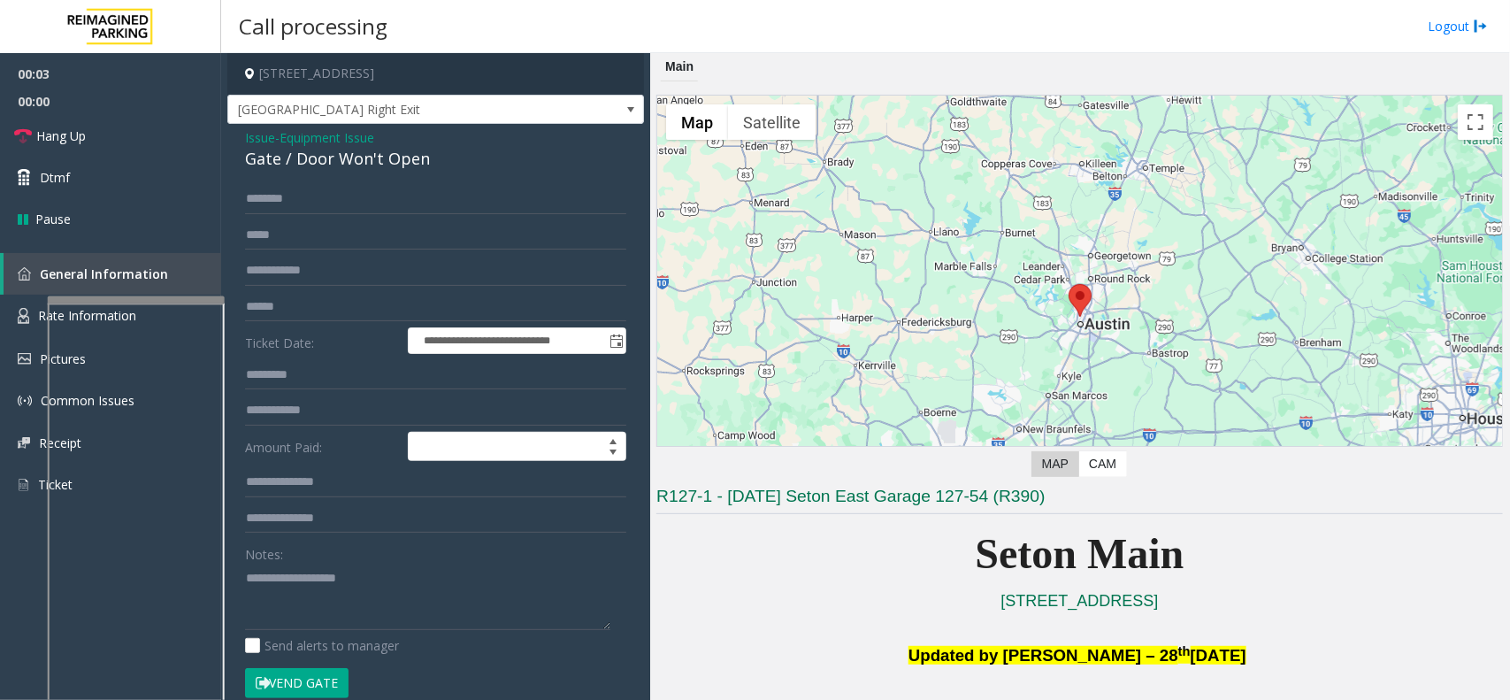
click at [319, 682] on button "Vend Gate" at bounding box center [297, 683] width 104 height 30
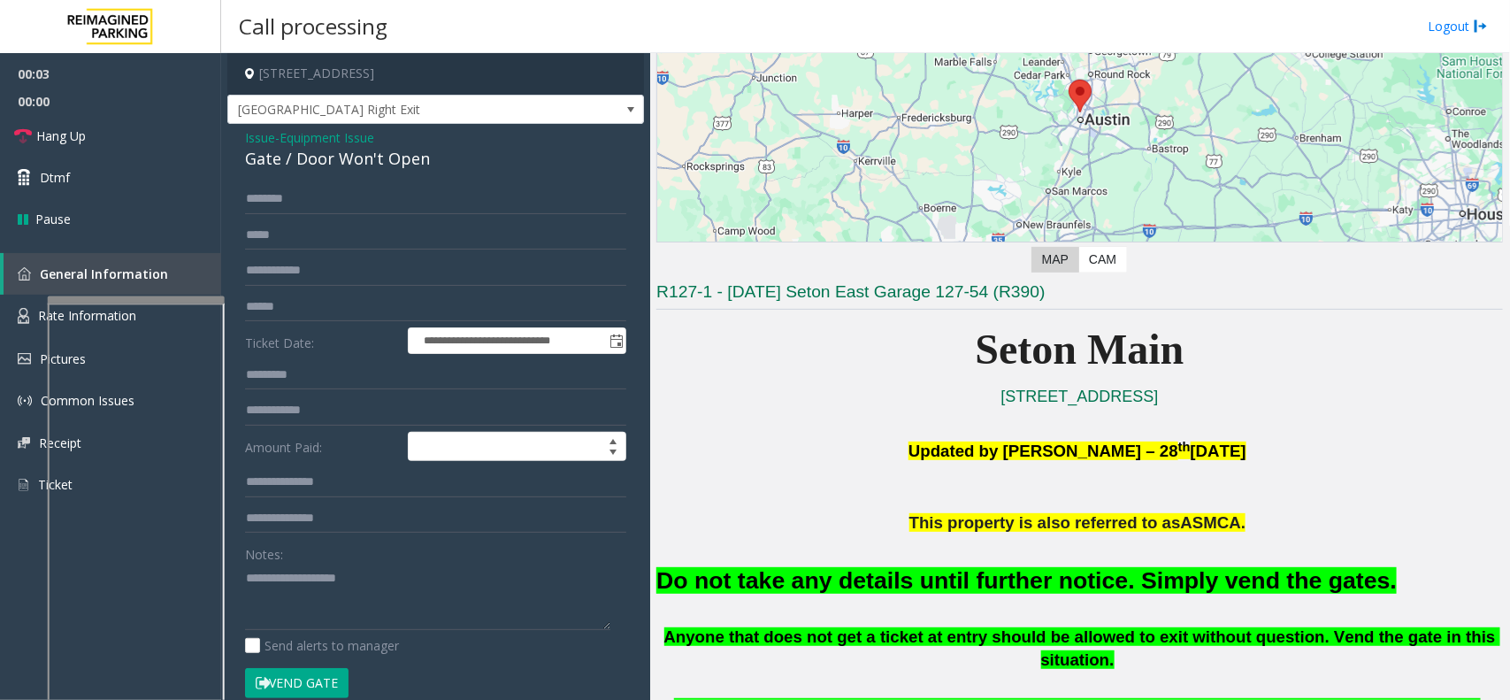
scroll to position [221, 0]
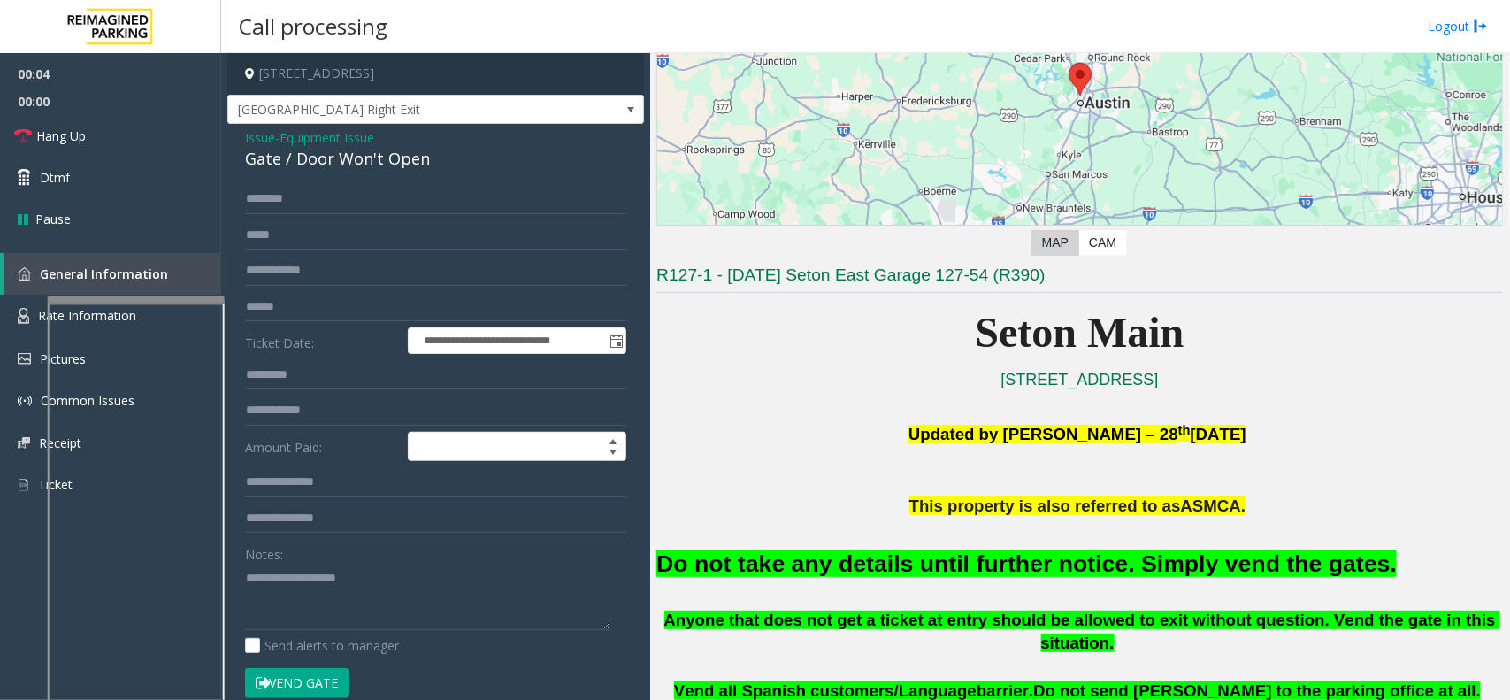
click at [802, 553] on font "Do not take any details until further notice. Simply vend the gates." at bounding box center [1027, 563] width 741 height 27
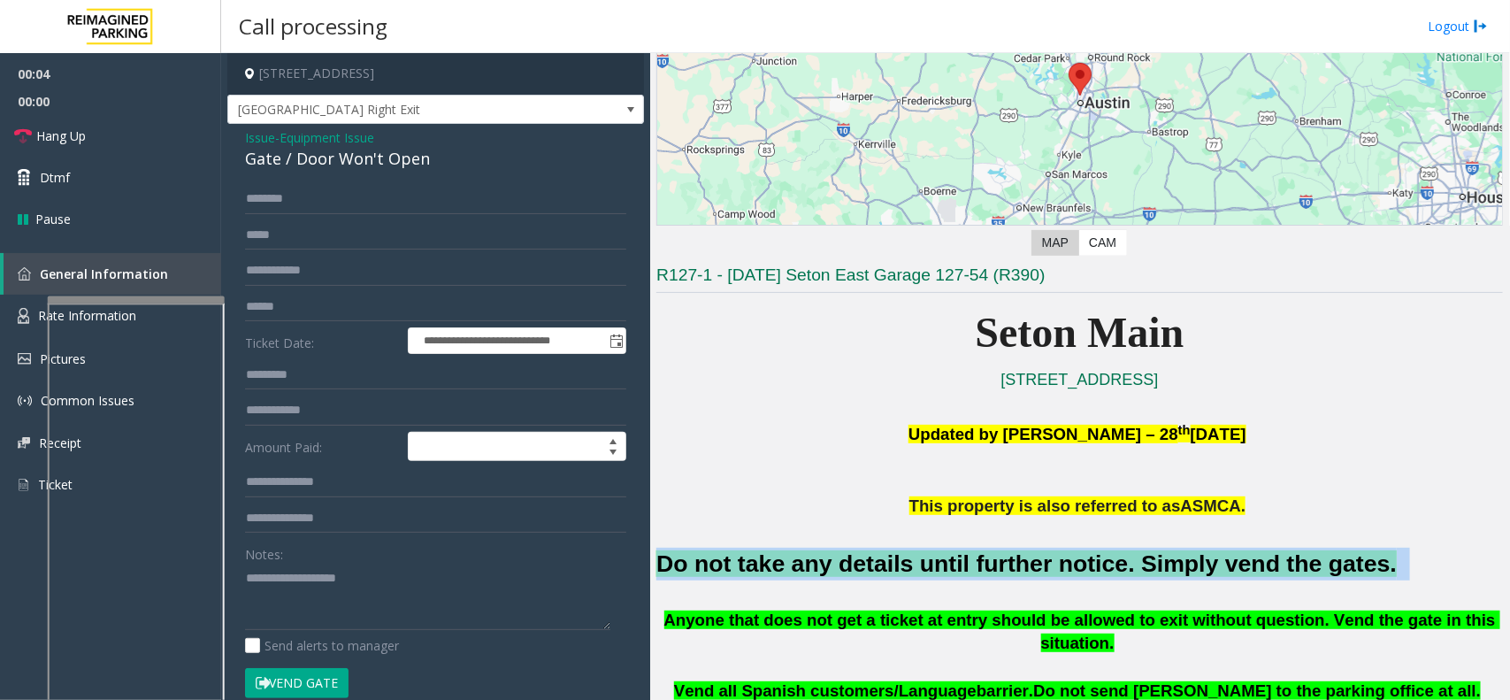
click at [802, 553] on font "Do not take any details until further notice. Simply vend the gates." at bounding box center [1027, 563] width 741 height 27
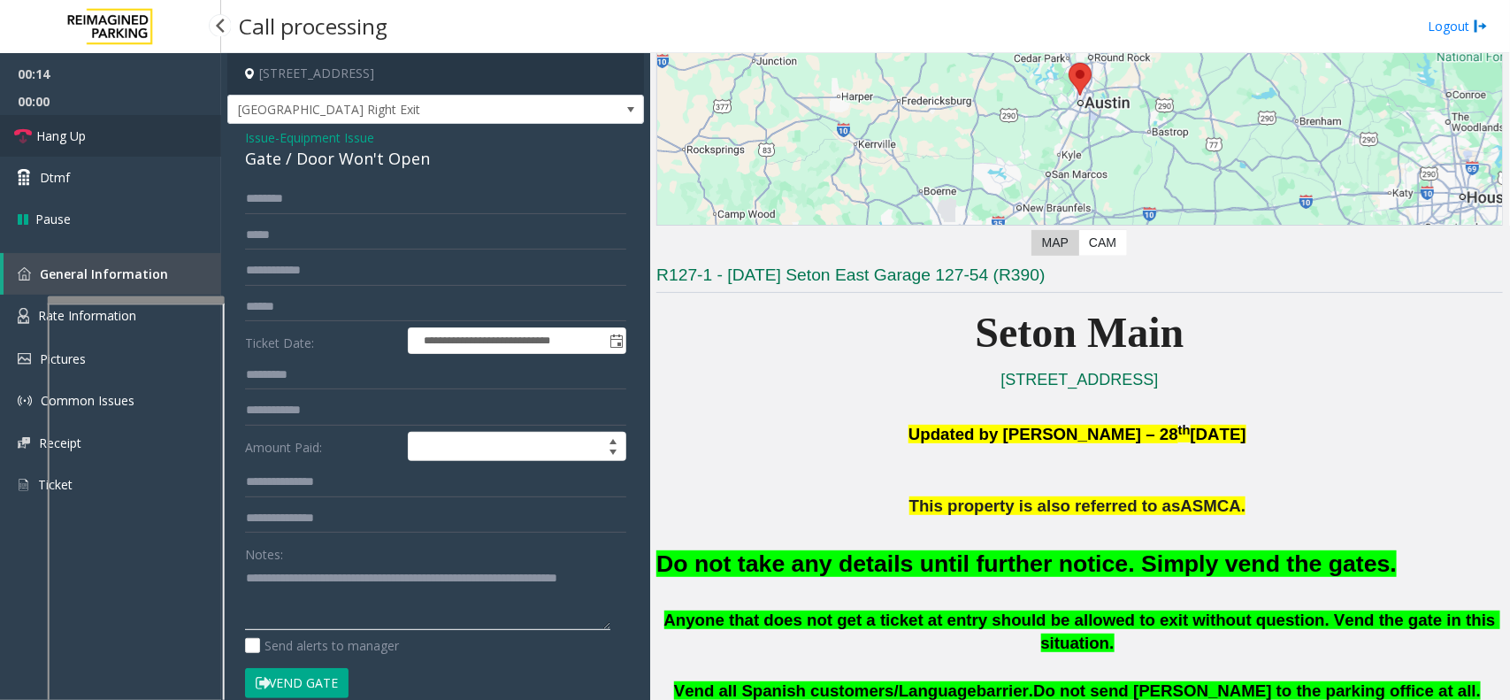
type textarea "**********"
click at [182, 148] on link "Hang Up" at bounding box center [110, 136] width 221 height 42
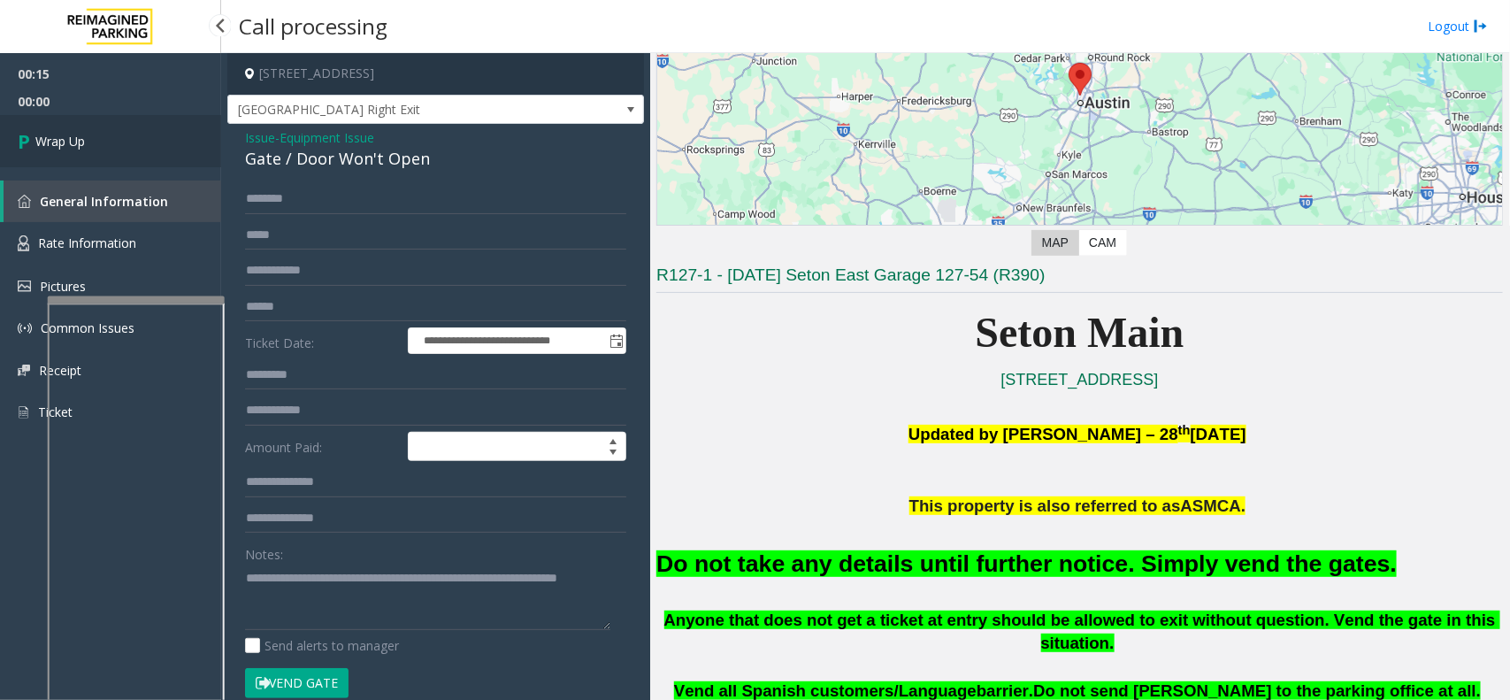
click at [182, 148] on link "Wrap Up" at bounding box center [110, 141] width 221 height 52
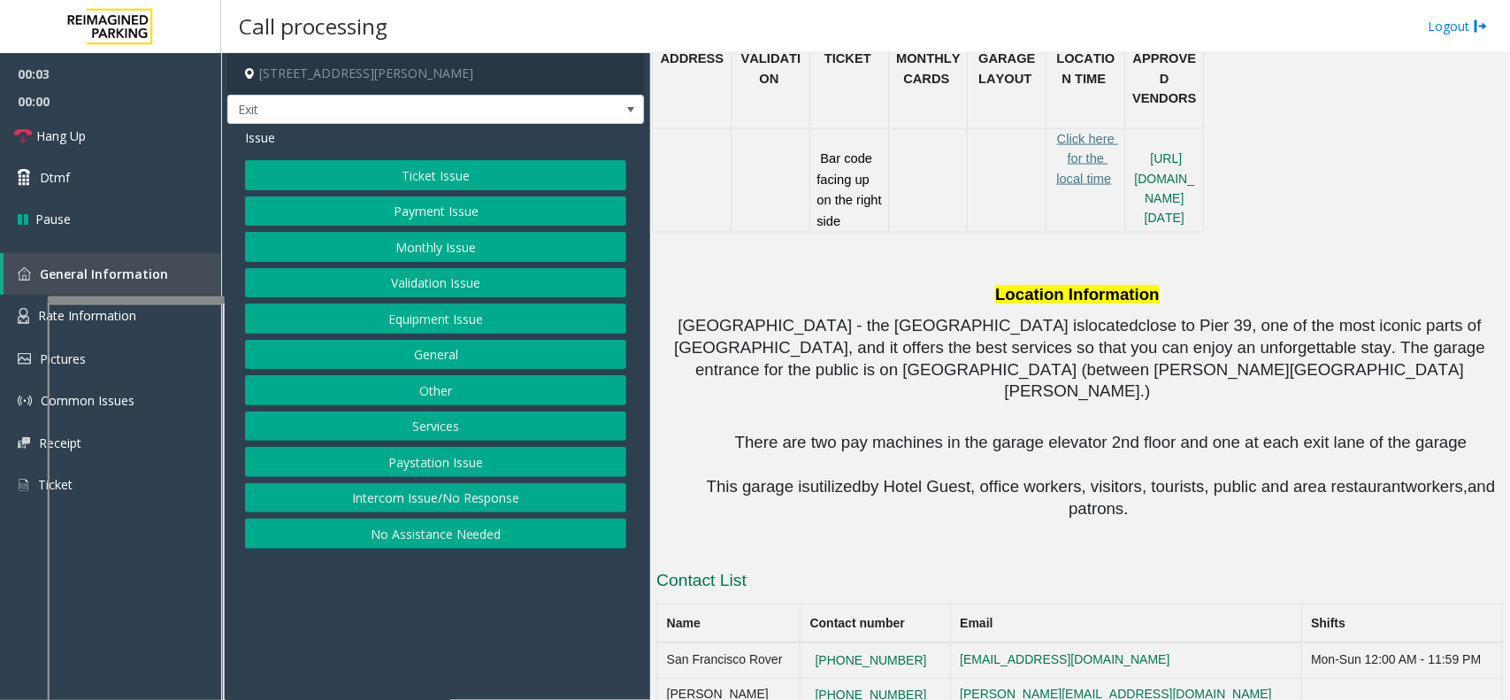
scroll to position [1217, 0]
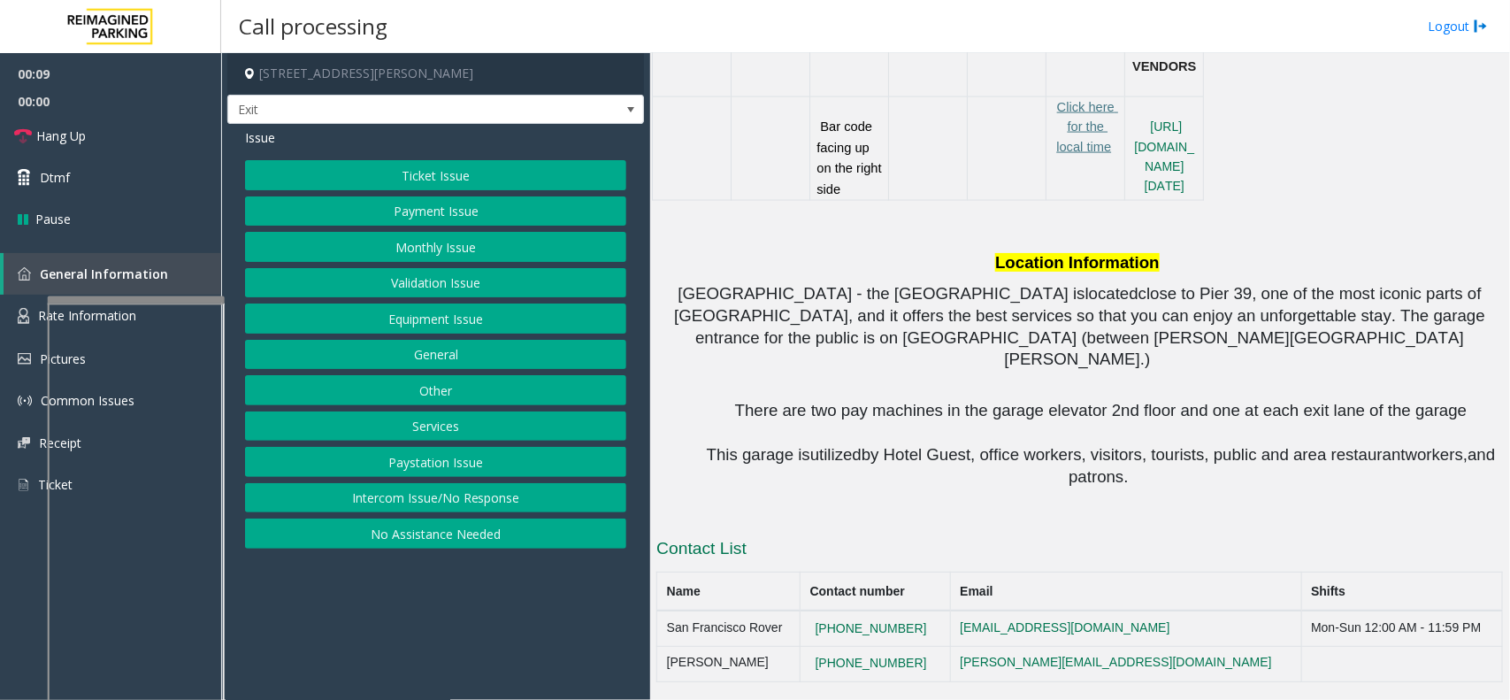
click at [447, 250] on button "Monthly Issue" at bounding box center [435, 247] width 381 height 30
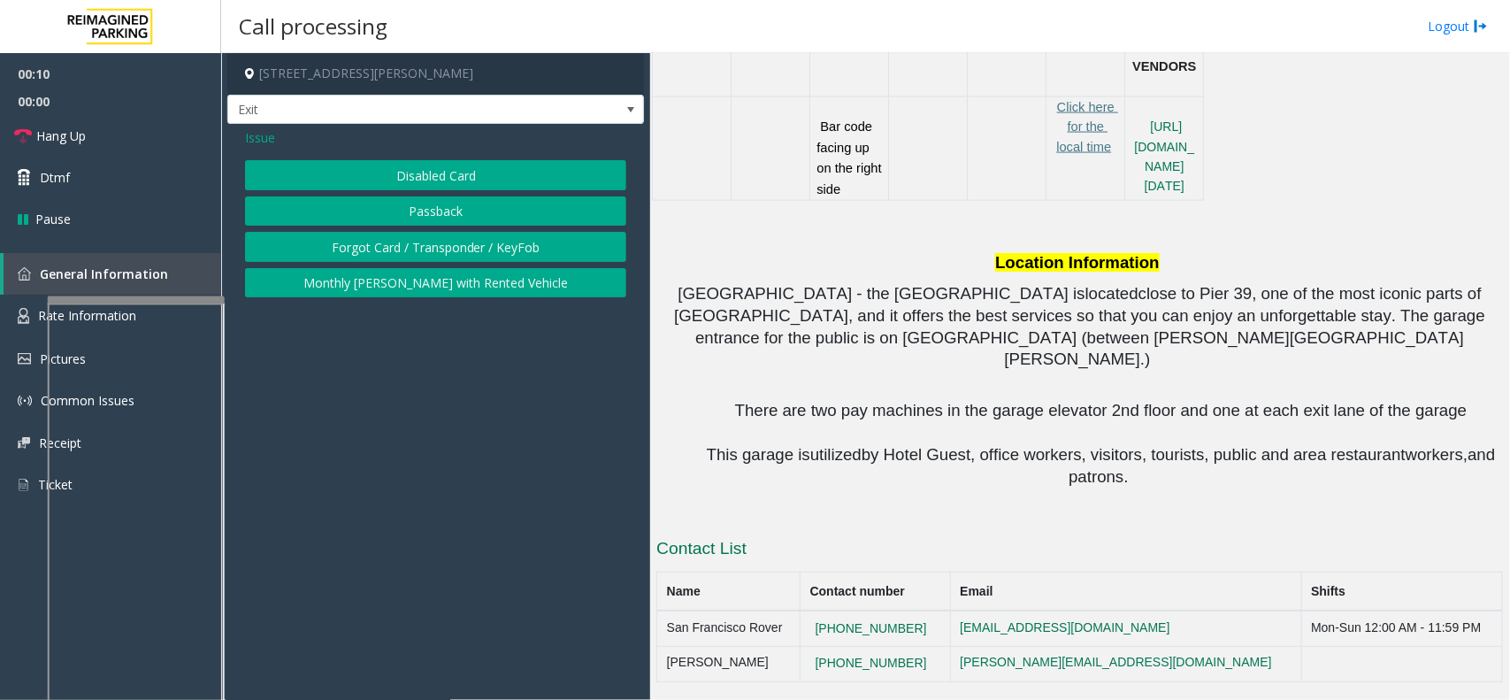
click at [450, 186] on button "Disabled Card" at bounding box center [435, 175] width 381 height 30
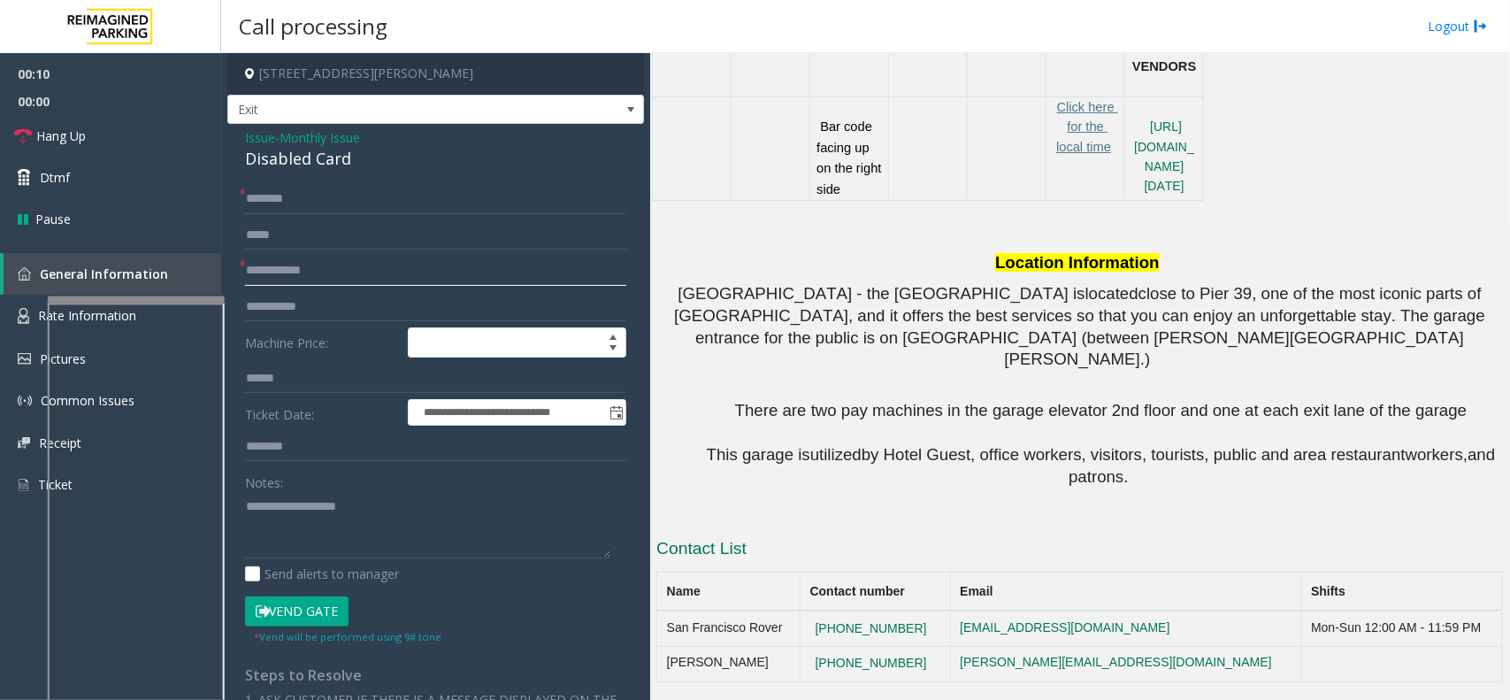
click at [382, 280] on input "text" at bounding box center [435, 271] width 381 height 30
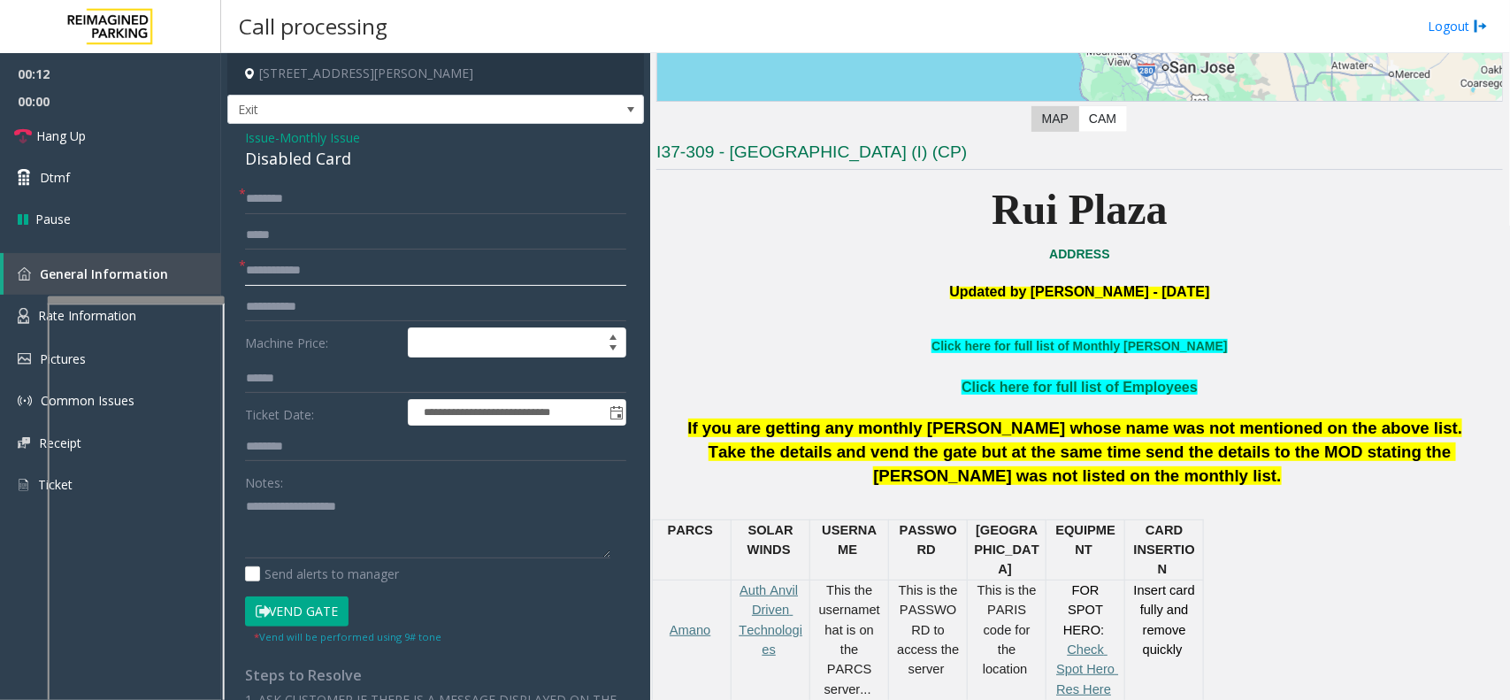
scroll to position [332, 0]
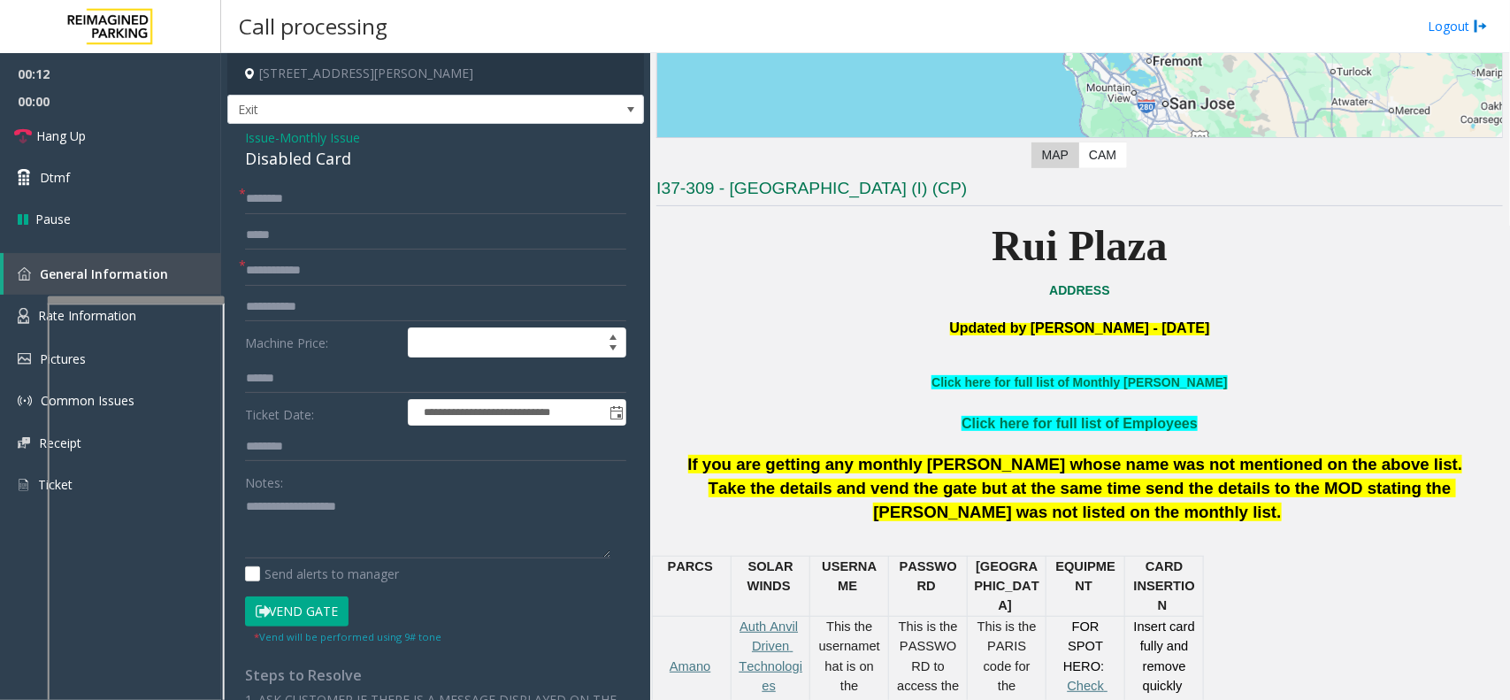
click at [1002, 372] on p at bounding box center [1080, 364] width 847 height 17
click at [1085, 383] on link "Click here for full list of Monthly [PERSON_NAME]" at bounding box center [1080, 382] width 296 height 14
click at [373, 274] on input "text" at bounding box center [435, 271] width 381 height 30
type input "***"
click at [361, 206] on input "text" at bounding box center [435, 199] width 381 height 30
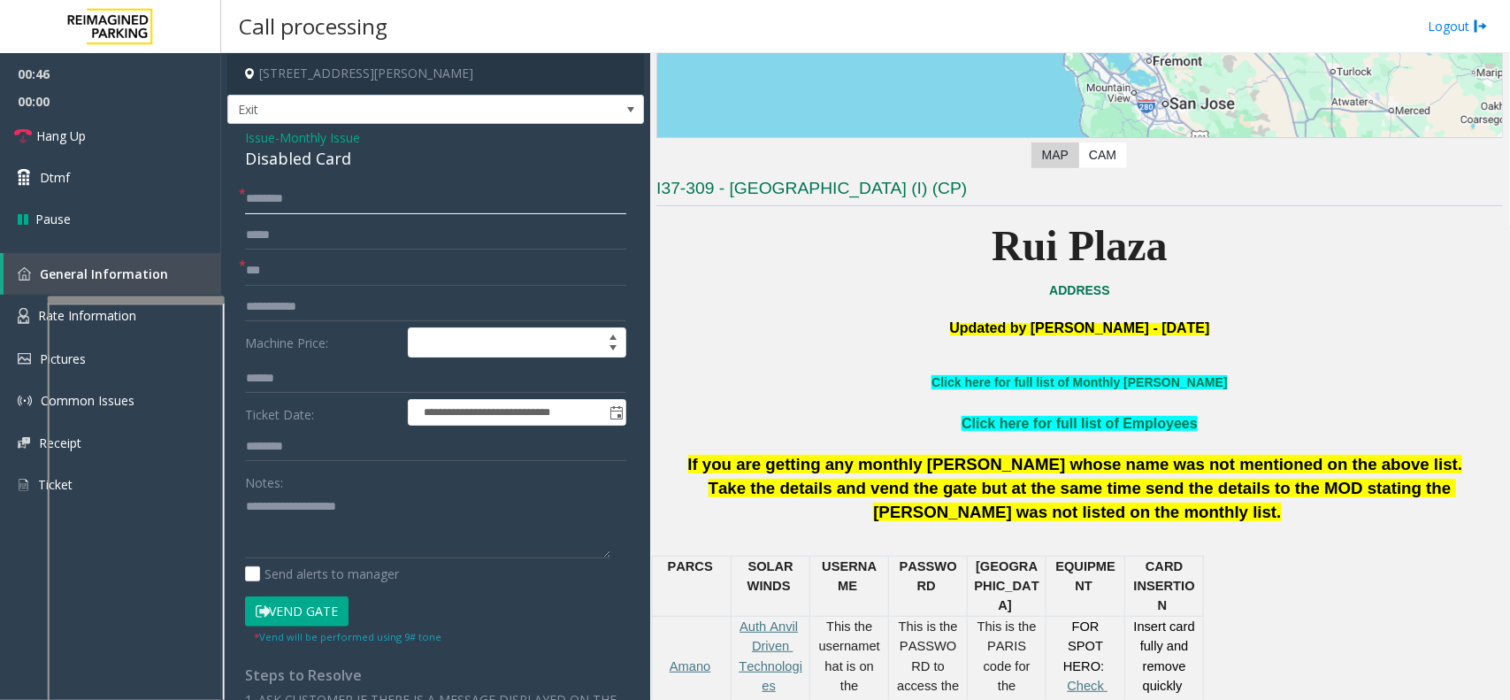
paste input "**********"
type input "**********"
click at [304, 606] on button "Vend Gate" at bounding box center [297, 611] width 104 height 30
click at [284, 168] on div "Disabled Card" at bounding box center [435, 159] width 381 height 24
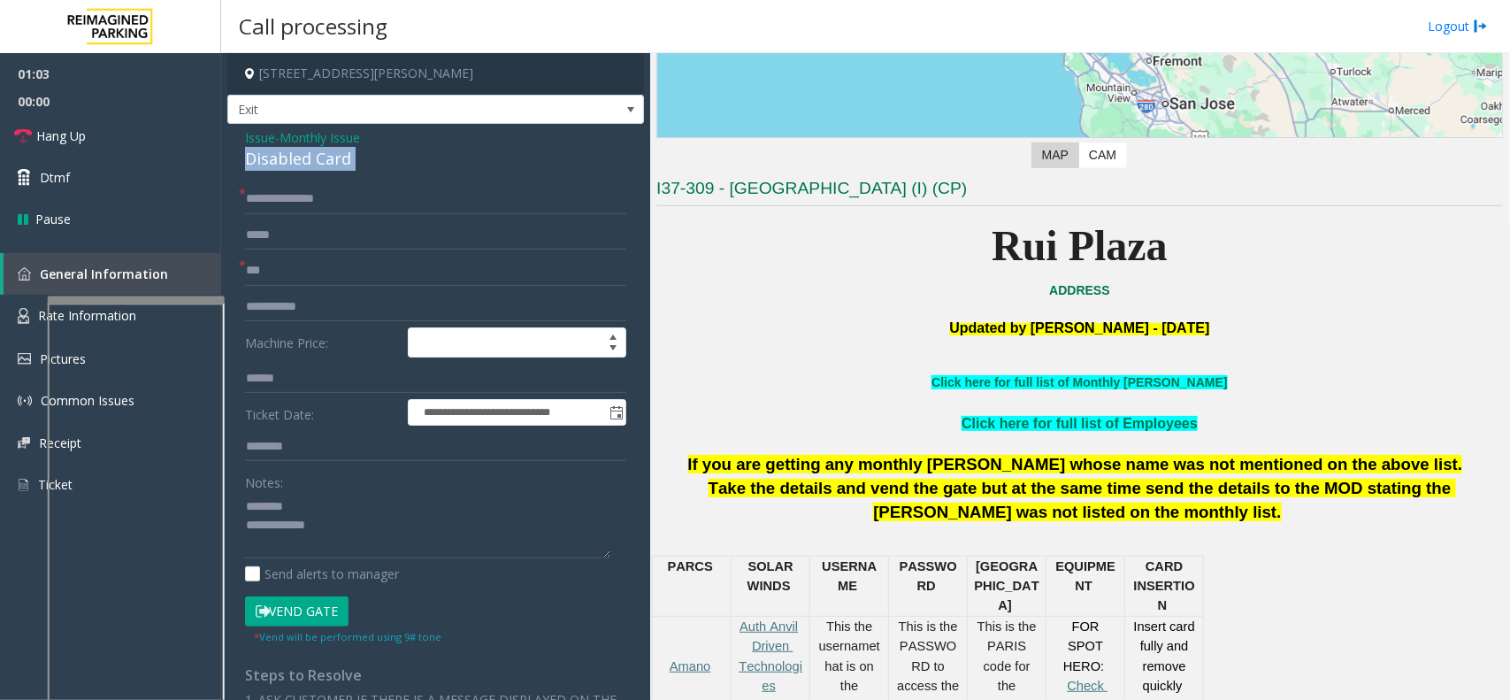
click at [284, 168] on div "Disabled Card" at bounding box center [435, 159] width 381 height 24
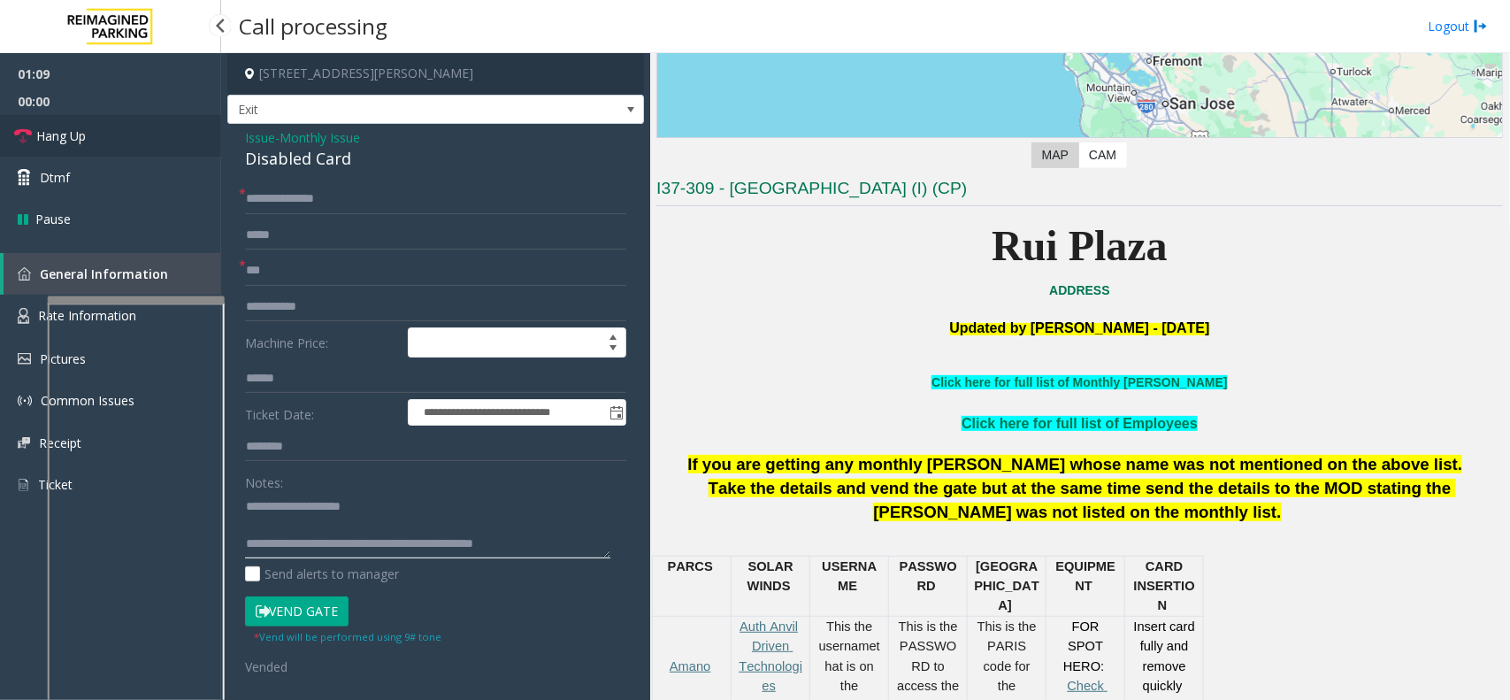
type textarea "**********"
click at [168, 150] on link "Hang Up" at bounding box center [110, 136] width 221 height 42
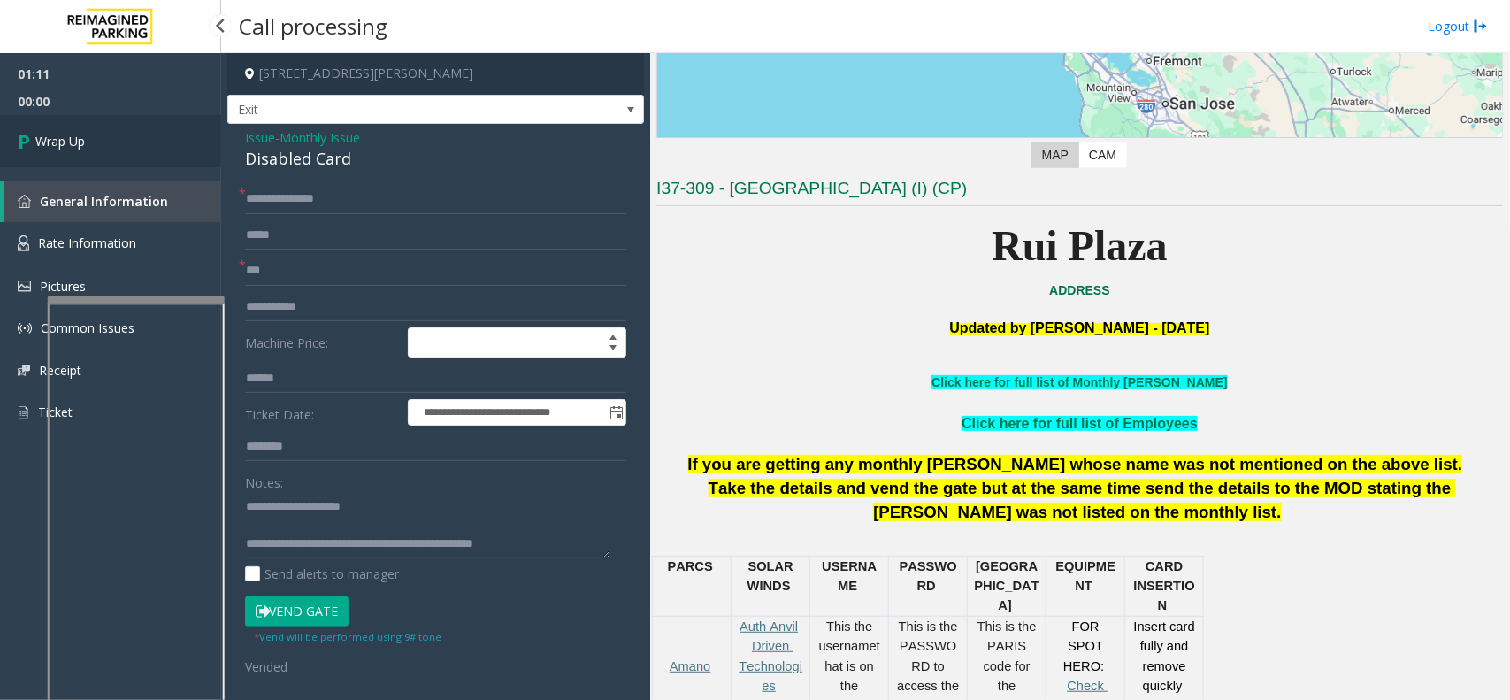
click at [168, 150] on link "Wrap Up" at bounding box center [110, 141] width 221 height 52
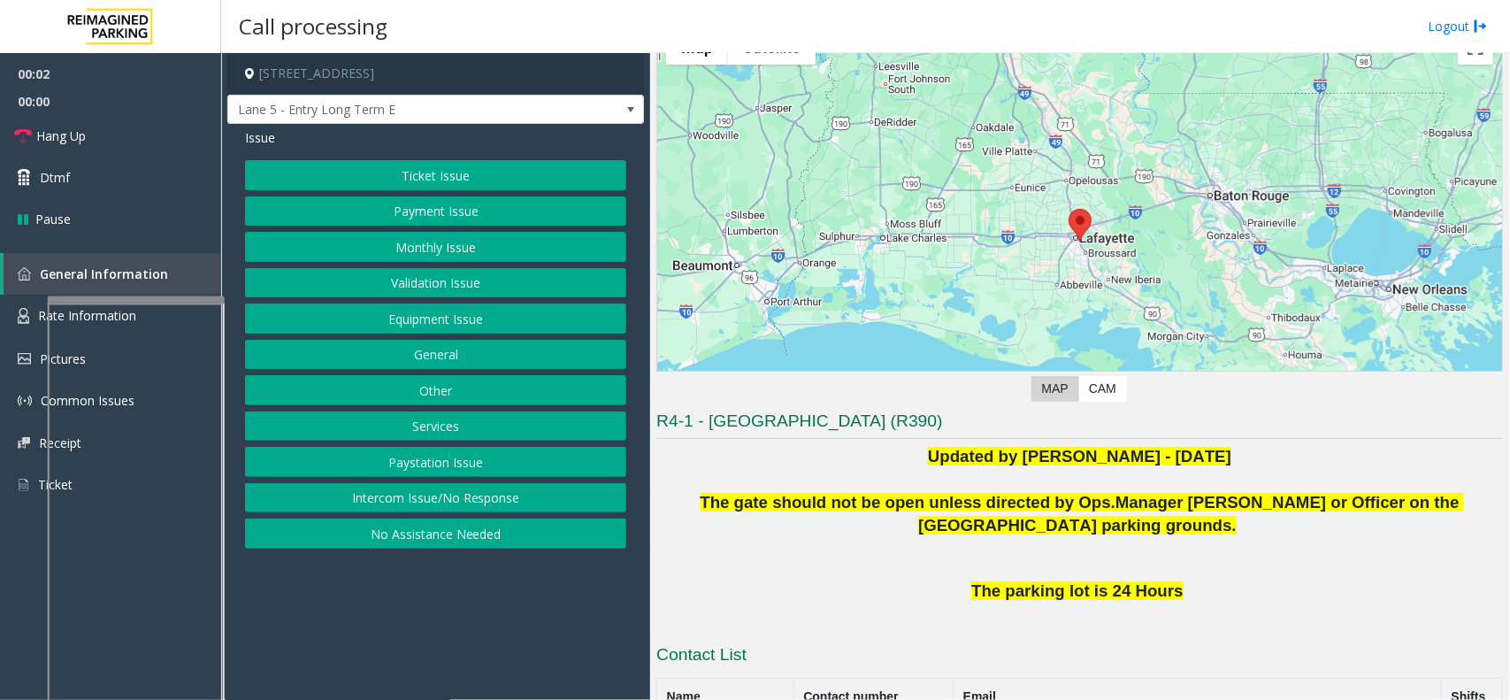
scroll to position [65, 0]
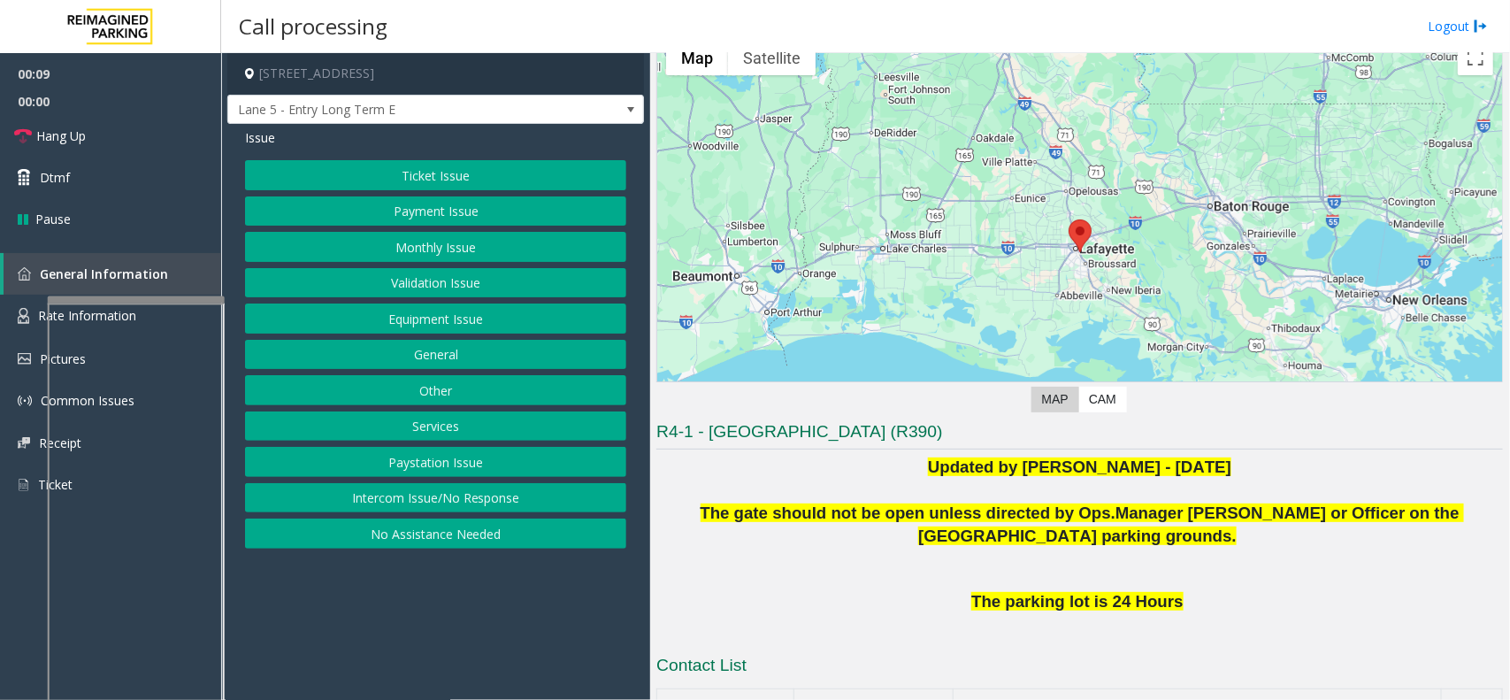
click at [450, 492] on button "Intercom Issue/No Response" at bounding box center [435, 498] width 381 height 30
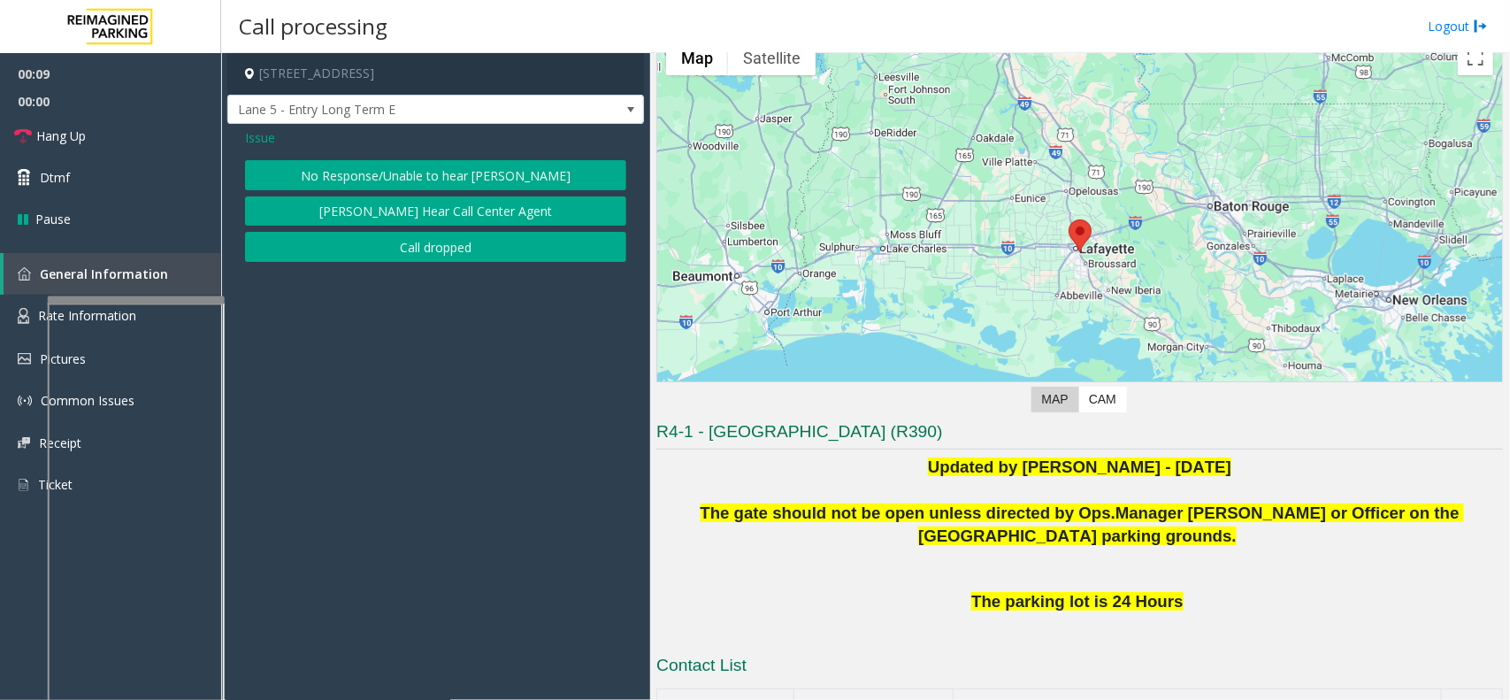
click at [421, 187] on button "No Response/Unable to hear [PERSON_NAME]" at bounding box center [435, 175] width 381 height 30
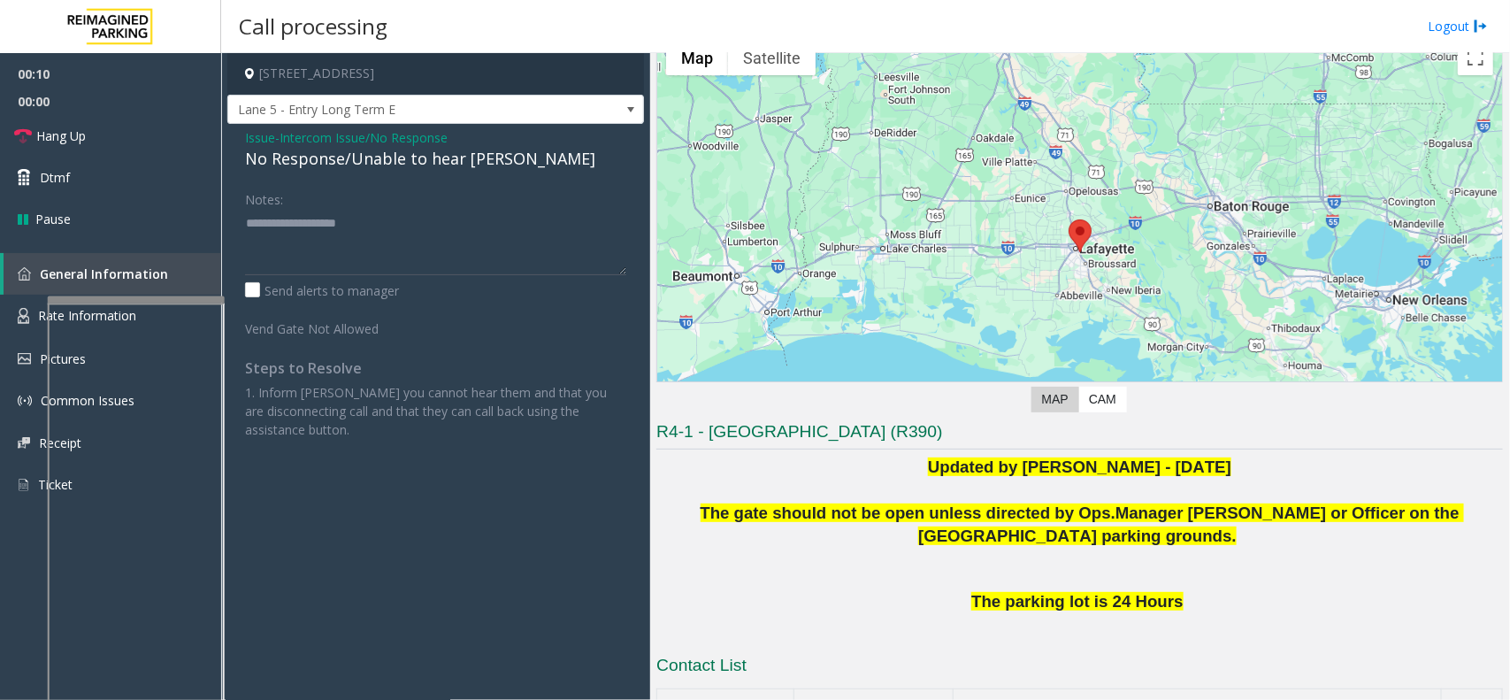
click at [411, 166] on div "No Response/Unable to hear [PERSON_NAME]" at bounding box center [435, 159] width 381 height 24
type textarea "**********"
click at [174, 150] on link "Hang Up" at bounding box center [110, 136] width 221 height 42
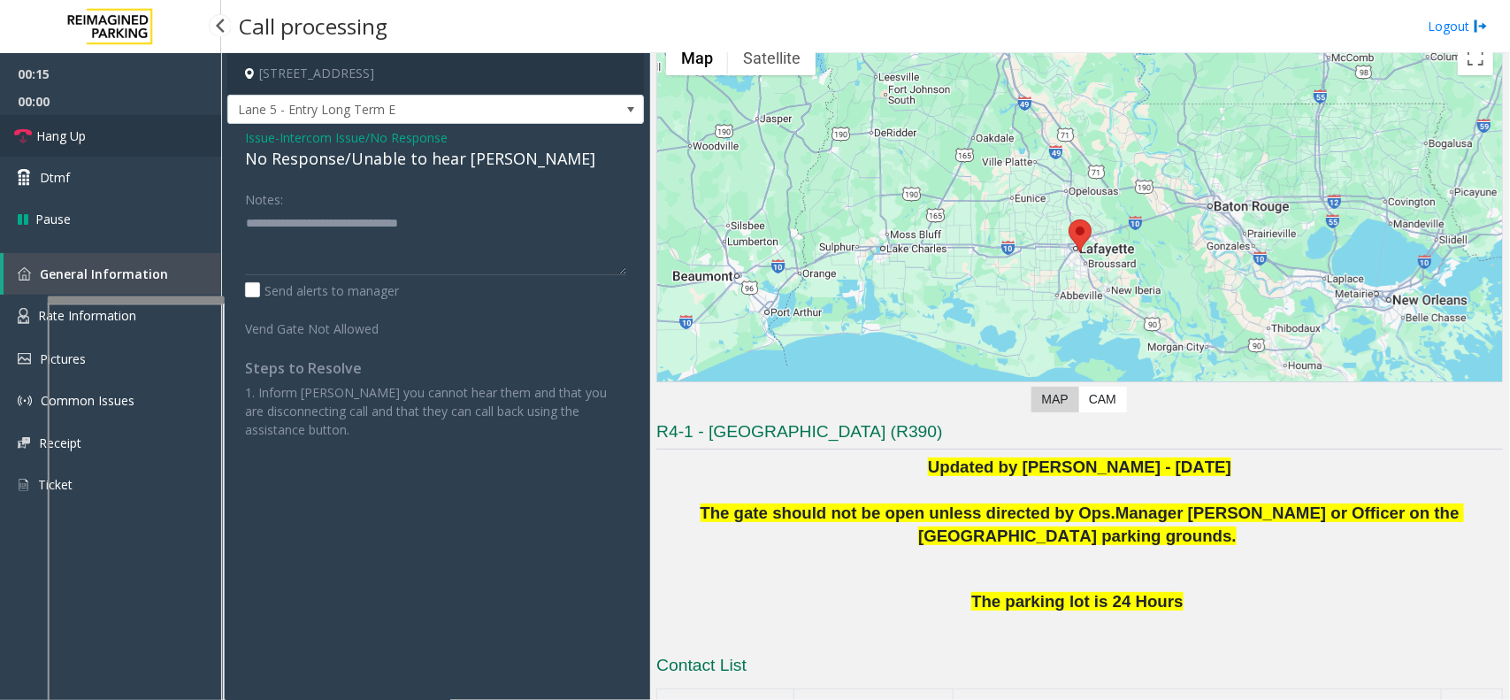
click at [174, 150] on link "Hang Up" at bounding box center [110, 136] width 221 height 42
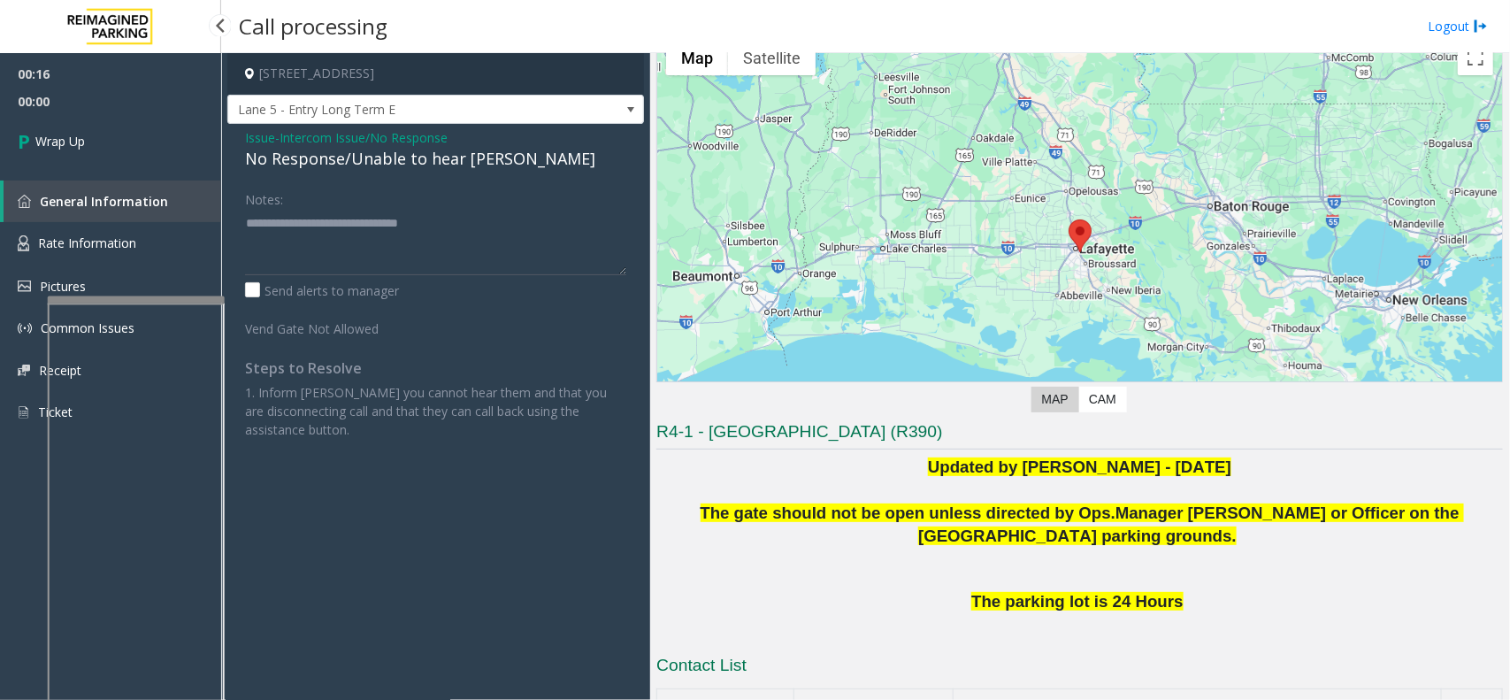
click at [174, 150] on link "Wrap Up" at bounding box center [110, 141] width 221 height 52
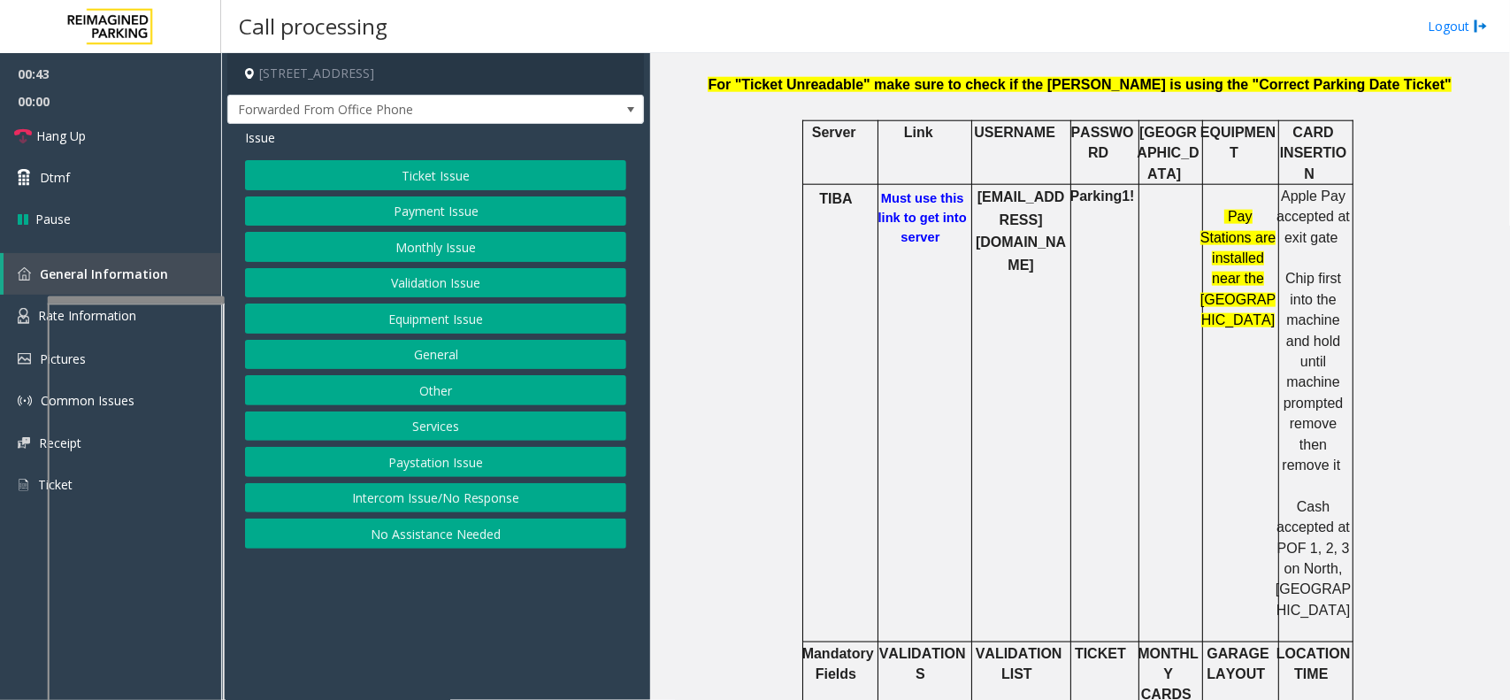
scroll to position [885, 0]
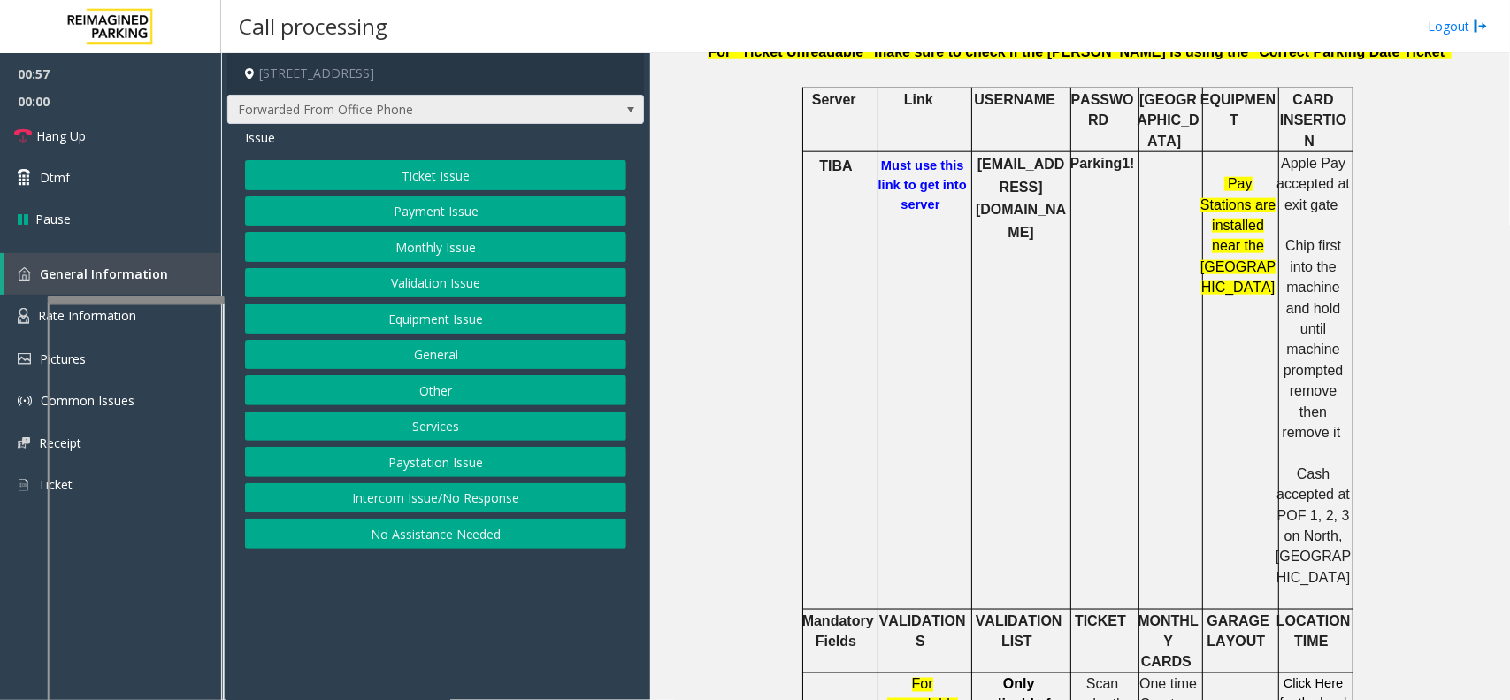
click at [630, 117] on span at bounding box center [631, 110] width 25 height 28
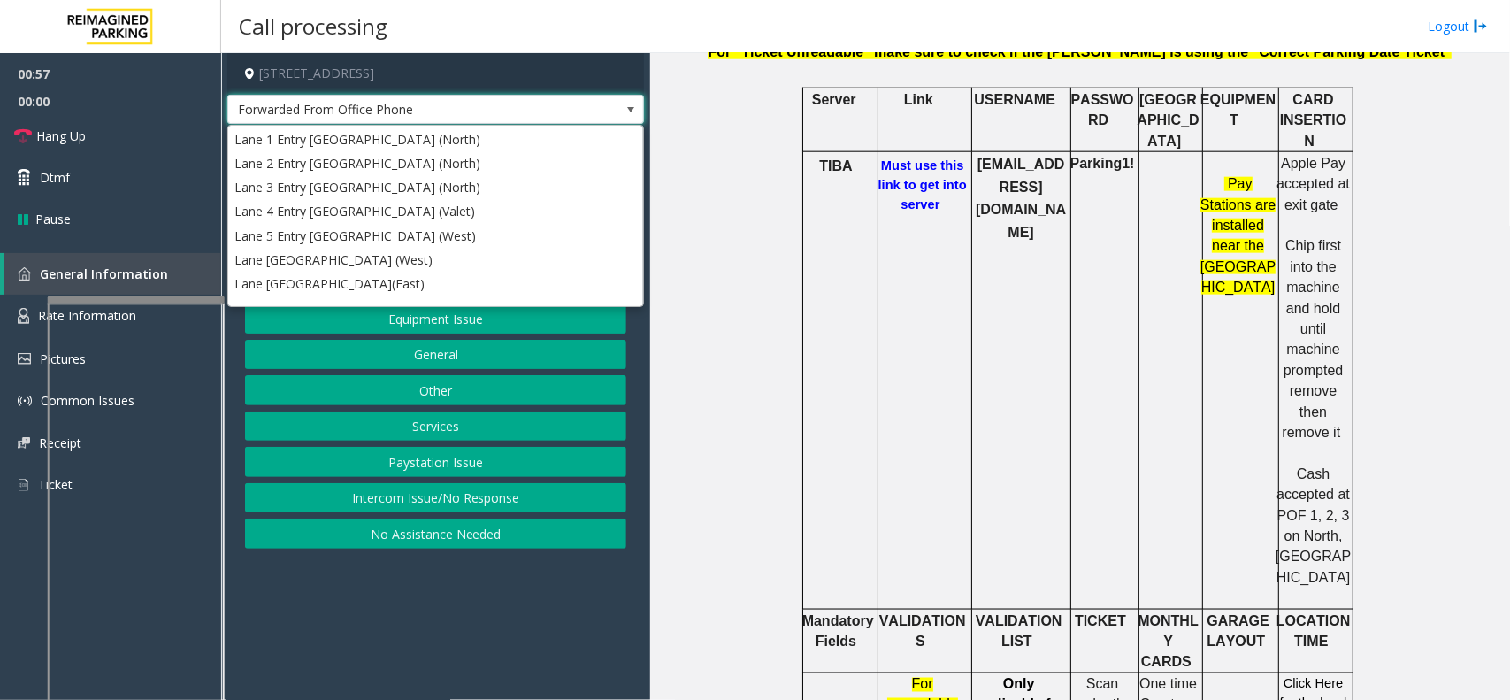
scroll to position [705, 0]
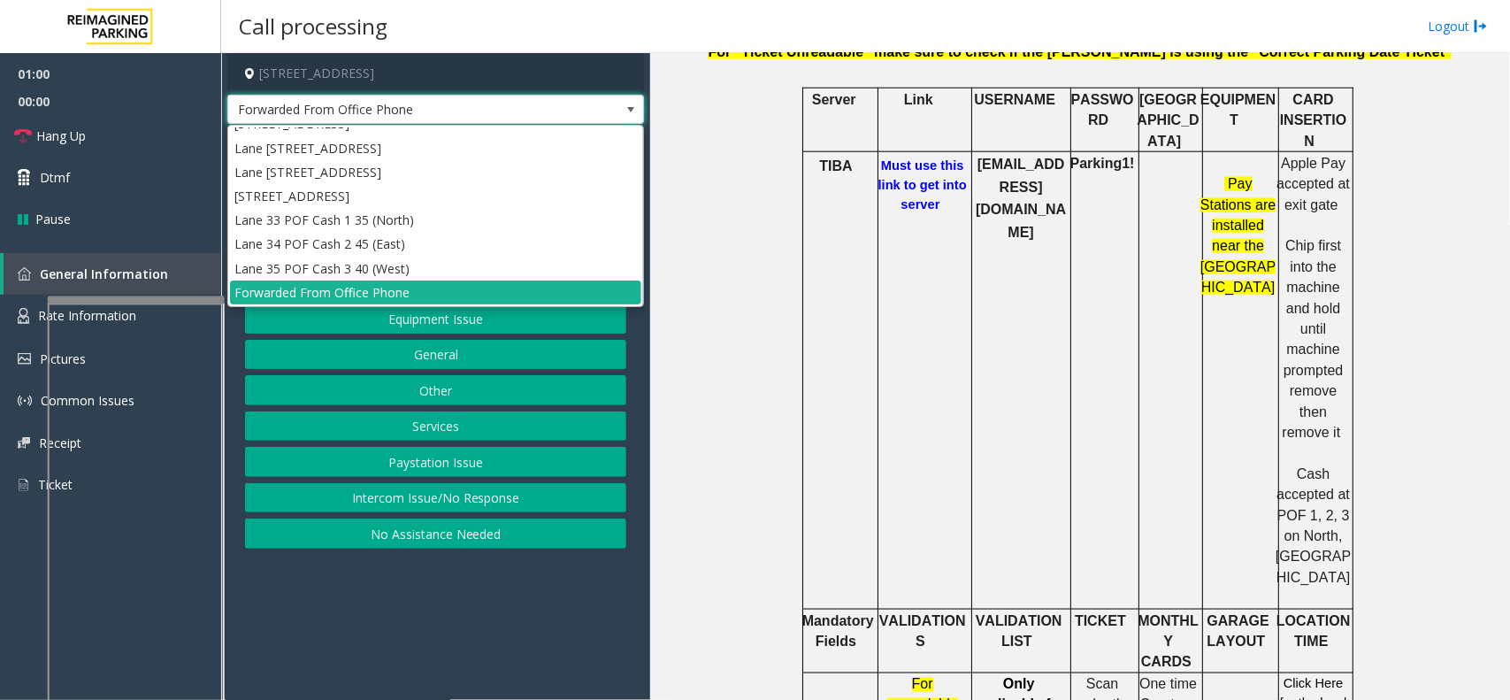
click at [630, 117] on span at bounding box center [631, 110] width 25 height 28
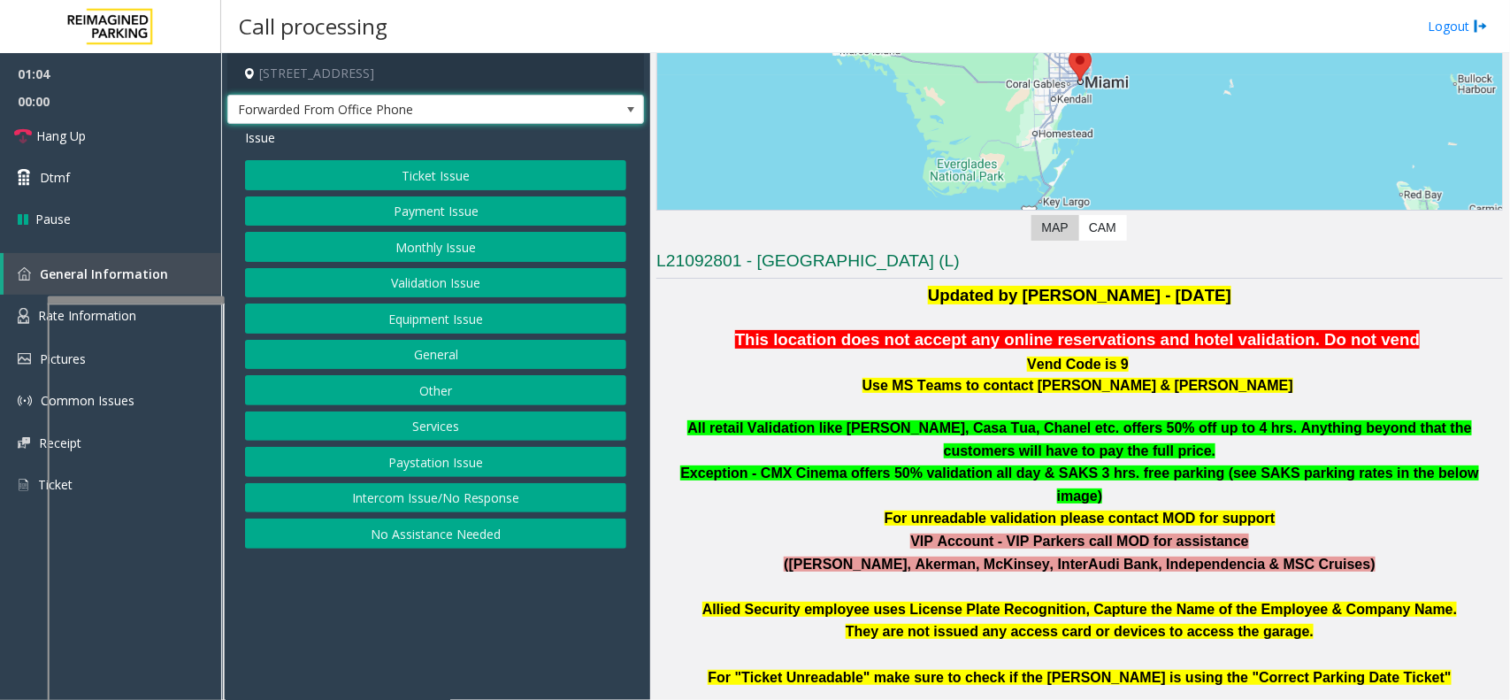
scroll to position [221, 0]
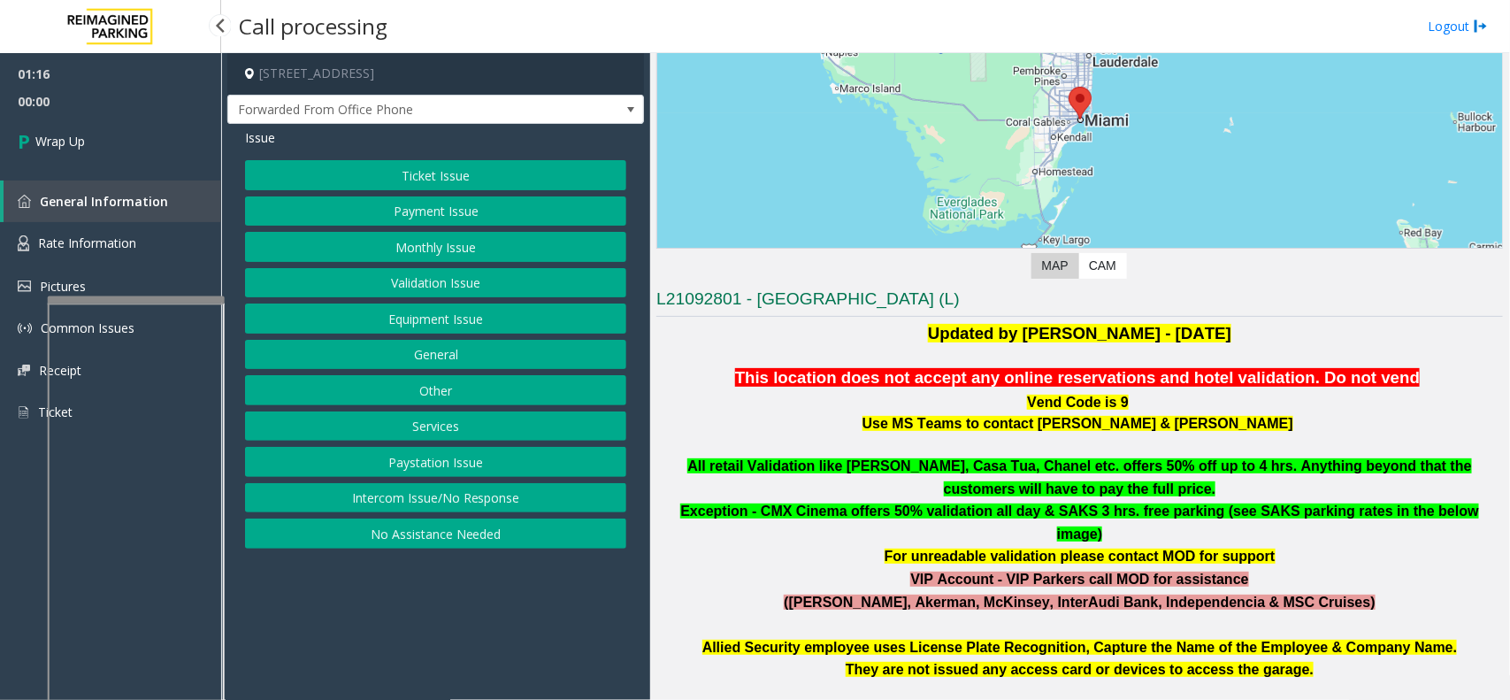
click at [165, 131] on link "Wrap Up" at bounding box center [110, 141] width 221 height 52
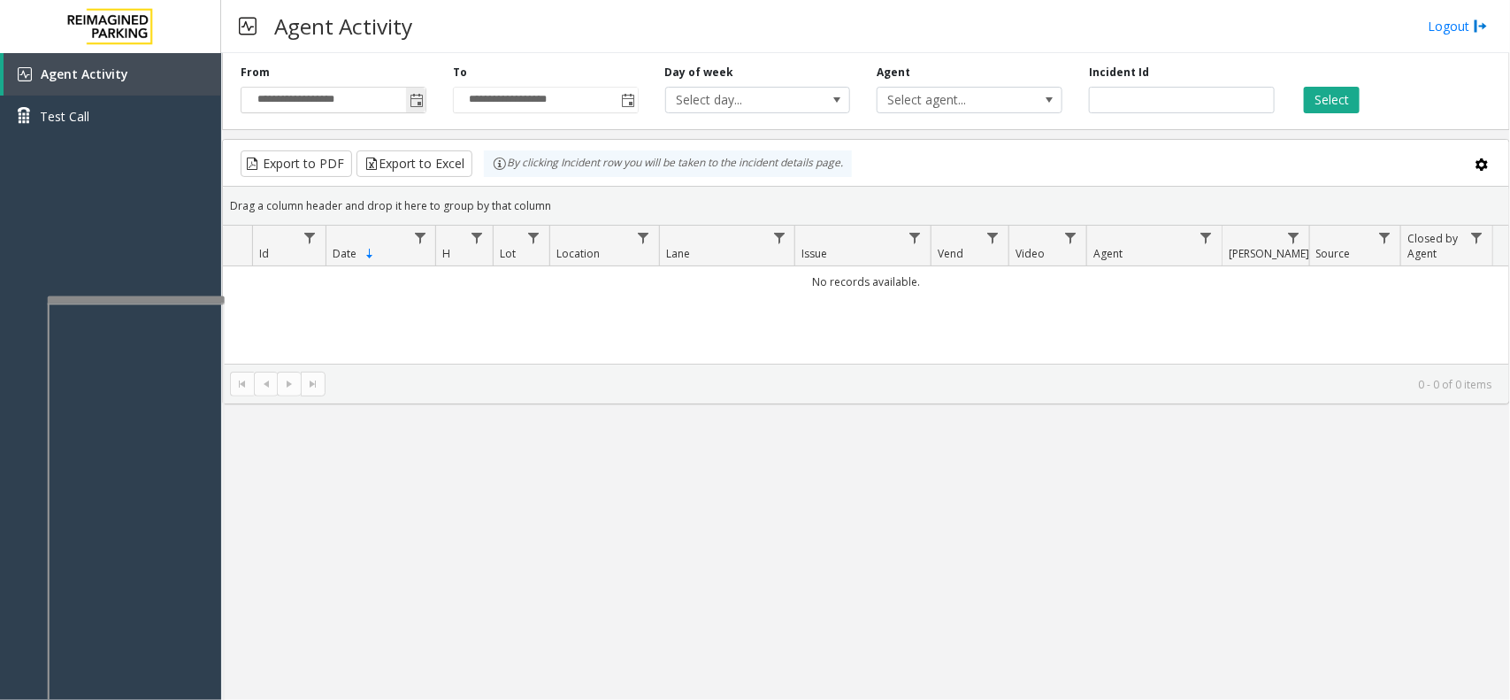
click at [420, 103] on span "Toggle popup" at bounding box center [417, 101] width 14 height 14
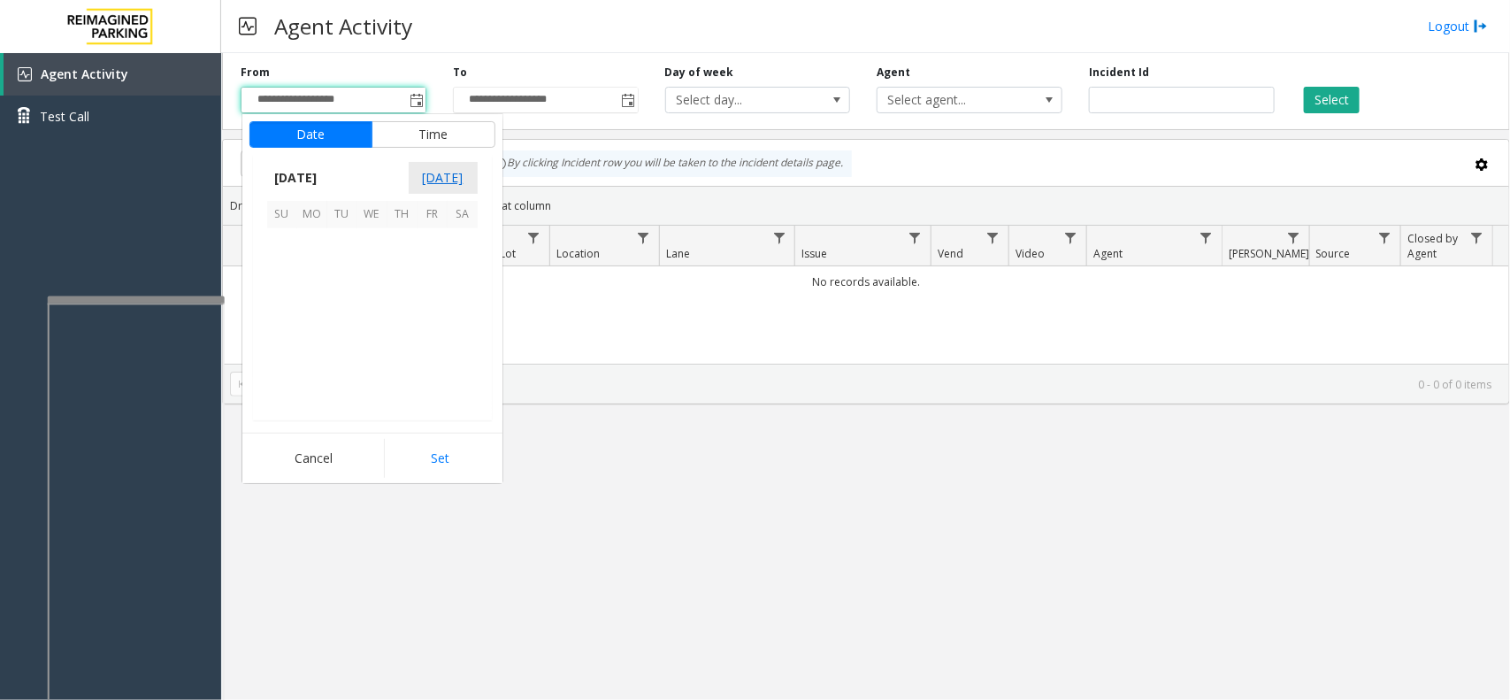
scroll to position [317224, 0]
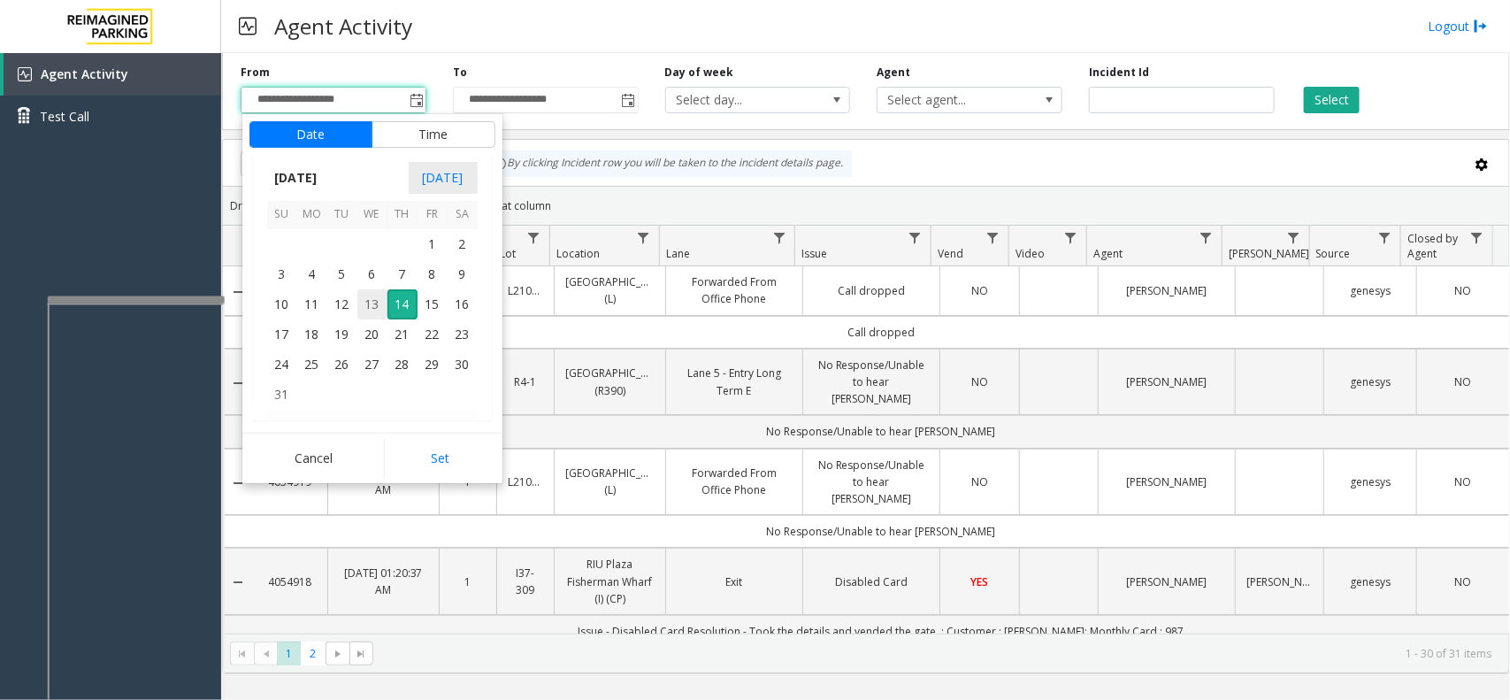
click at [379, 297] on span "13" at bounding box center [372, 304] width 30 height 30
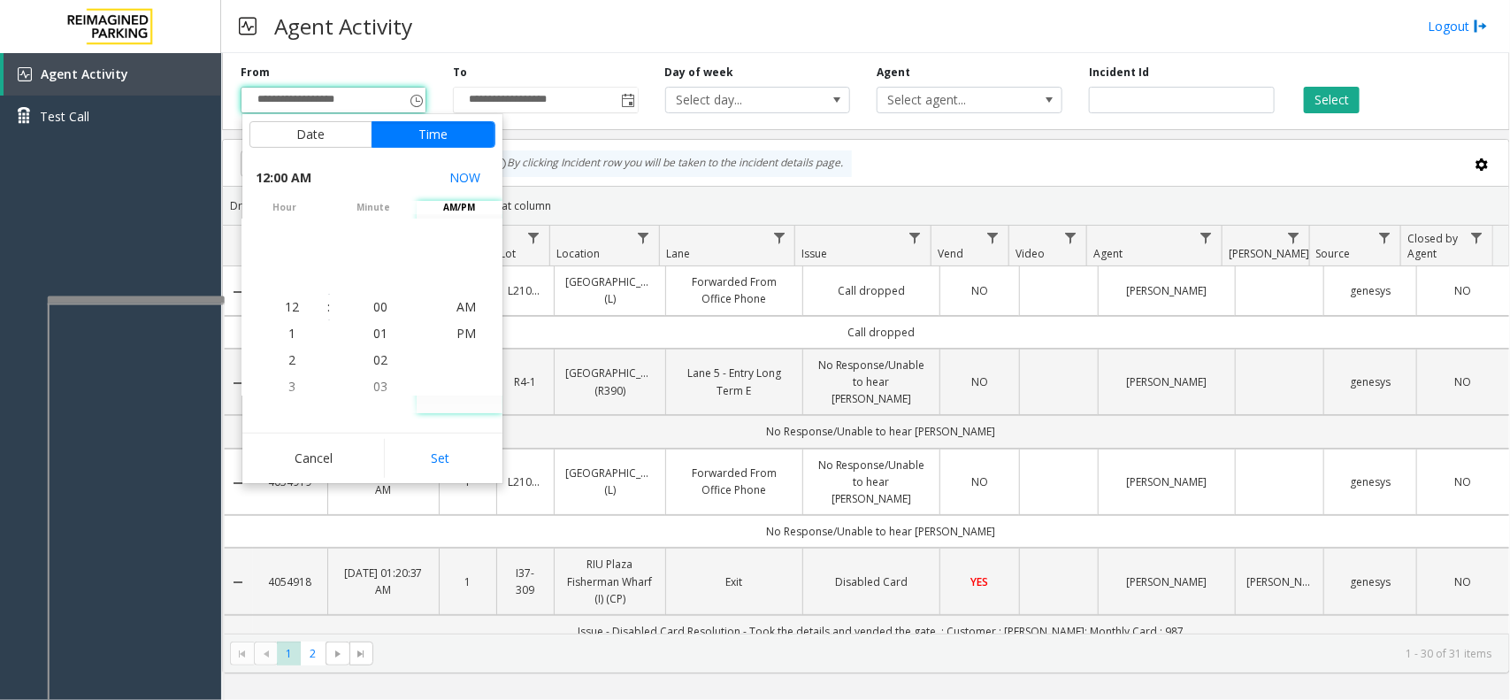
click at [944, 337] on td "Call dropped" at bounding box center [881, 332] width 1257 height 33
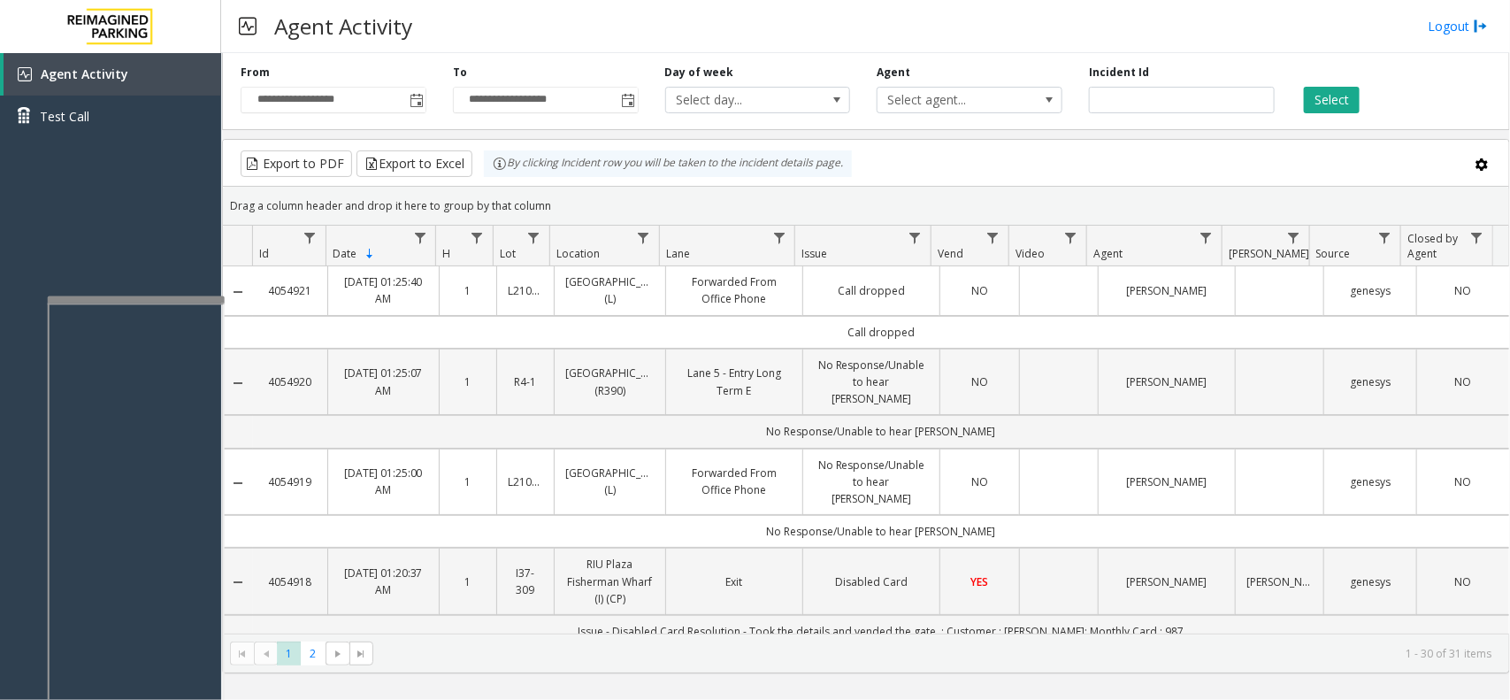
click at [793, 388] on td "Lane 5 - Entry Long Term E" at bounding box center [733, 382] width 137 height 67
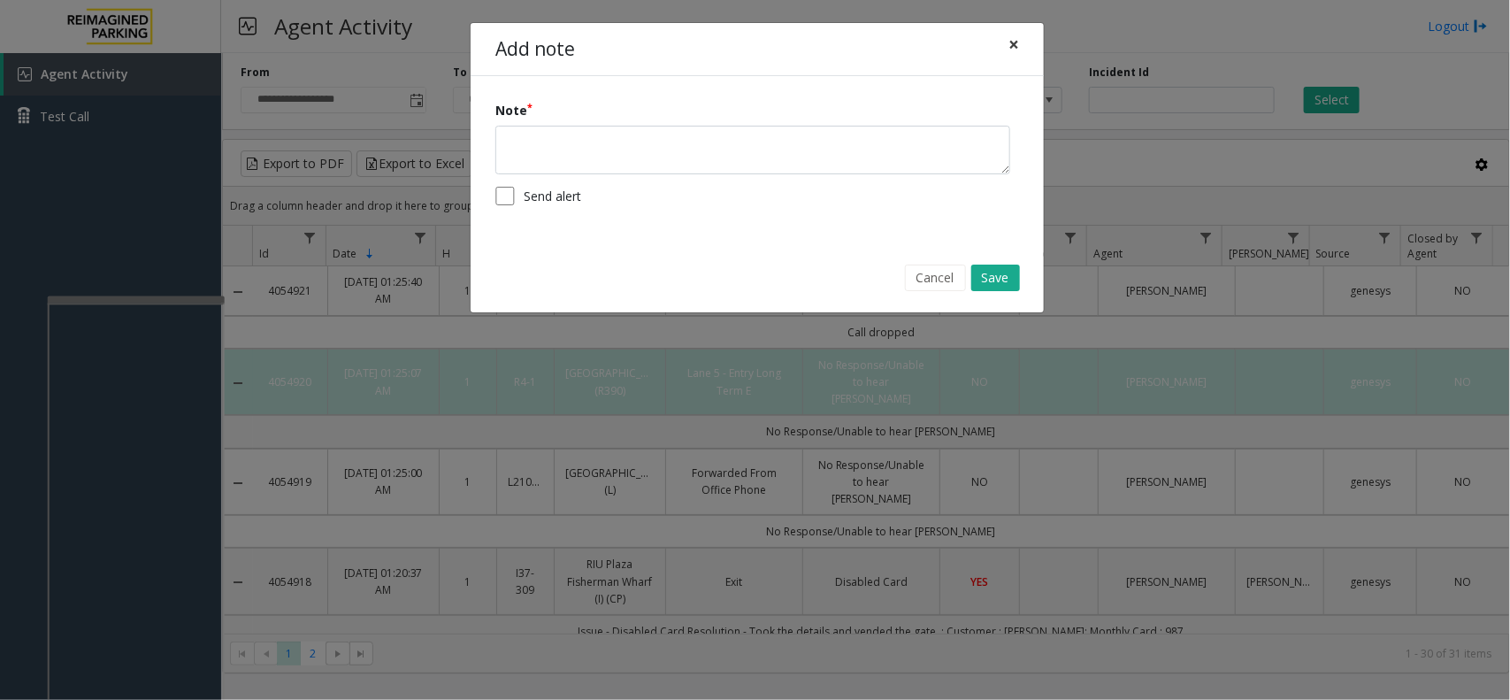
click at [1024, 35] on button "×" at bounding box center [1013, 44] width 35 height 43
